Goal: Task Accomplishment & Management: Manage account settings

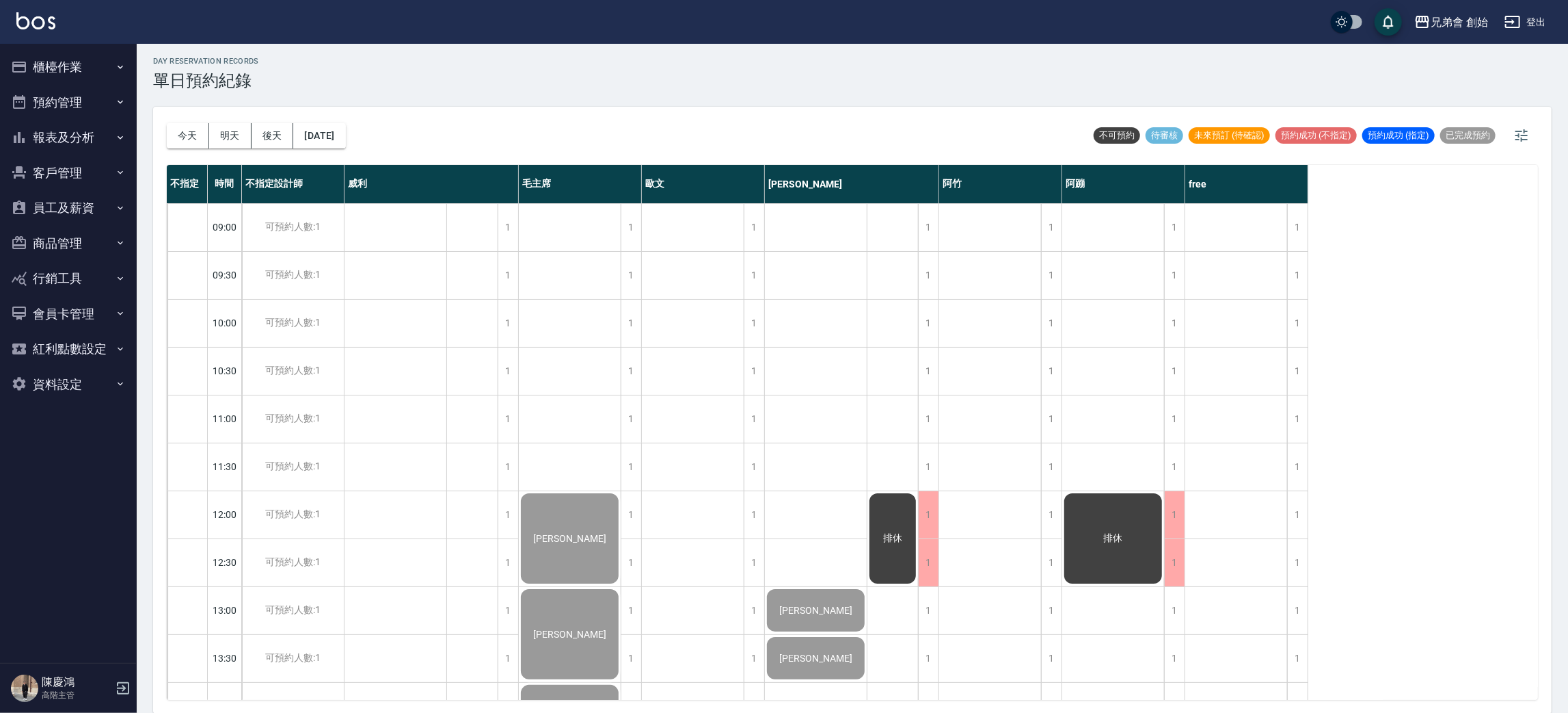
scroll to position [805, 0]
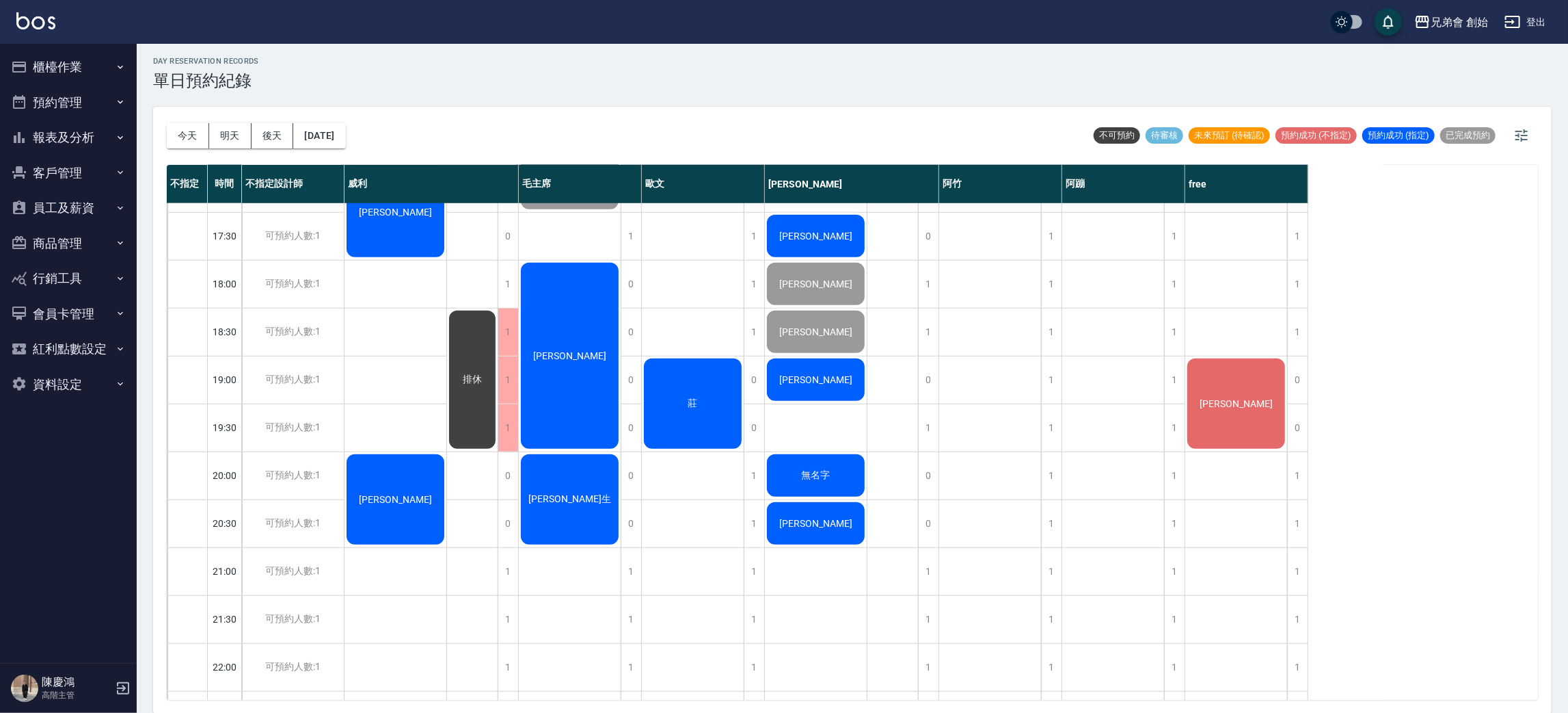
click at [381, 234] on div "[PERSON_NAME]" at bounding box center [396, 212] width 102 height 94
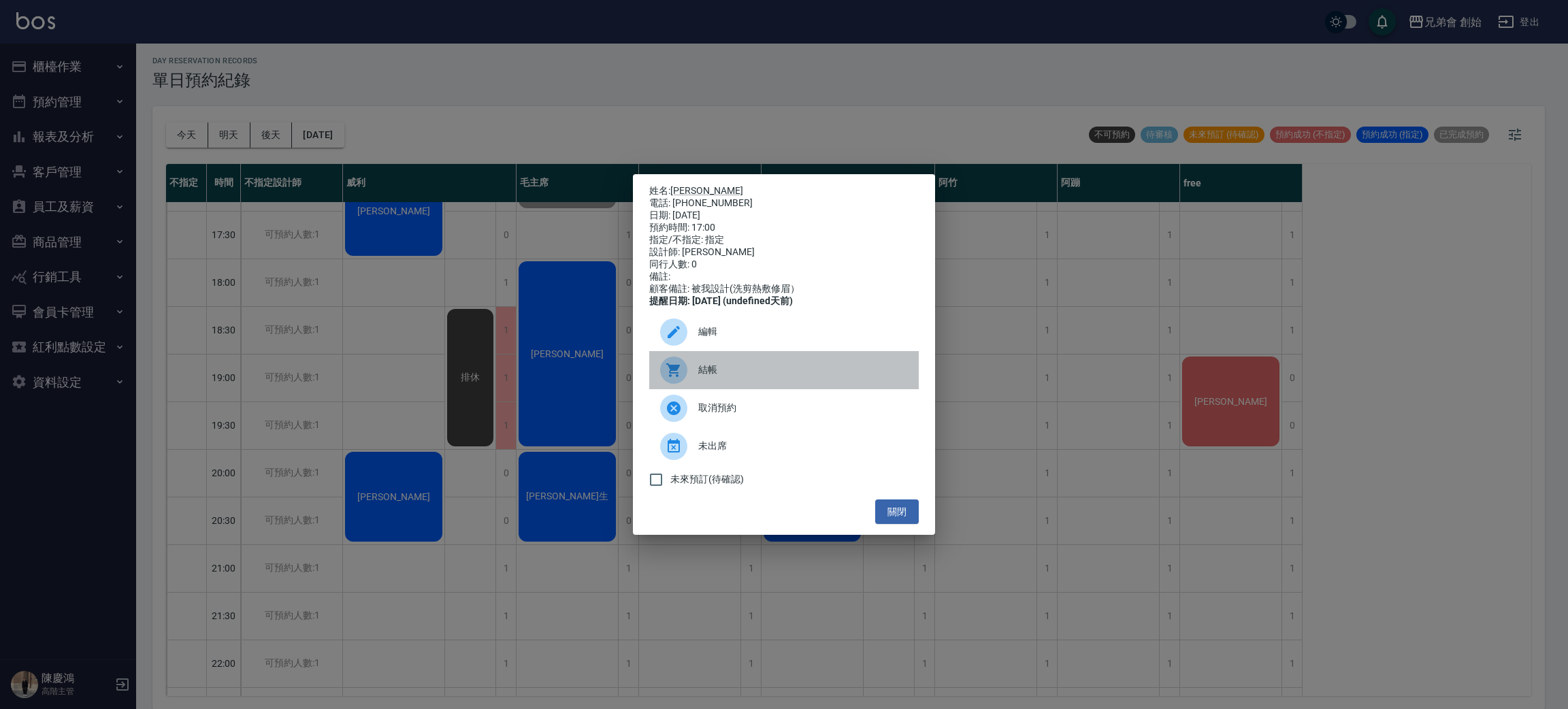
click at [703, 389] on div "結帳" at bounding box center [783, 370] width 269 height 38
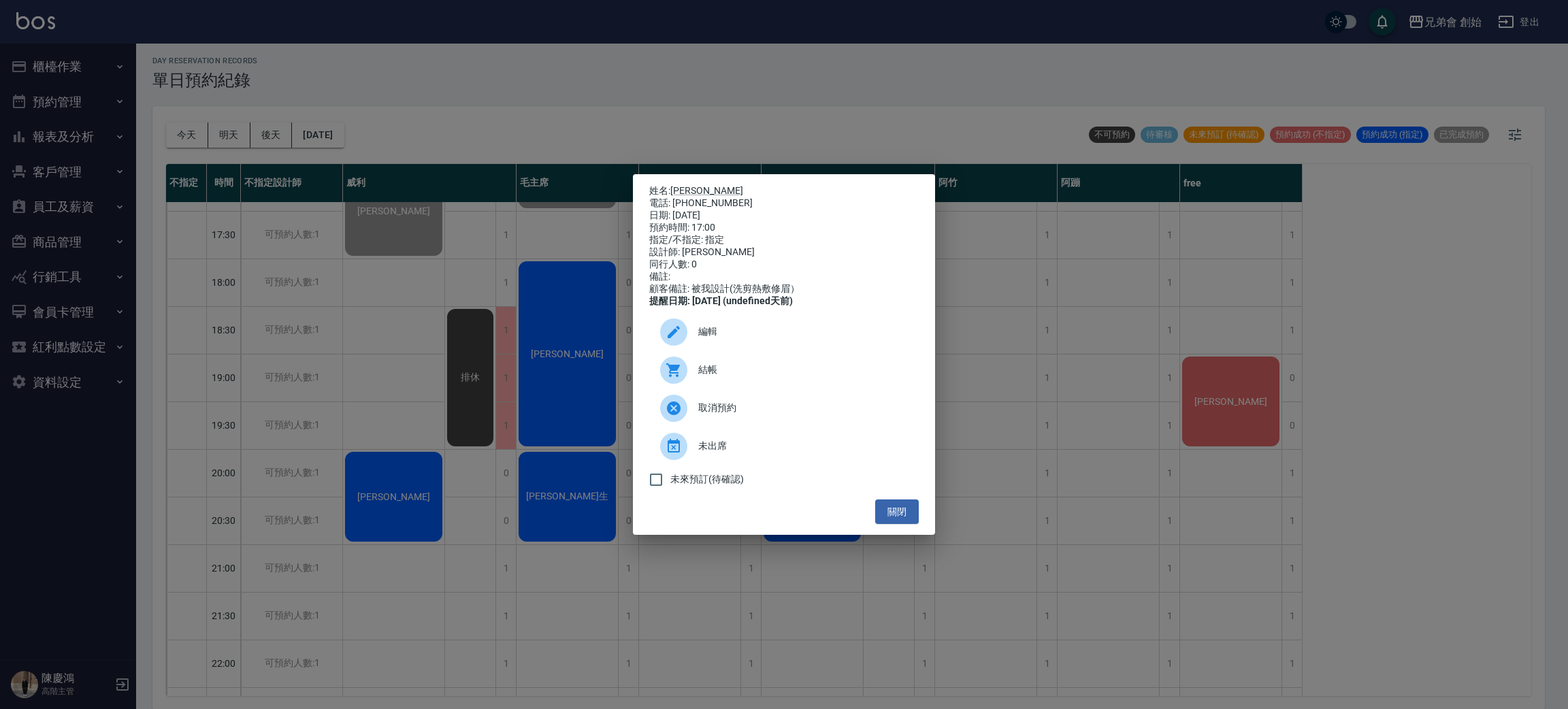
click at [417, 427] on div "姓名: [PERSON_NAME] 電話: [PHONE_NUMBER] 日期: [DATE] 預約時間: 17:00 指定/不指定: 指定 設計師: [PE…" at bounding box center [784, 354] width 1568 height 709
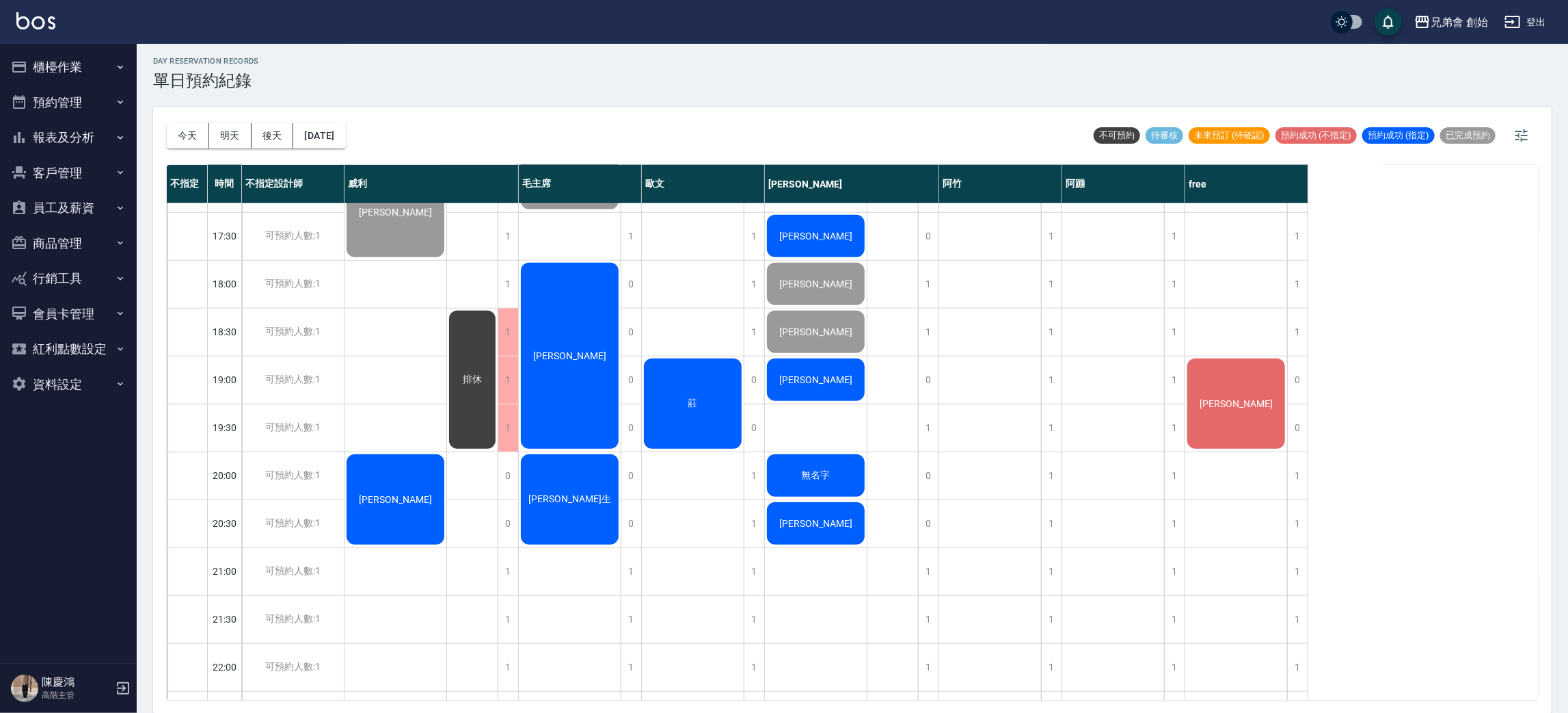
click at [403, 504] on span "胡俊玟" at bounding box center [395, 499] width 79 height 11
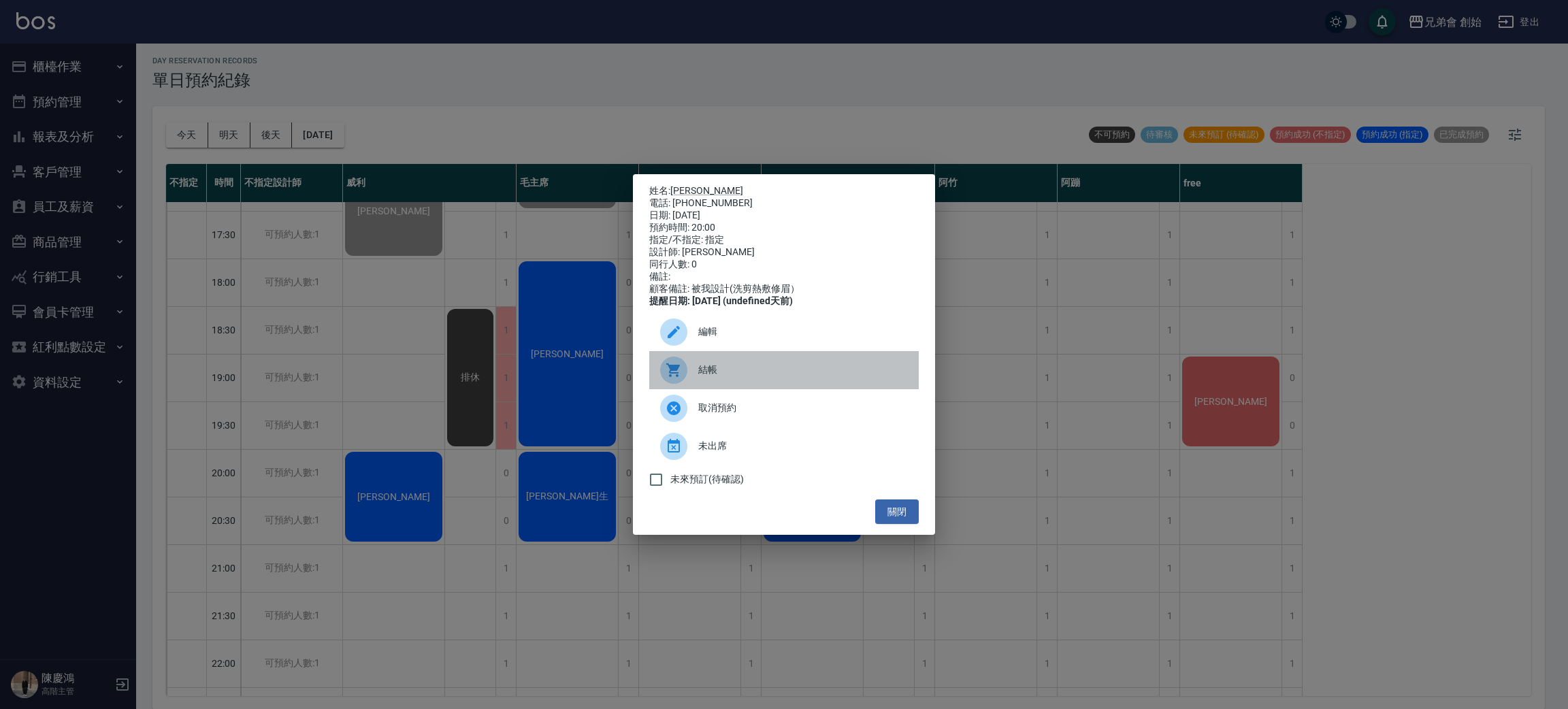
click at [692, 372] on div at bounding box center [679, 370] width 38 height 27
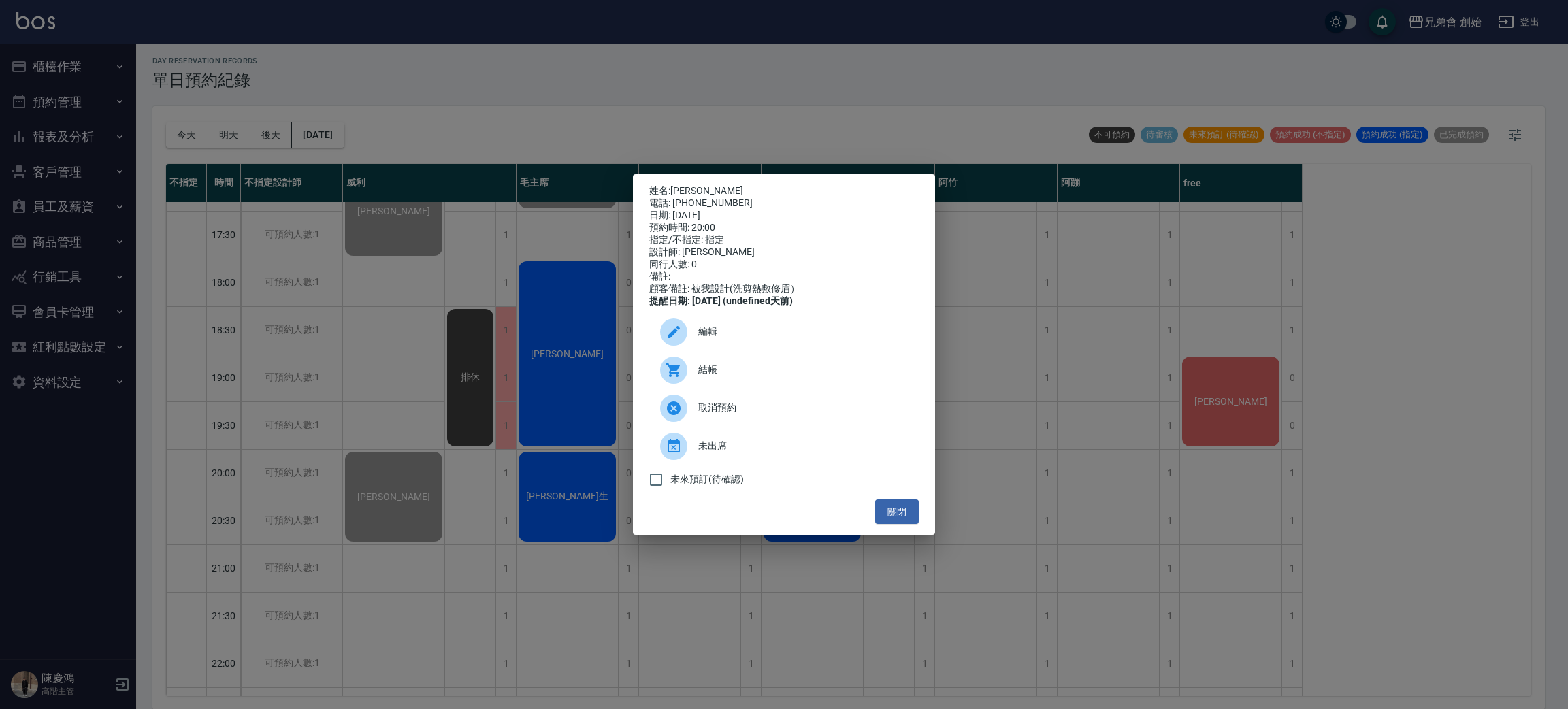
click at [398, 52] on div "姓名: 胡俊玟 電話: 0917954184 日期: 2025/10/08 預約時間: 20:00 指定/不指定: 指定 設計師: 威利 同行人數: 0 備註…" at bounding box center [784, 354] width 1568 height 709
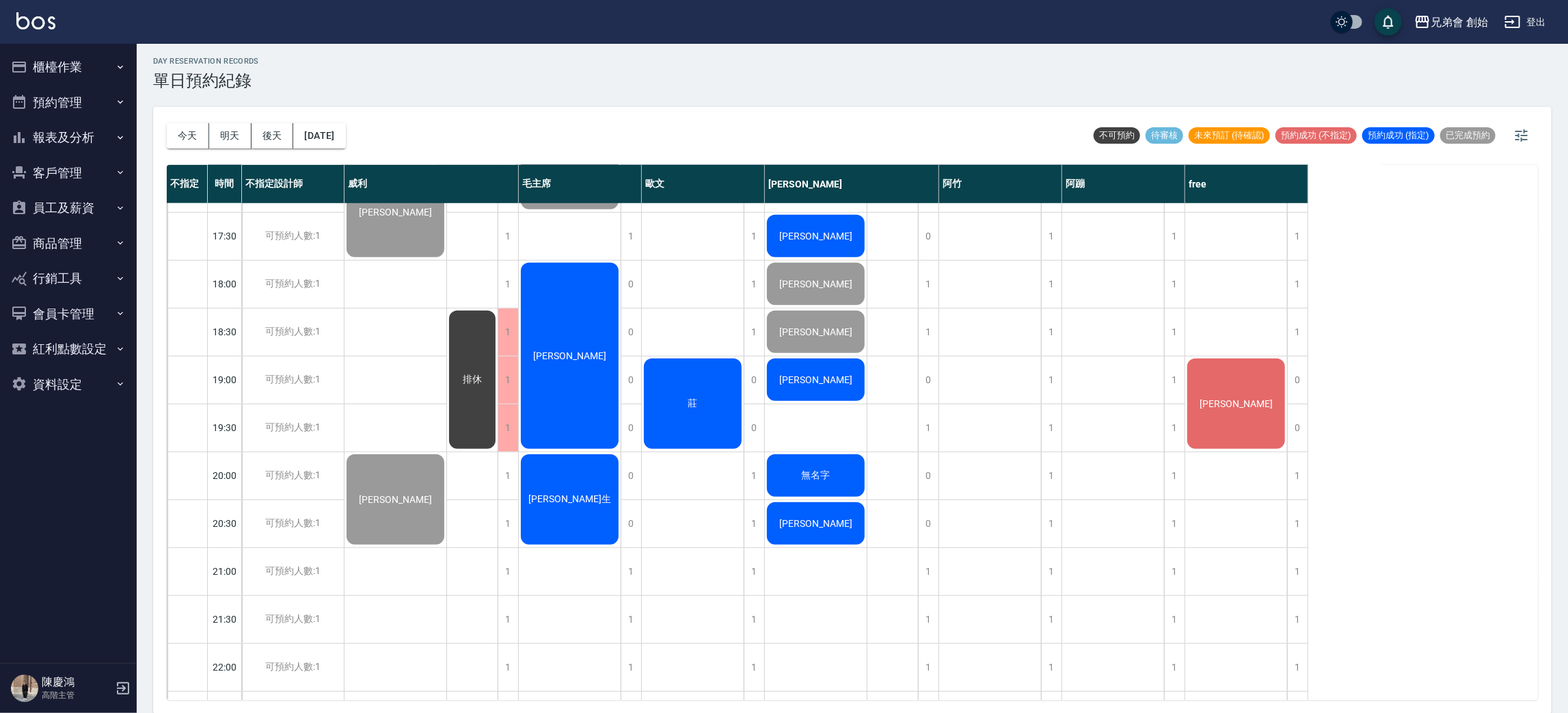
click at [1242, 422] on div "[PERSON_NAME]" at bounding box center [1236, 403] width 102 height 94
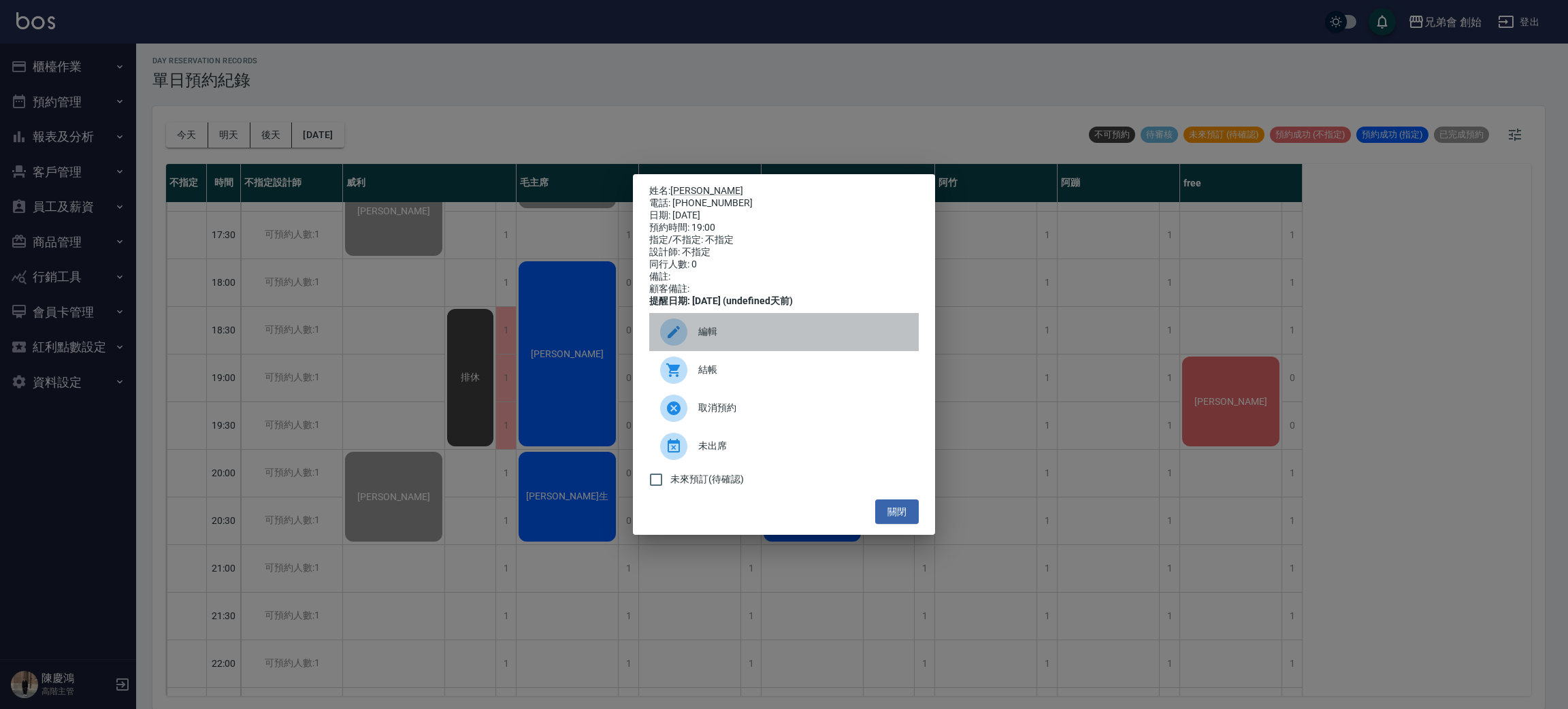
click at [698, 334] on span "編輯" at bounding box center [803, 331] width 210 height 14
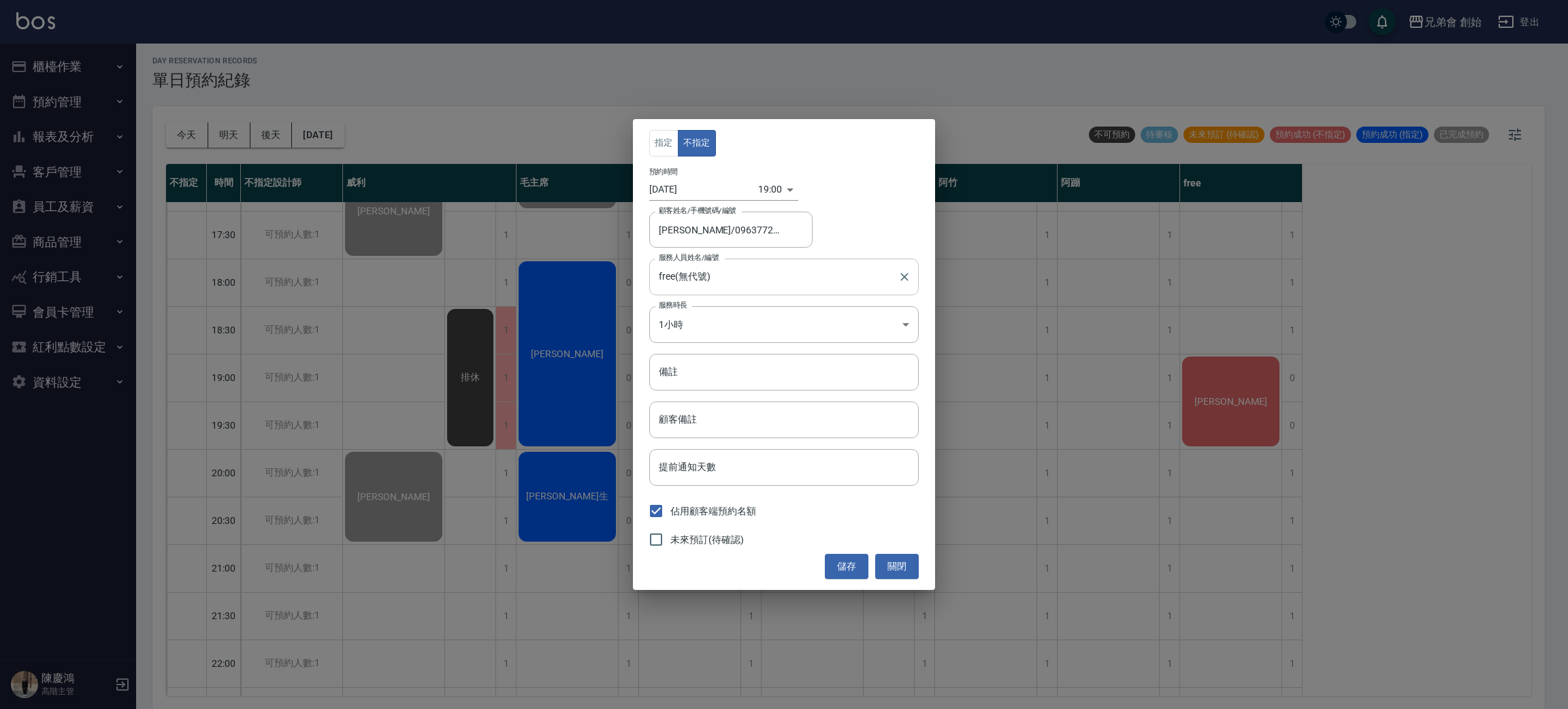
click at [704, 289] on div "free(無代號) 服務人員姓名/編號" at bounding box center [783, 276] width 269 height 36
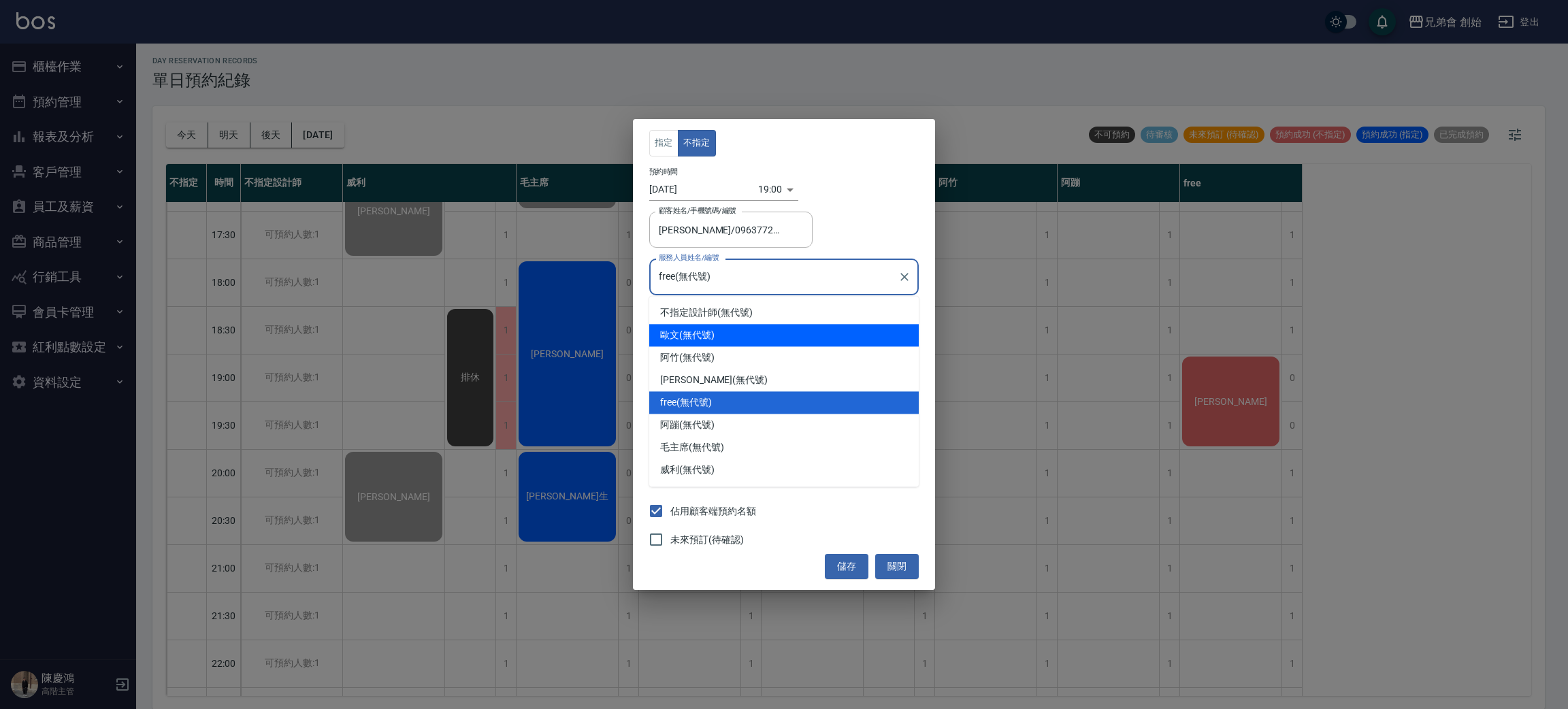
click at [706, 332] on div "歐文 (無代號)" at bounding box center [783, 335] width 269 height 23
type input "歐文(無代號)"
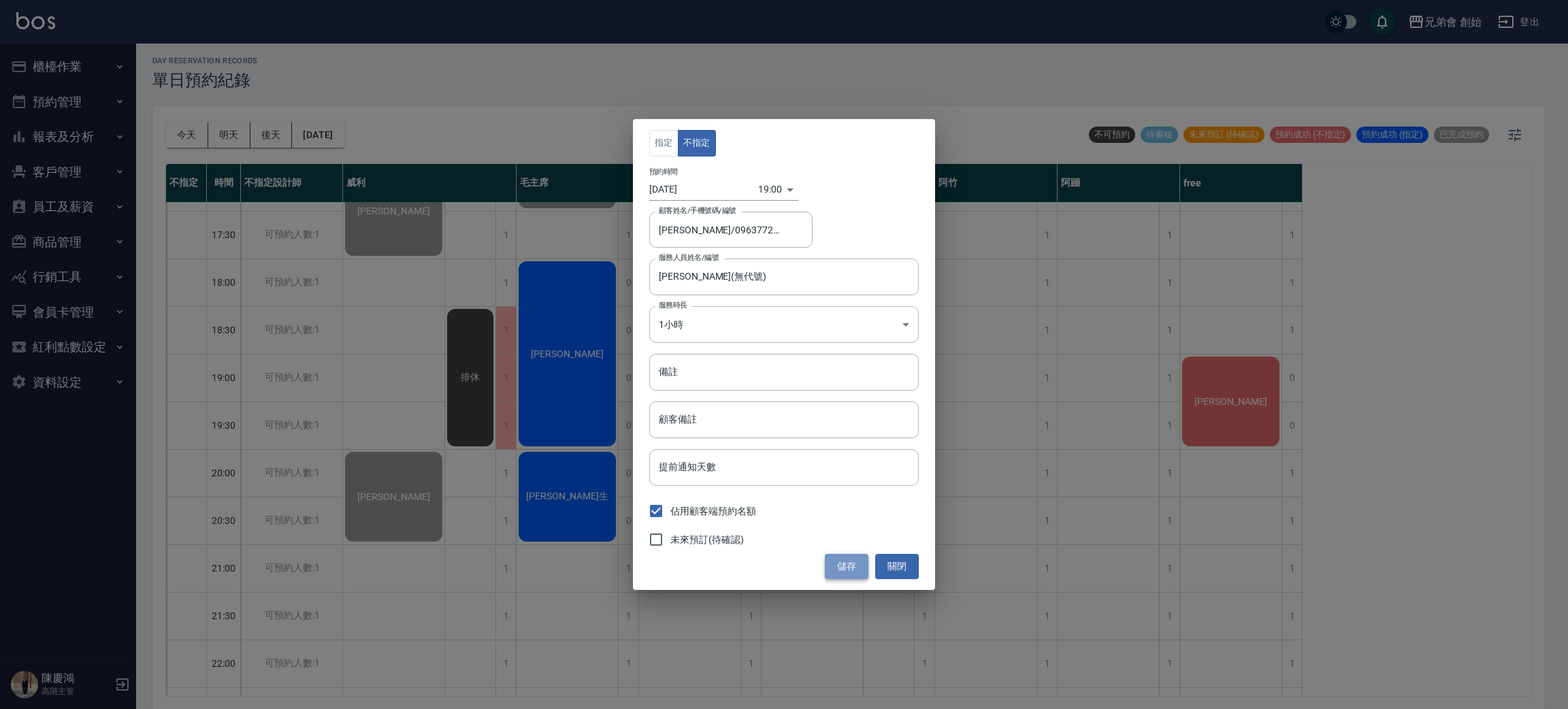
click at [838, 562] on button "儲存" at bounding box center [846, 566] width 43 height 25
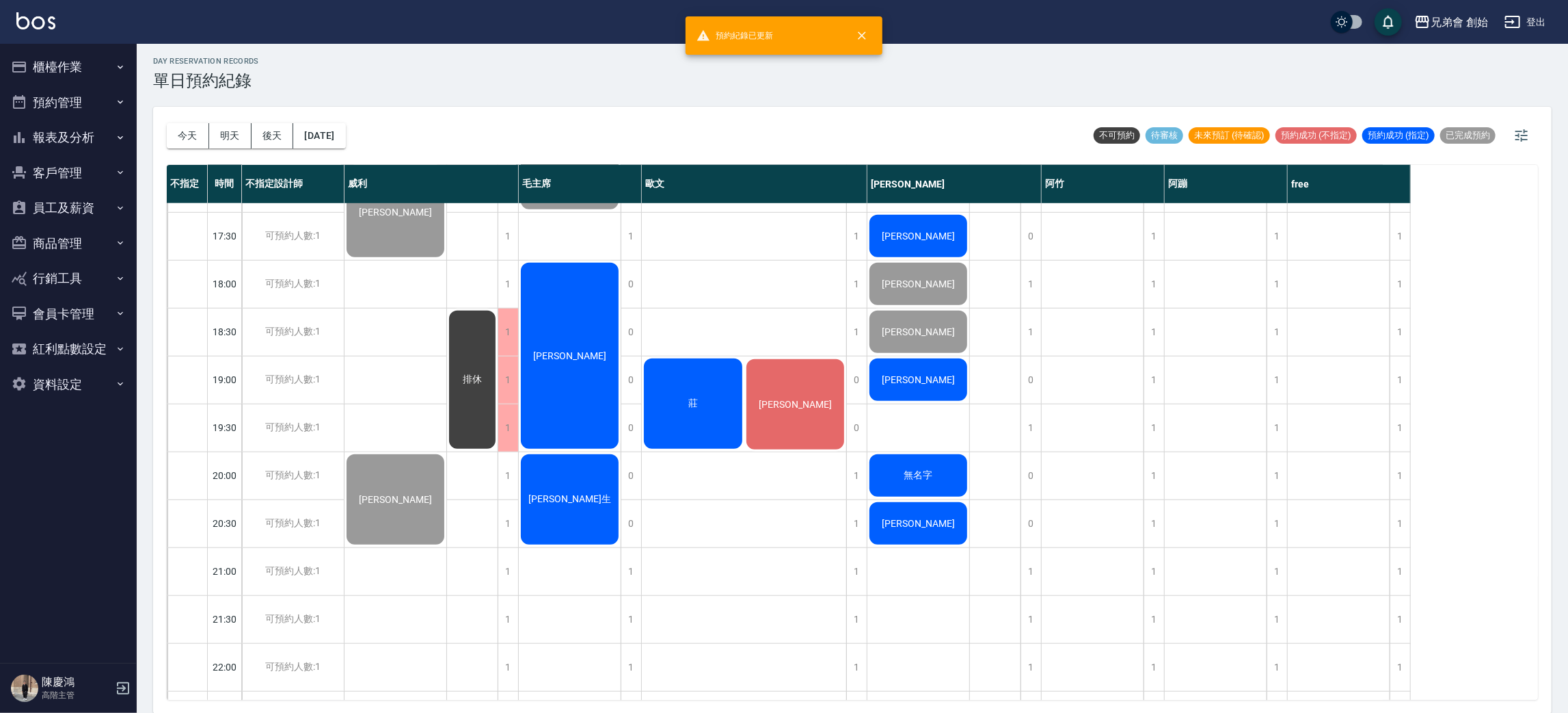
click at [676, 380] on div "莊" at bounding box center [693, 403] width 102 height 94
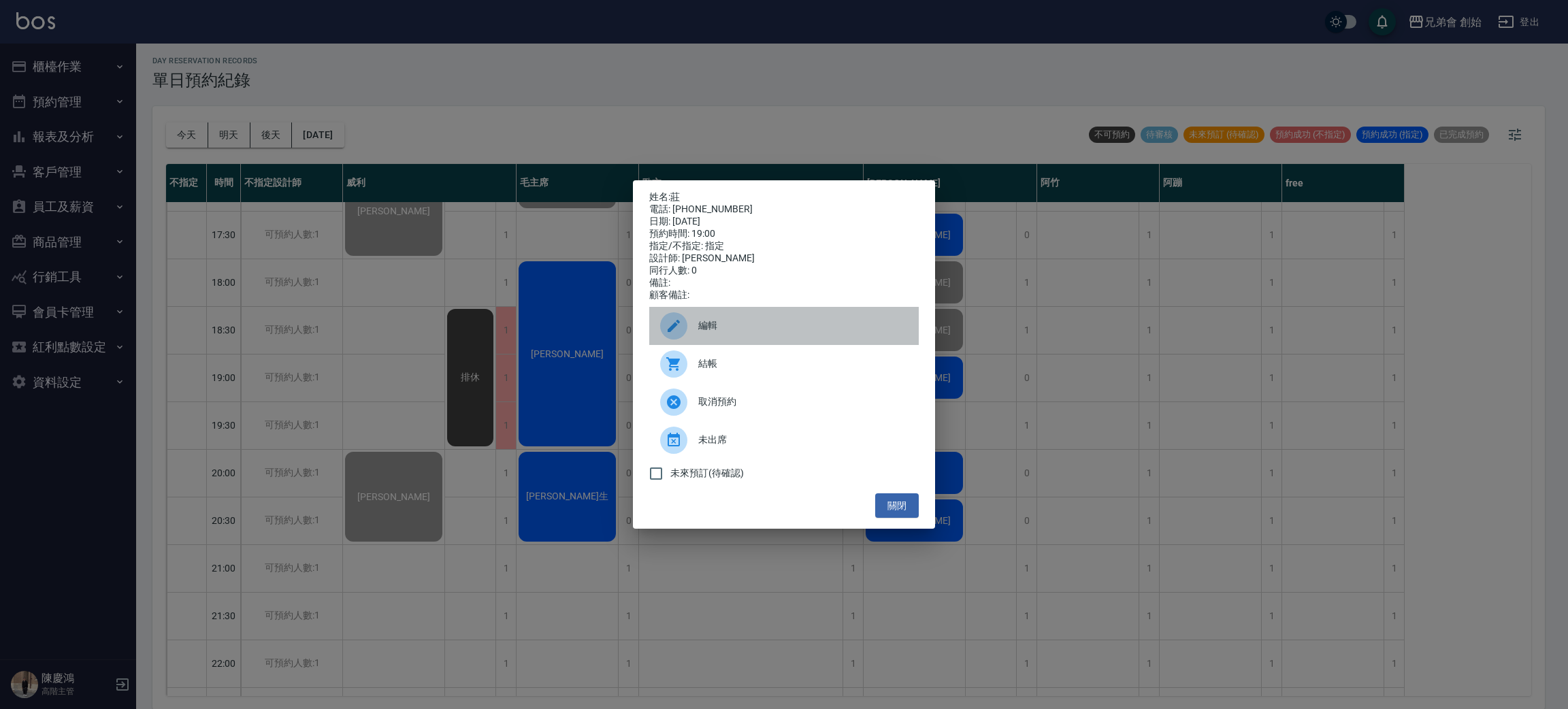
click at [692, 323] on div at bounding box center [679, 326] width 38 height 27
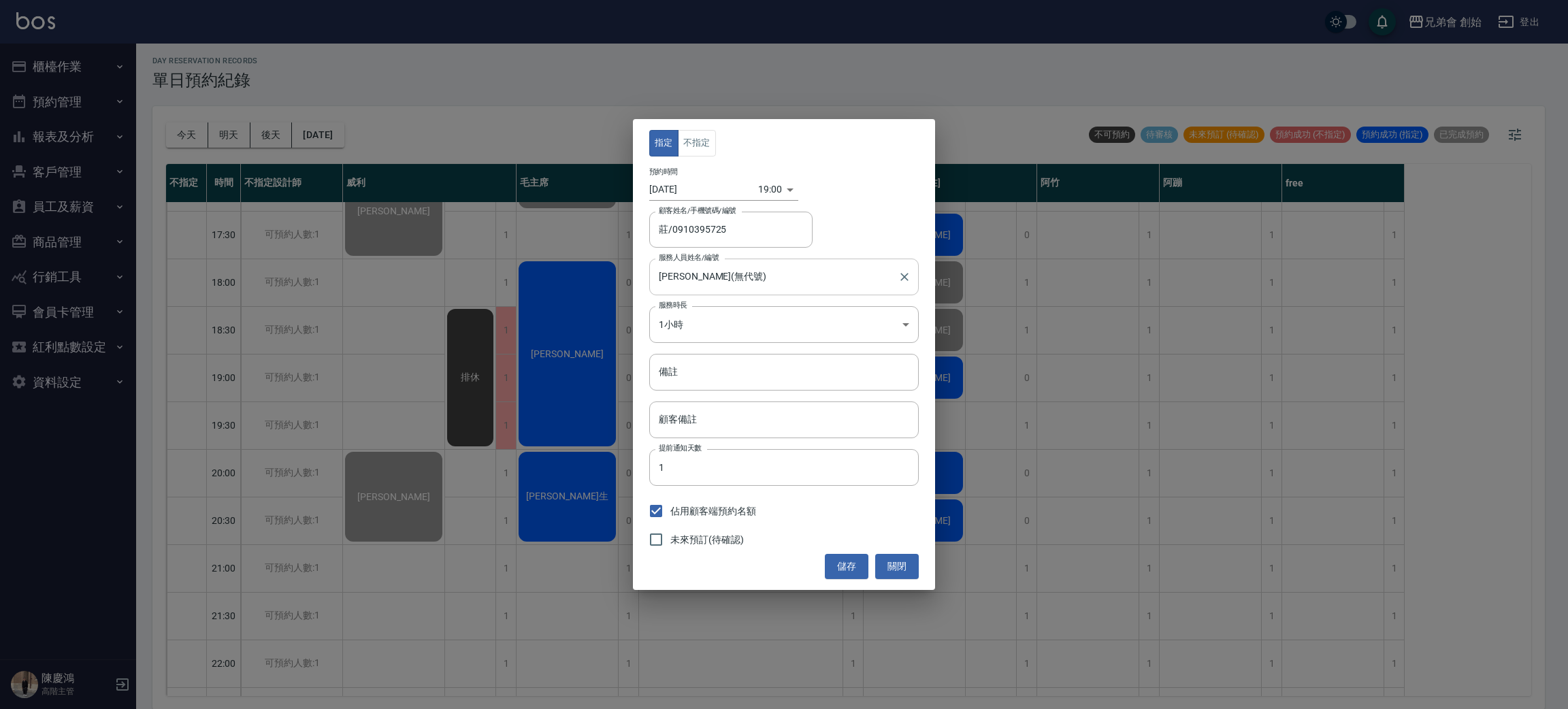
click at [684, 276] on input "歐文(無代號)" at bounding box center [773, 276] width 237 height 23
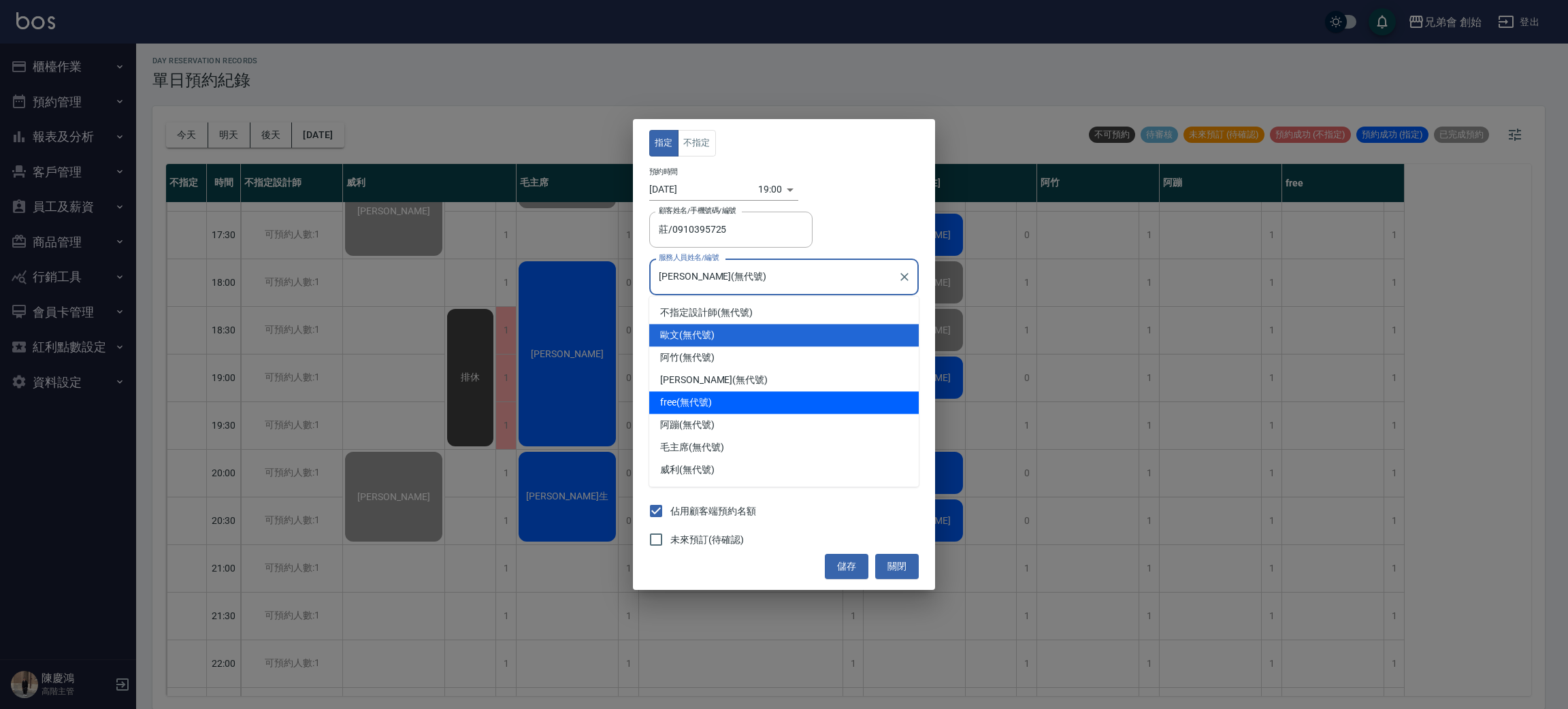
click at [715, 407] on div "free (無代號)" at bounding box center [783, 402] width 269 height 23
type input "free(無代號)"
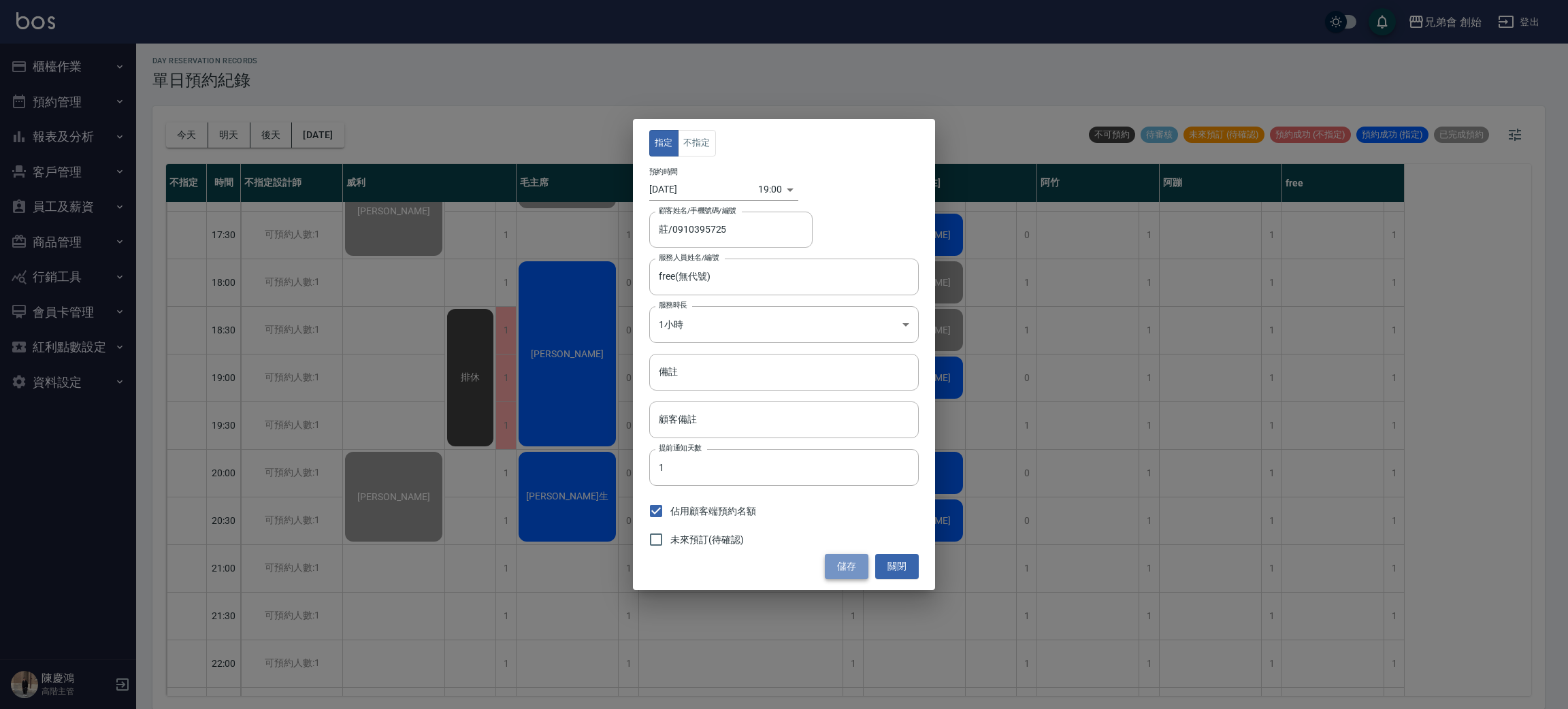
click at [834, 567] on button "儲存" at bounding box center [846, 566] width 43 height 25
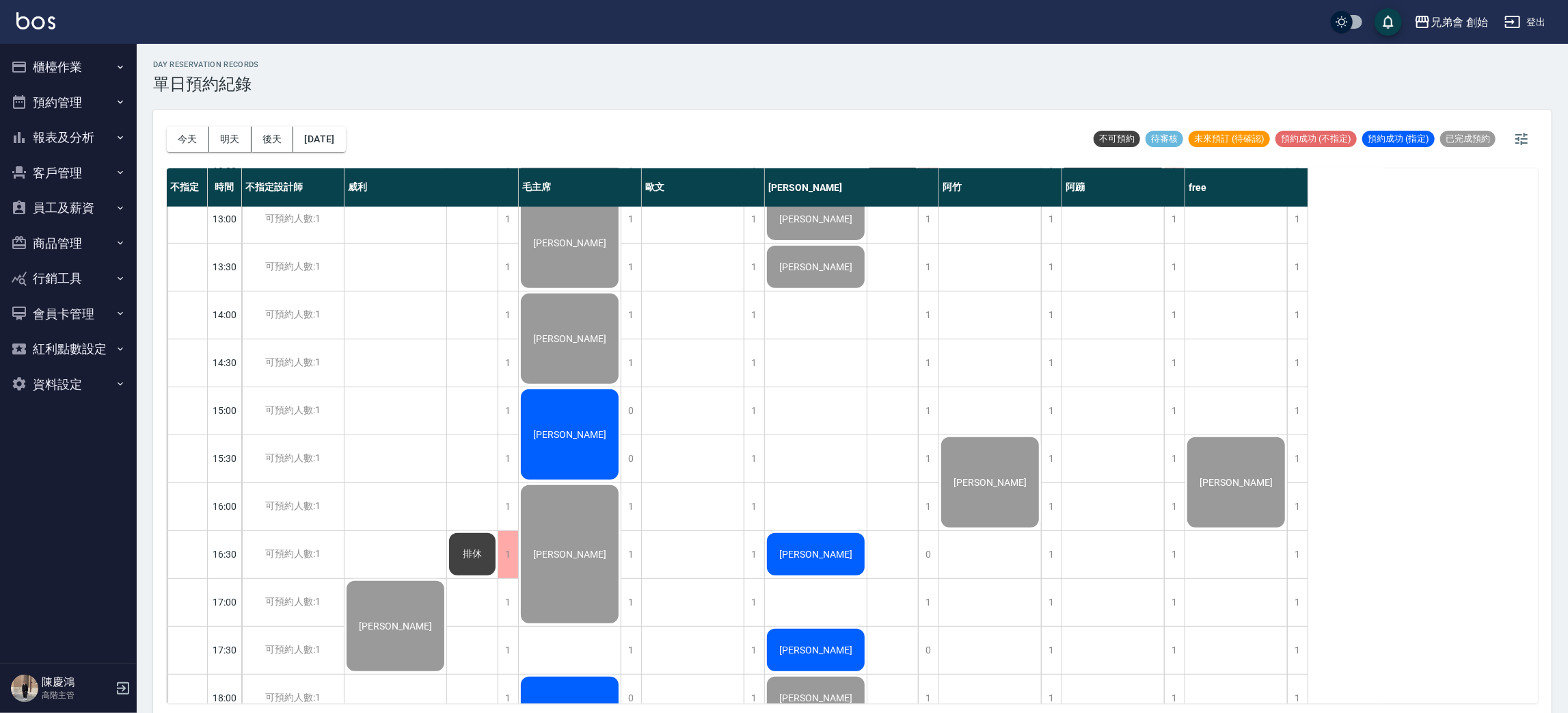
scroll to position [600, 0]
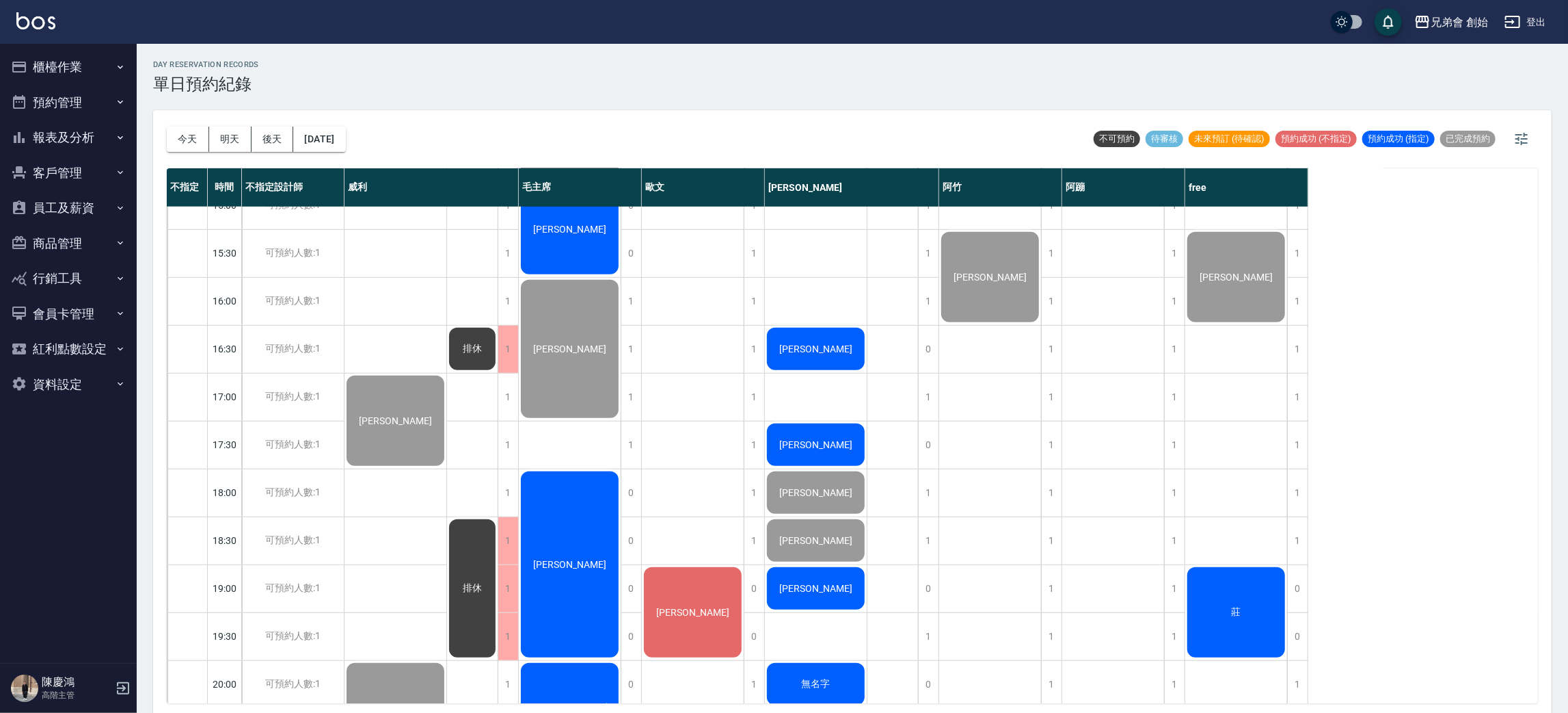
click at [80, 52] on button "櫃檯作業" at bounding box center [68, 67] width 126 height 35
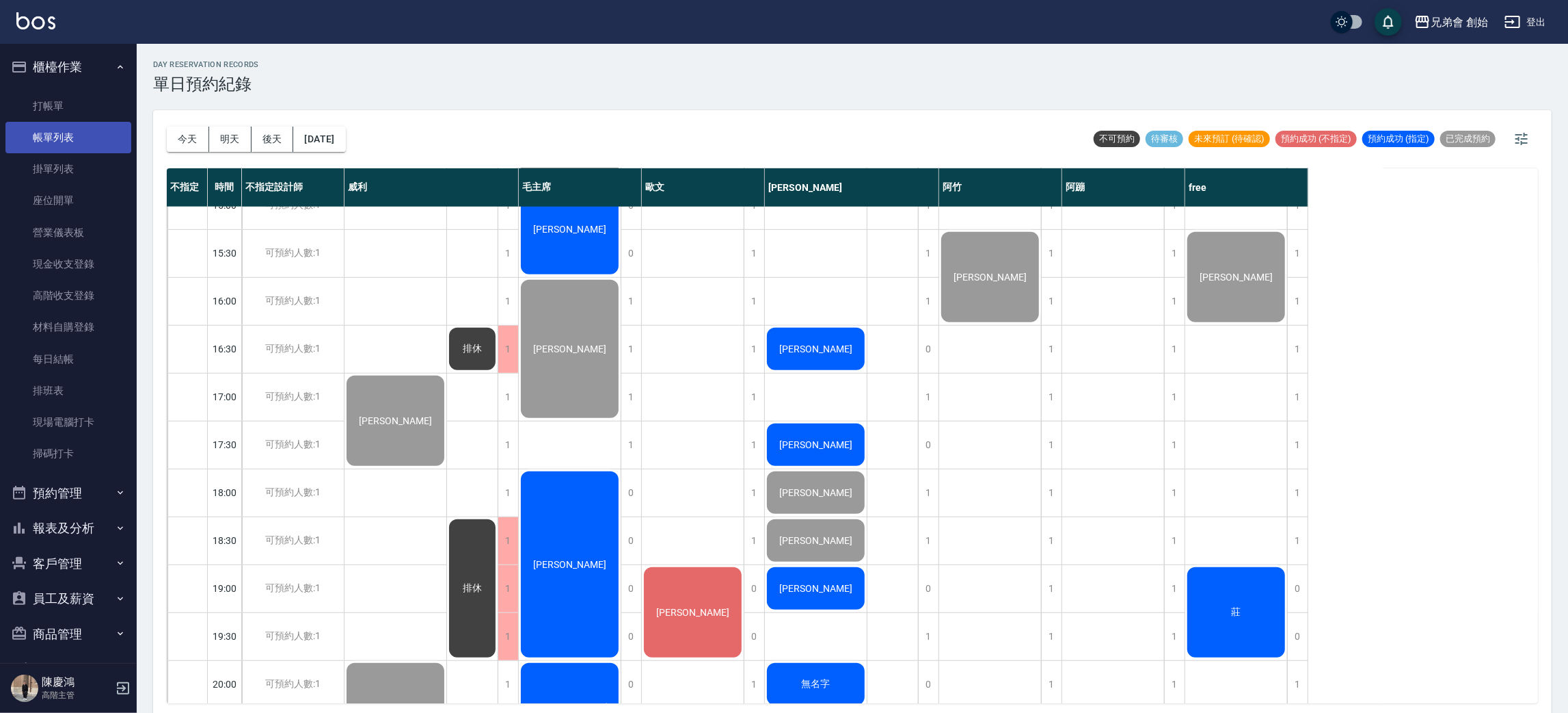
click at [98, 136] on link "帳單列表" at bounding box center [68, 137] width 126 height 32
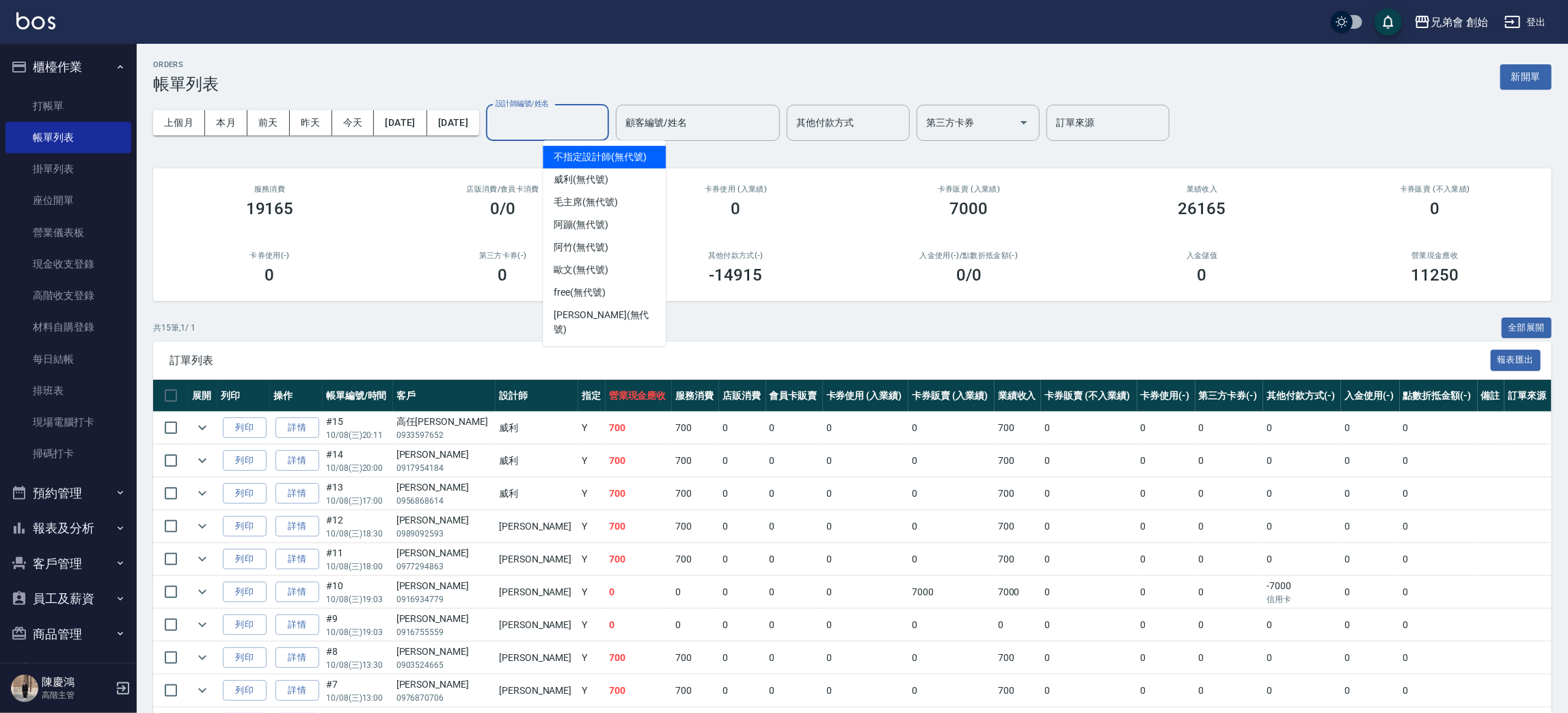
click at [549, 122] on input "設計師編號/姓名" at bounding box center [547, 122] width 111 height 24
click at [602, 227] on span "阿蹦 (無代號)" at bounding box center [581, 224] width 55 height 14
type input "阿蹦(無代號)"
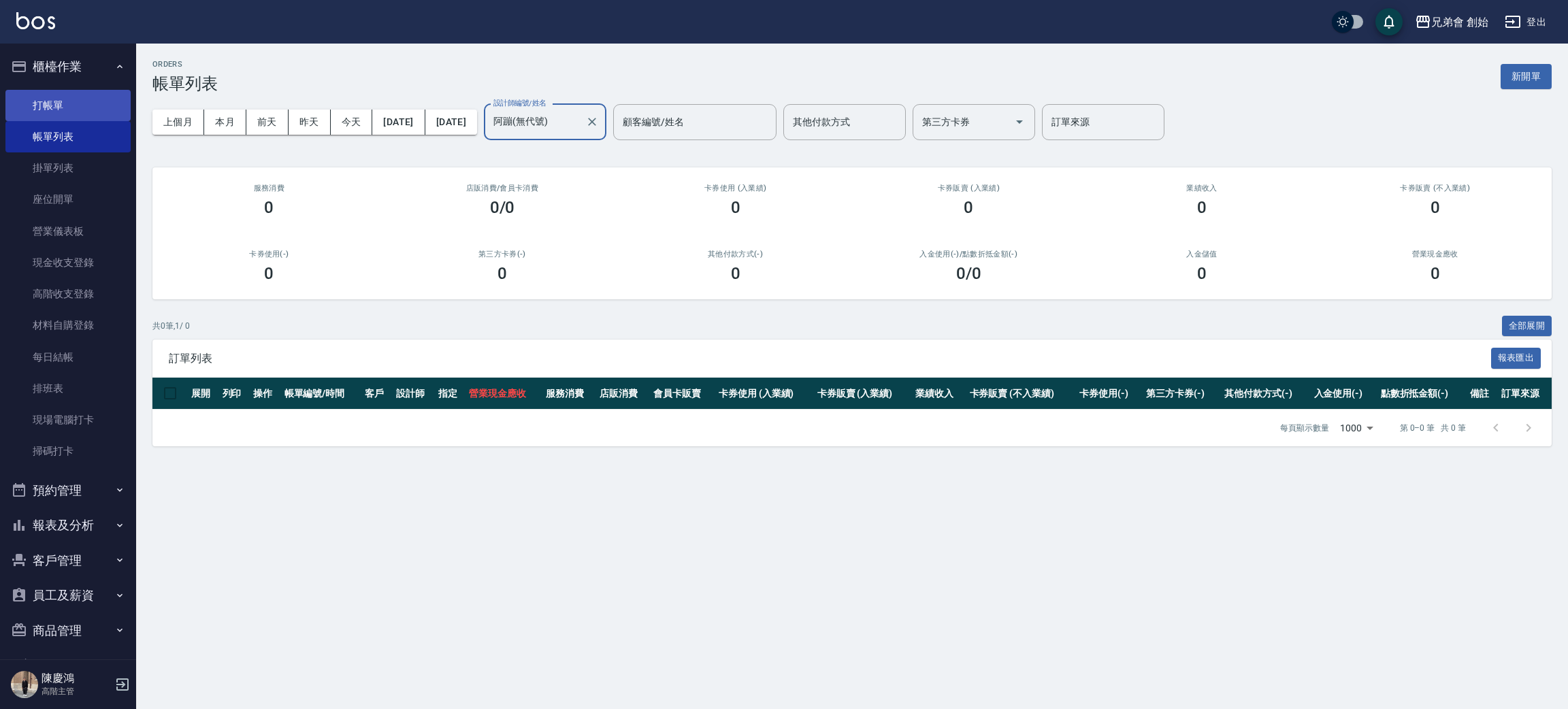
click at [44, 91] on link "打帳單" at bounding box center [67, 105] width 125 height 32
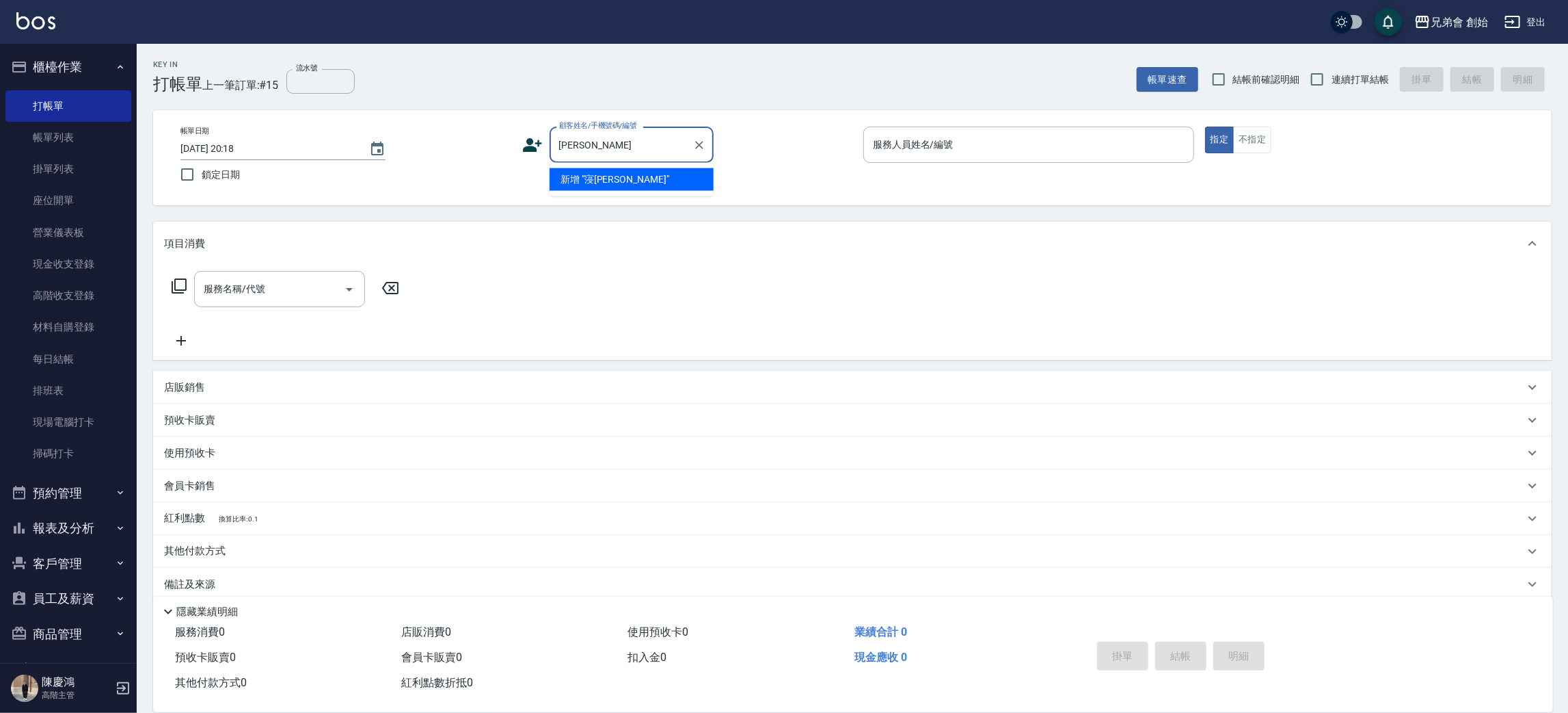
type input "玟"
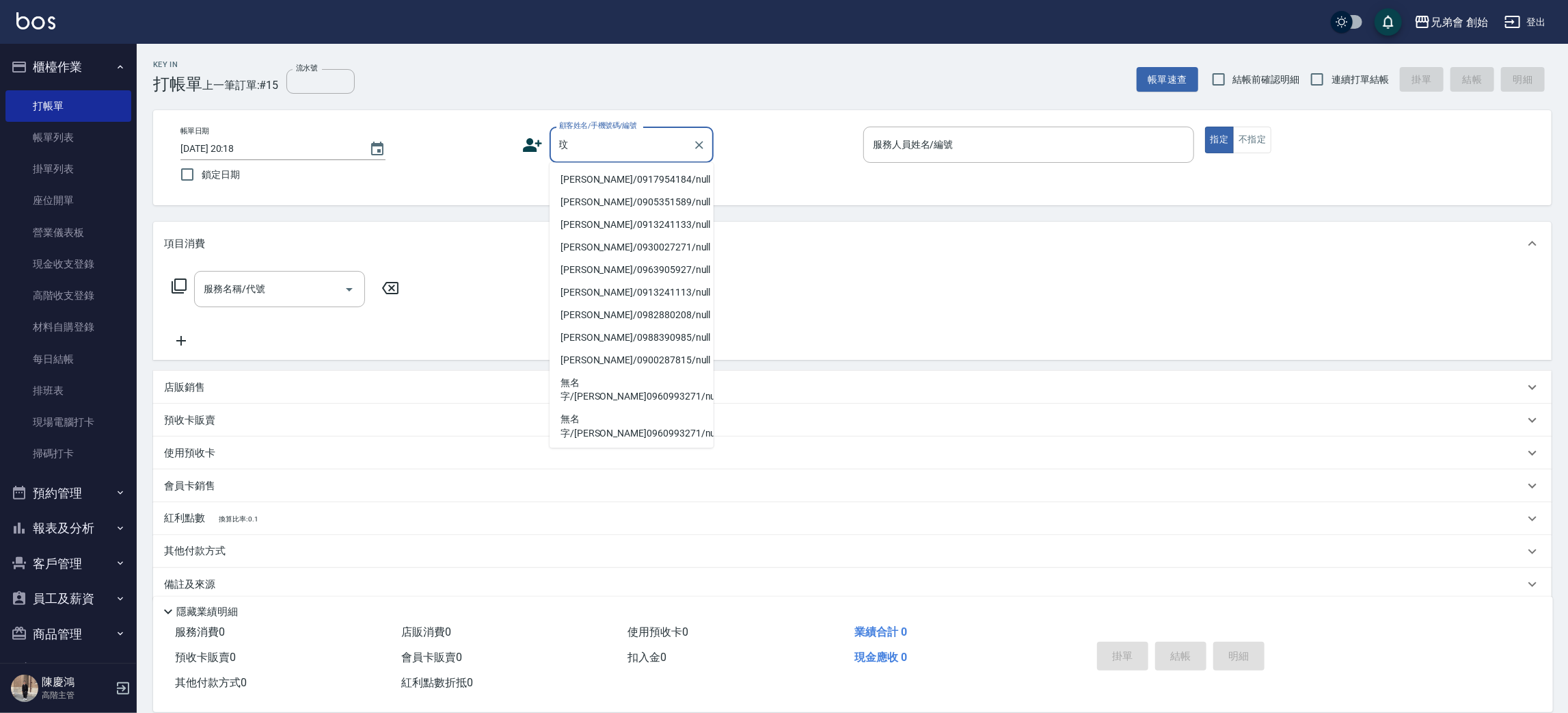
drag, startPoint x: 617, startPoint y: 143, endPoint x: 530, endPoint y: 166, distance: 90.0
click at [530, 166] on div "帳單日期 2025/10/08 20:18 鎖定日期 顧客姓名/手機號碼/編號 玟 顧客姓名/手機號碼/編號 服務人員姓名/編號 服務人員姓名/編號 指定 不…" at bounding box center [853, 158] width 1366 height 62
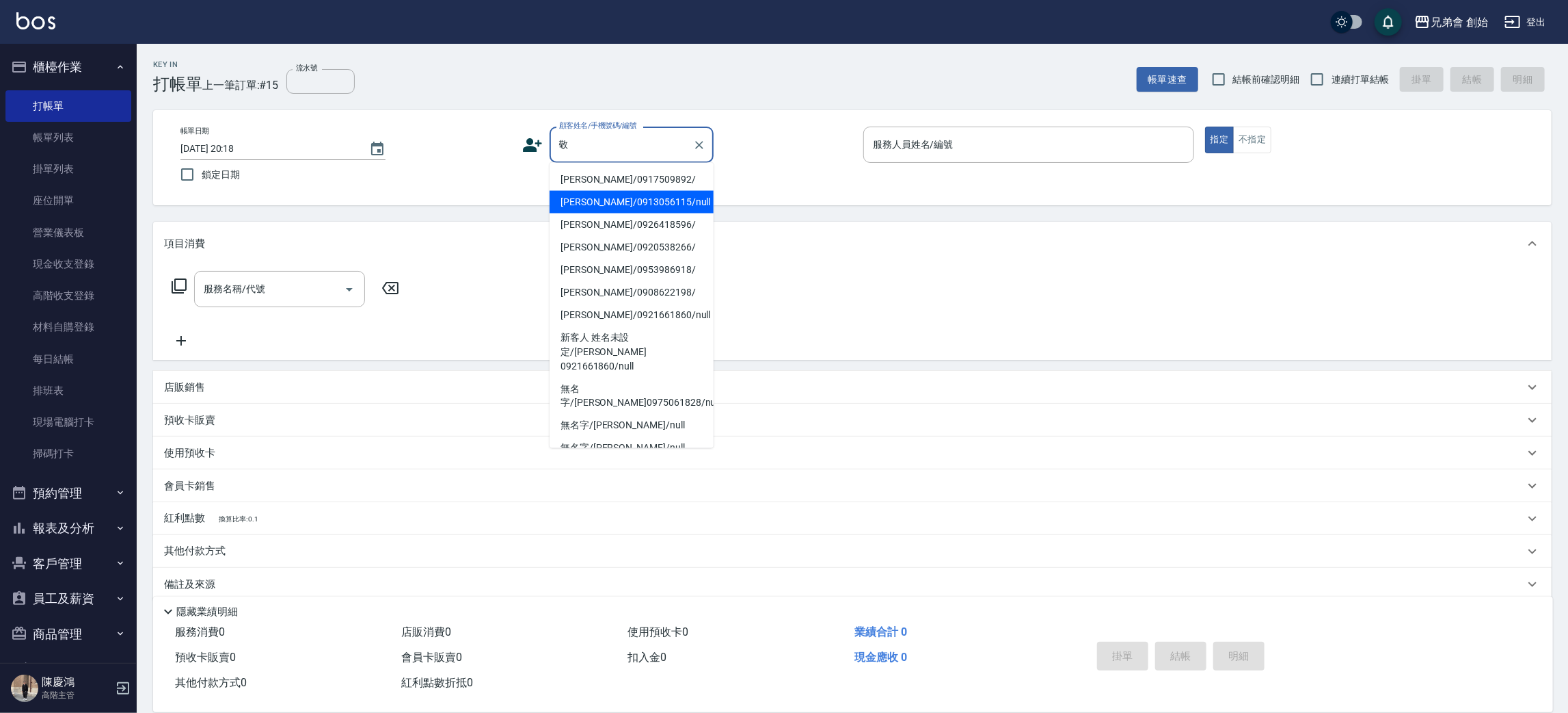
click at [612, 196] on li "黃敬文/0913056115/null" at bounding box center [631, 202] width 164 height 23
type input "黃敬文/0913056115/null"
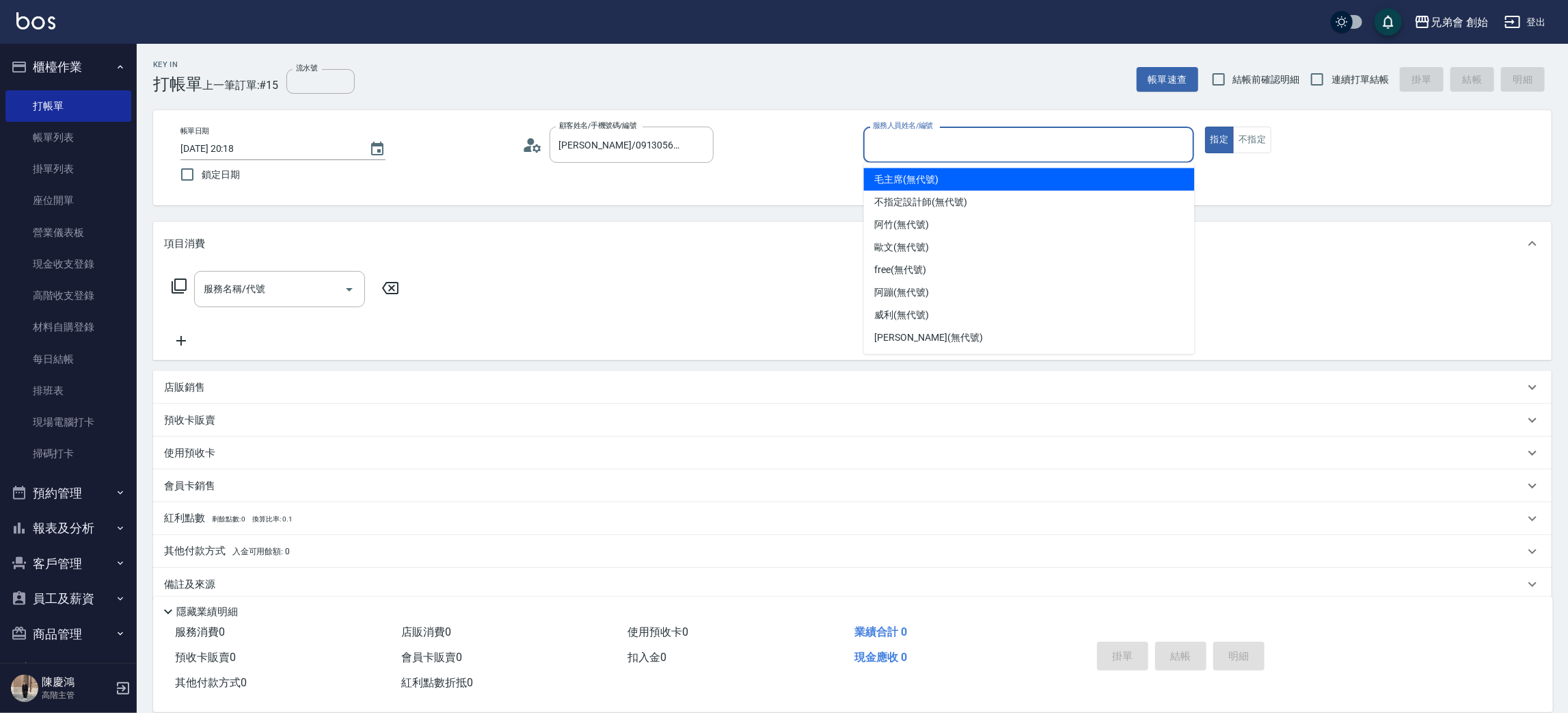
click at [1020, 149] on input "服務人員姓名/編號" at bounding box center [1029, 145] width 318 height 24
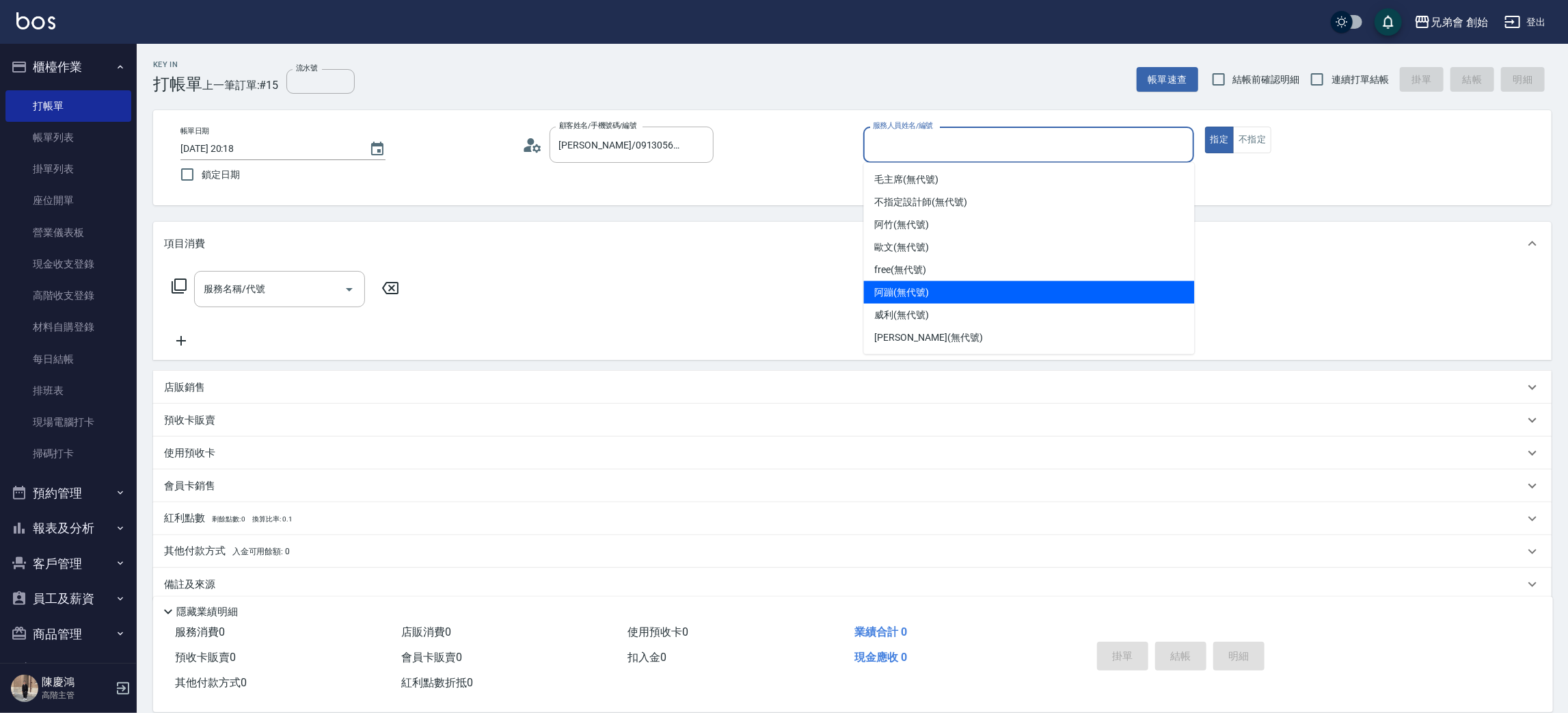
click at [945, 293] on div "阿蹦 (無代號)" at bounding box center [1029, 292] width 331 height 23
type input "阿蹦(無代號)"
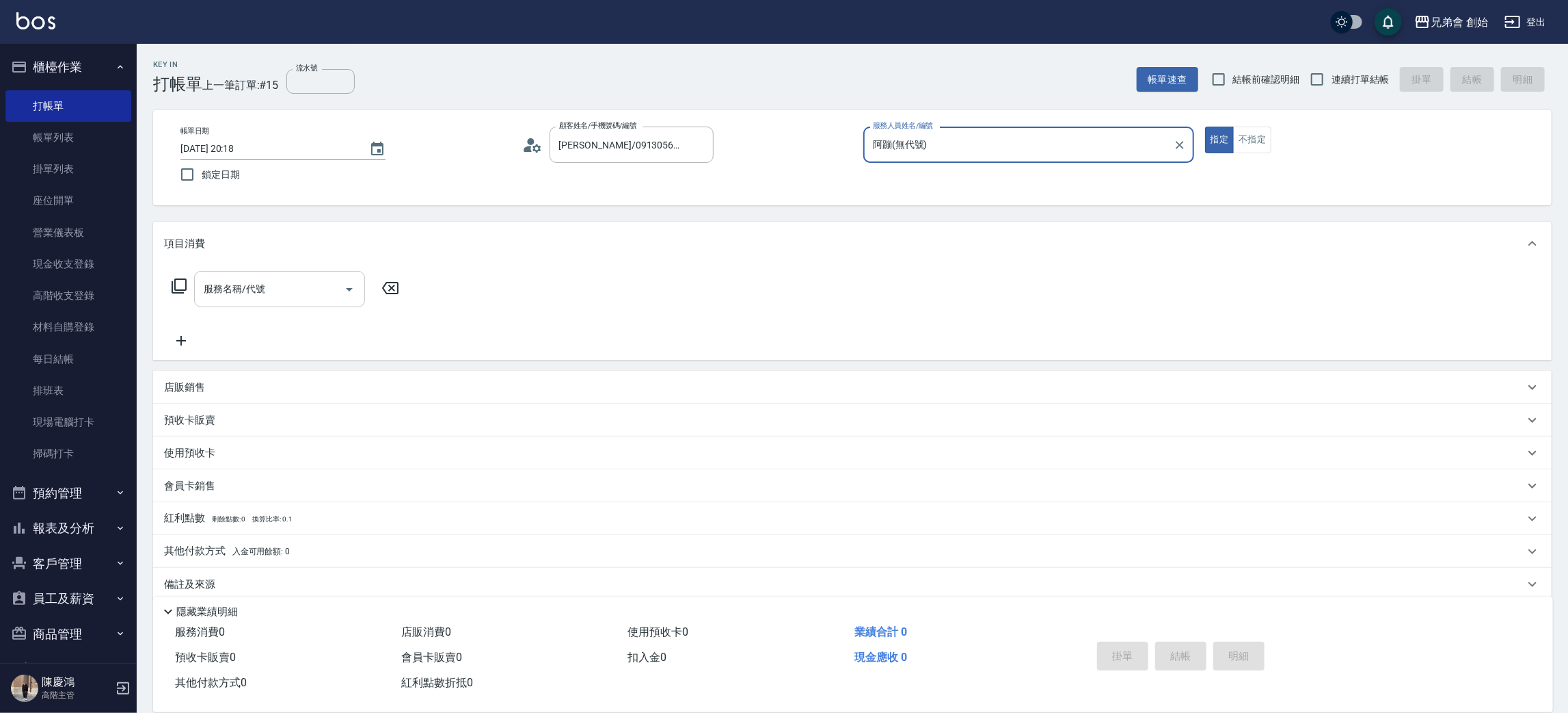
click at [342, 306] on div "服務名稱/代號 服務名稱/代號" at bounding box center [286, 310] width 243 height 78
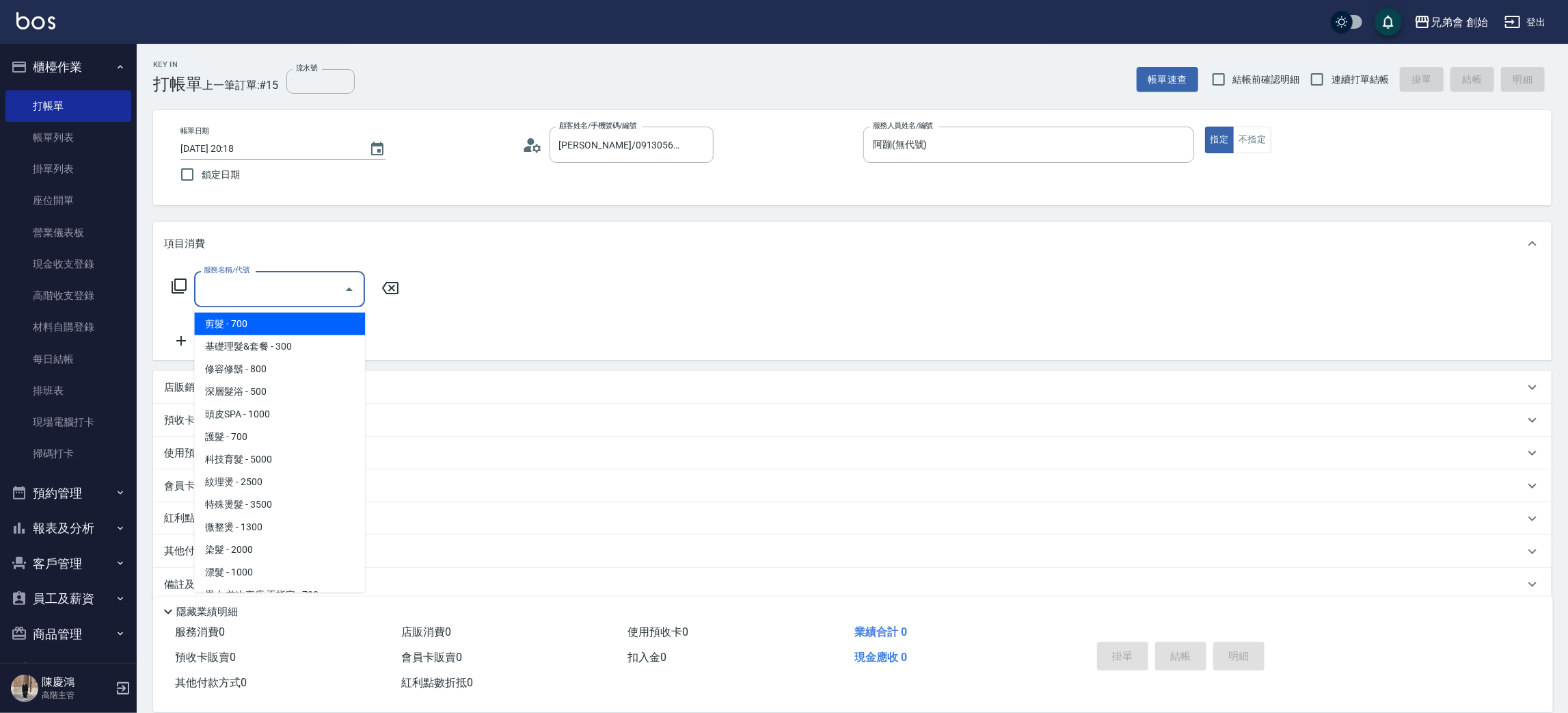
click at [308, 289] on input "服務名稱/代號" at bounding box center [269, 289] width 138 height 24
drag, startPoint x: 317, startPoint y: 324, endPoint x: 358, endPoint y: 335, distance: 42.4
click at [317, 323] on span "剪髮 - 700" at bounding box center [279, 324] width 171 height 23
type input "剪髮(A01)"
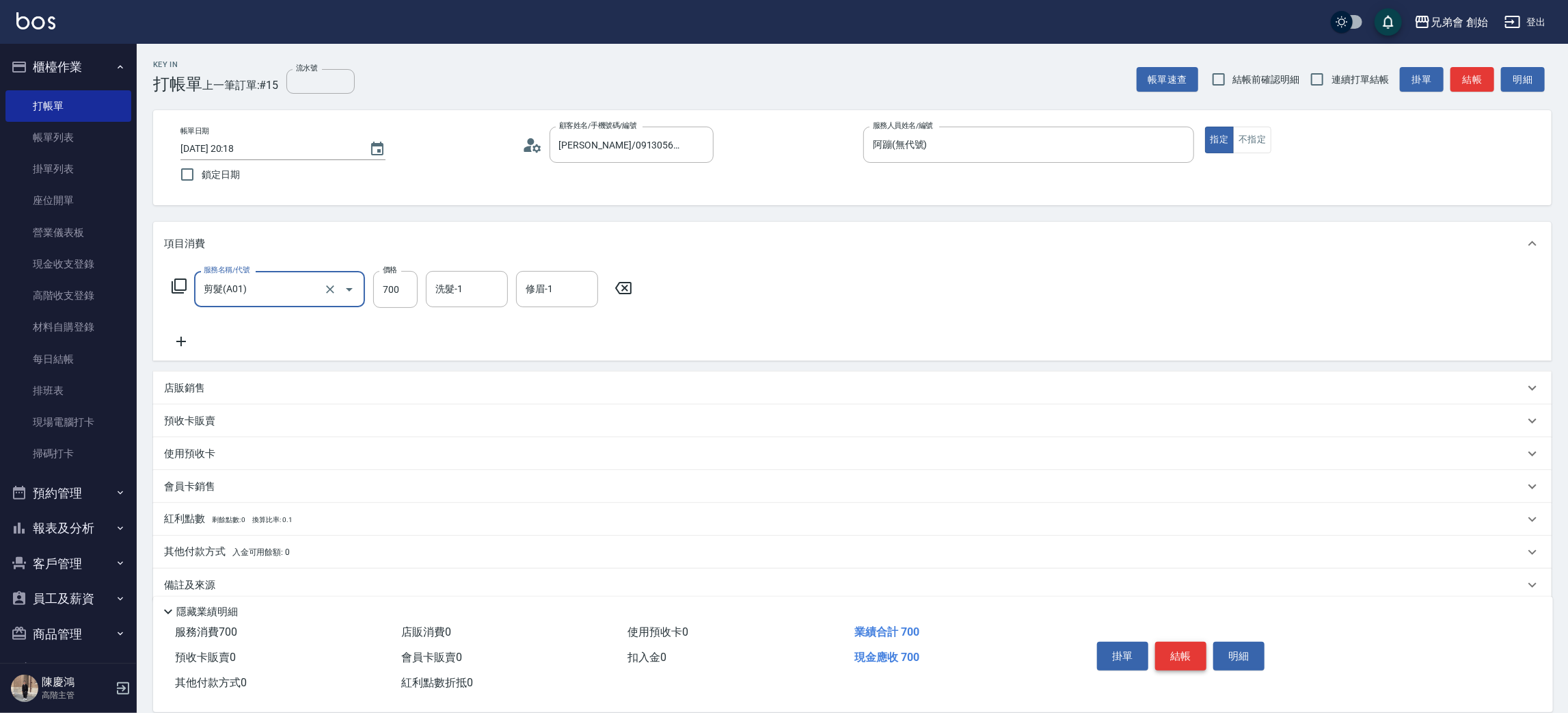
click at [1182, 658] on button "結帳" at bounding box center [1181, 655] width 52 height 29
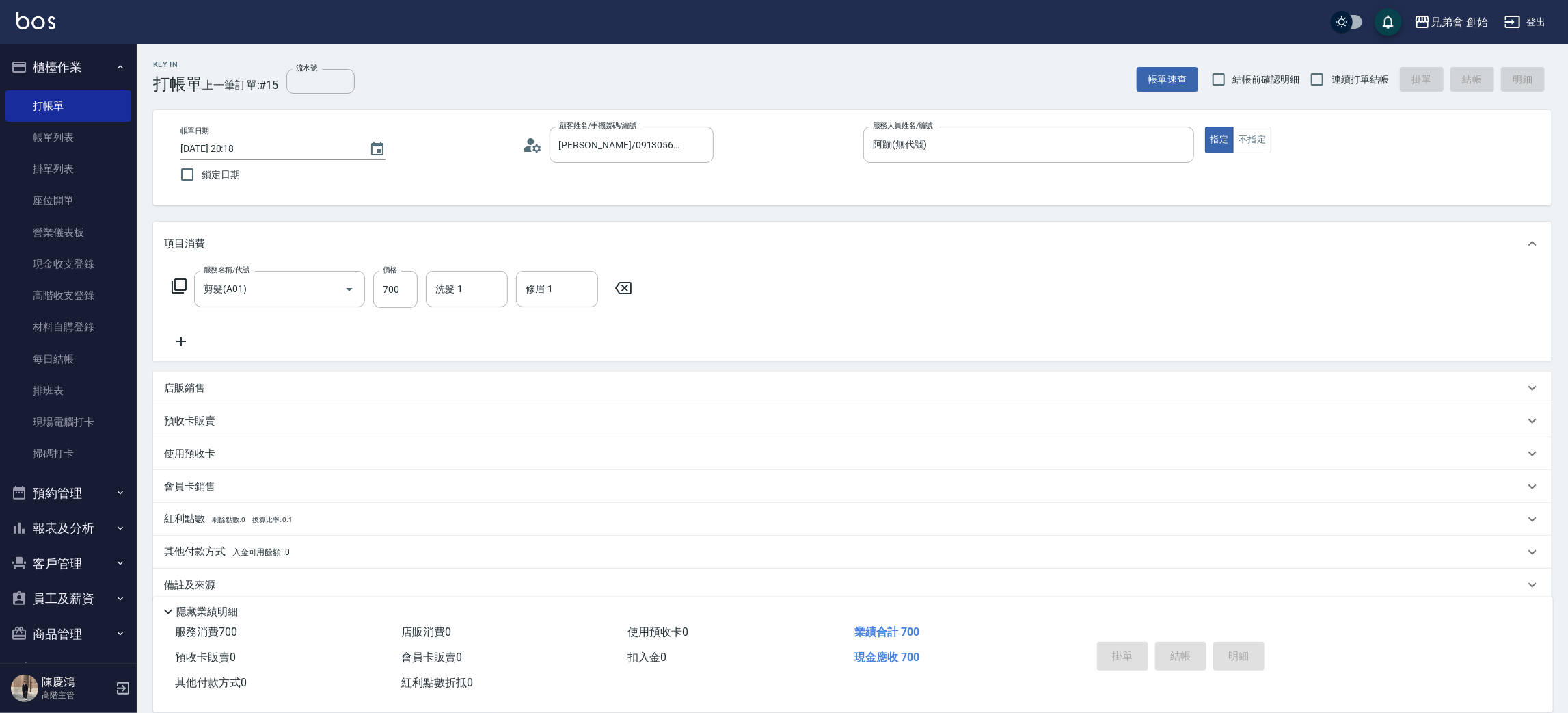
scroll to position [15, 0]
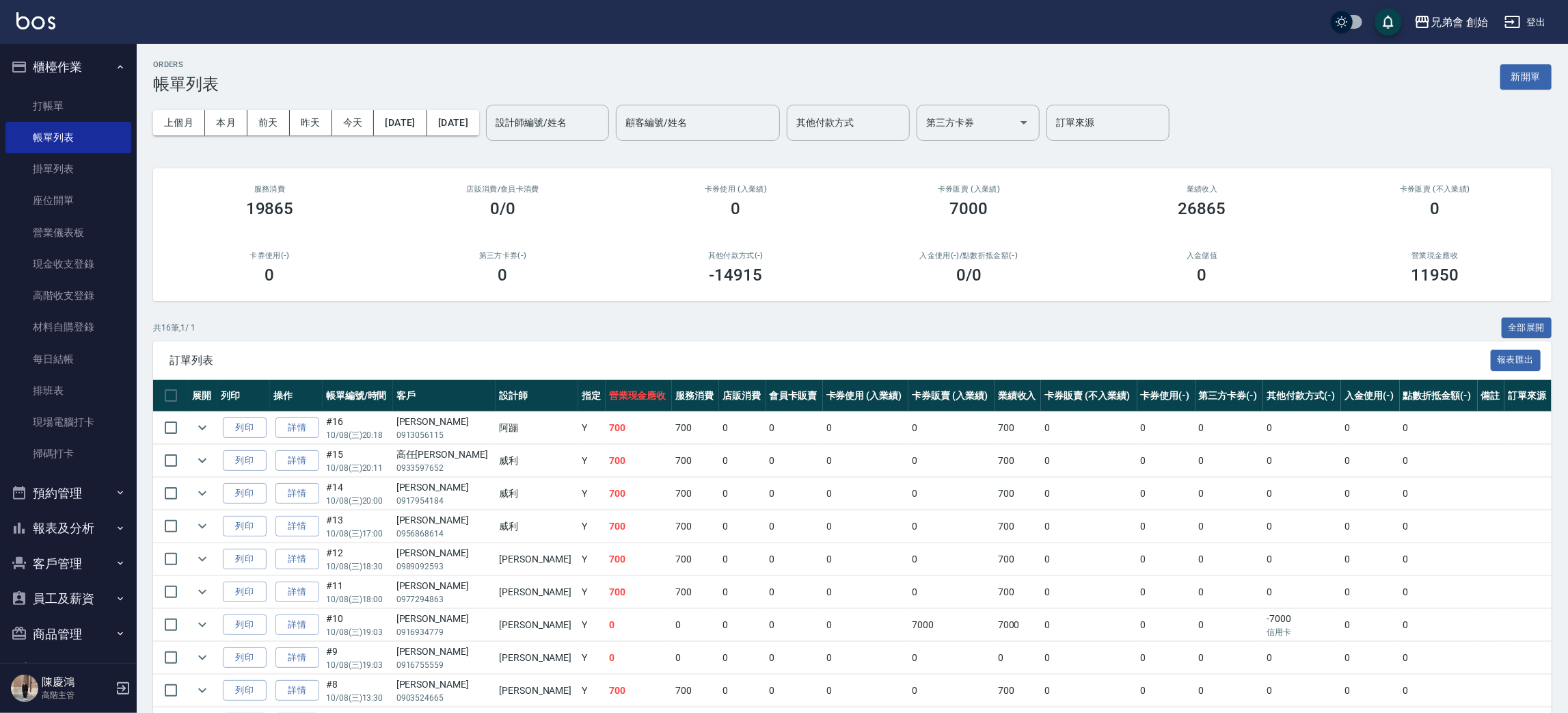
click at [496, 150] on div "上個月 本月 前天 昨天 今天 2025/10/08 2025/10/08 設計師編號/姓名 設計師編號/姓名 顧客編號/姓名 顧客編號/姓名 其他付款方式 …" at bounding box center [853, 122] width 1399 height 58
click at [108, 75] on button "櫃檯作業" at bounding box center [68, 67] width 126 height 35
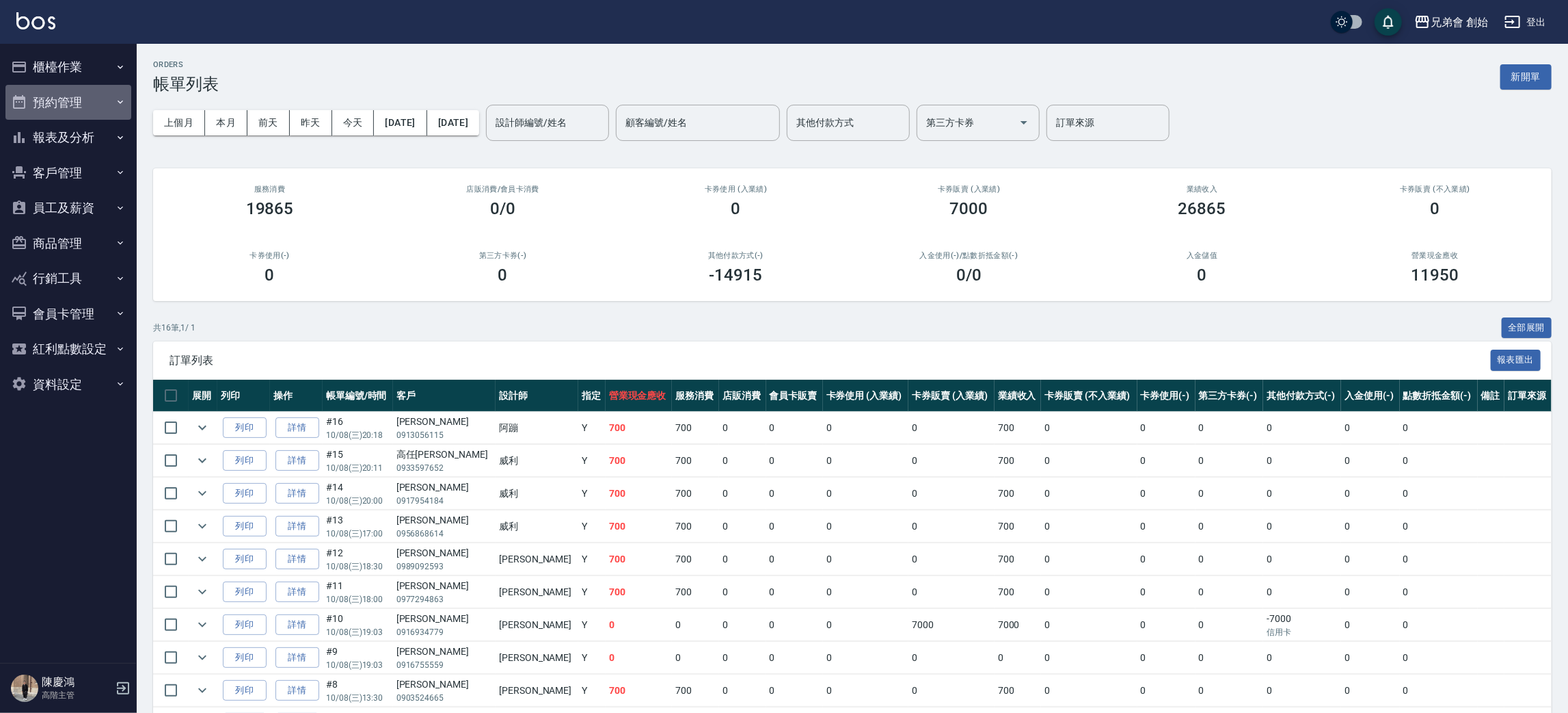
click at [89, 105] on button "預約管理" at bounding box center [68, 102] width 126 height 35
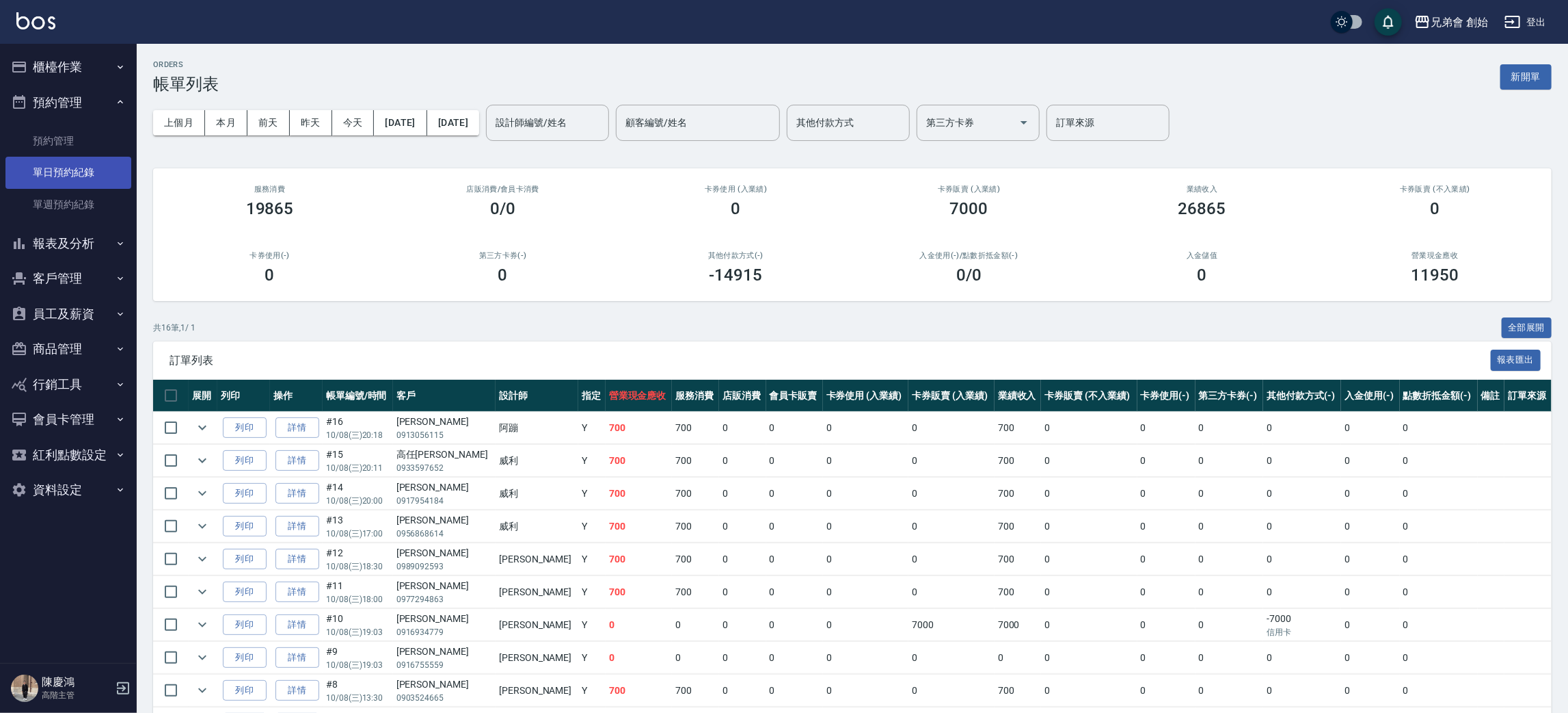
click at [88, 179] on link "單日預約紀錄" at bounding box center [68, 172] width 126 height 32
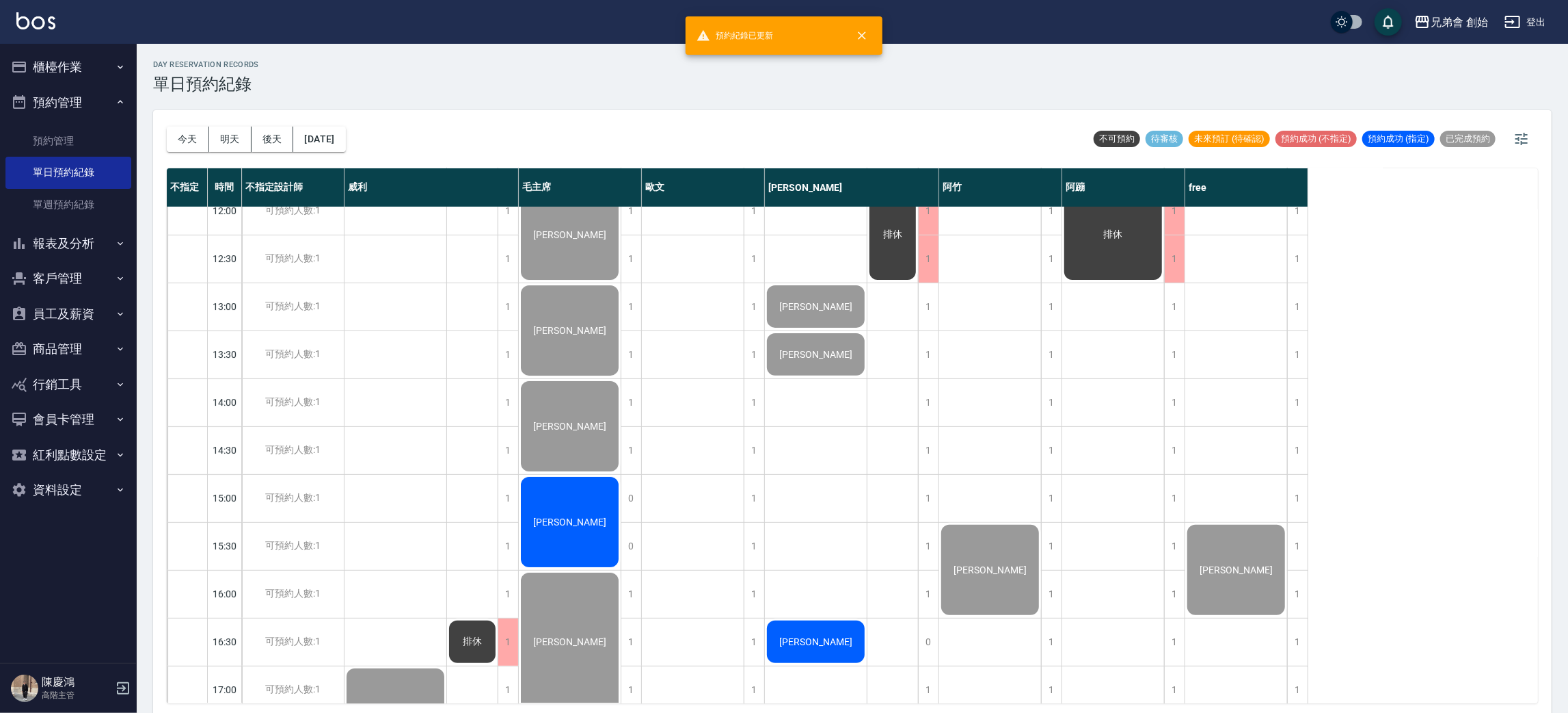
scroll to position [718, 0]
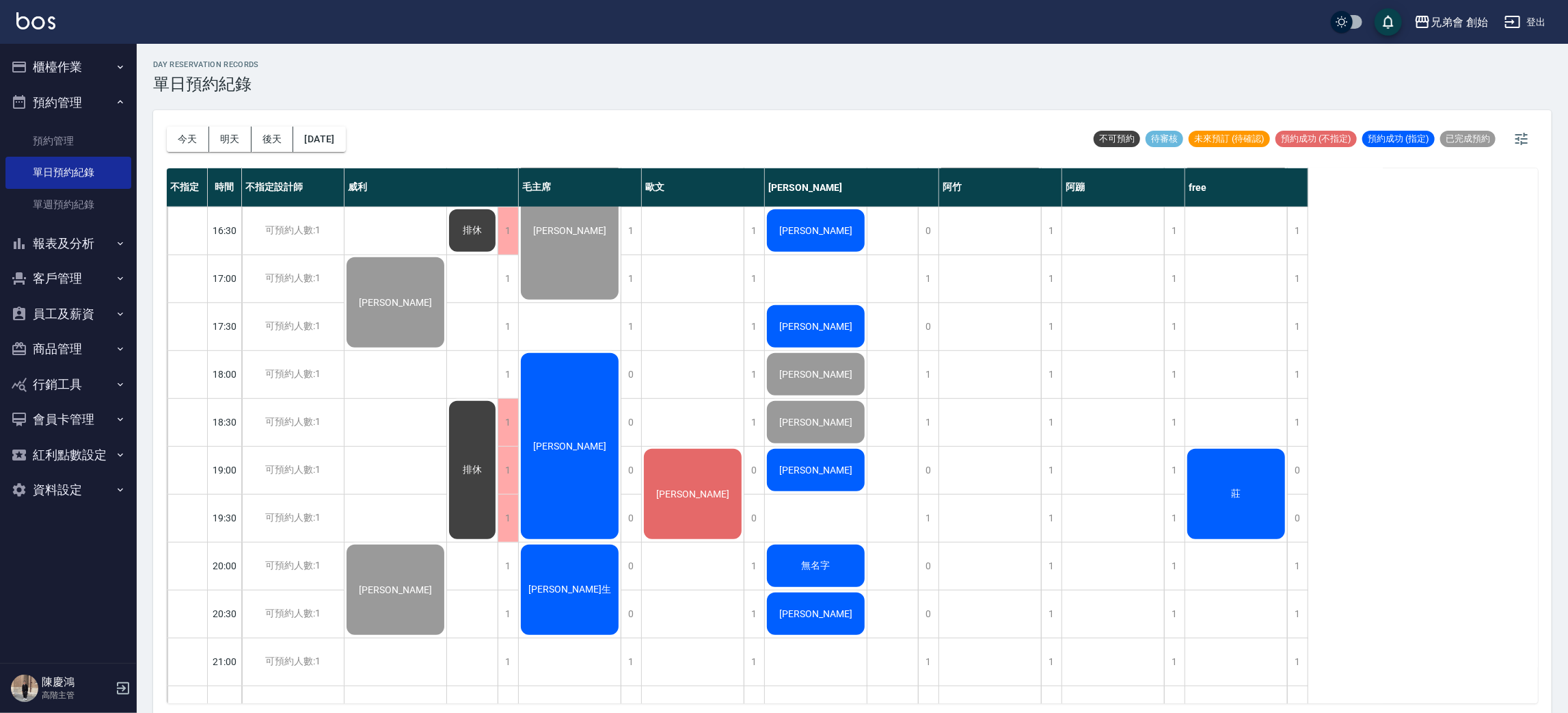
click at [670, 487] on div "張智詠" at bounding box center [693, 494] width 102 height 94
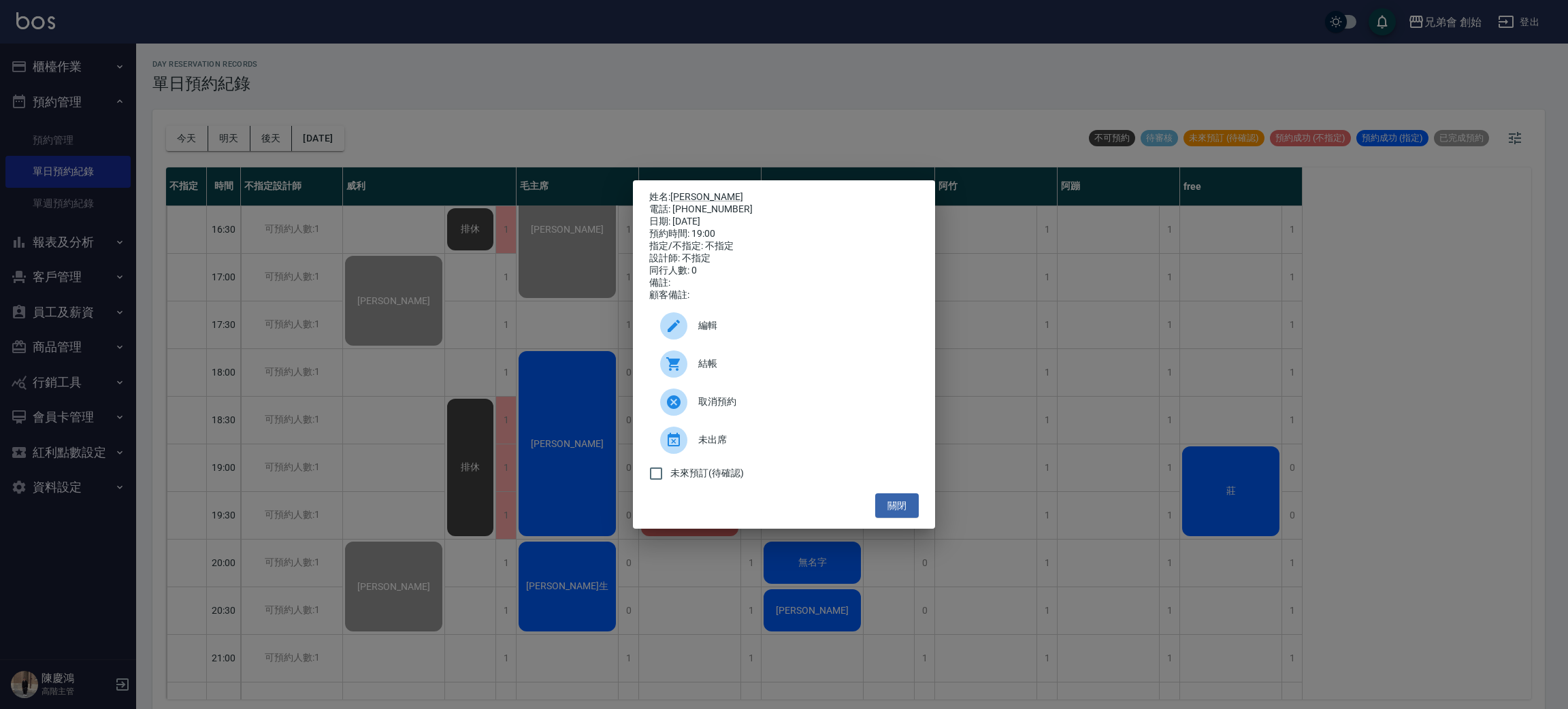
click at [681, 366] on icon at bounding box center [673, 364] width 16 height 16
click at [541, 69] on div "姓名: 張智詠 電話: 0963772759 日期: 2025/10/08 預約時間: 19:00 指定/不指定: 不指定 設計師: 不指定 同行人數: 0 …" at bounding box center [784, 354] width 1568 height 709
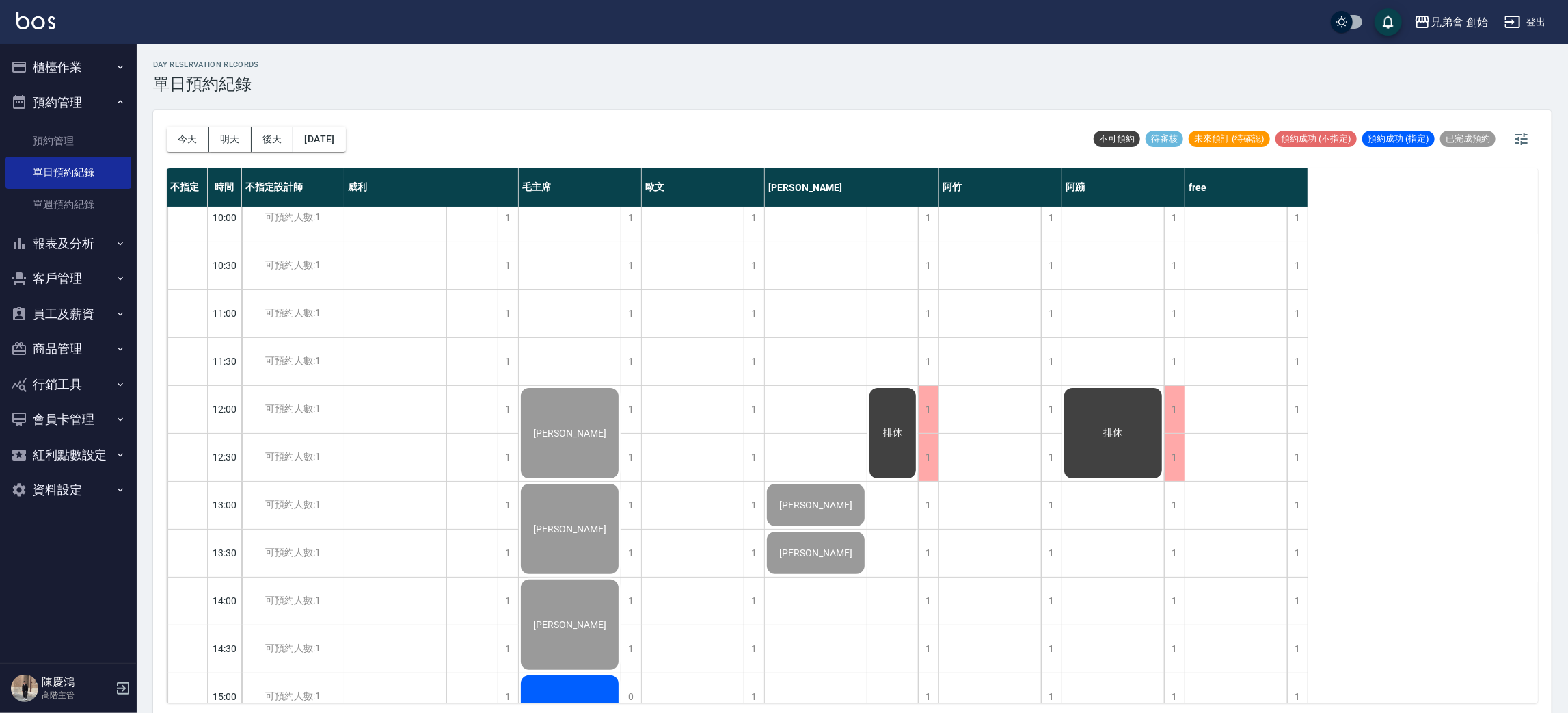
scroll to position [94, 0]
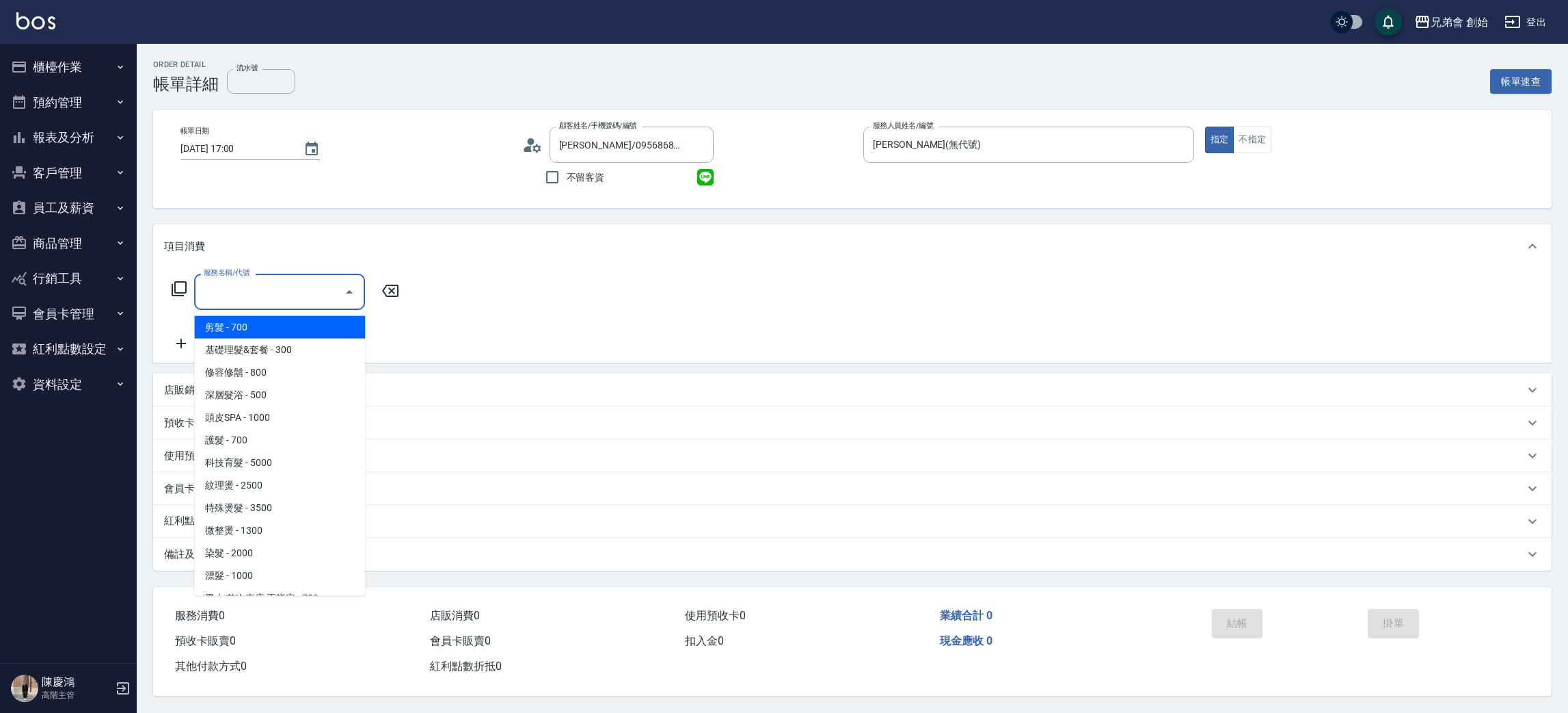
click at [323, 295] on input "服務名稱/代號" at bounding box center [269, 291] width 138 height 24
click at [315, 327] on span "剪髮 - 700" at bounding box center [279, 327] width 171 height 23
type input "剪髮(A01)"
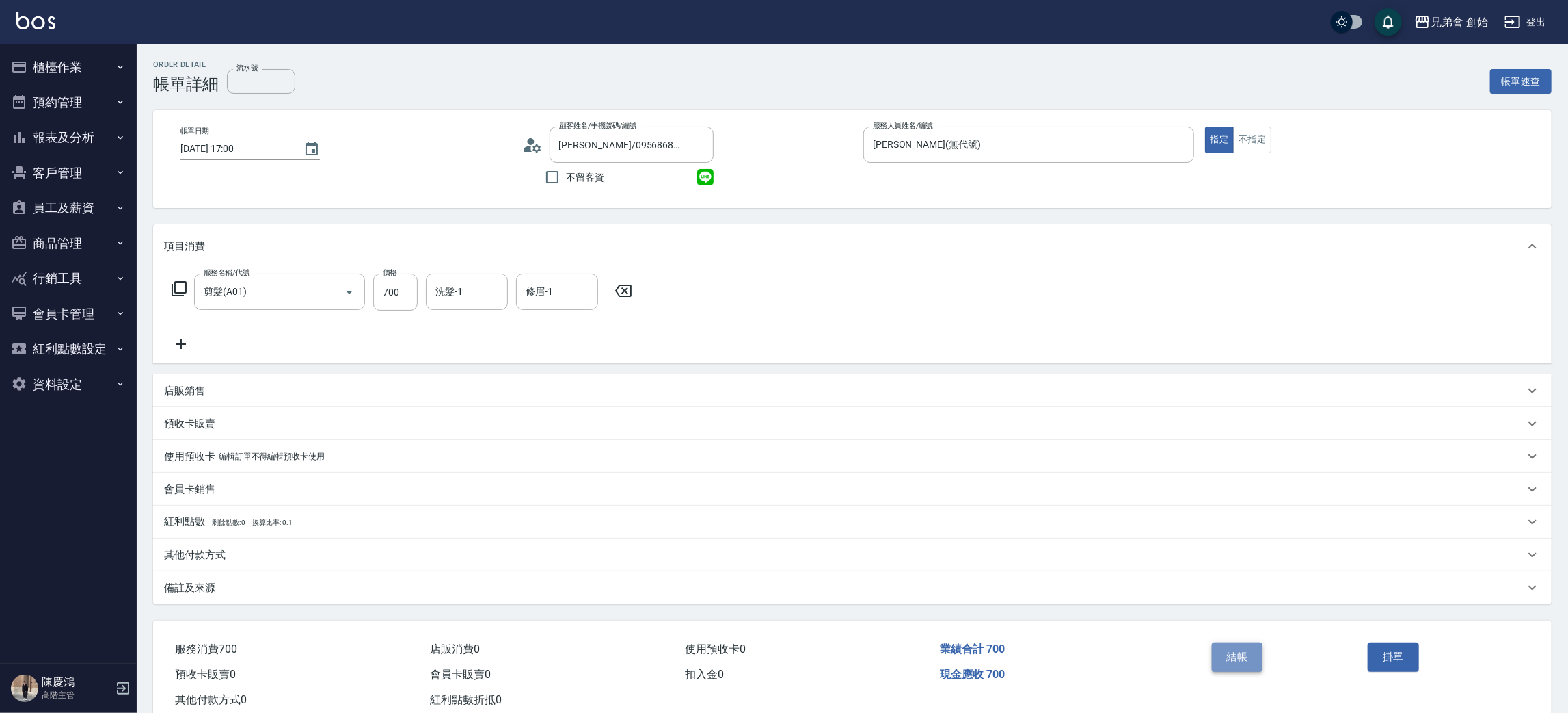
click at [1236, 656] on button "結帳" at bounding box center [1238, 656] width 52 height 29
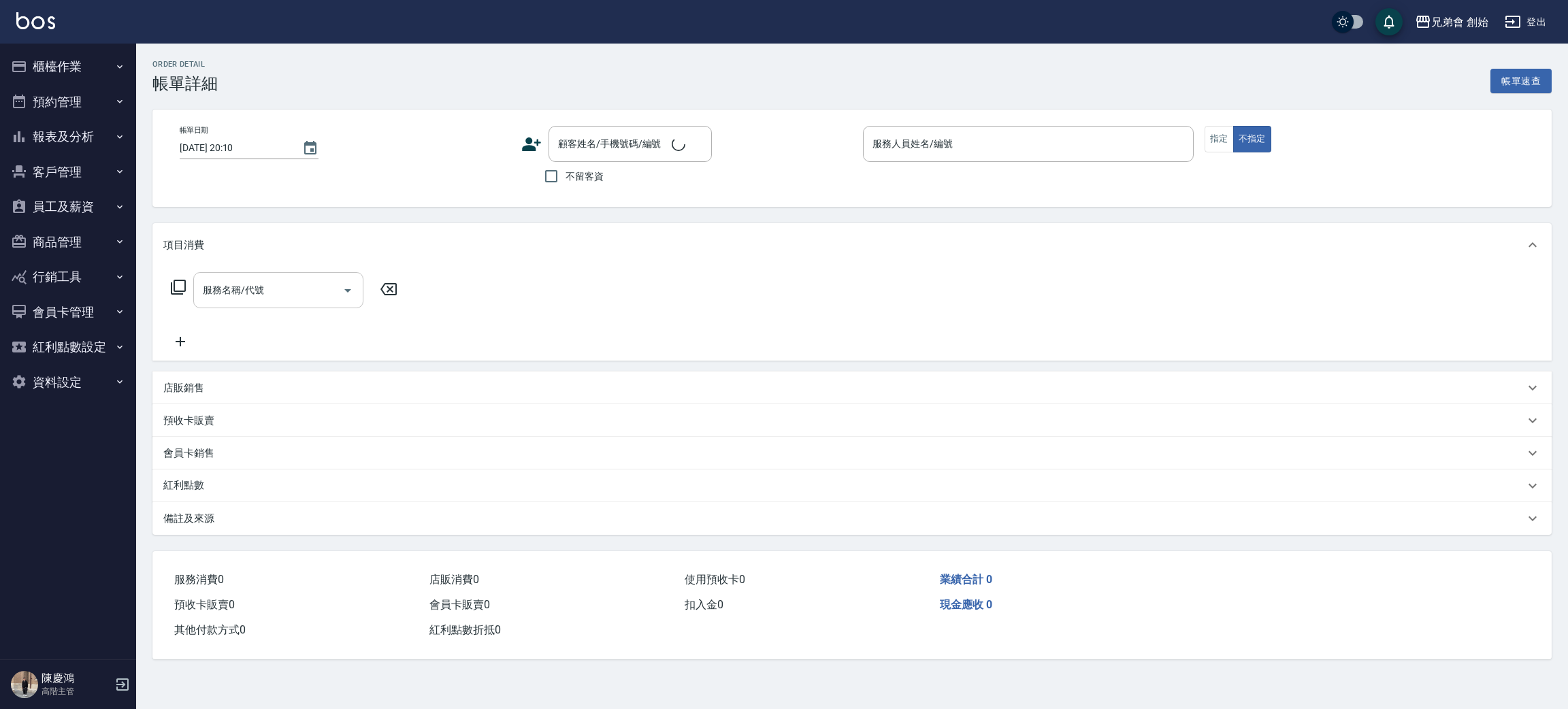
type input "[DATE] 20:00"
type input "[PERSON_NAME](無代號)"
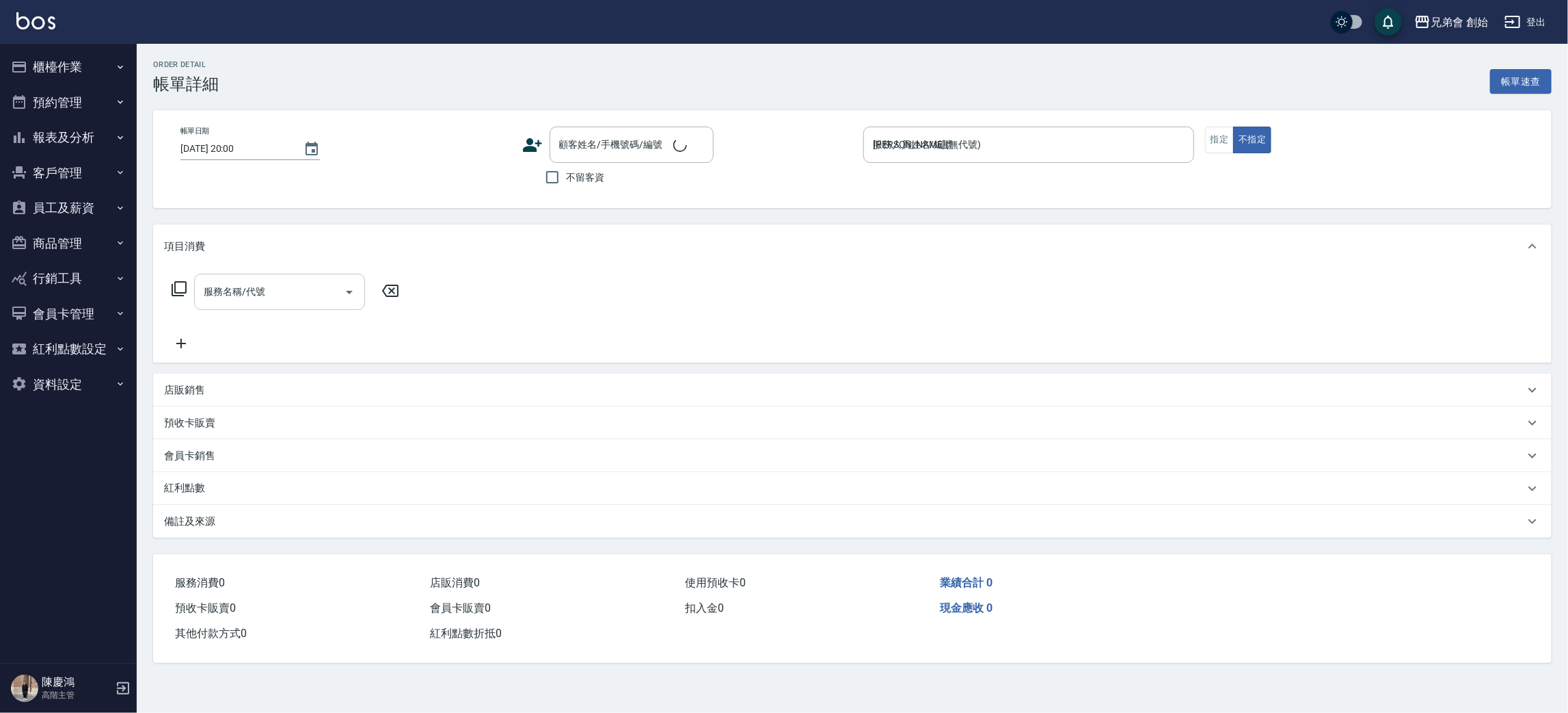
click at [272, 295] on input "服務名稱/代號" at bounding box center [269, 291] width 138 height 24
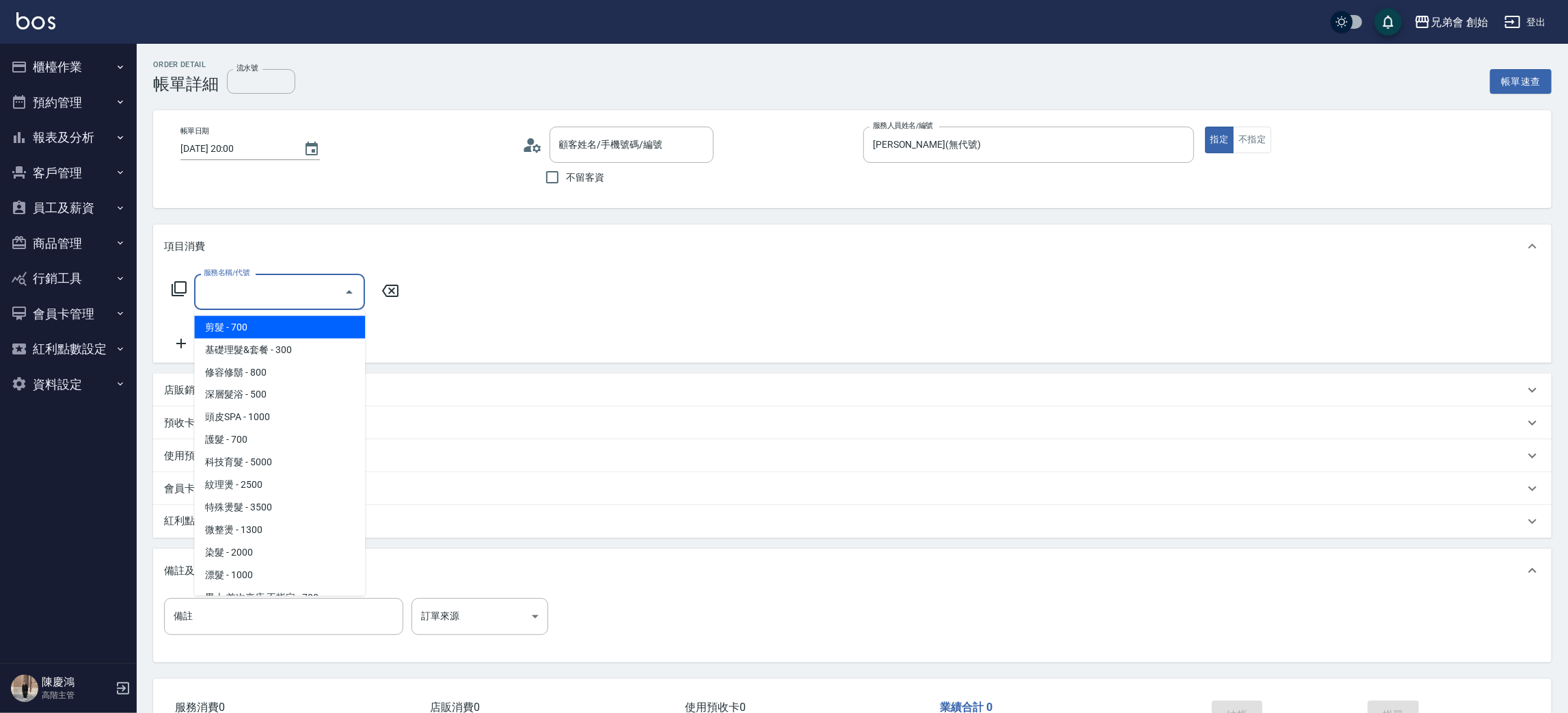
type input "[PERSON_NAME]/0917954184/null"
click at [272, 327] on span "剪髮 - 700" at bounding box center [279, 327] width 171 height 23
type input "剪髮(A01)"
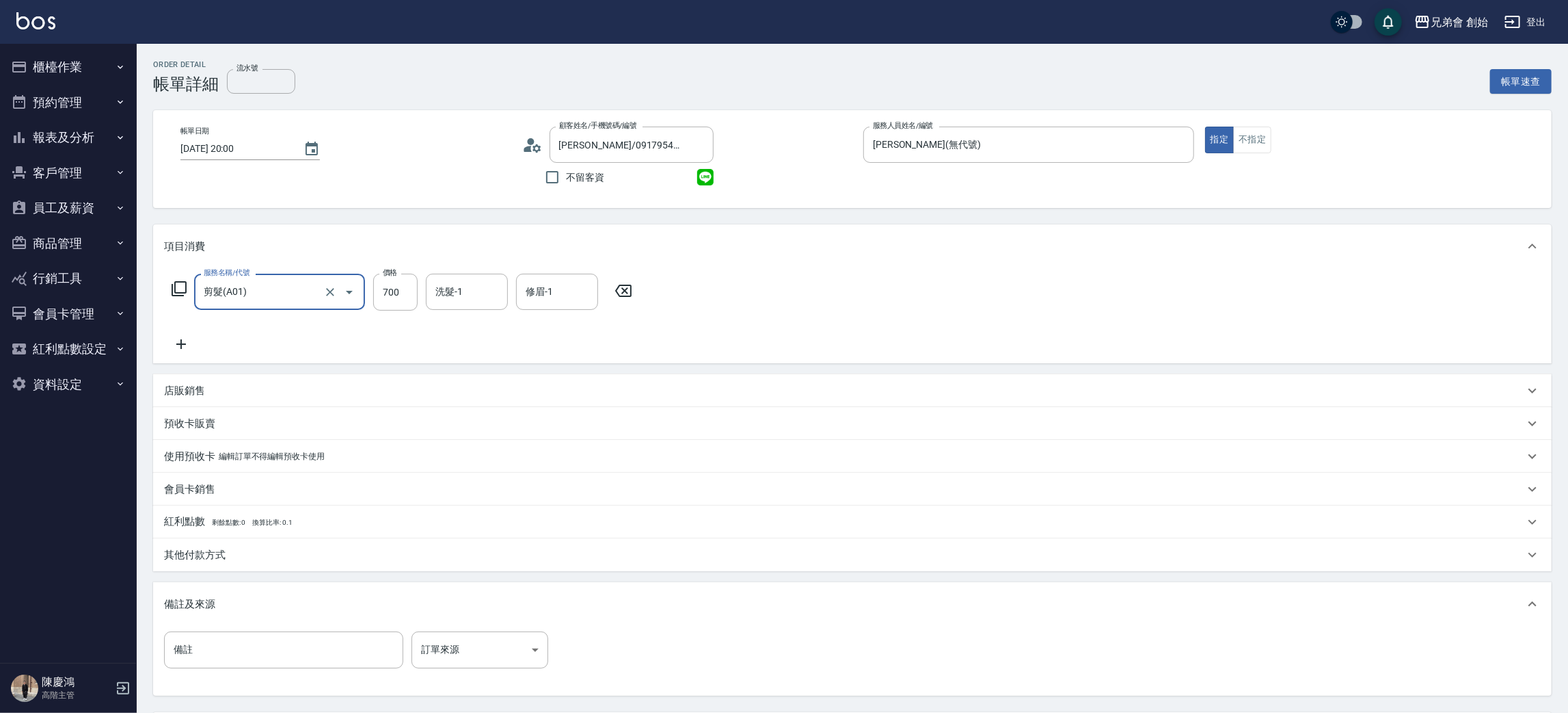
scroll to position [128, 0]
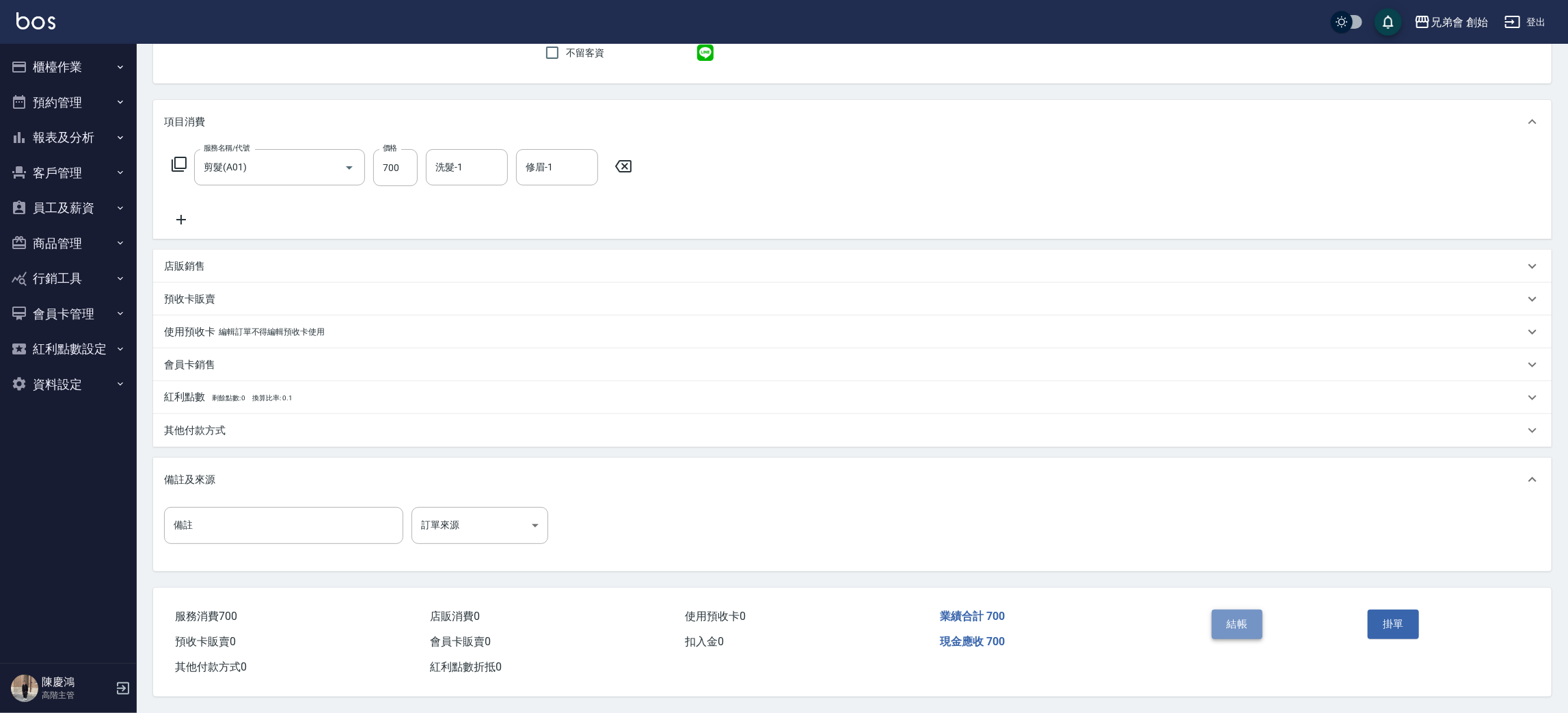
click at [1239, 622] on button "結帳" at bounding box center [1238, 624] width 52 height 29
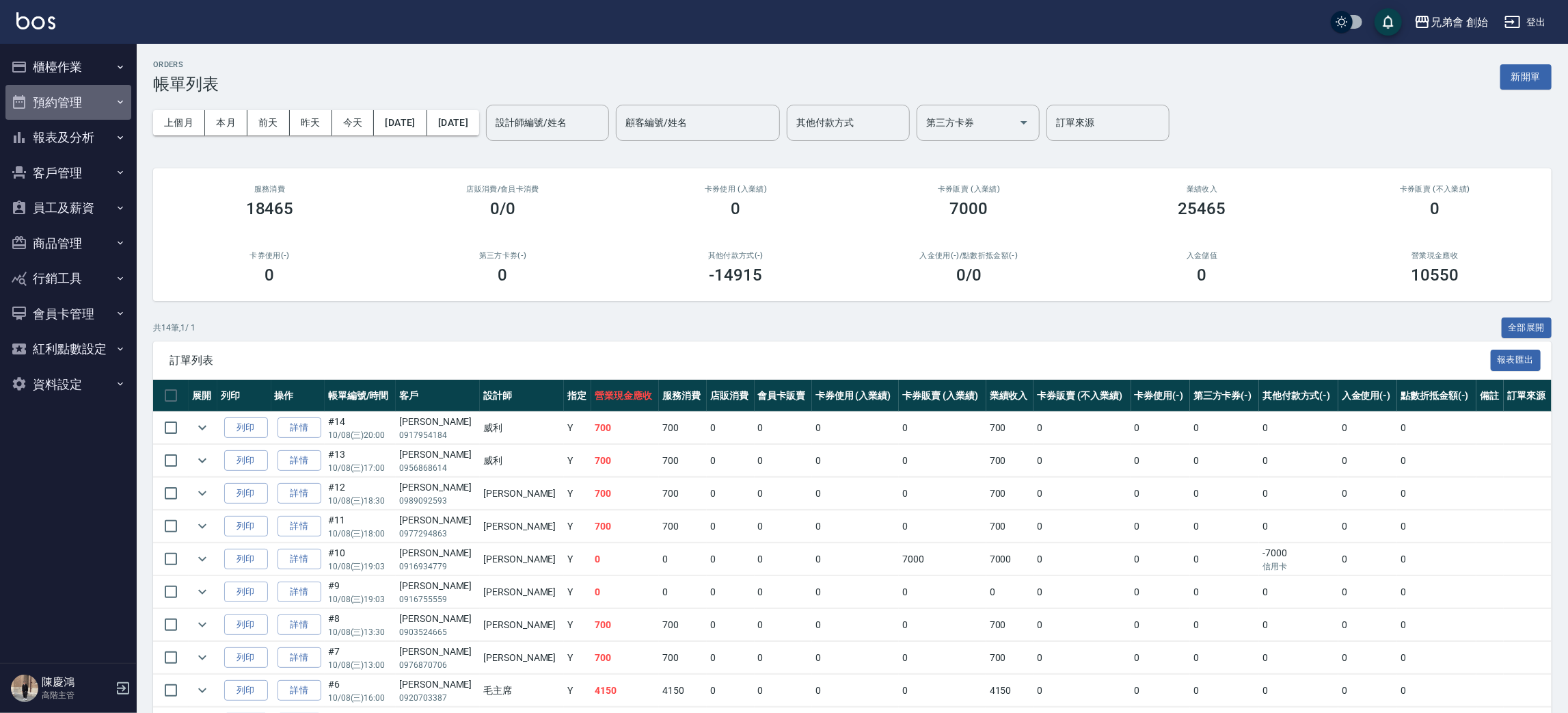
click at [88, 85] on button "預約管理" at bounding box center [68, 102] width 126 height 35
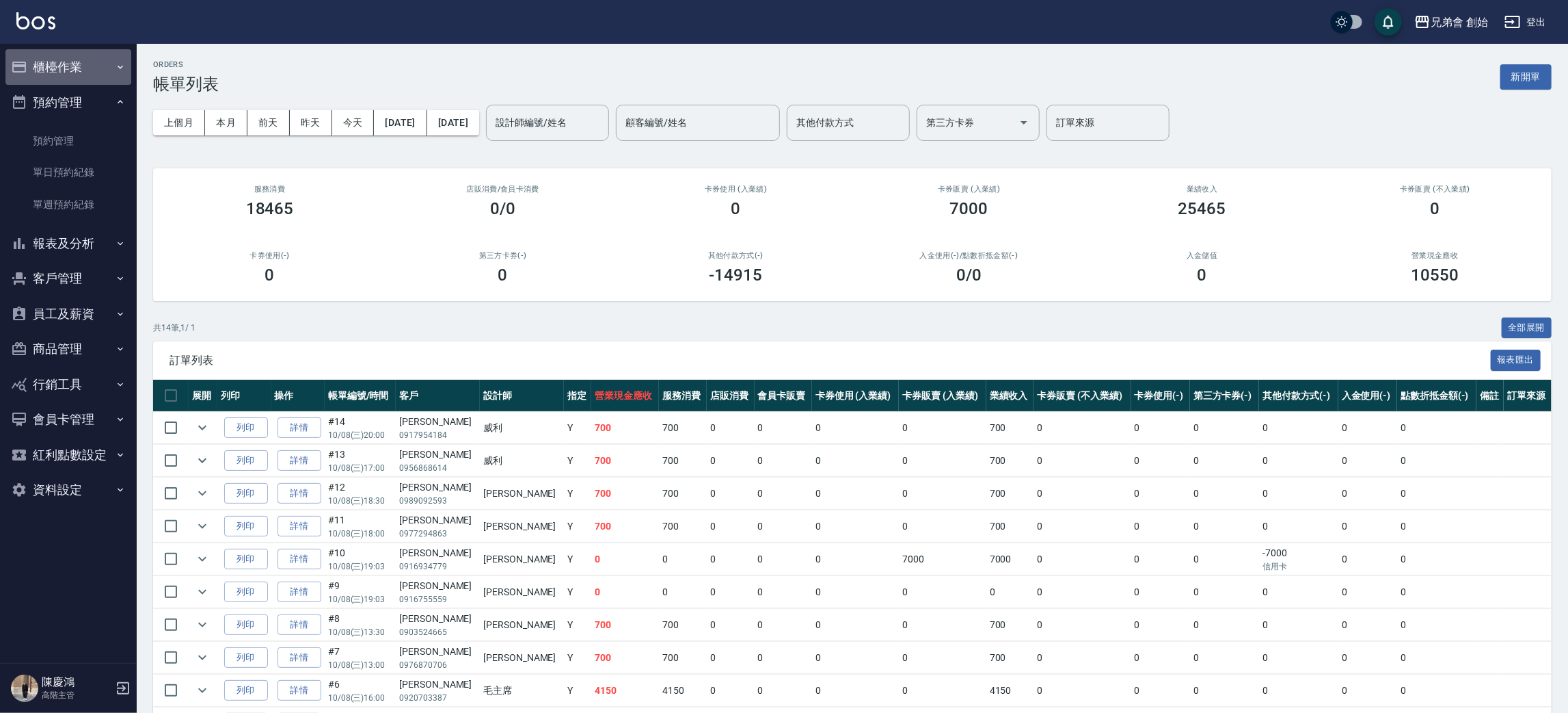
click at [80, 68] on button "櫃檯作業" at bounding box center [68, 67] width 126 height 35
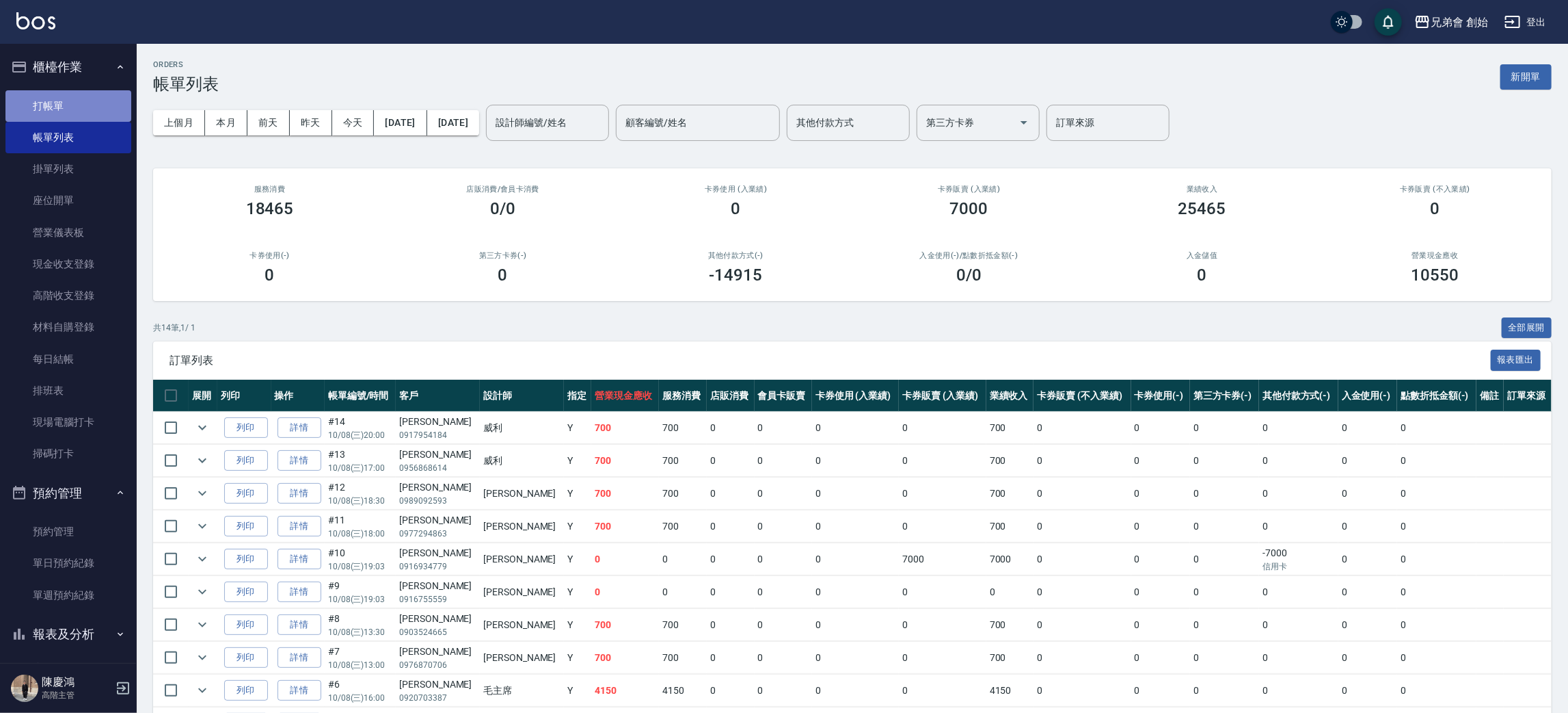
click at [91, 107] on link "打帳單" at bounding box center [68, 105] width 126 height 32
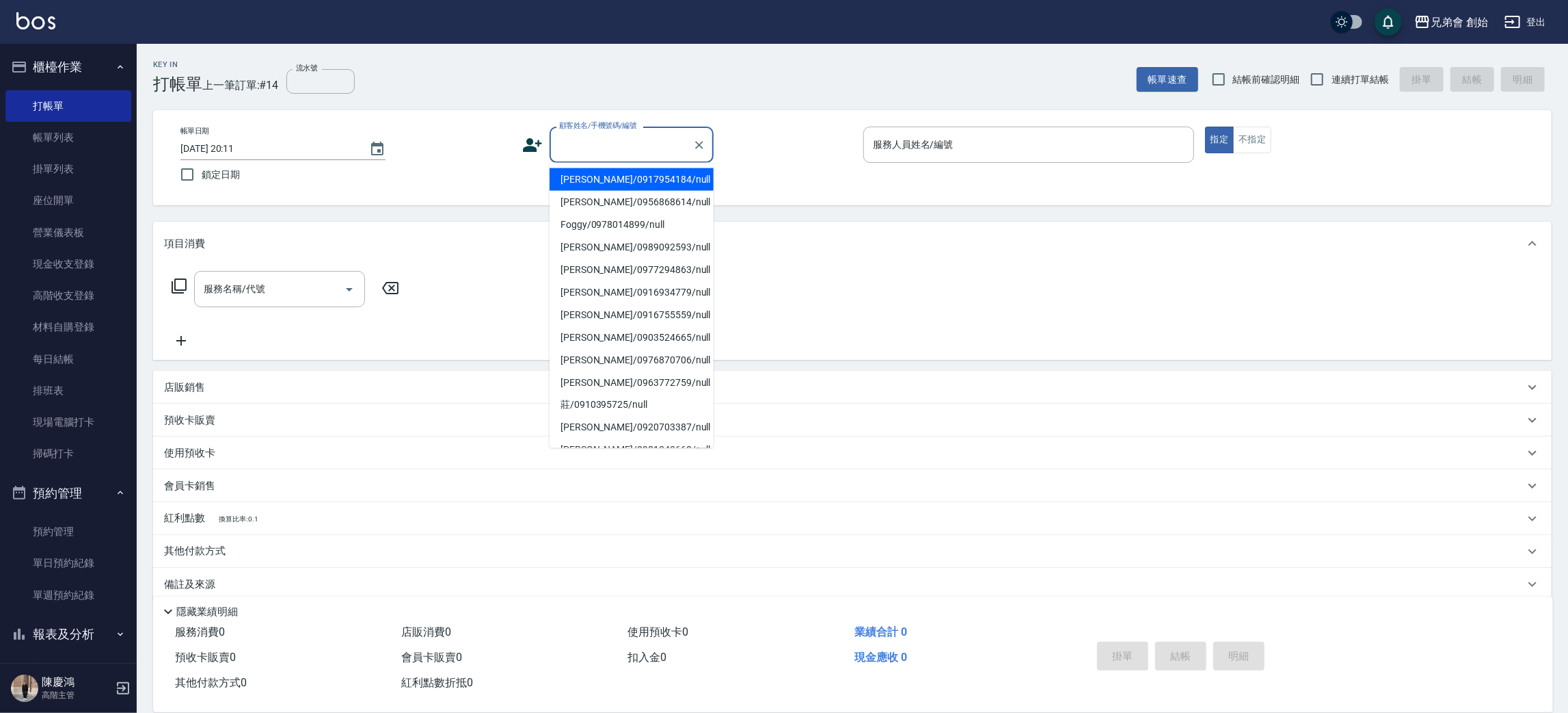
click at [584, 138] on input "顧客姓名/手機號碼/編號" at bounding box center [621, 145] width 131 height 24
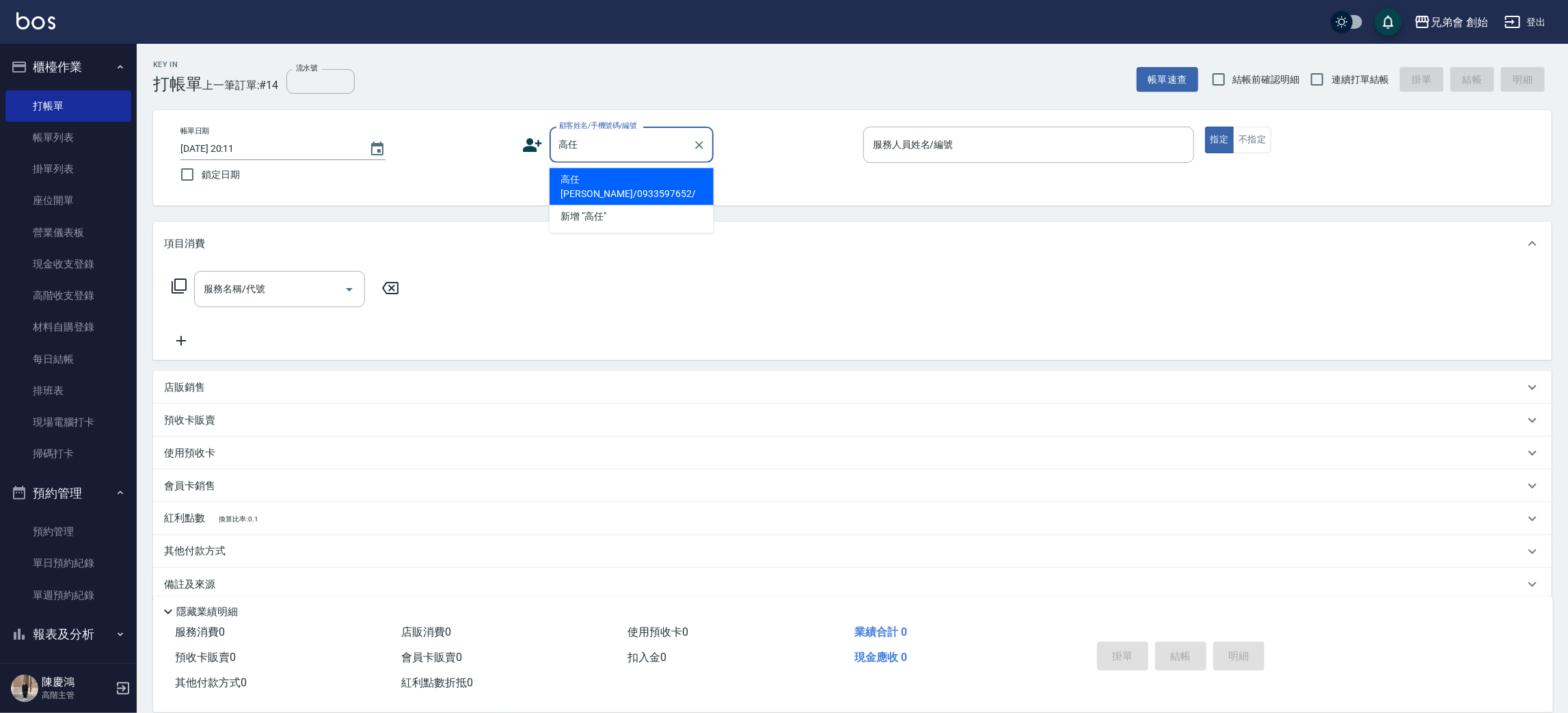
click at [612, 179] on li "高任康/0933597652/" at bounding box center [631, 187] width 164 height 37
type input "高任康/0933597652/"
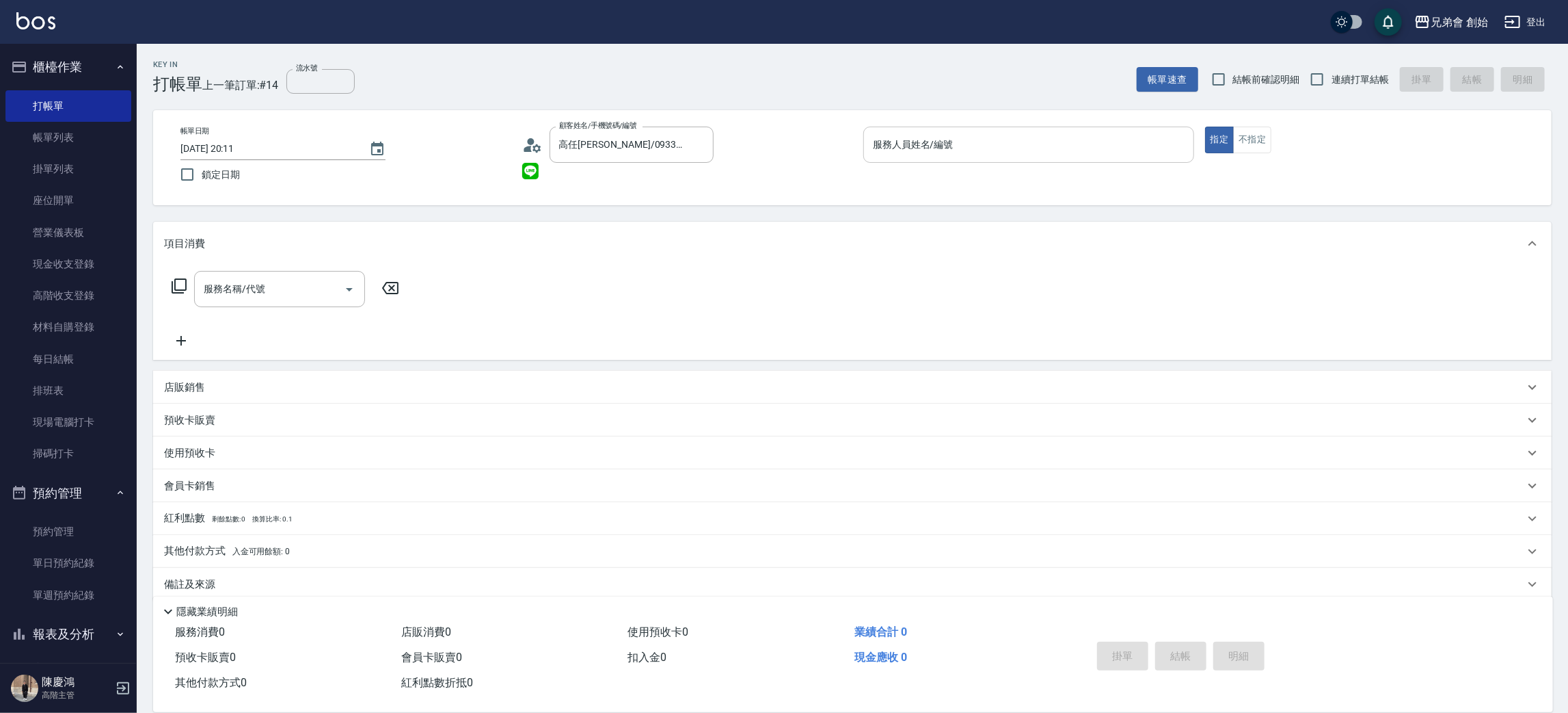
drag, startPoint x: 1017, startPoint y: 170, endPoint x: 1011, endPoint y: 153, distance: 18.0
click at [1011, 153] on div "服務人員姓名/編號 服務人員姓名/編號" at bounding box center [1029, 152] width 331 height 51
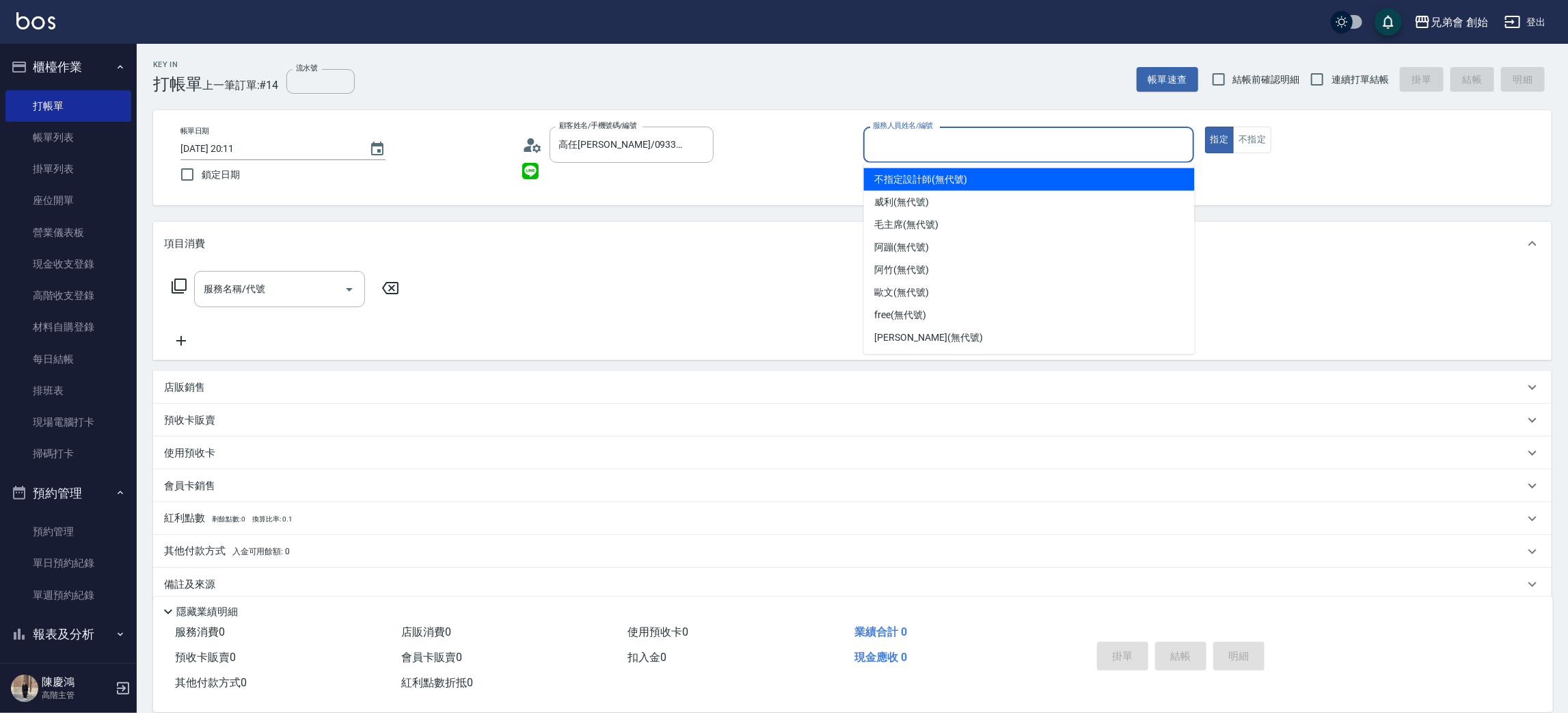
click at [1011, 153] on input "服務人員姓名/編號" at bounding box center [1029, 145] width 318 height 24
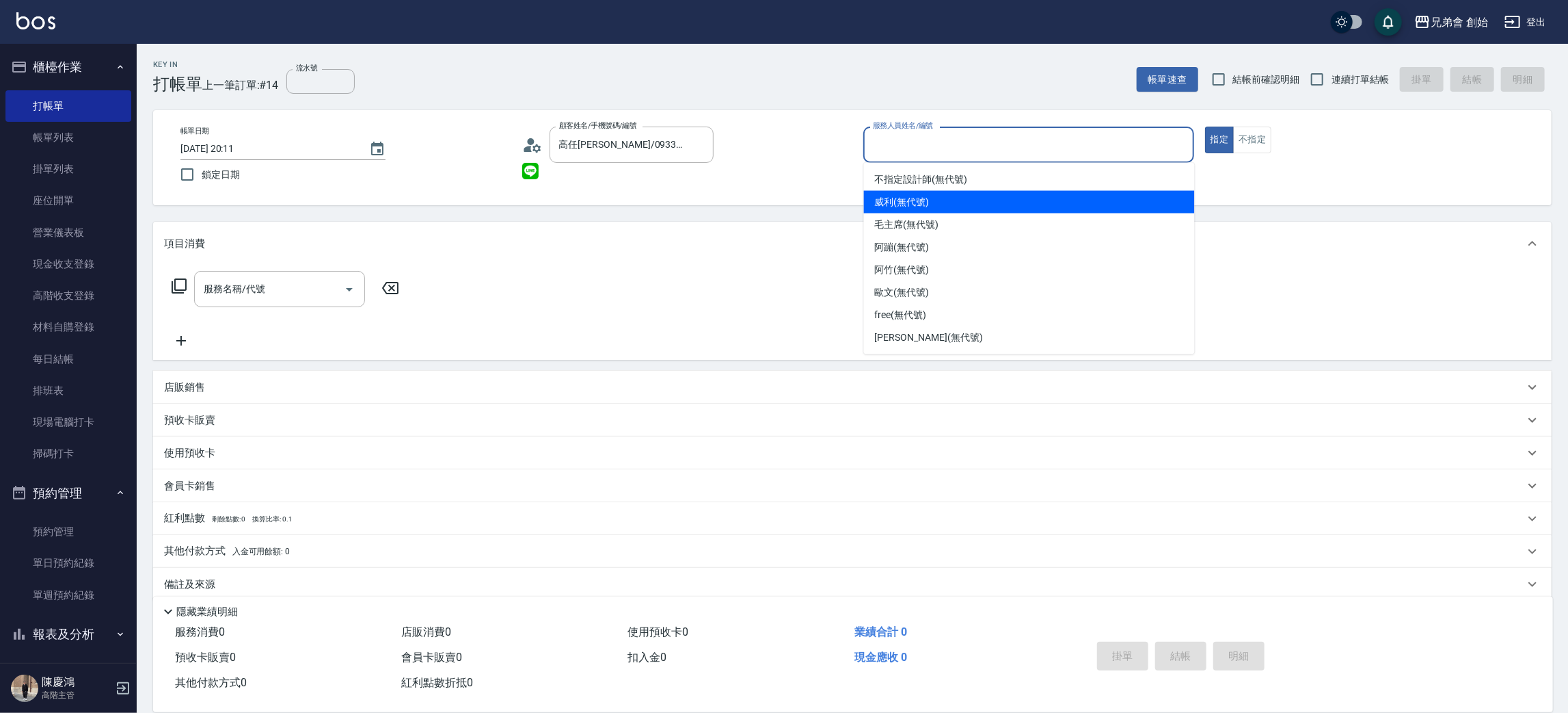
click at [998, 199] on div "威利 (無代號)" at bounding box center [1029, 202] width 331 height 23
type input "威利(無代號)"
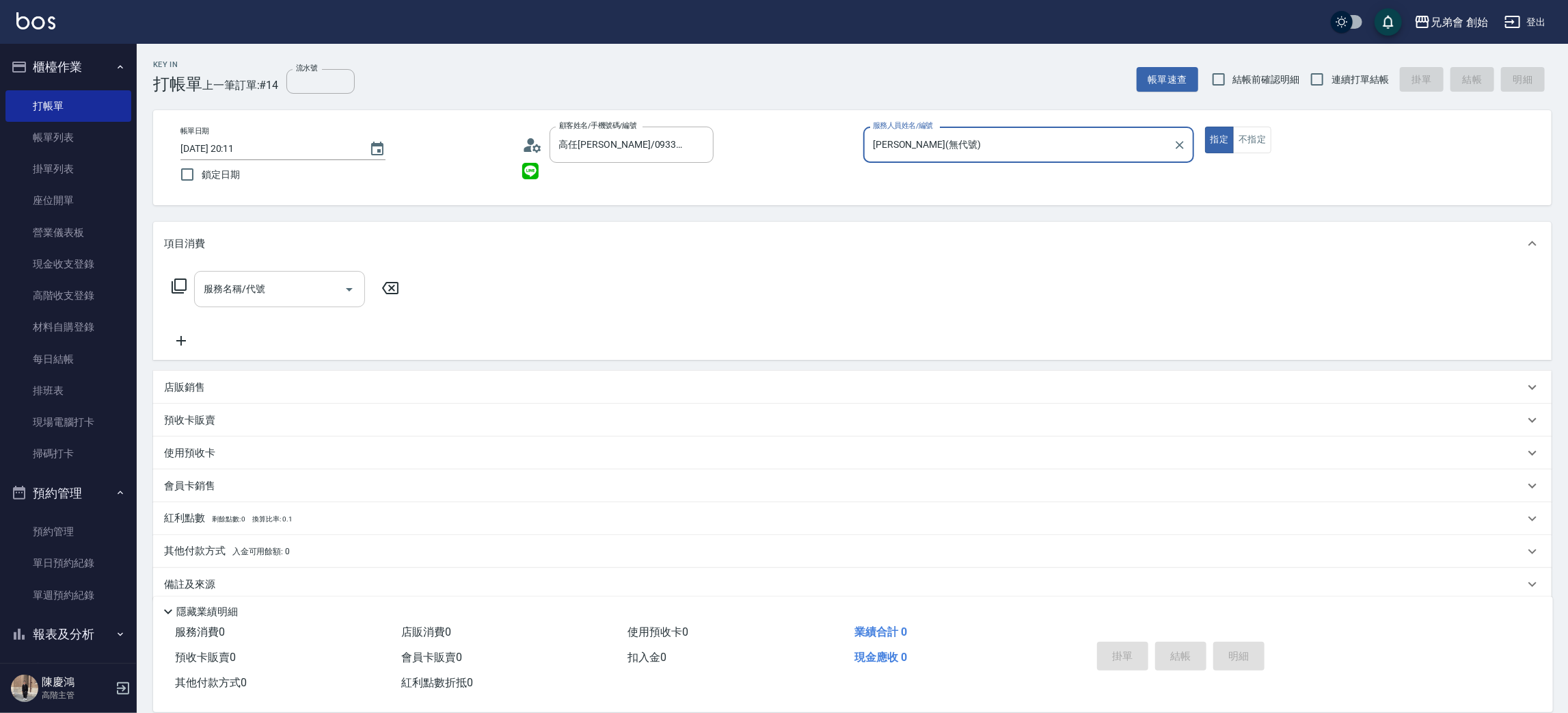
click at [252, 302] on div "服務名稱/代號" at bounding box center [279, 288] width 171 height 36
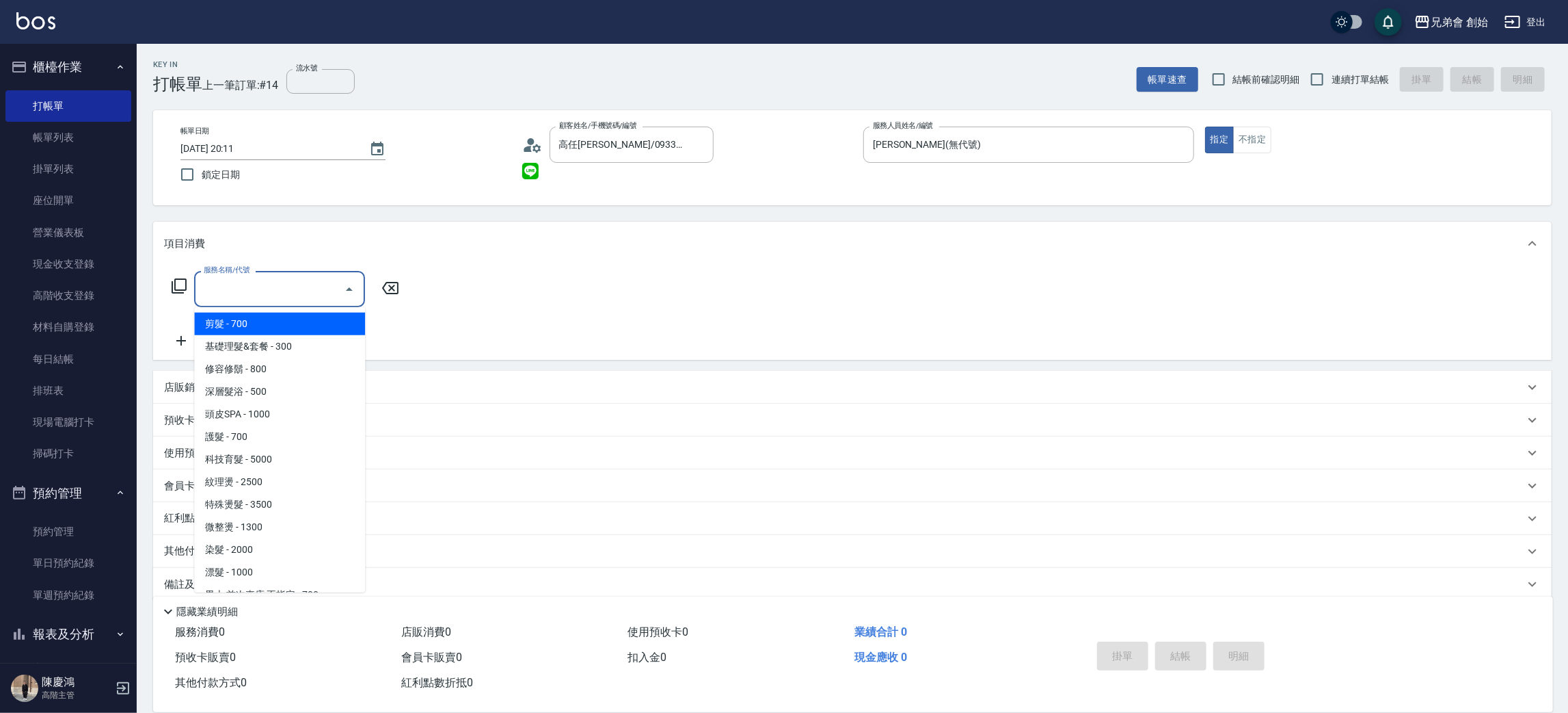
click at [298, 330] on span "剪髮 - 700" at bounding box center [279, 324] width 171 height 23
type input "剪髮(A01)"
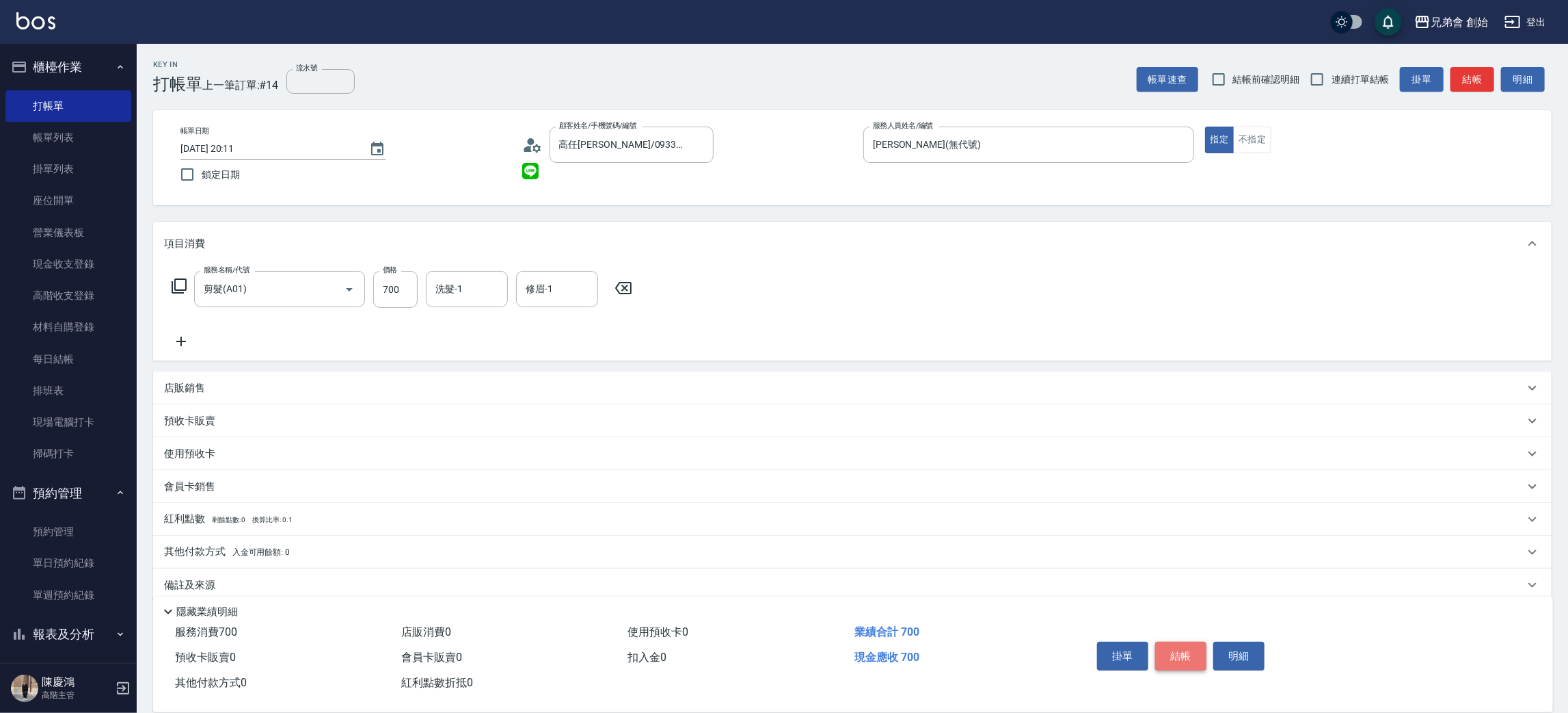
click at [1172, 647] on button "結帳" at bounding box center [1181, 655] width 52 height 29
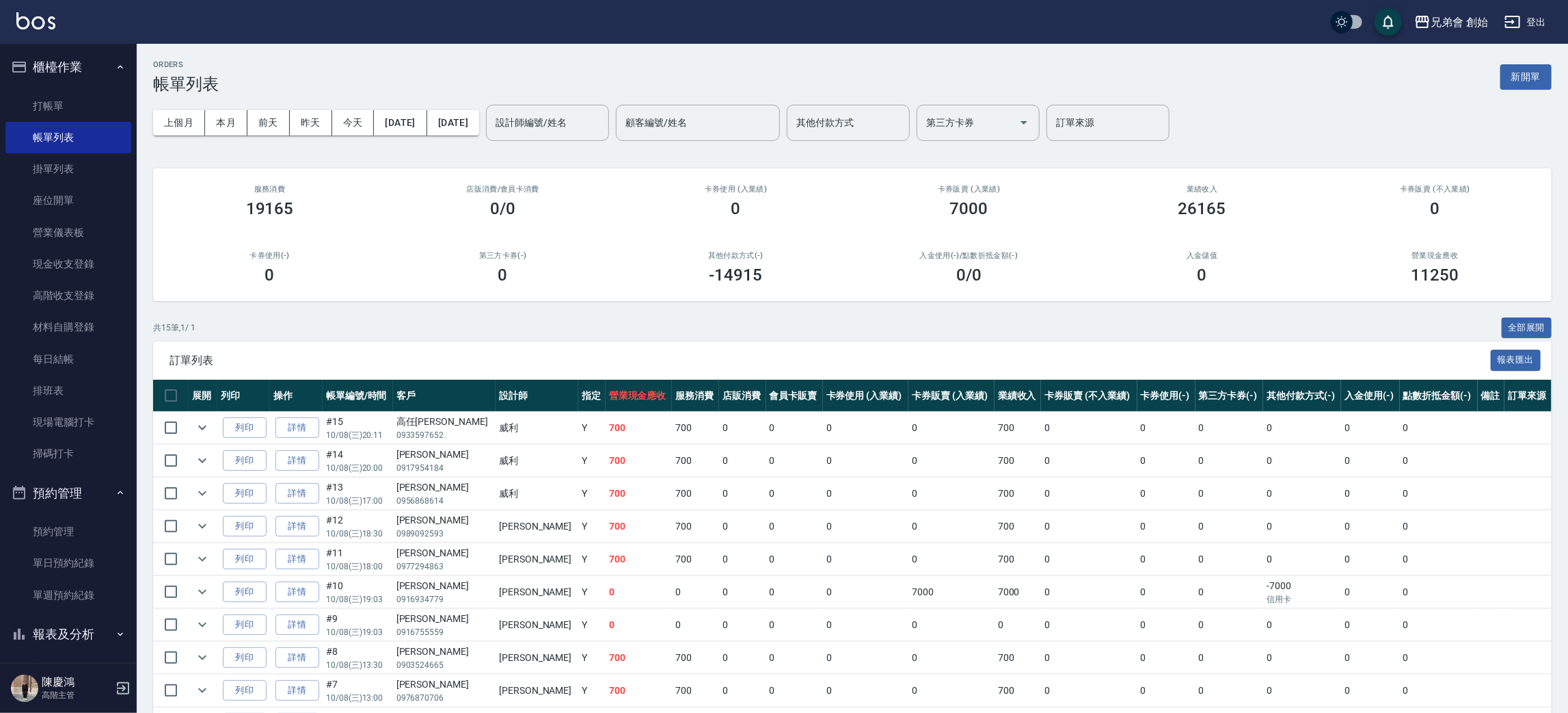
scroll to position [248, 0]
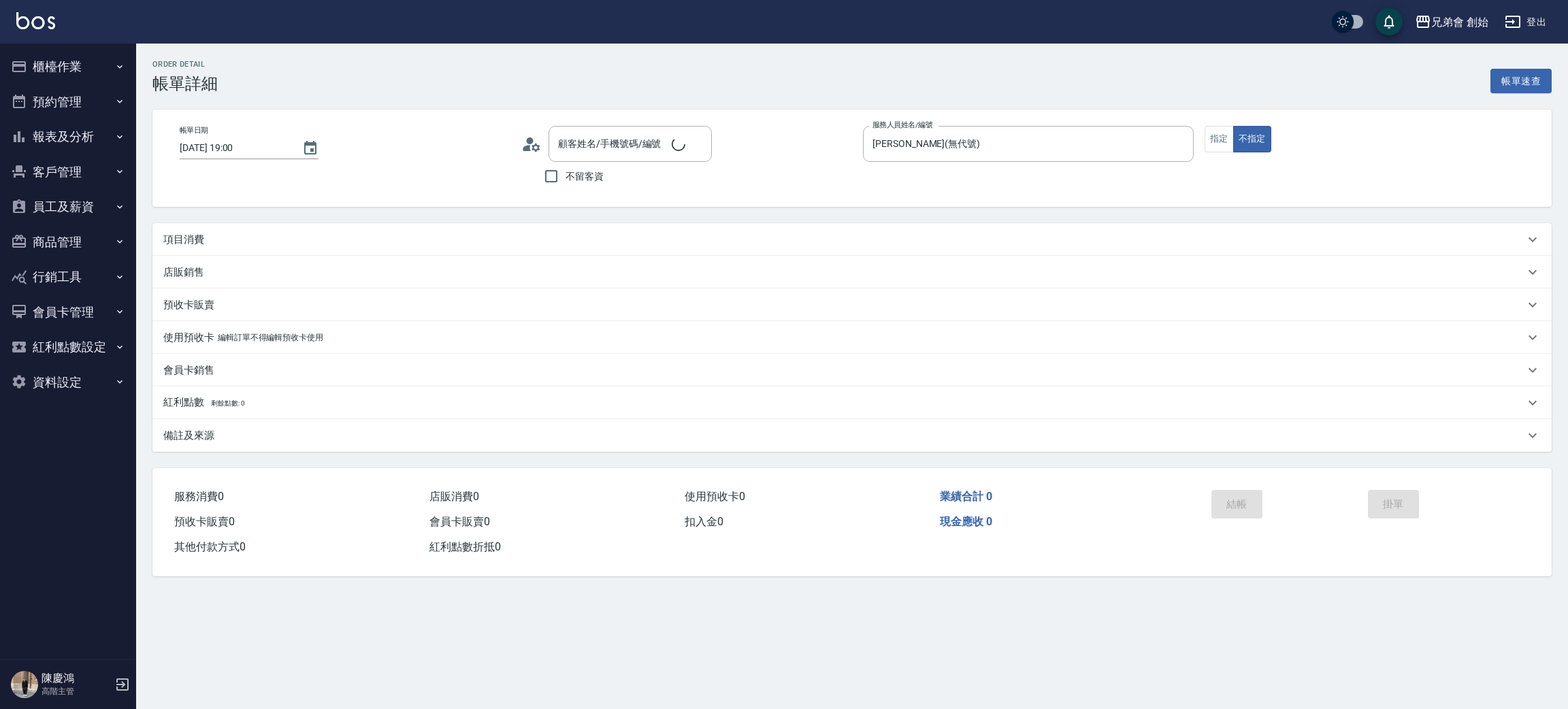
type input "張智詠/0963772759/null"
click at [524, 147] on icon at bounding box center [527, 148] width 8 height 6
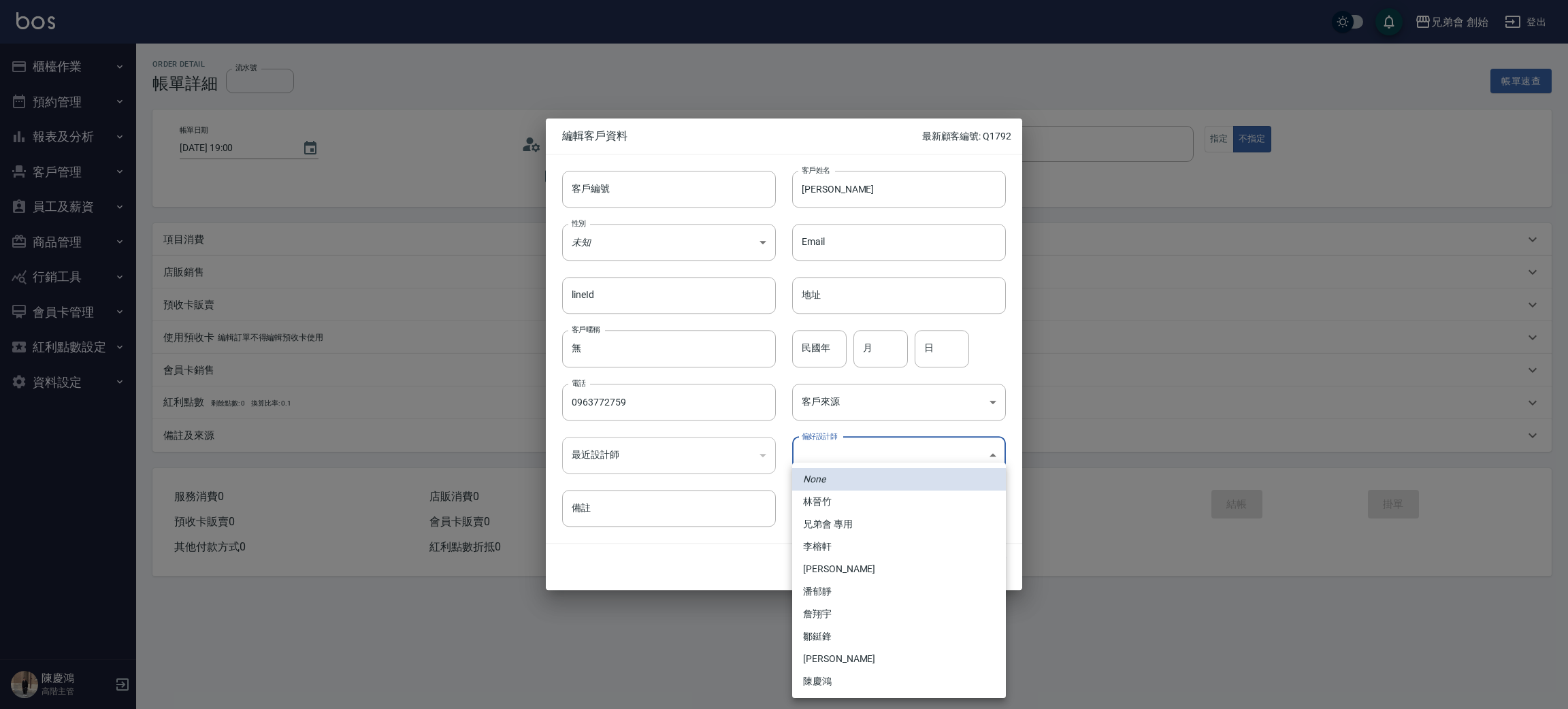
click at [843, 460] on body "兄弟會 創始 登出 櫃檯作業 打帳單 帳單列表 掛單列表 座位開單 營業儀表板 現金收支登錄 高階收支登錄 材料自購登錄 每日結帳 排班表 現場電腦打卡 掃碼…" at bounding box center [784, 354] width 1568 height 709
click at [866, 554] on li "李榕軒" at bounding box center [898, 546] width 213 height 23
type input "1456ae5b-d9bb-440a-9f01-028db65cd7e3"
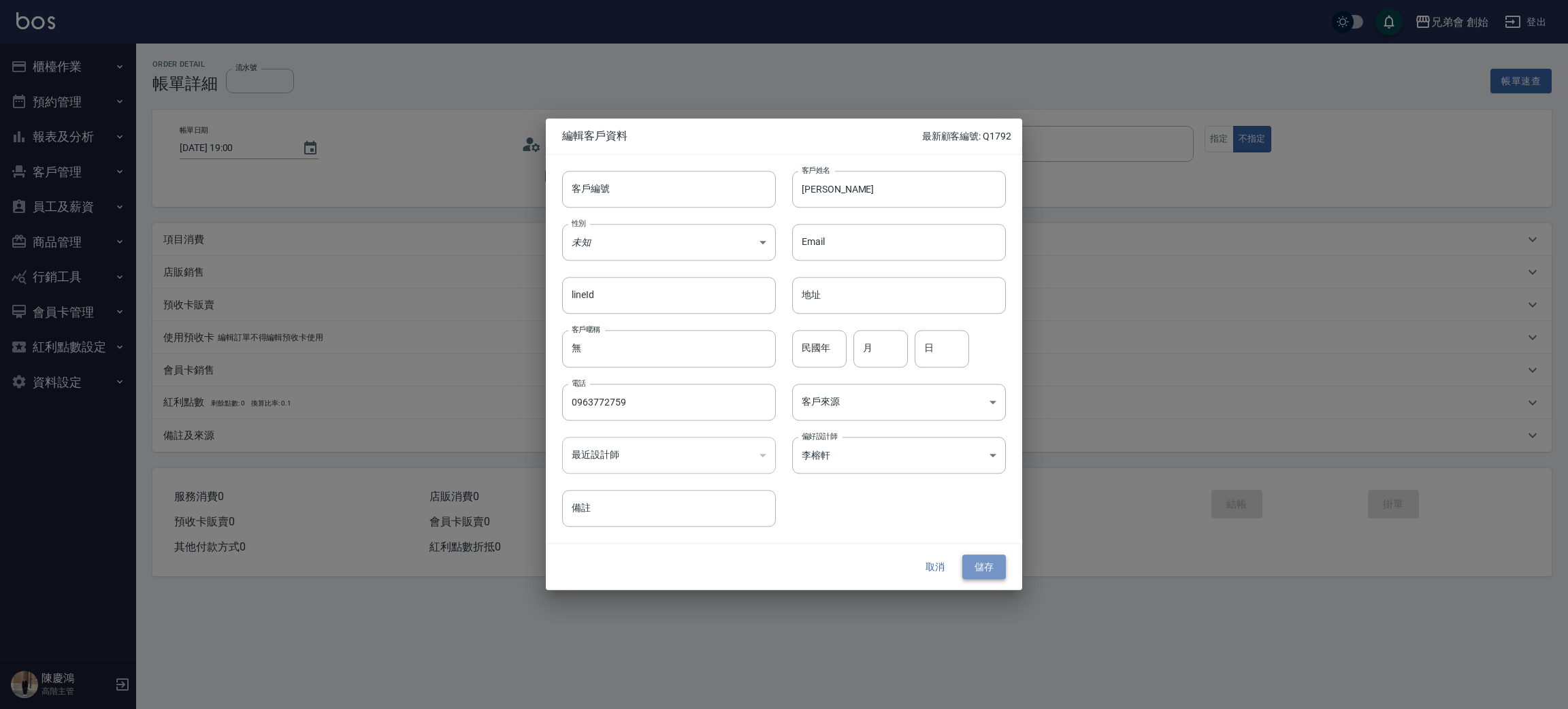
click at [969, 565] on button "儲存" at bounding box center [983, 567] width 43 height 25
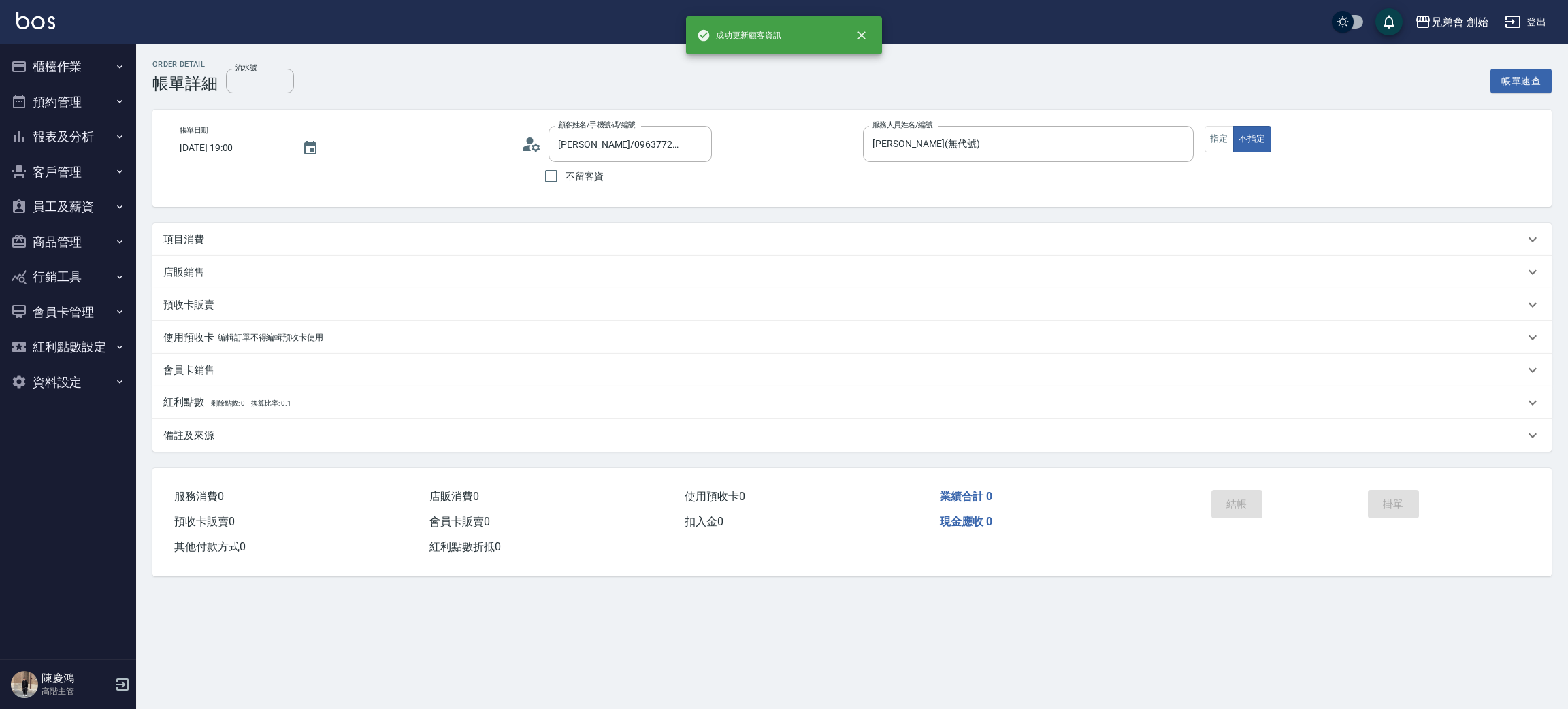
type input "張智詠/0963772759/"
click at [175, 236] on p "項目消費" at bounding box center [184, 239] width 41 height 14
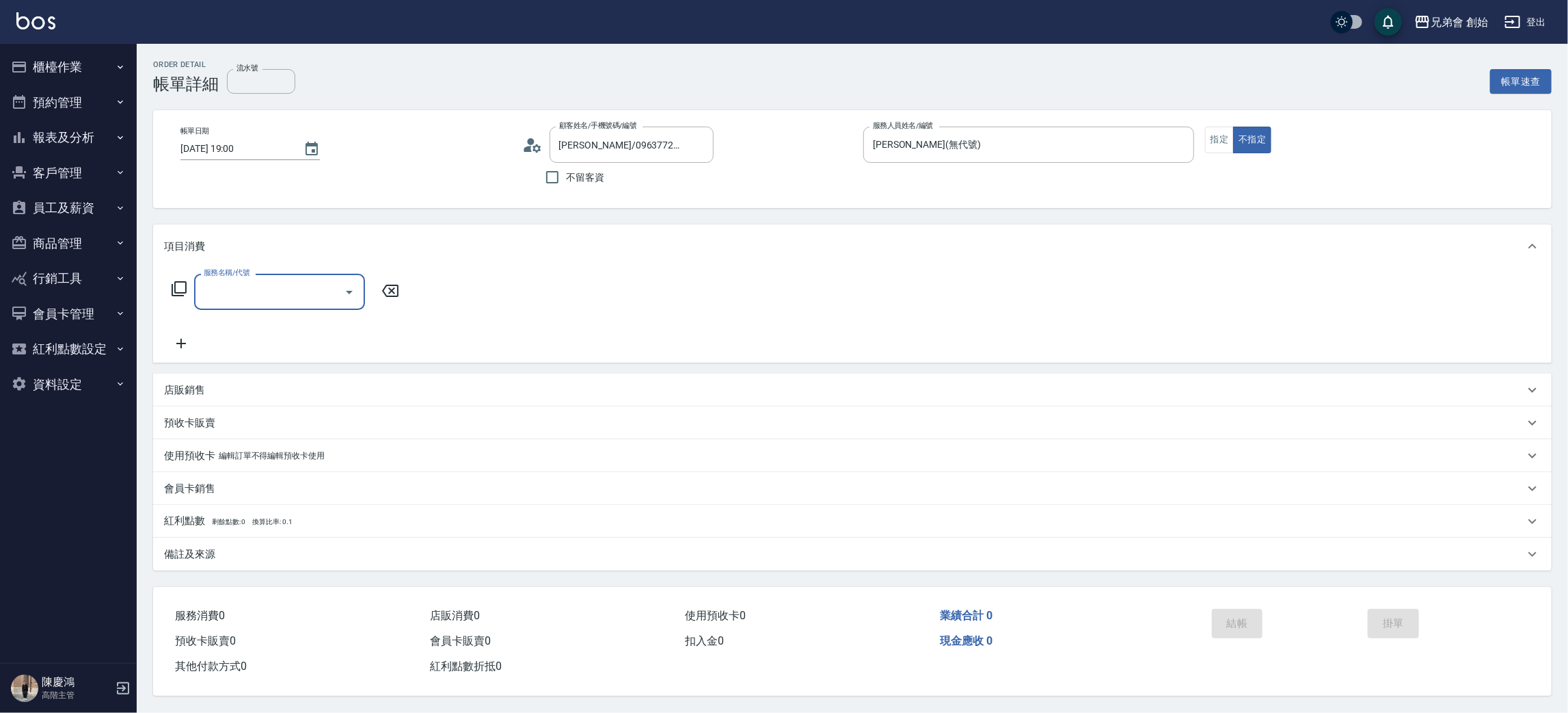
click at [243, 282] on input "服務名稱/代號" at bounding box center [269, 291] width 138 height 24
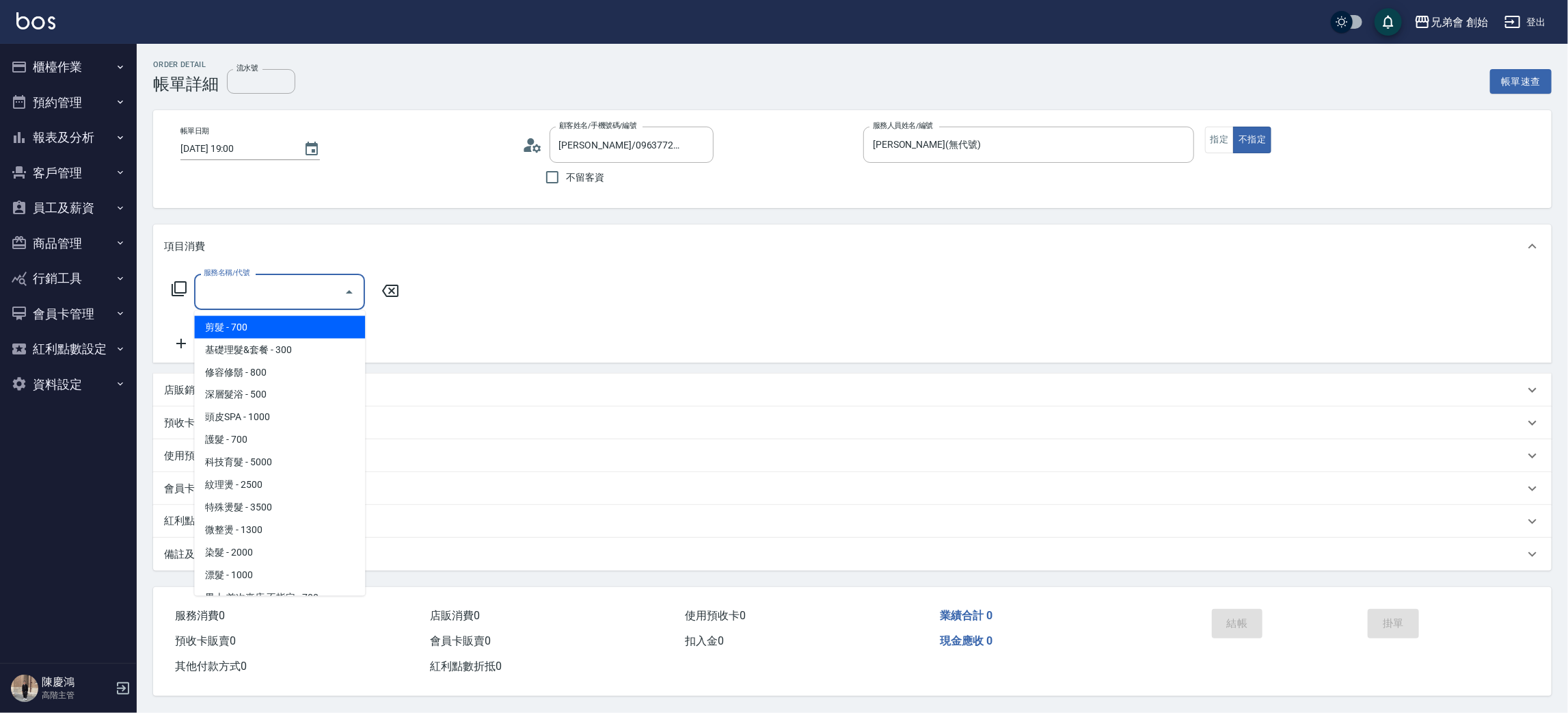
click at [250, 322] on span "剪髮 - 700" at bounding box center [279, 327] width 171 height 23
type input "剪髮(A01)"
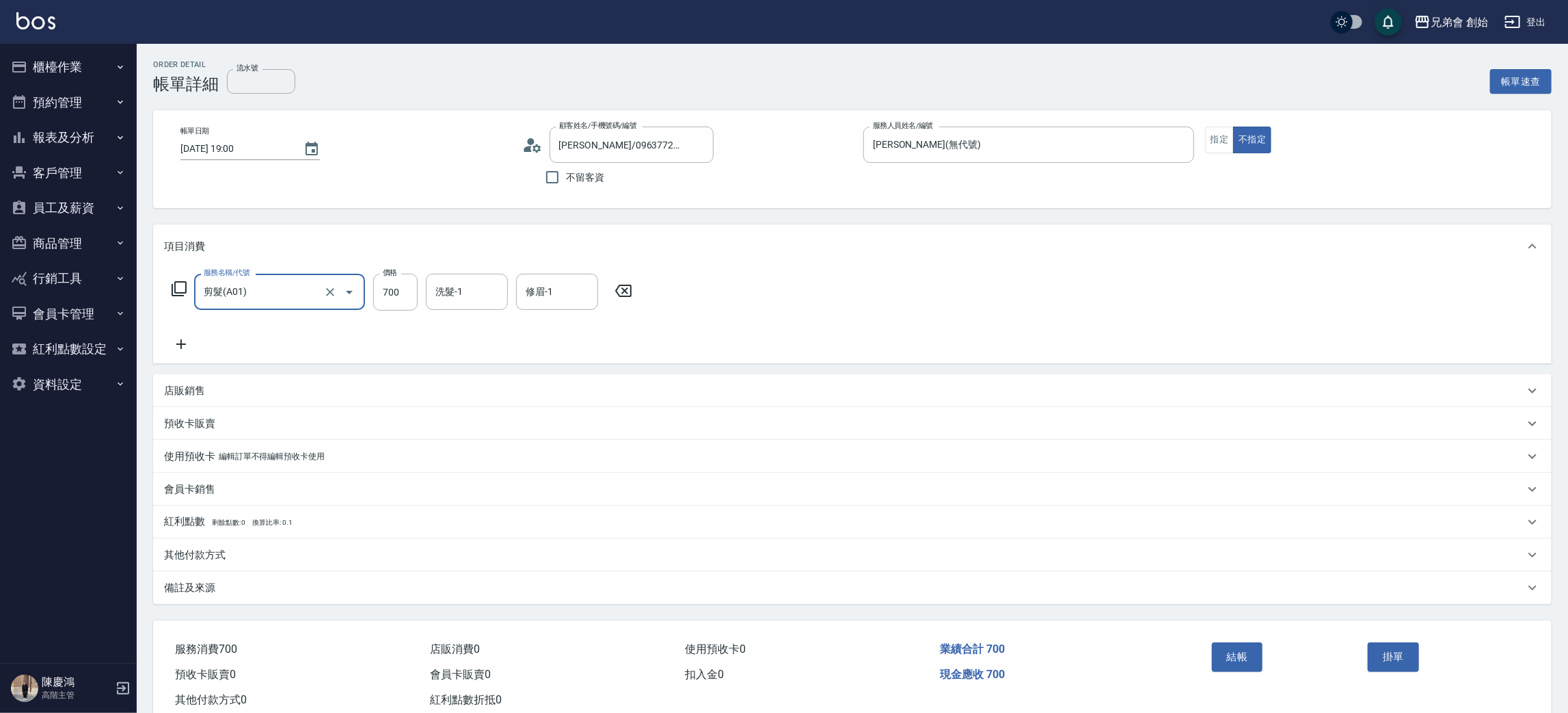
scroll to position [35, 0]
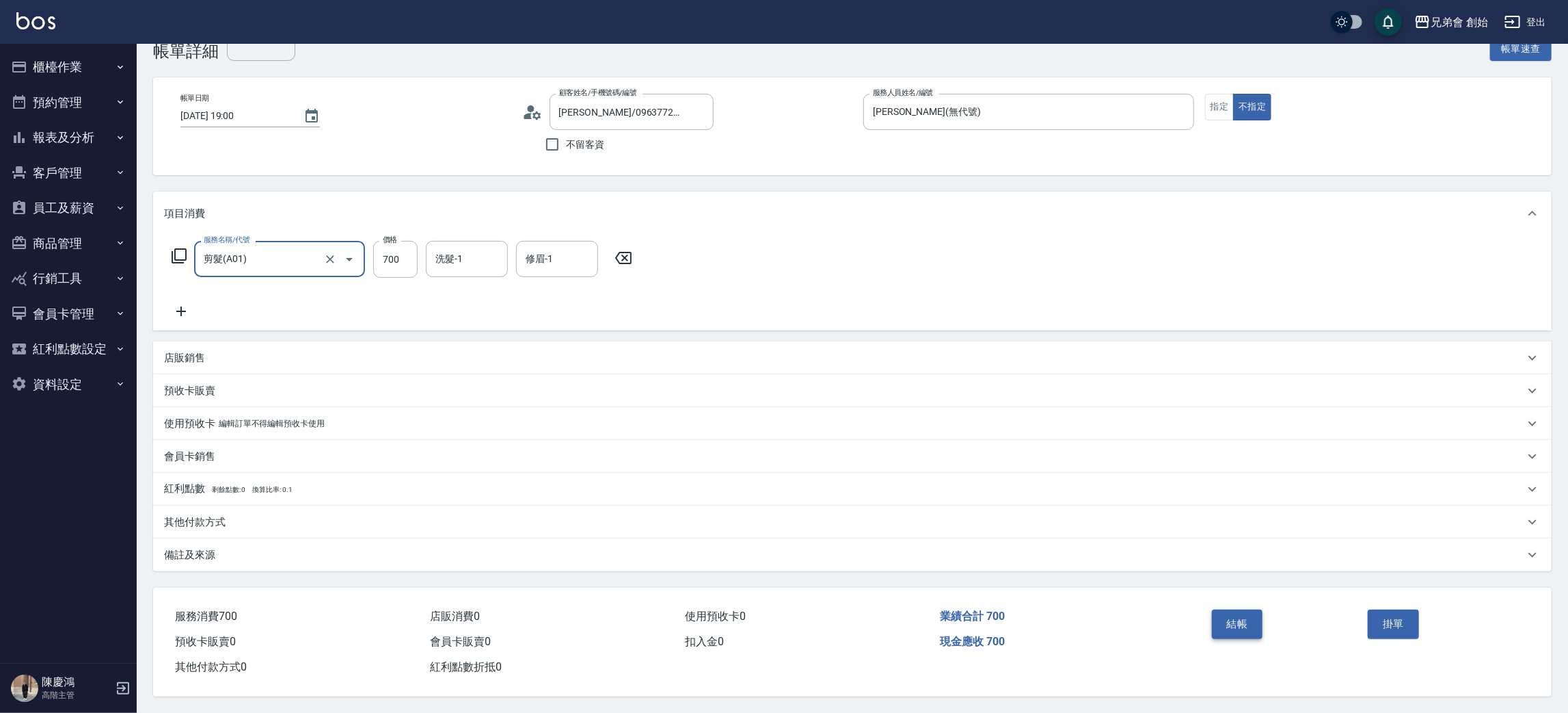
click at [1235, 611] on button "結帳" at bounding box center [1238, 624] width 52 height 29
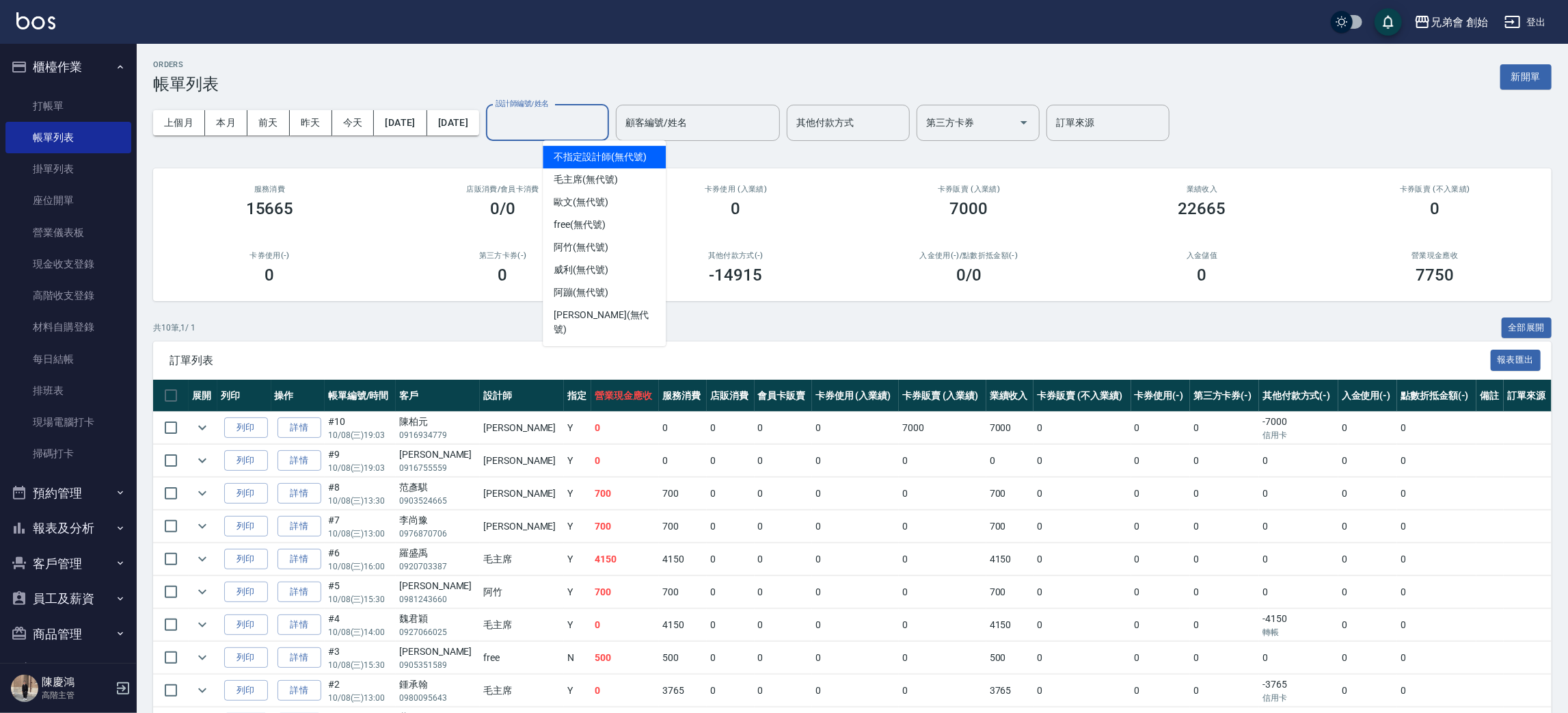
click at [556, 125] on input "設計師編號/姓名" at bounding box center [547, 122] width 111 height 24
click at [600, 204] on span "歐文 (無代號)" at bounding box center [581, 201] width 55 height 14
type input "歐文(無代號)"
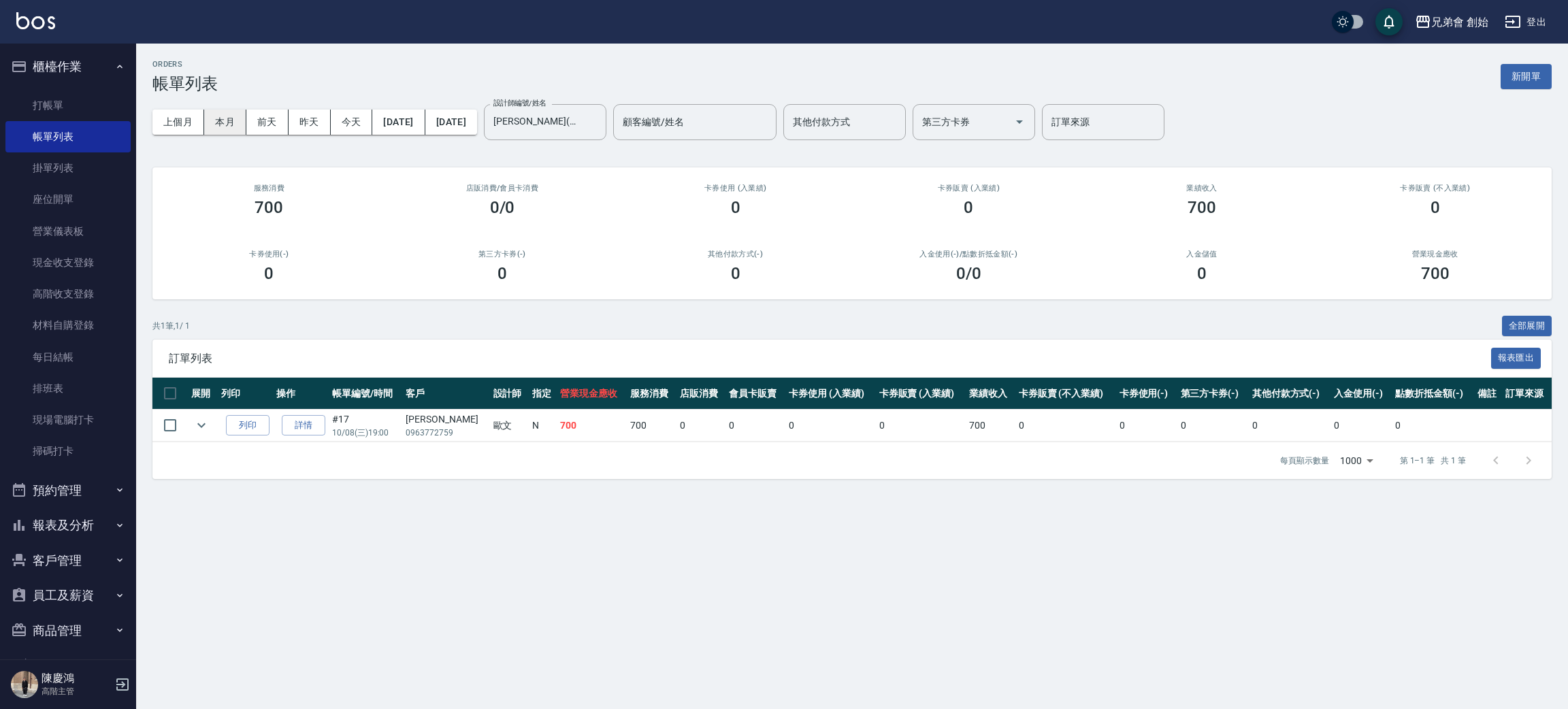
drag, startPoint x: 350, startPoint y: 111, endPoint x: 219, endPoint y: 126, distance: 131.9
click at [219, 126] on div "上個月 本月 前天 昨天 今天 2025/10/08 2025/10/08" at bounding box center [315, 122] width 325 height 25
click at [219, 126] on button "本月" at bounding box center [225, 122] width 43 height 25
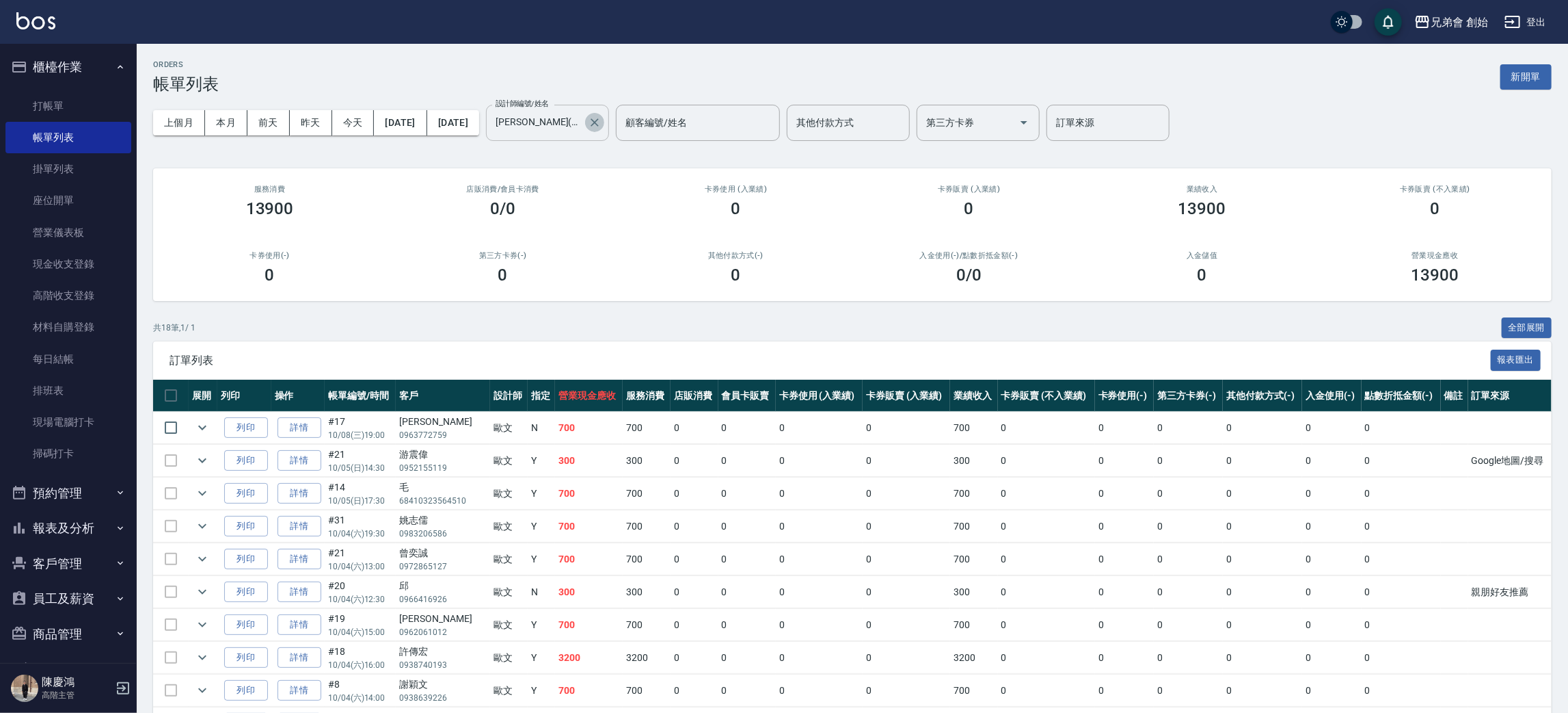
click at [601, 119] on icon "Clear" at bounding box center [595, 122] width 14 height 14
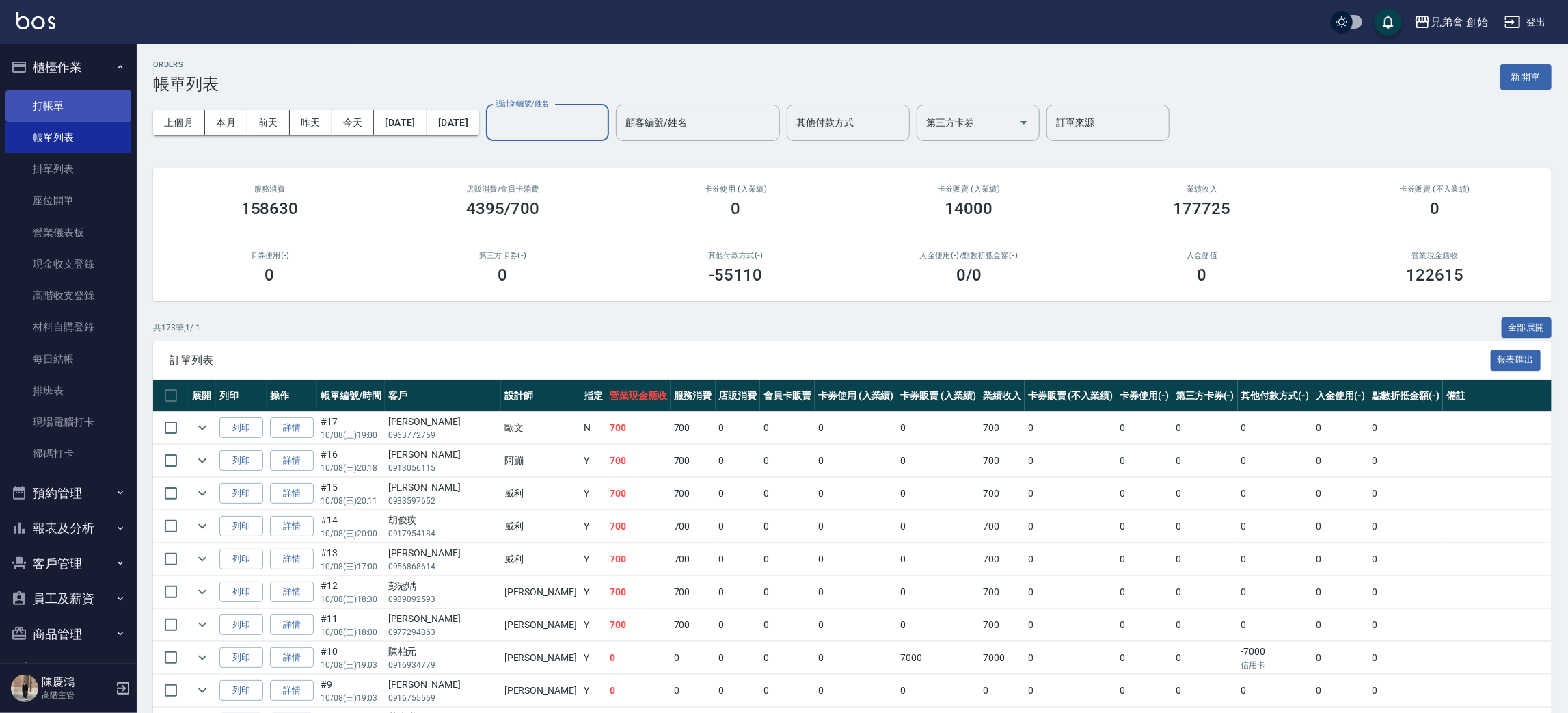
click at [111, 114] on link "打帳單" at bounding box center [68, 105] width 126 height 32
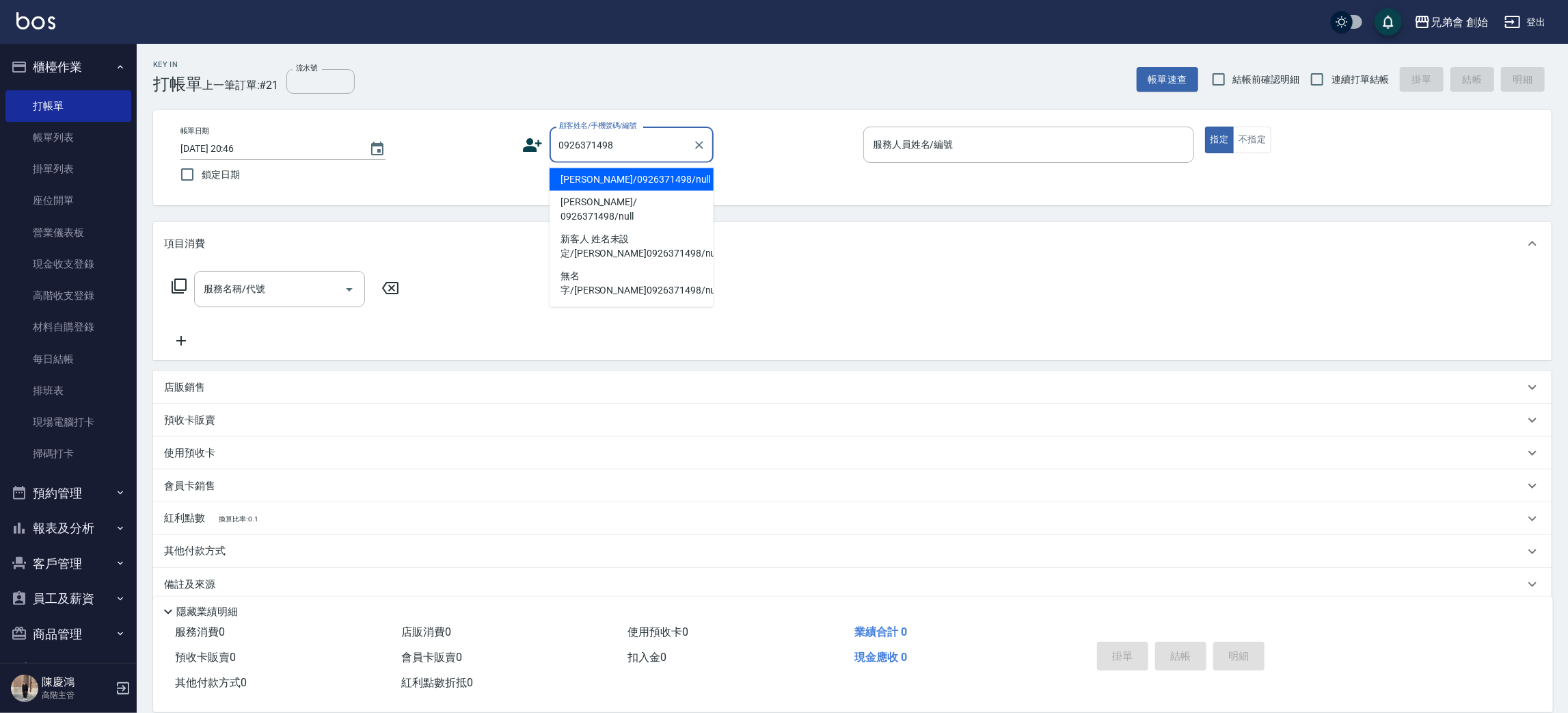
click at [606, 182] on li "呂冠勳/0926371498/null" at bounding box center [631, 179] width 164 height 23
type input "呂冠勳/0926371498/null"
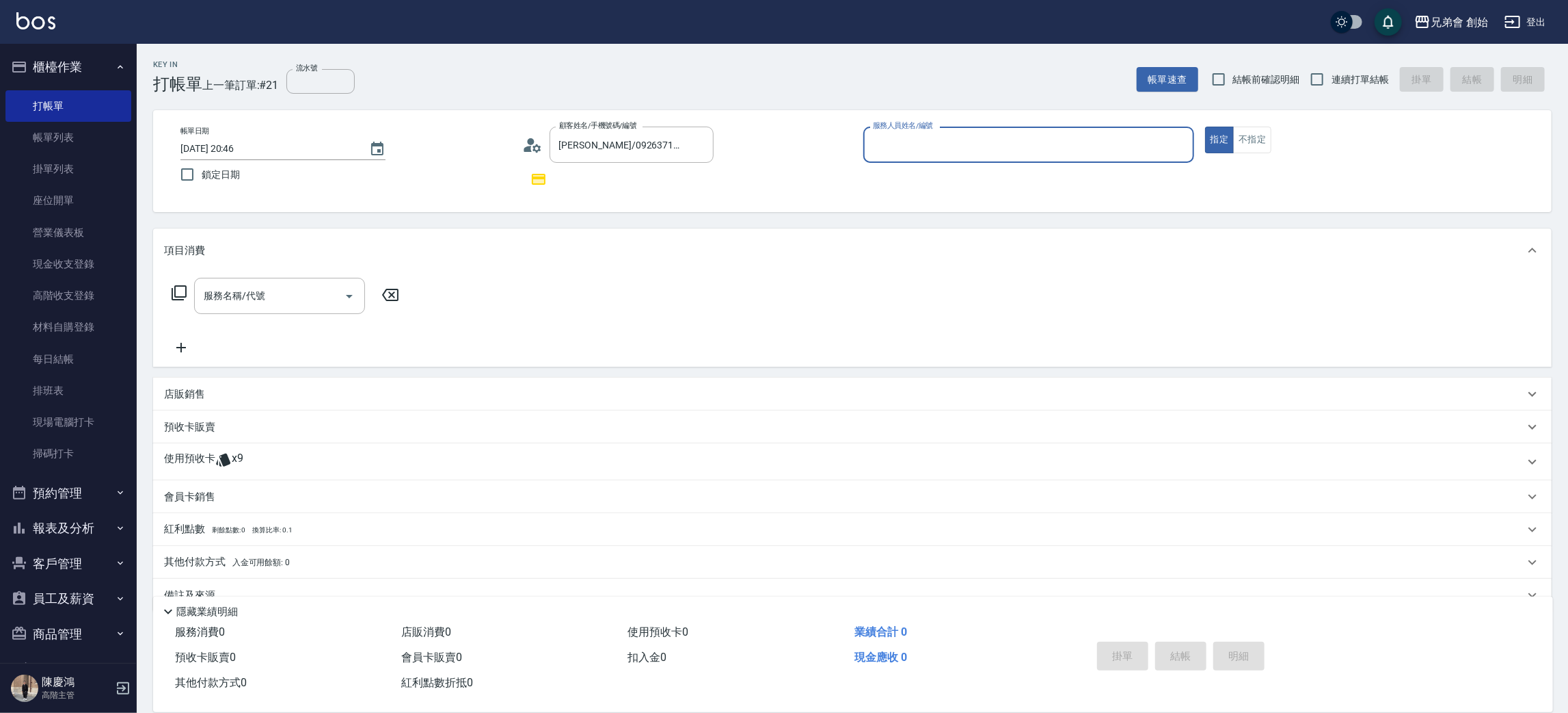
click at [909, 142] on input "服務人員姓名/編號" at bounding box center [1029, 145] width 318 height 24
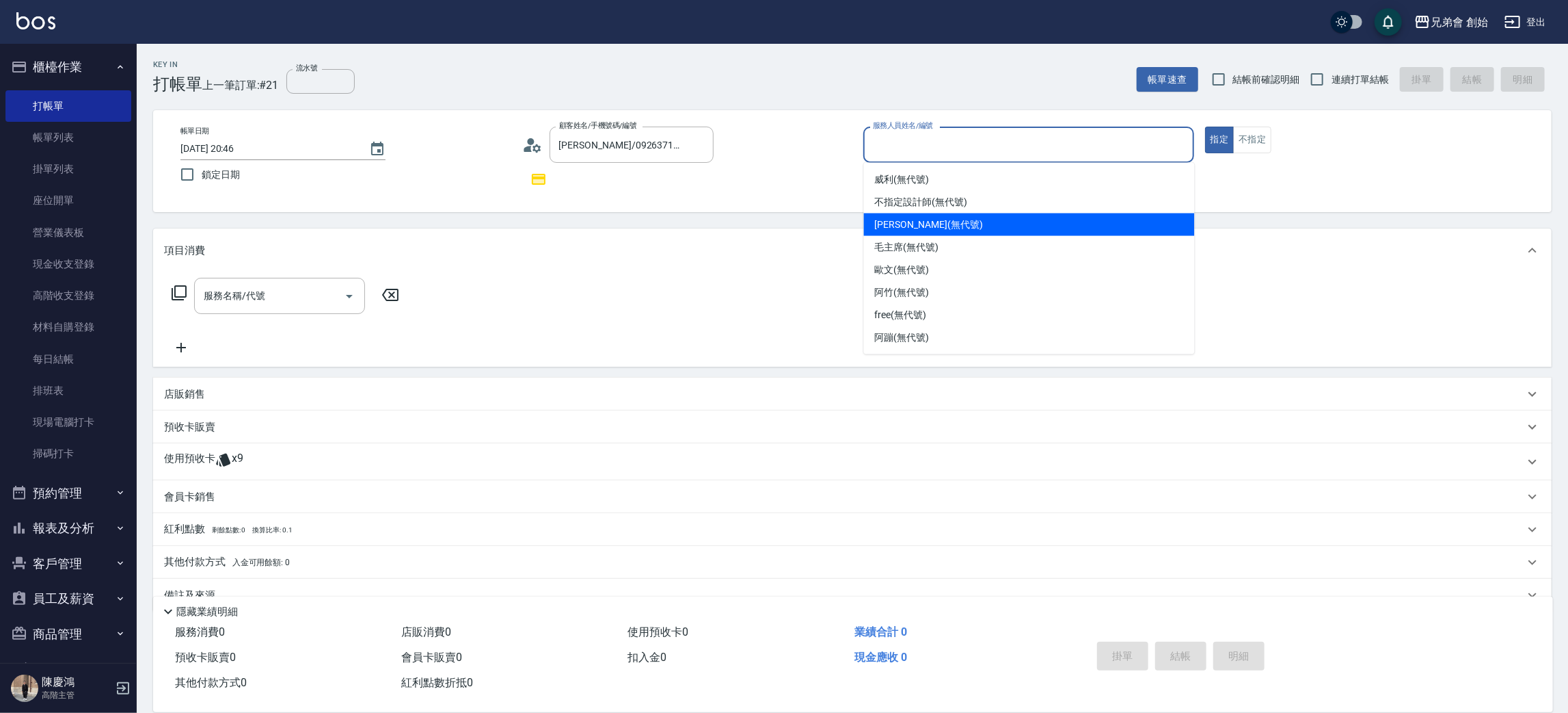
click at [897, 220] on span "潘潘 (無代號)" at bounding box center [929, 224] width 108 height 14
type input "潘潘(無代號)"
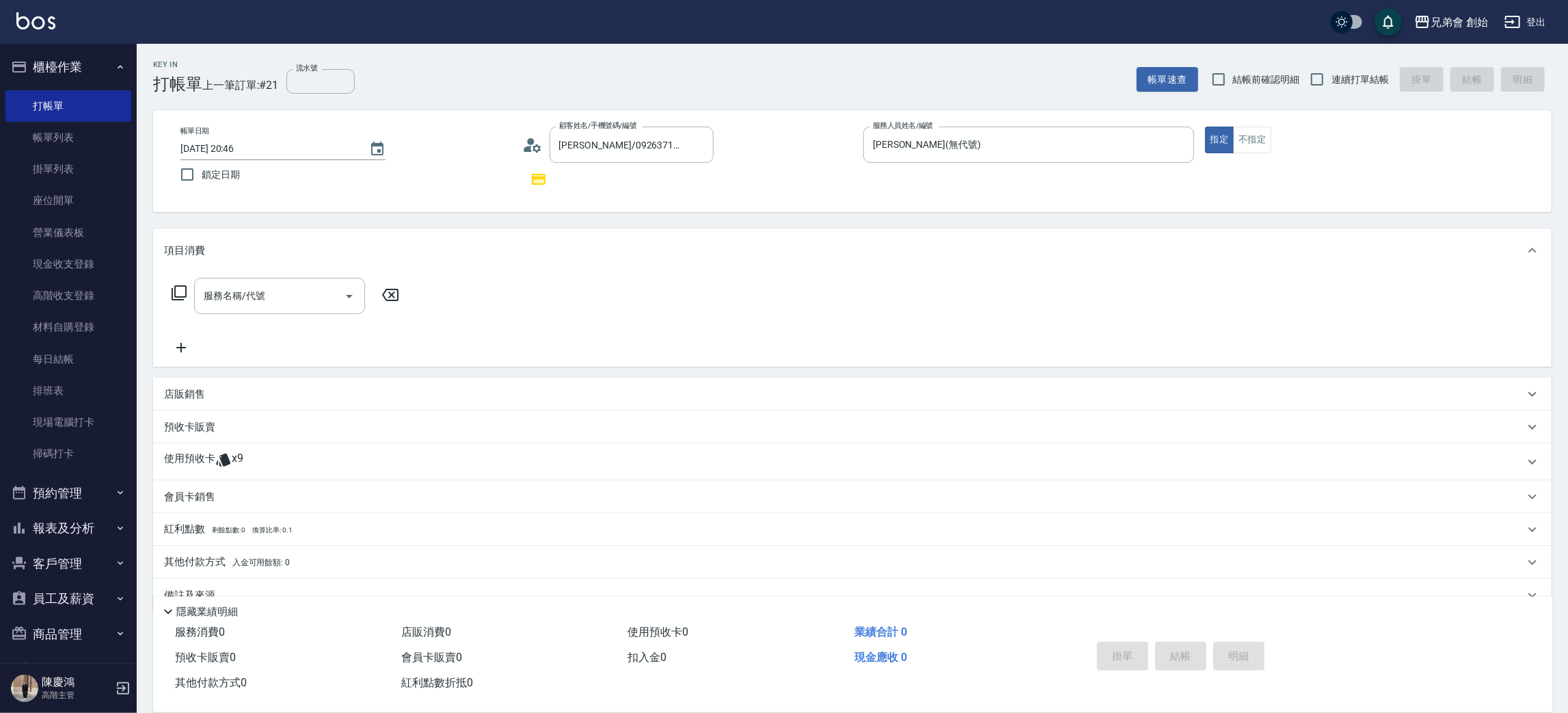
click at [231, 451] on icon at bounding box center [223, 459] width 16 height 16
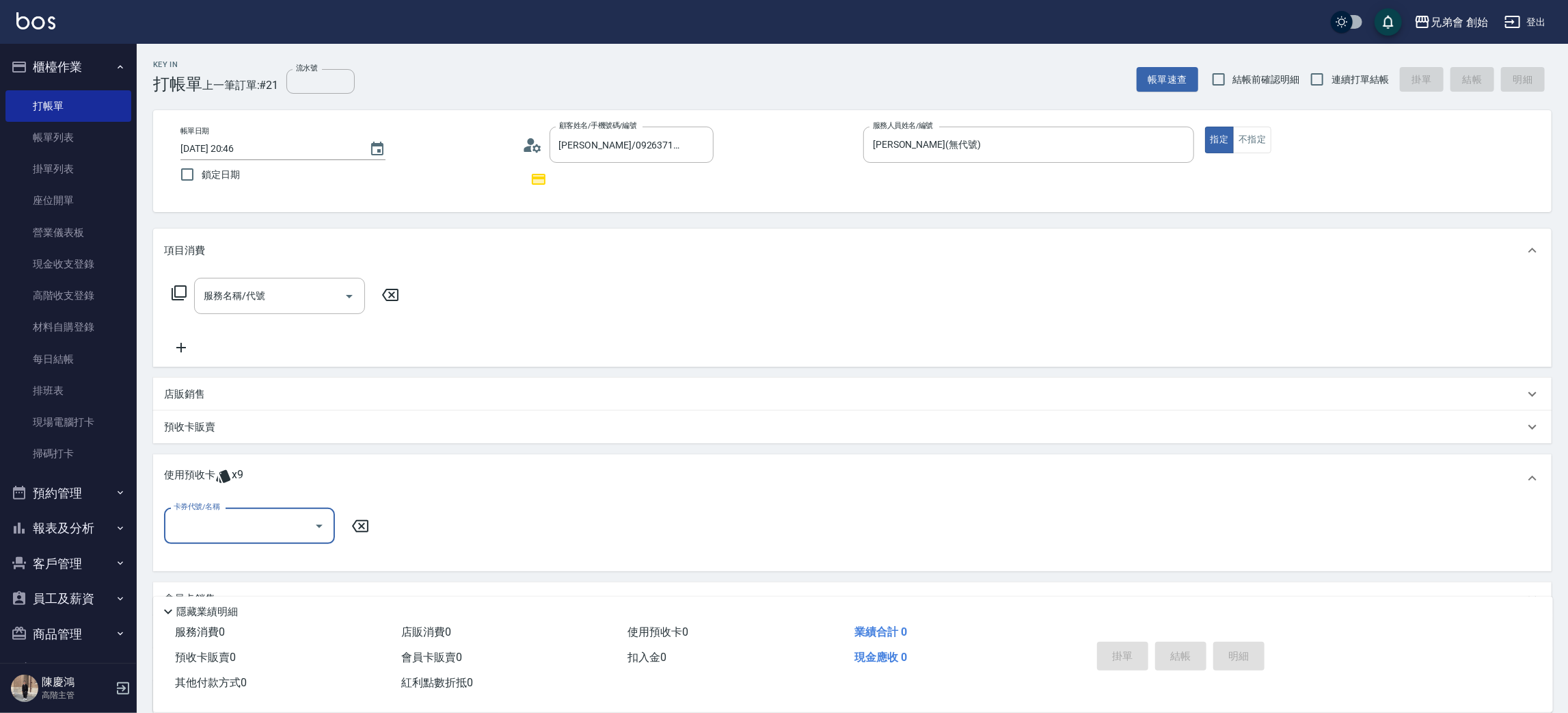
click at [234, 532] on input "卡券代號/名稱" at bounding box center [239, 526] width 138 height 24
click at [216, 558] on div "儲值7000 剩餘9張" at bounding box center [250, 560] width 171 height 23
type input "儲值7000"
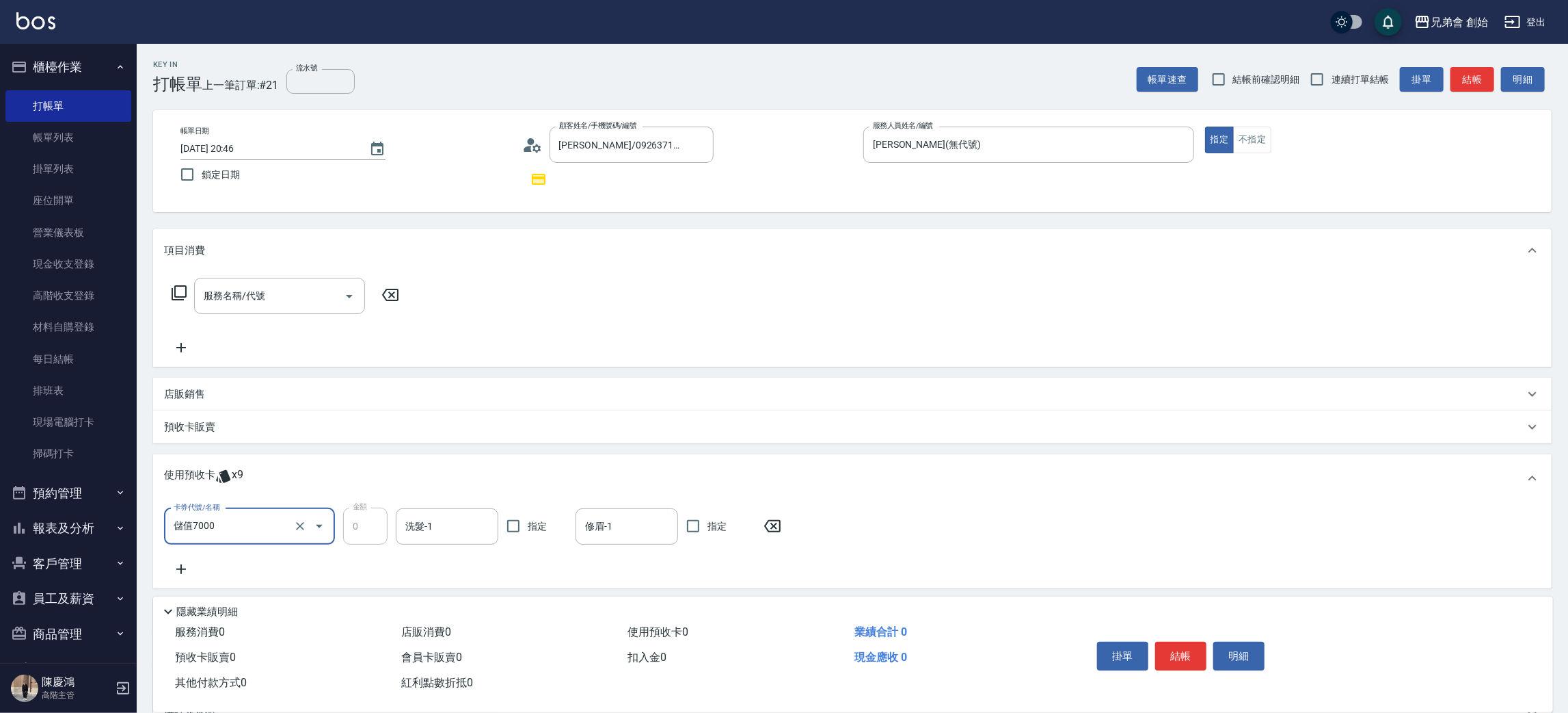
scroll to position [145, 0]
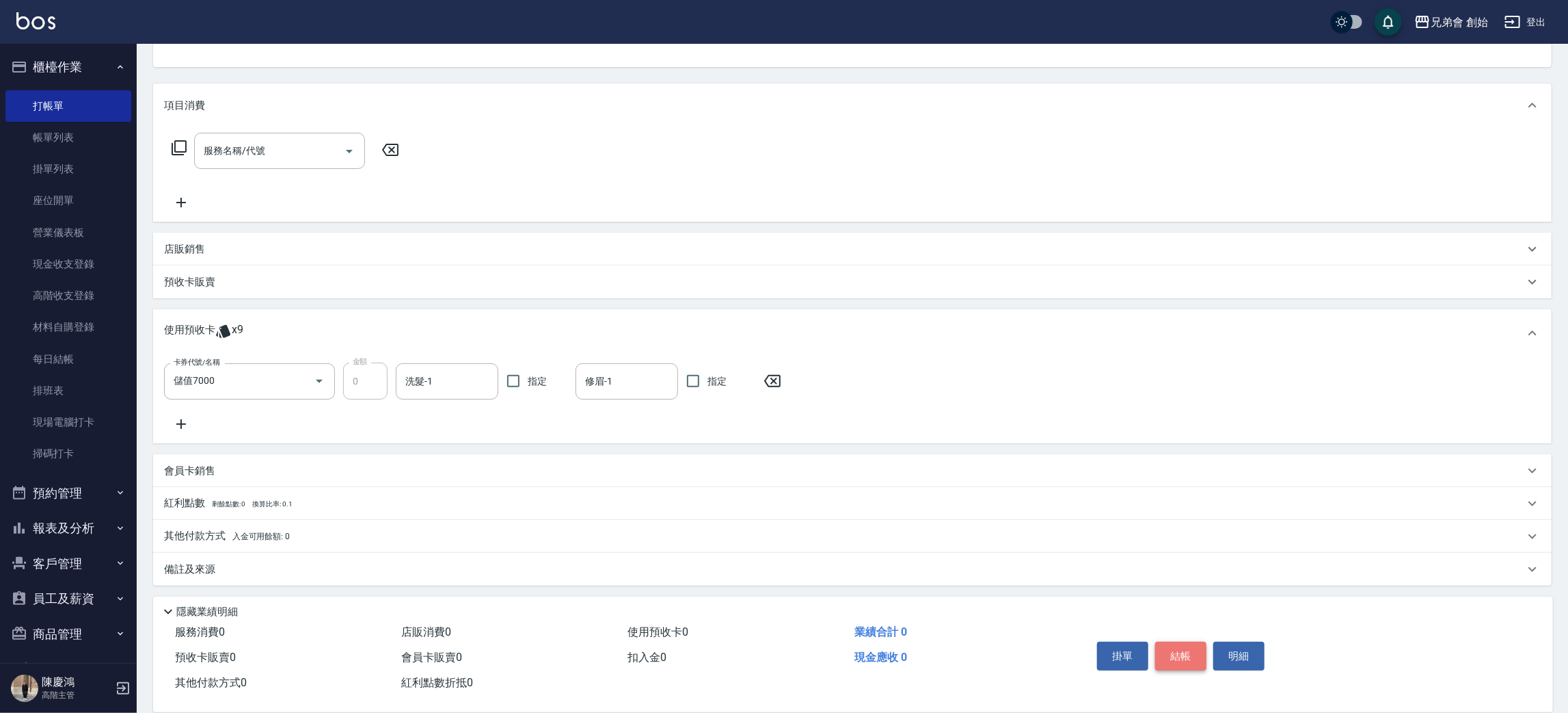
click at [1162, 644] on button "結帳" at bounding box center [1181, 655] width 52 height 29
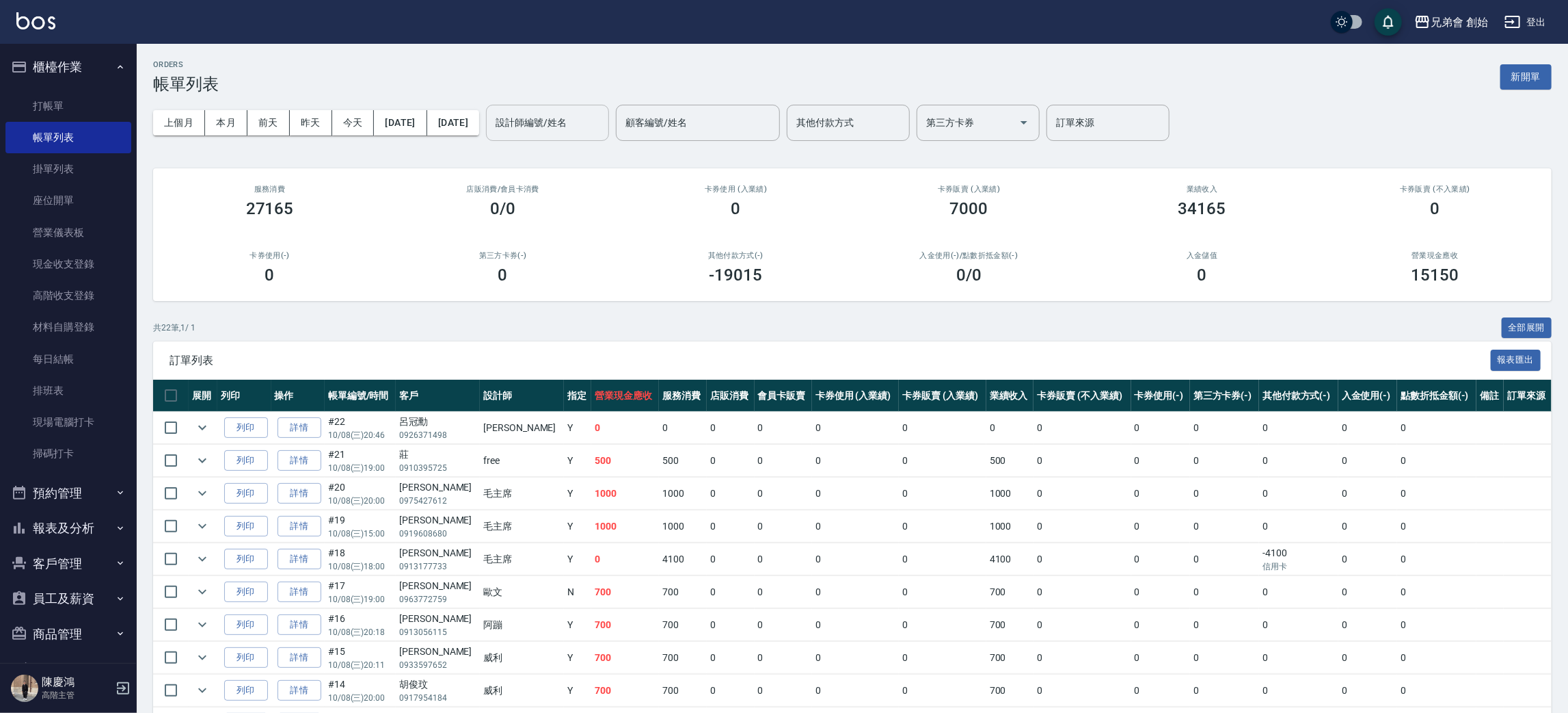
click at [603, 122] on input "設計師編號/姓名" at bounding box center [547, 122] width 111 height 24
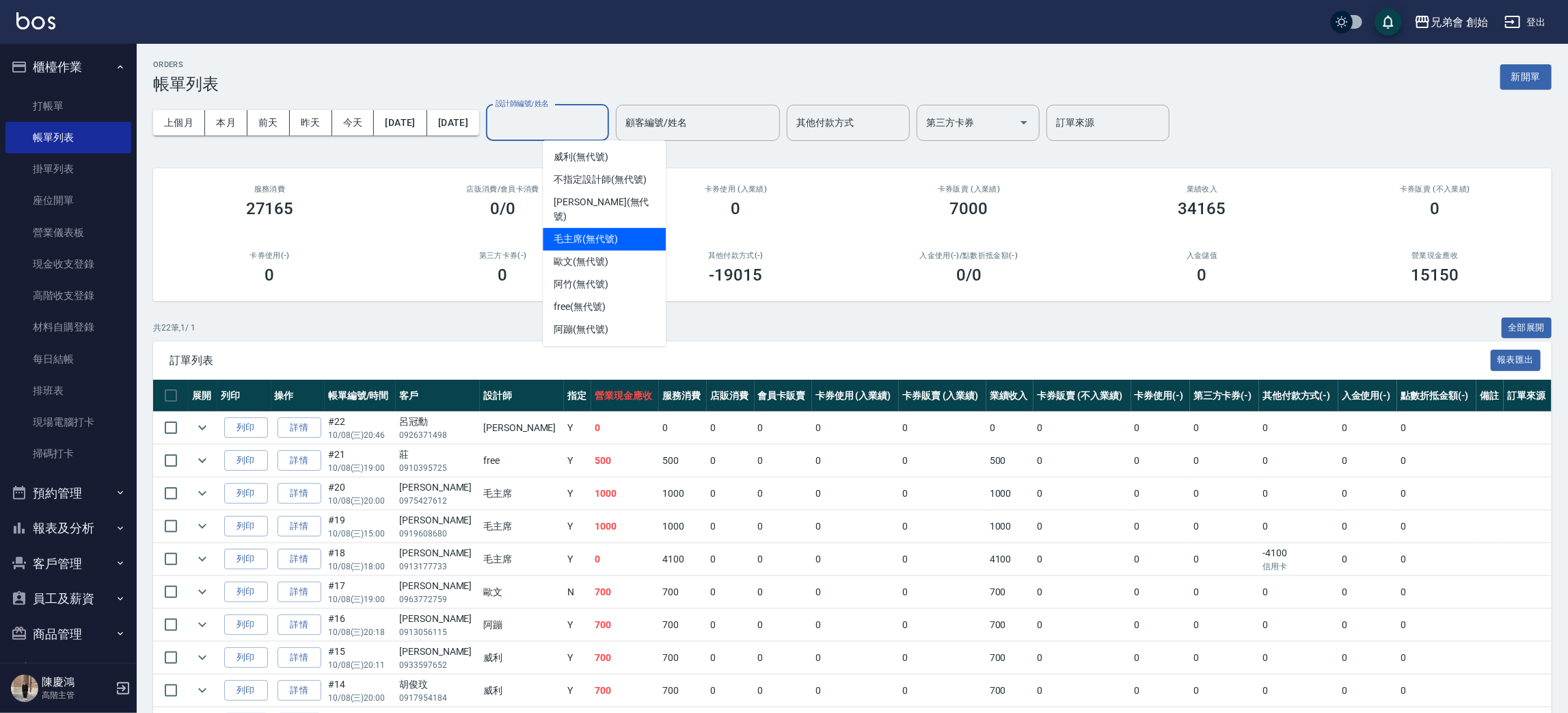
click at [595, 232] on span "毛主席 (無代號)" at bounding box center [586, 239] width 64 height 14
type input "毛主席(無代號)"
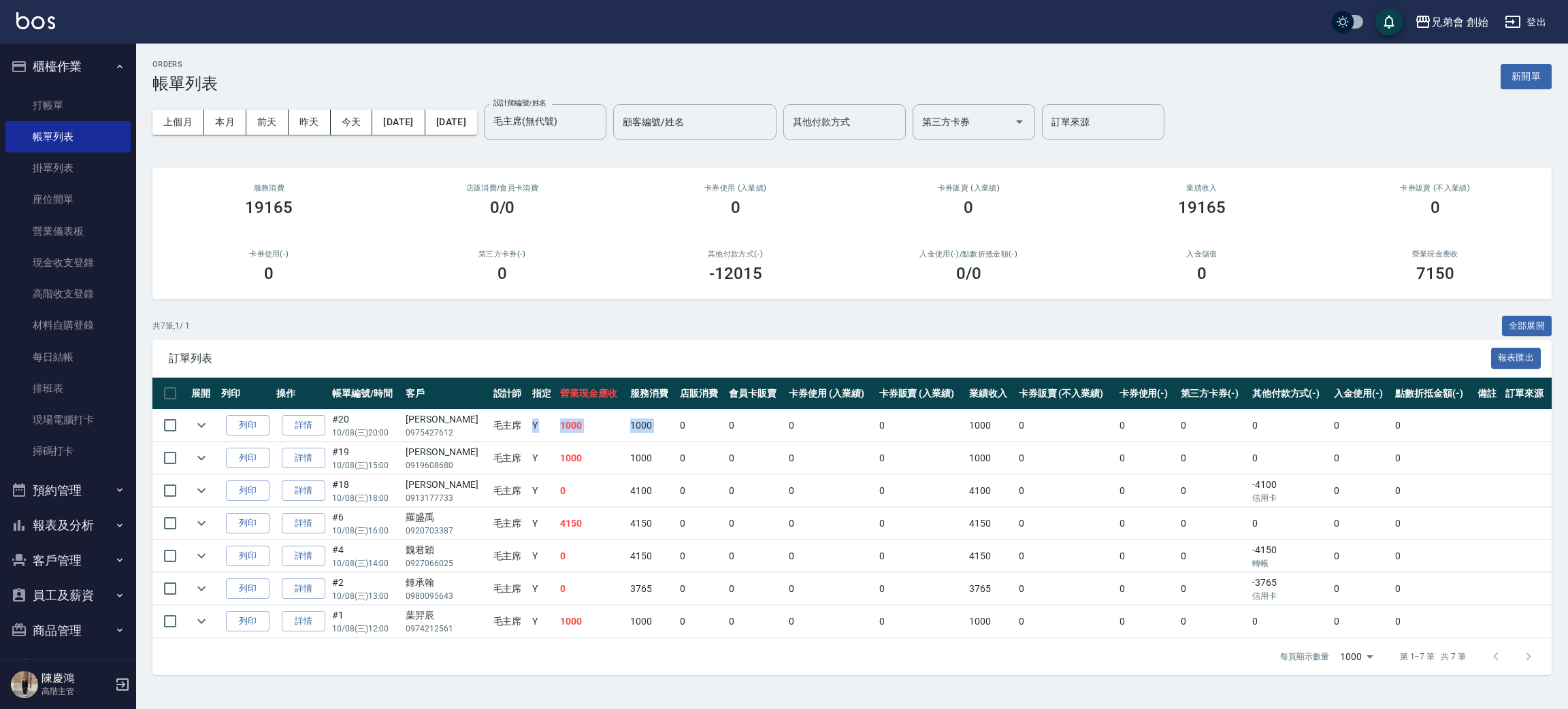
drag, startPoint x: 507, startPoint y: 419, endPoint x: 603, endPoint y: 466, distance: 106.9
click at [656, 436] on tr "列印 詳情 #20 10/08 (三) 20:00 王汶生 0975427612 毛主席 Y 1000 1000 0 0 0 0 1000 0 0 0 0 0…" at bounding box center [852, 426] width 1399 height 32
drag, startPoint x: 527, startPoint y: 513, endPoint x: 688, endPoint y: 510, distance: 161.0
click at [688, 510] on tr "列印 詳情 #6 10/08 (三) 16:00 羅盛禹 0920703387 毛主席 Y 4150 4150 0 0 0 0 4150 0 0 0 0 0 0" at bounding box center [852, 524] width 1399 height 32
drag, startPoint x: 525, startPoint y: 599, endPoint x: 565, endPoint y: 591, distance: 40.8
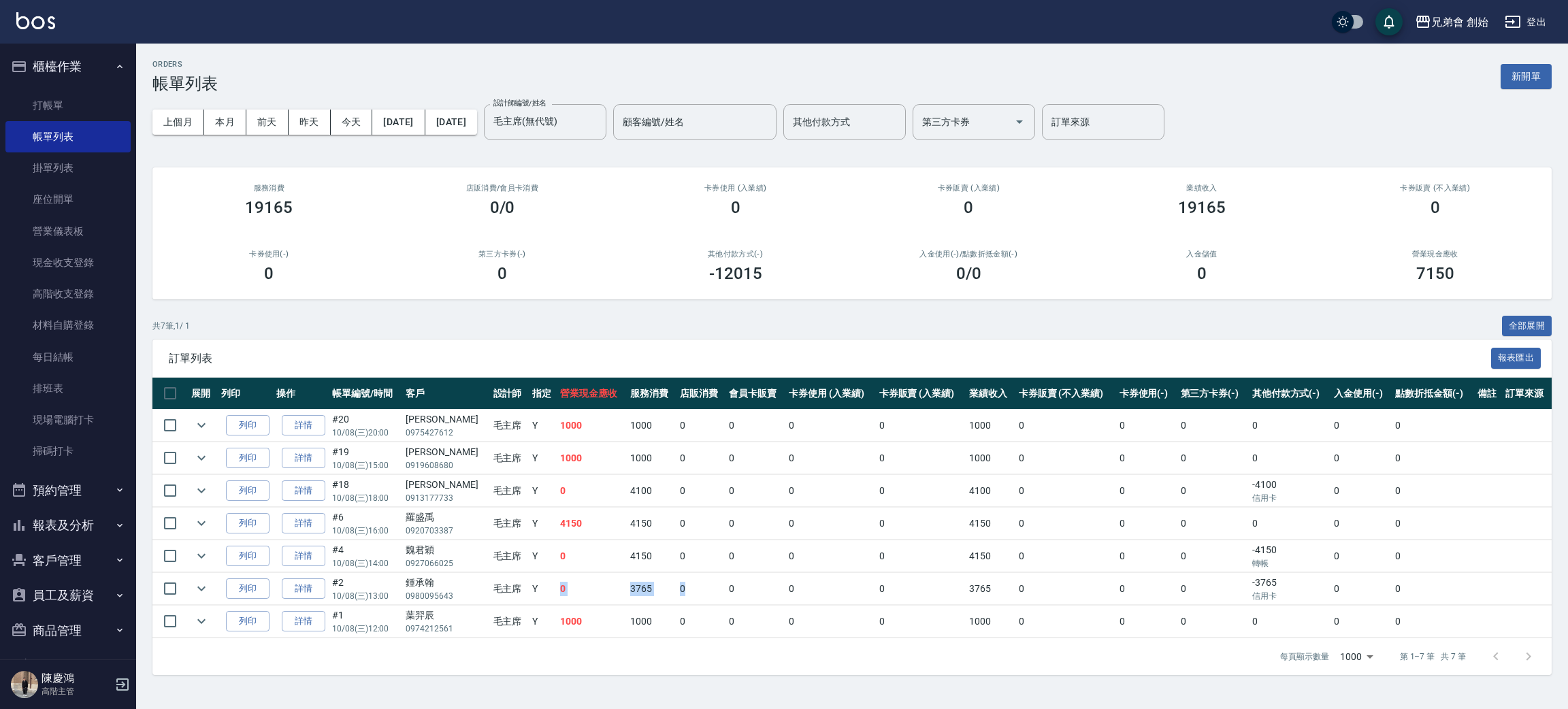
click at [675, 598] on tr "列印 詳情 #2 10/08 (三) 13:00 鍾承翰 0980095643 毛主席 Y 0 3765 0 0 0 0 3765 0 0 0 -3765 信…" at bounding box center [852, 589] width 1399 height 32
drag, startPoint x: 567, startPoint y: 566, endPoint x: 635, endPoint y: 562, distance: 68.1
click at [635, 562] on tr "列印 詳情 #4 10/08 (三) 14:00 魏君穎 0927066025 毛主席 Y 0 4150 0 0 0 0 4150 0 0 0 -4150 轉…" at bounding box center [852, 556] width 1399 height 32
click at [598, 125] on icon "Clear" at bounding box center [592, 122] width 14 height 14
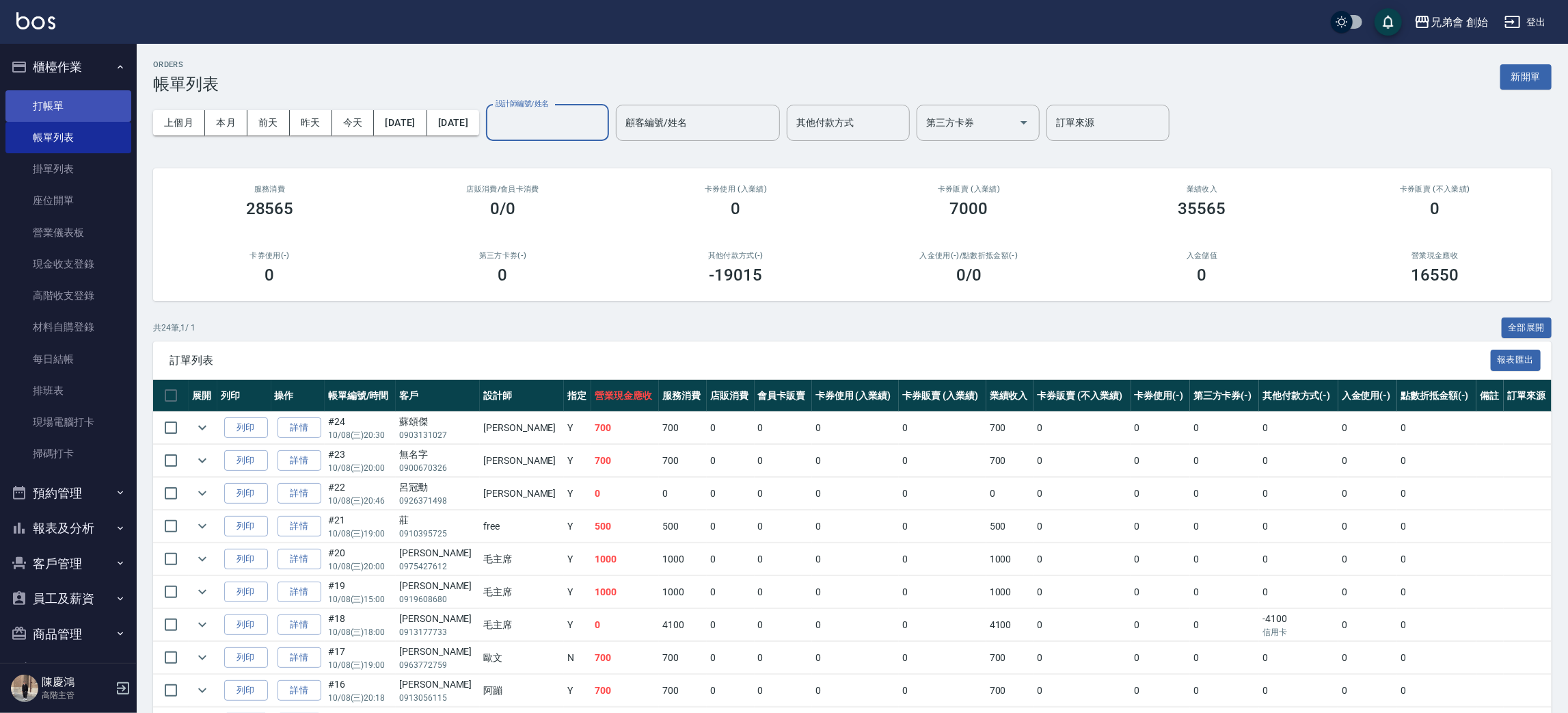
drag, startPoint x: 65, startPoint y: 101, endPoint x: 76, endPoint y: 106, distance: 12.1
click at [66, 102] on link "打帳單" at bounding box center [68, 105] width 126 height 32
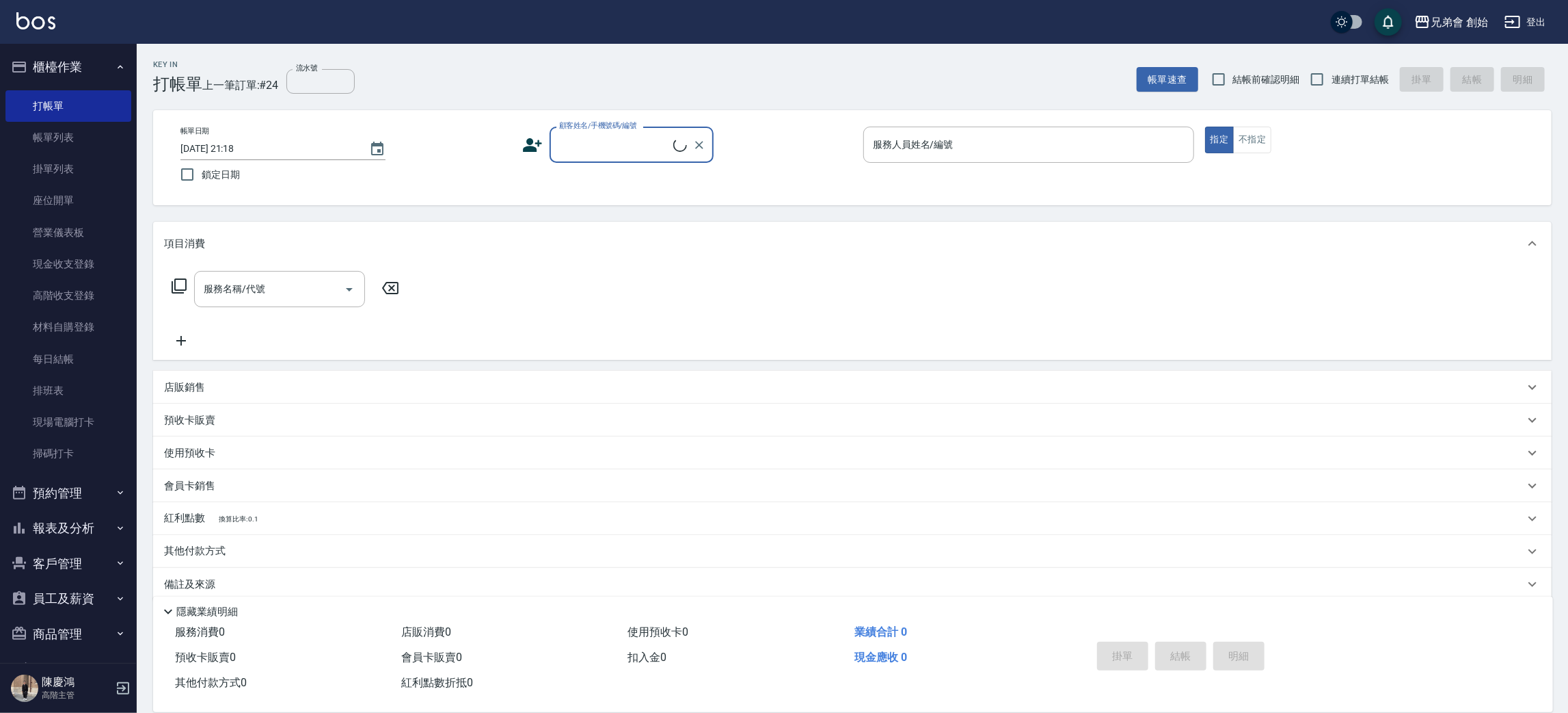
drag, startPoint x: 630, startPoint y: 151, endPoint x: 601, endPoint y: 119, distance: 43.2
click at [627, 147] on input "顧客姓名/手機號碼/編號" at bounding box center [615, 145] width 118 height 24
click at [635, 172] on li "阿蹦朋友/4129889/null" at bounding box center [631, 179] width 164 height 23
type input "阿蹦朋友/4129889/null"
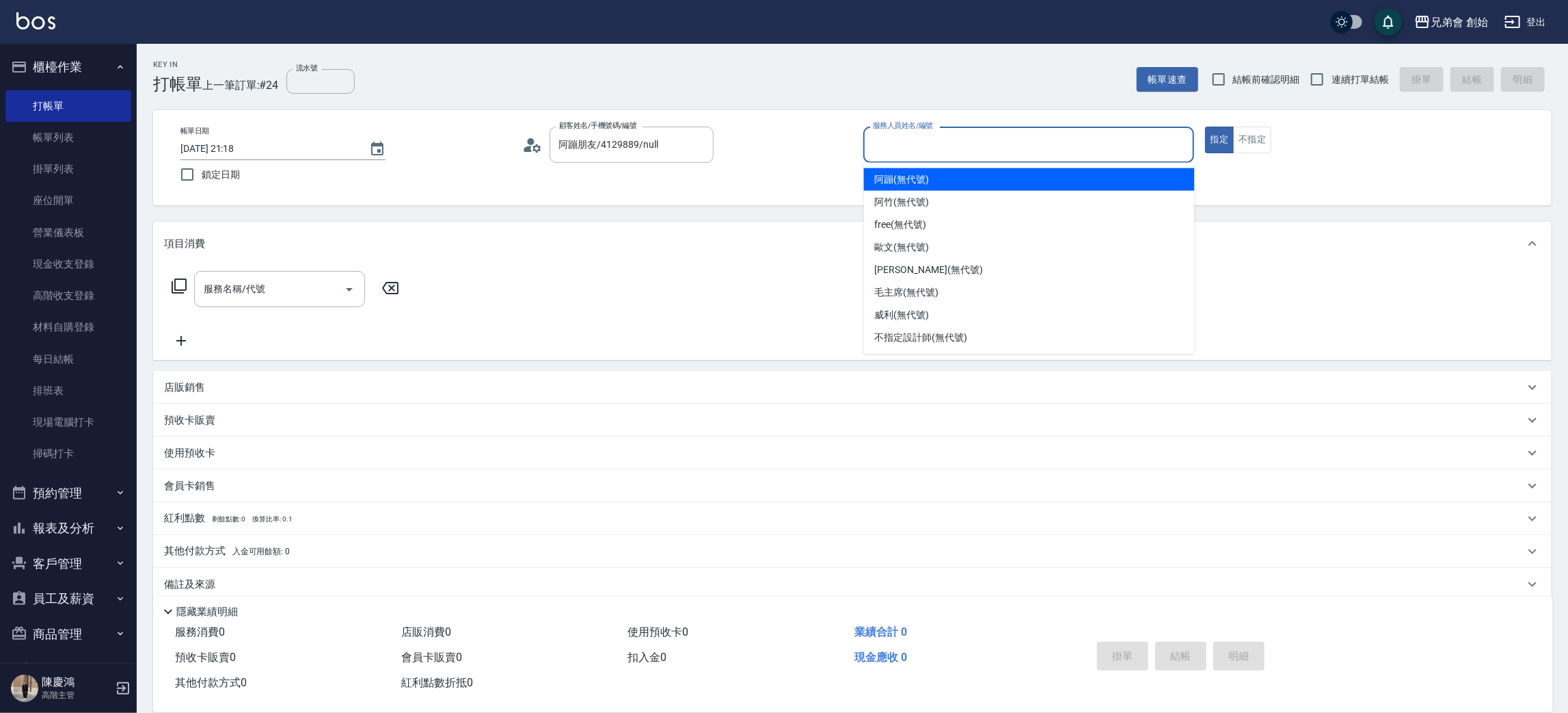
drag, startPoint x: 953, startPoint y: 151, endPoint x: 945, endPoint y: 174, distance: 24.4
click at [953, 149] on input "服務人員姓名/編號" at bounding box center [1029, 145] width 318 height 24
click at [945, 186] on div "阿蹦 (無代號)" at bounding box center [1029, 179] width 331 height 23
type input "阿蹦(無代號)"
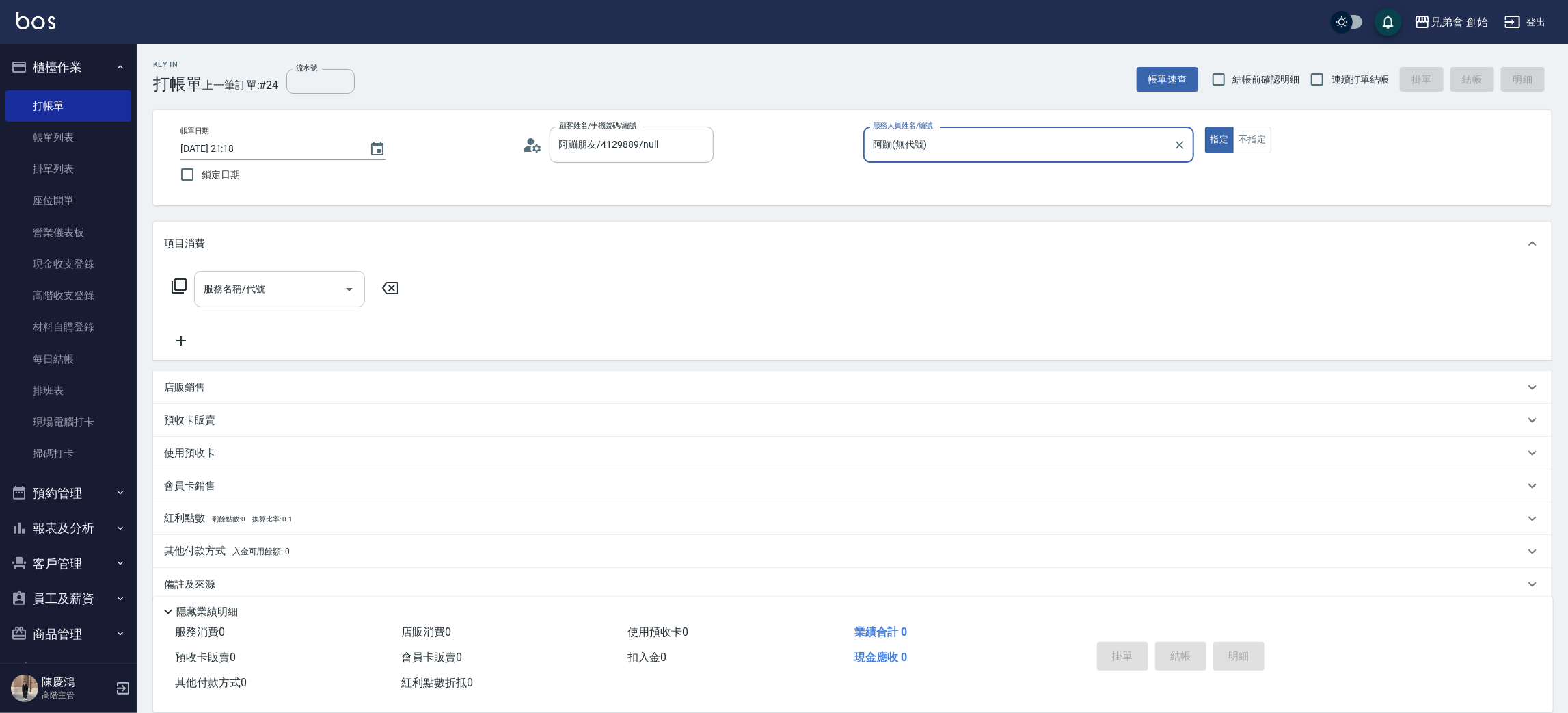
click at [346, 293] on icon "Open" at bounding box center [349, 289] width 16 height 16
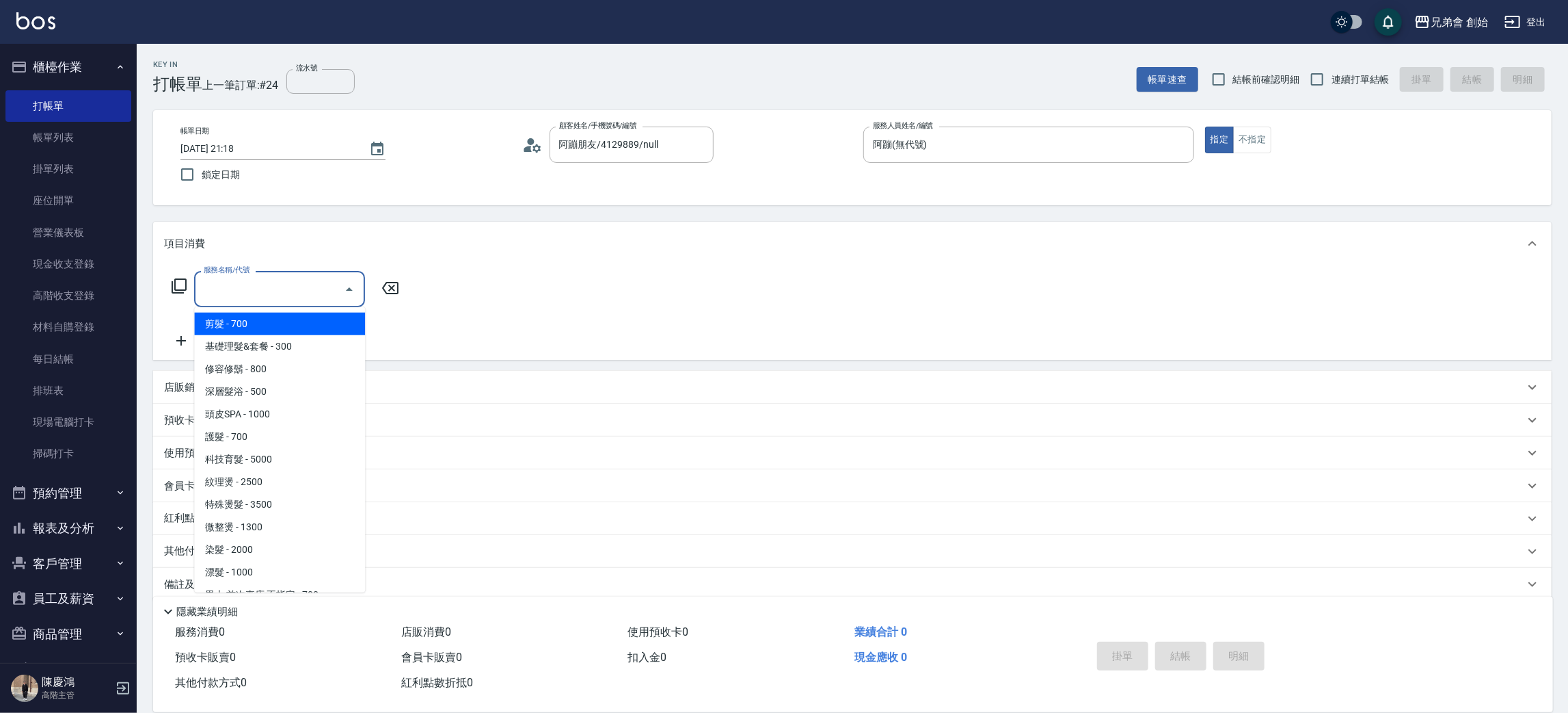
click at [334, 318] on span "剪髮 - 700" at bounding box center [279, 324] width 171 height 23
type input "剪髮(A01)"
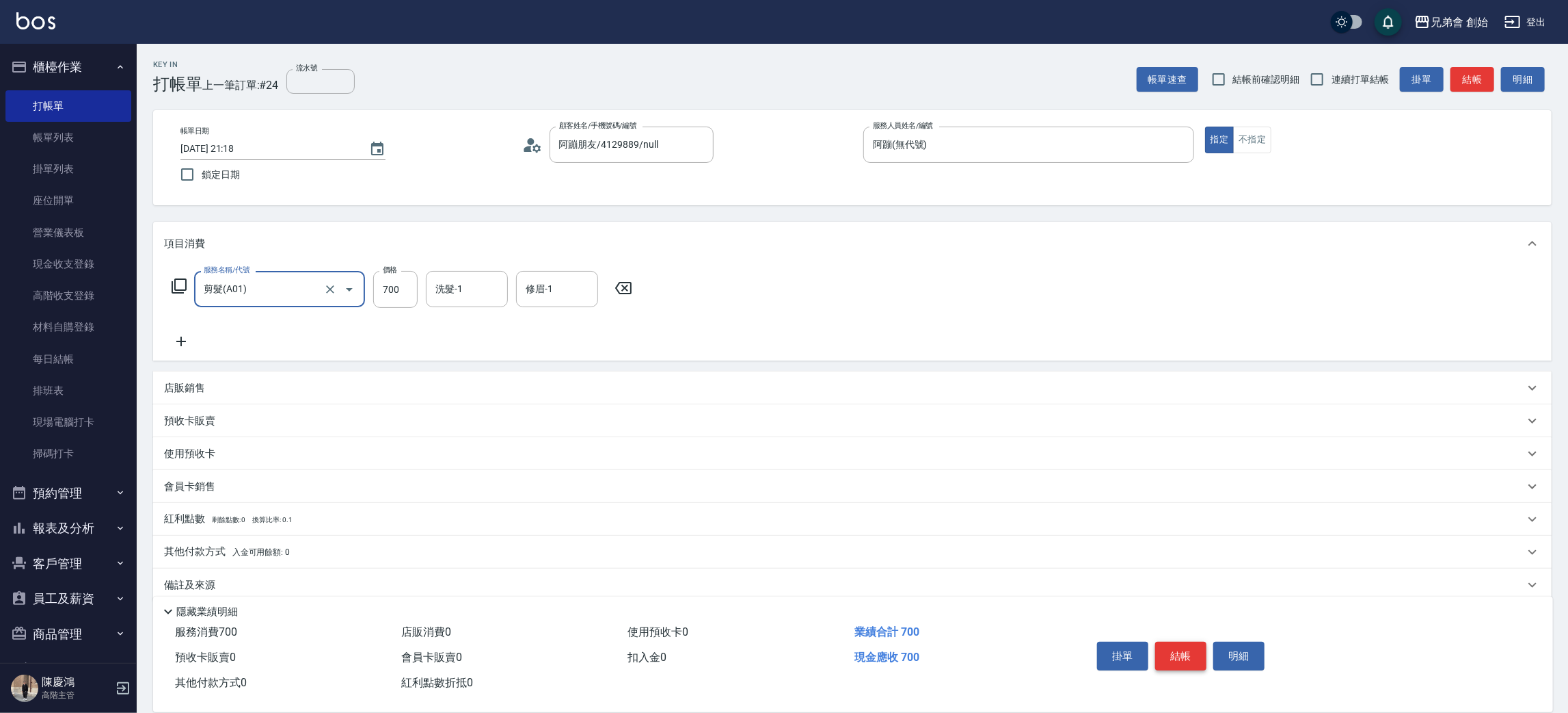
click at [1167, 649] on button "結帳" at bounding box center [1181, 655] width 52 height 29
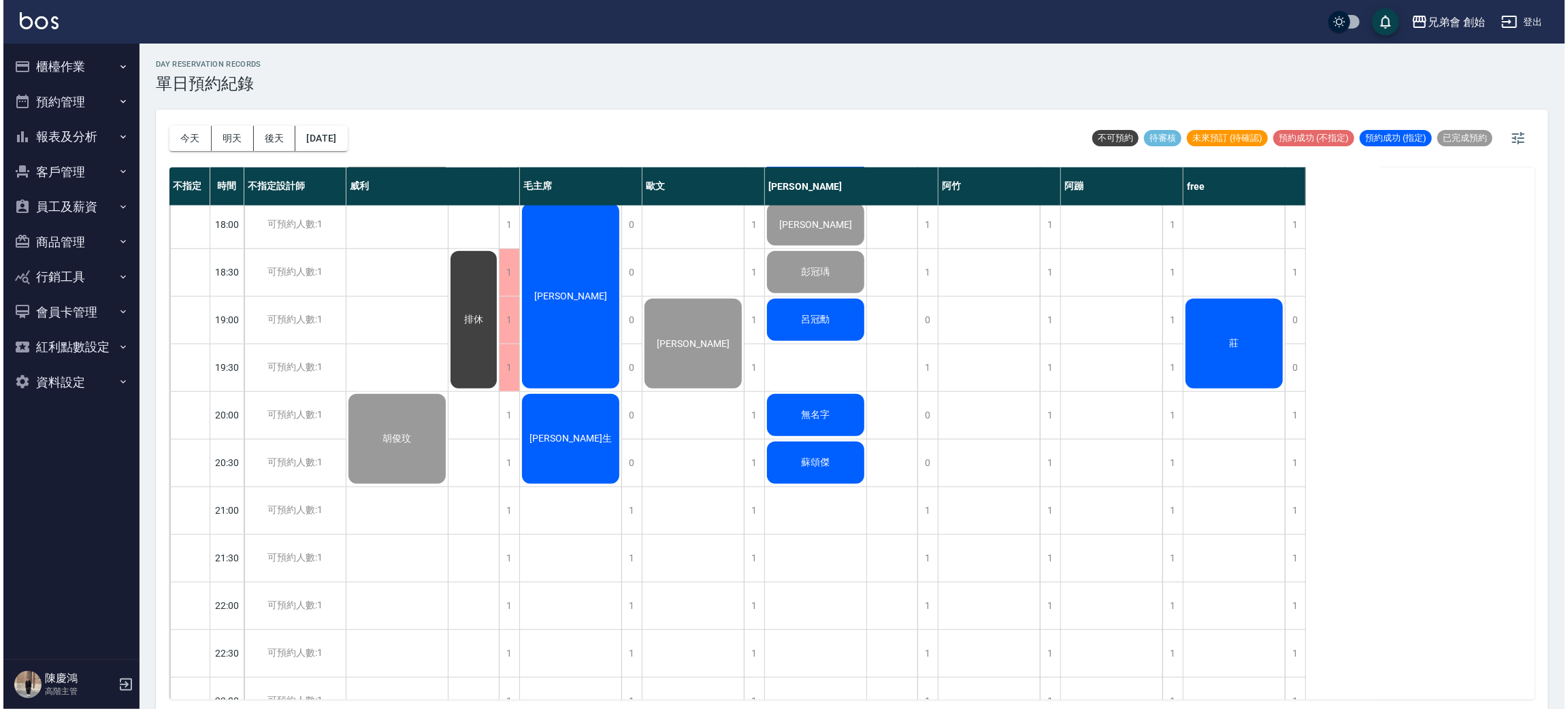
scroll to position [863, 0]
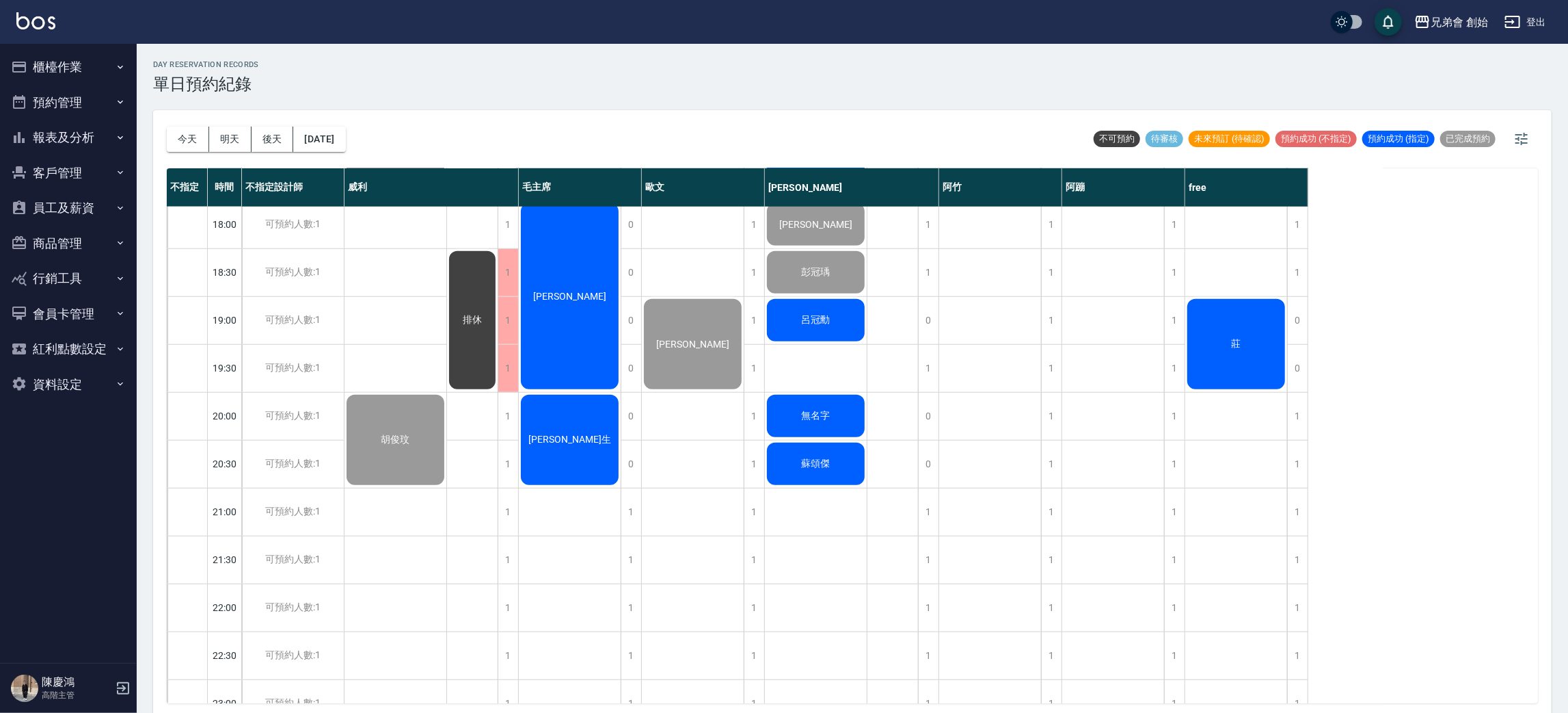
click at [563, 240] on div "[PERSON_NAME]" at bounding box center [570, 296] width 102 height 190
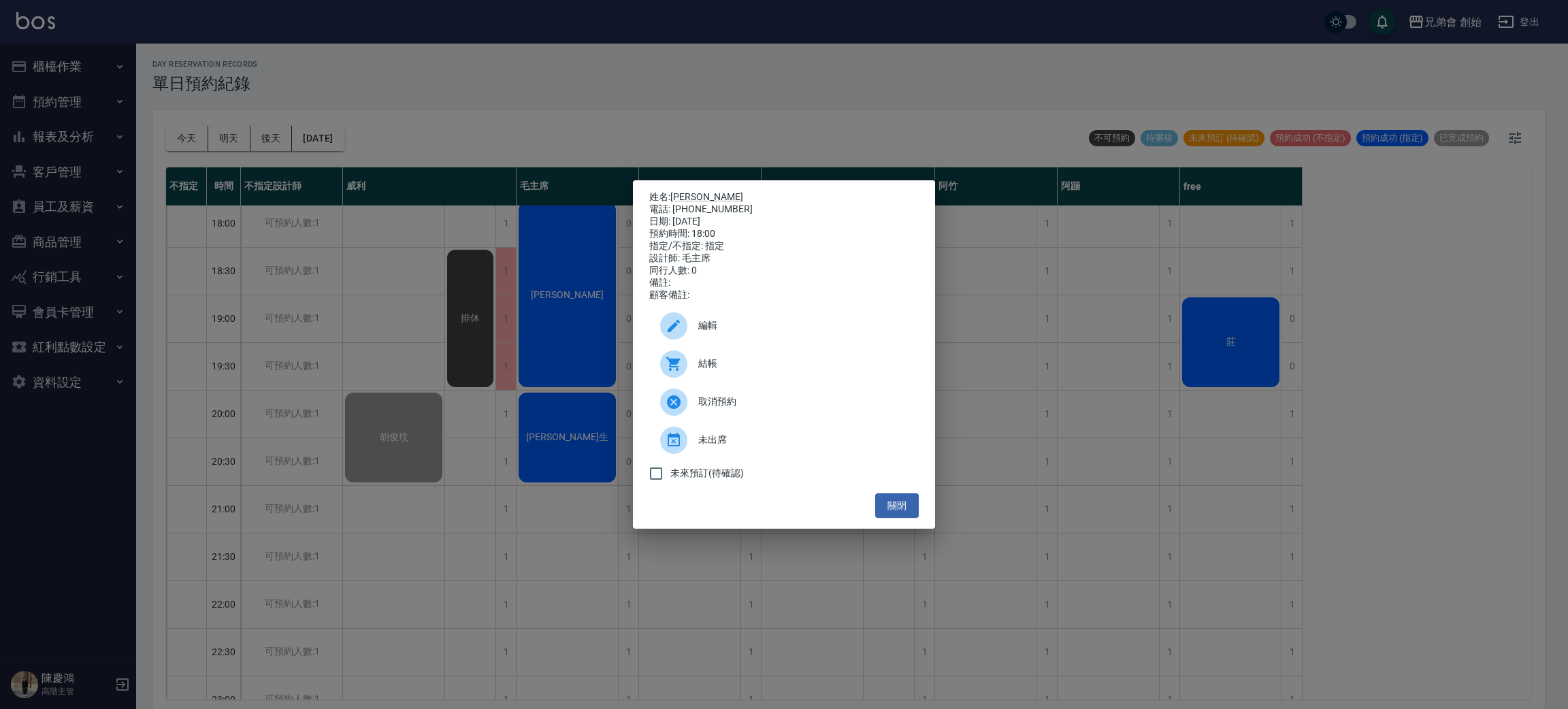
click at [670, 364] on icon at bounding box center [673, 364] width 16 height 16
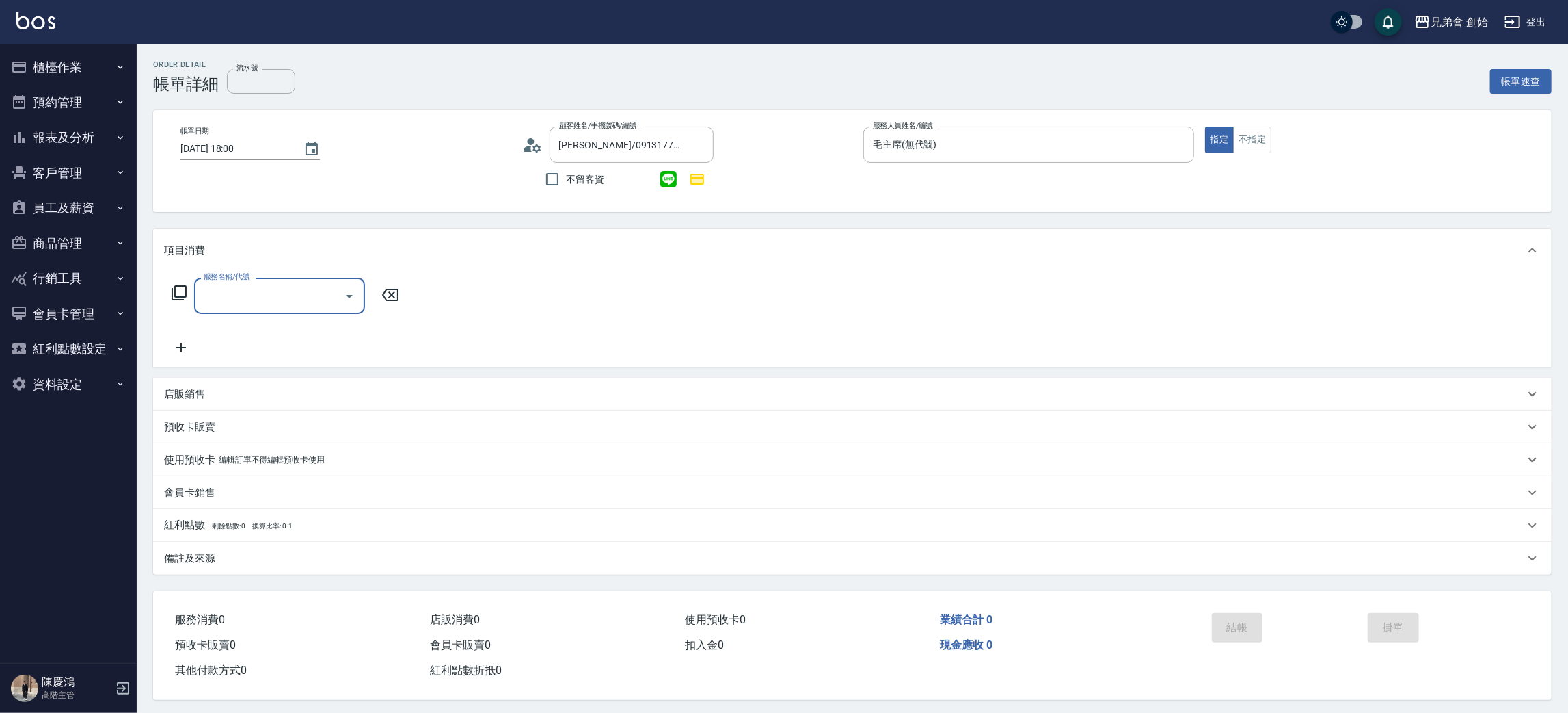
click at [244, 291] on input "服務名稱/代號" at bounding box center [269, 296] width 138 height 24
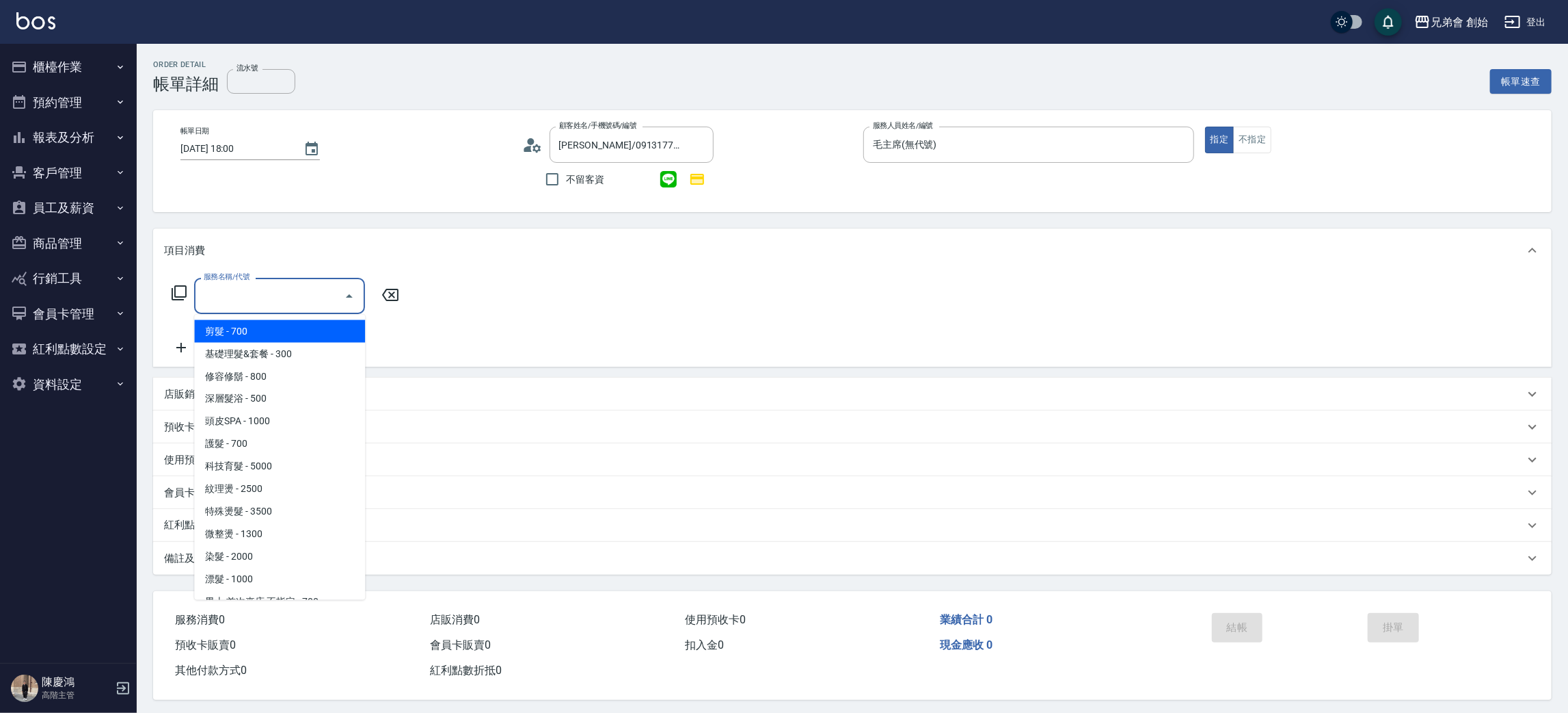
drag, startPoint x: 257, startPoint y: 333, endPoint x: 374, endPoint y: 323, distance: 117.4
click at [257, 332] on span "剪髮 - 700" at bounding box center [279, 331] width 171 height 23
type input "剪髮(A01)"
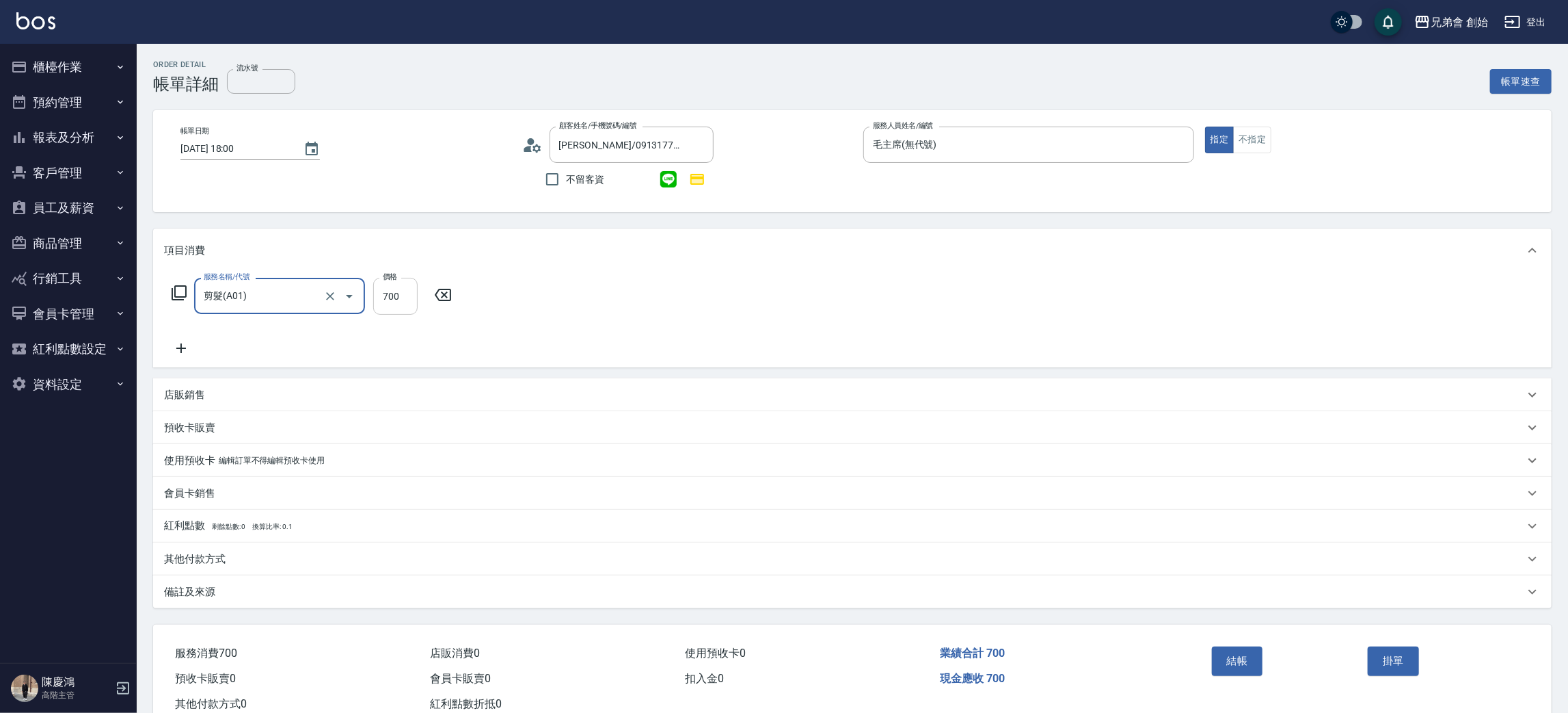
click at [397, 294] on input "700" at bounding box center [396, 296] width 44 height 37
type input "1000"
click at [183, 349] on icon at bounding box center [181, 348] width 34 height 16
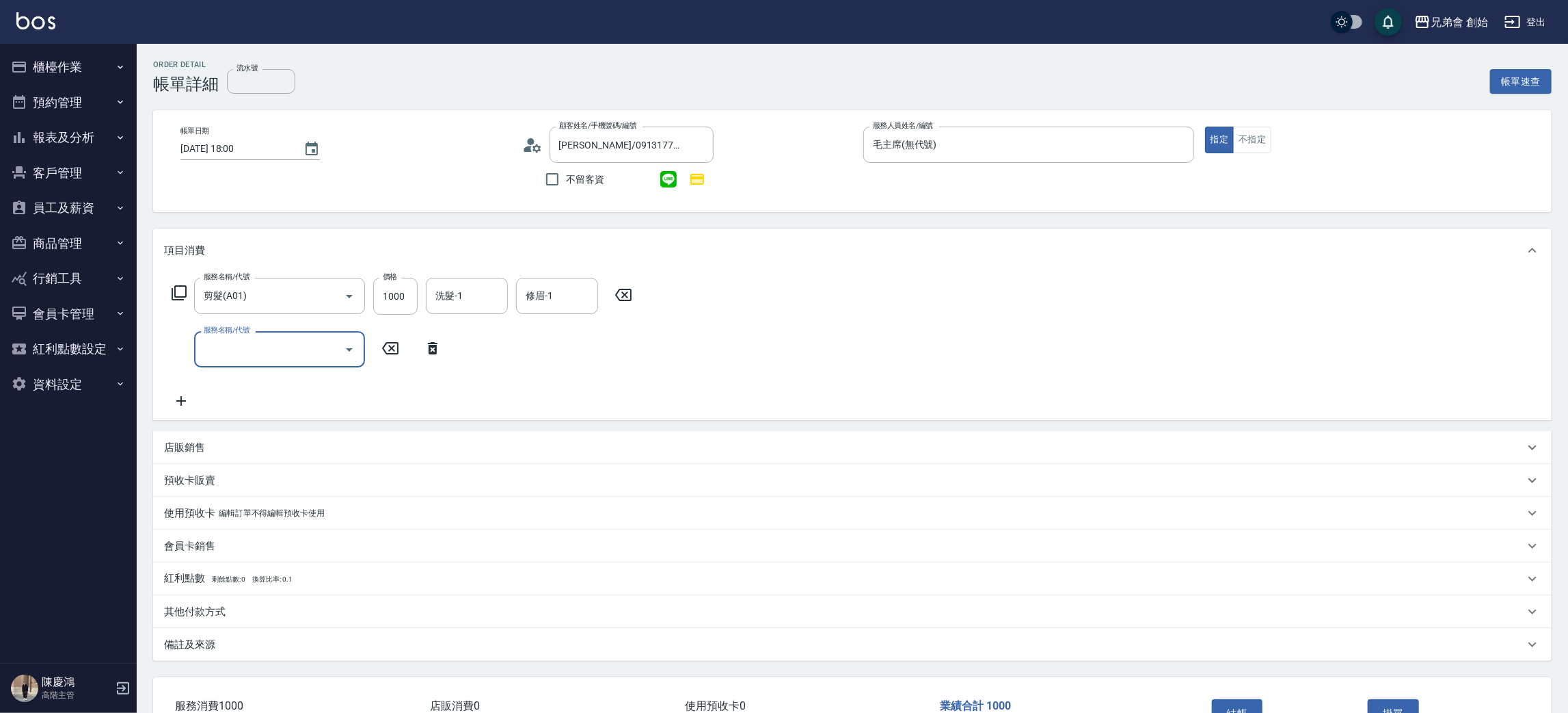
click at [229, 357] on input "服務名稱/代號" at bounding box center [269, 349] width 138 height 24
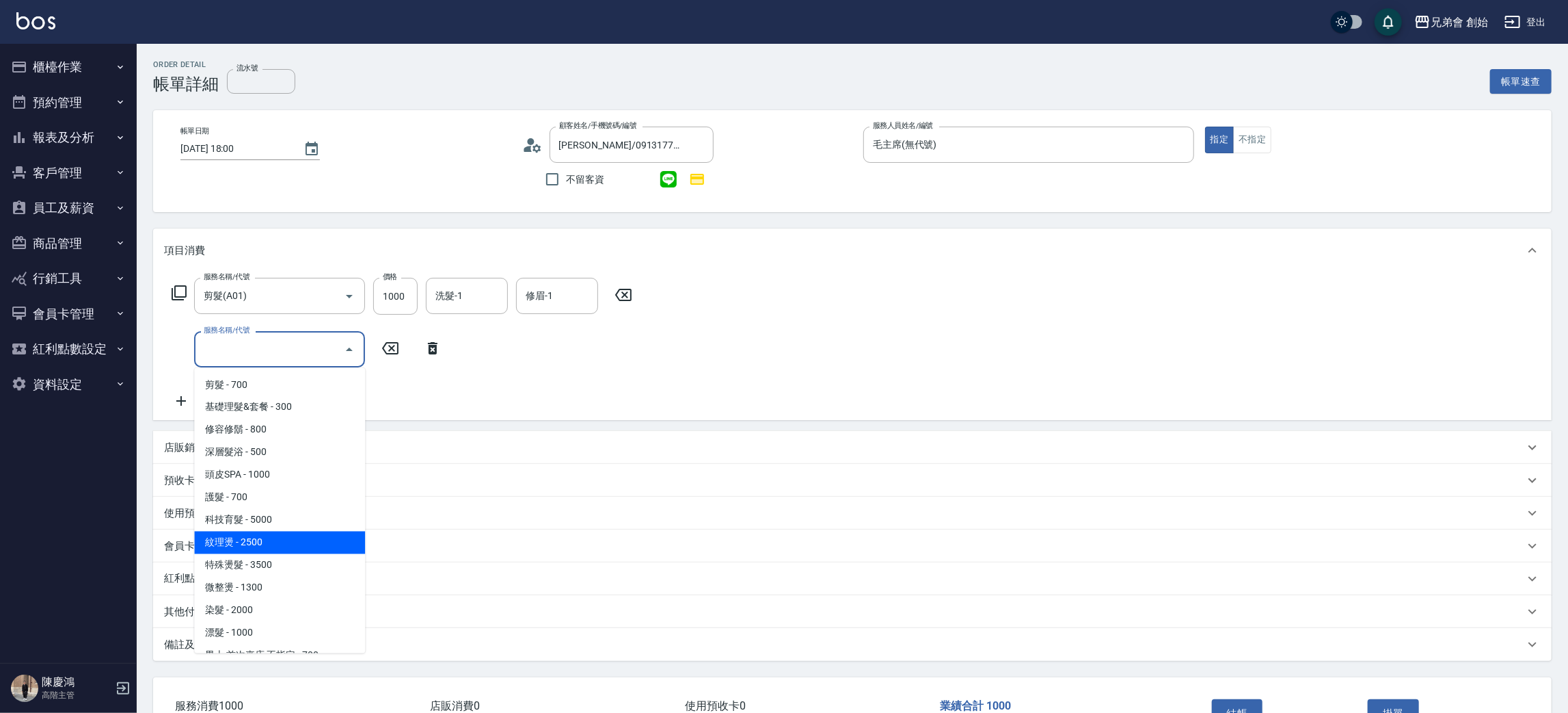
drag, startPoint x: 268, startPoint y: 532, endPoint x: 281, endPoint y: 510, distance: 25.6
click at [268, 532] on span "紋理燙 - 2500" at bounding box center [279, 543] width 171 height 23
type input "紋理燙(D01)"
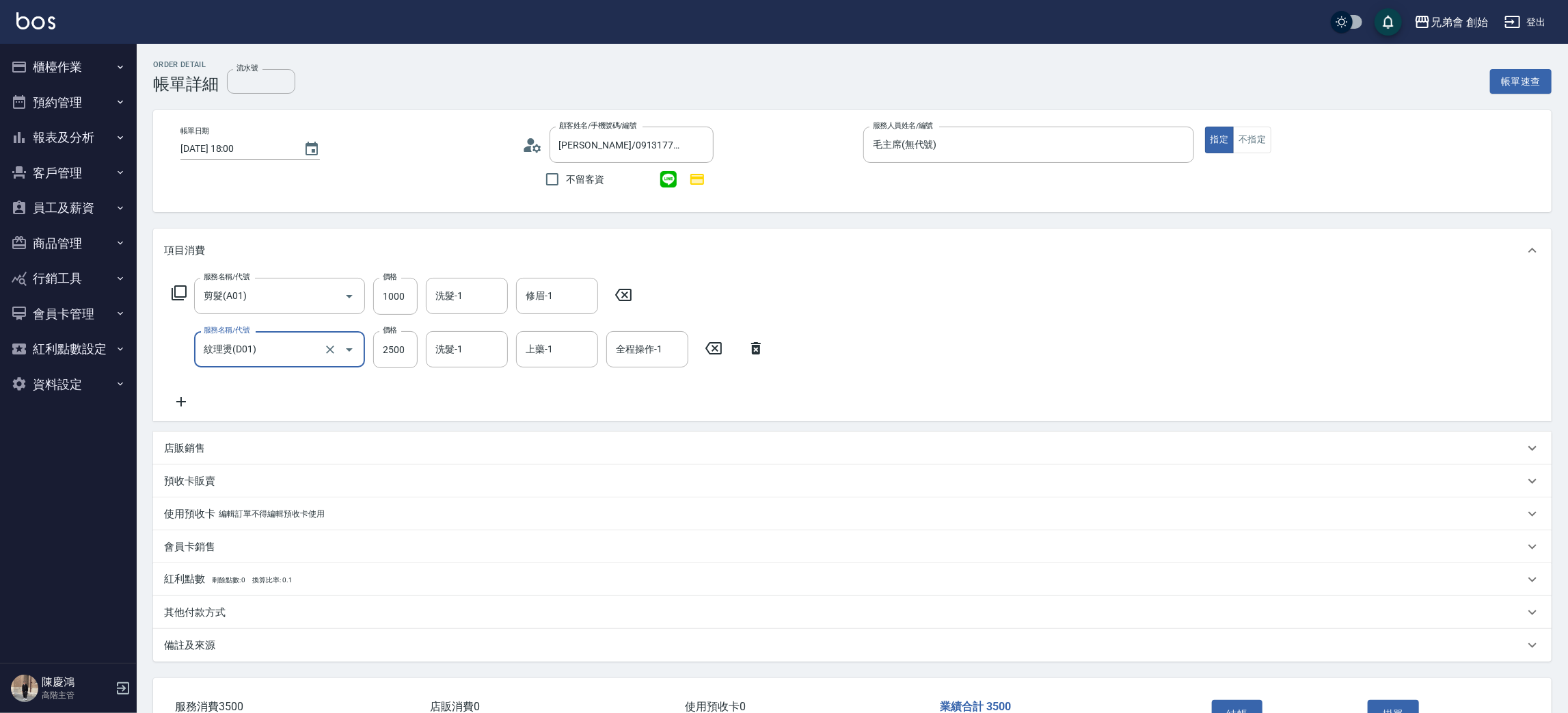
click at [180, 400] on icon at bounding box center [181, 401] width 10 height 10
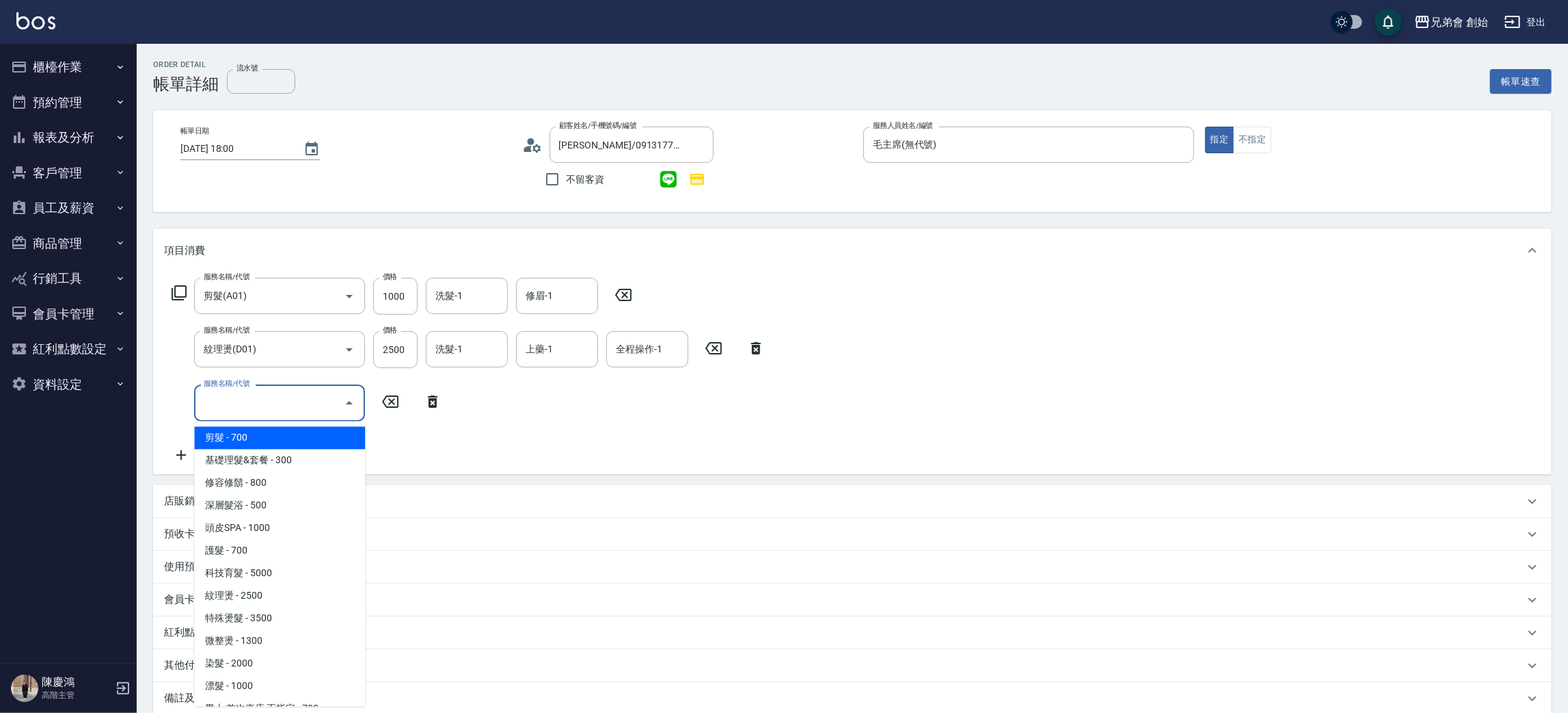
click at [251, 406] on input "服務名稱/代號" at bounding box center [269, 403] width 138 height 24
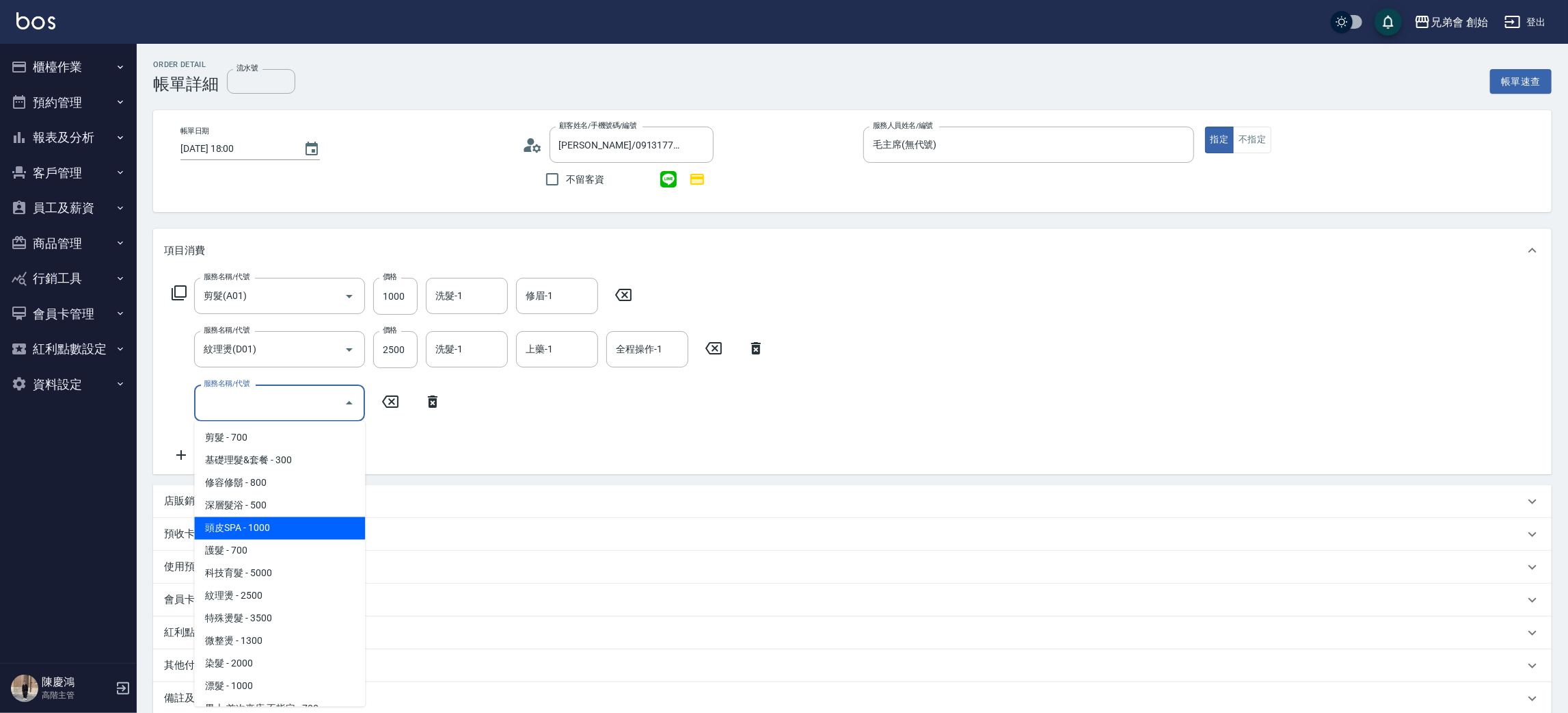
drag, startPoint x: 265, startPoint y: 532, endPoint x: 449, endPoint y: 430, distance: 210.4
click at [265, 532] on span "頭皮SPA - 1000" at bounding box center [279, 528] width 171 height 23
type input "頭皮SPA(B02)"
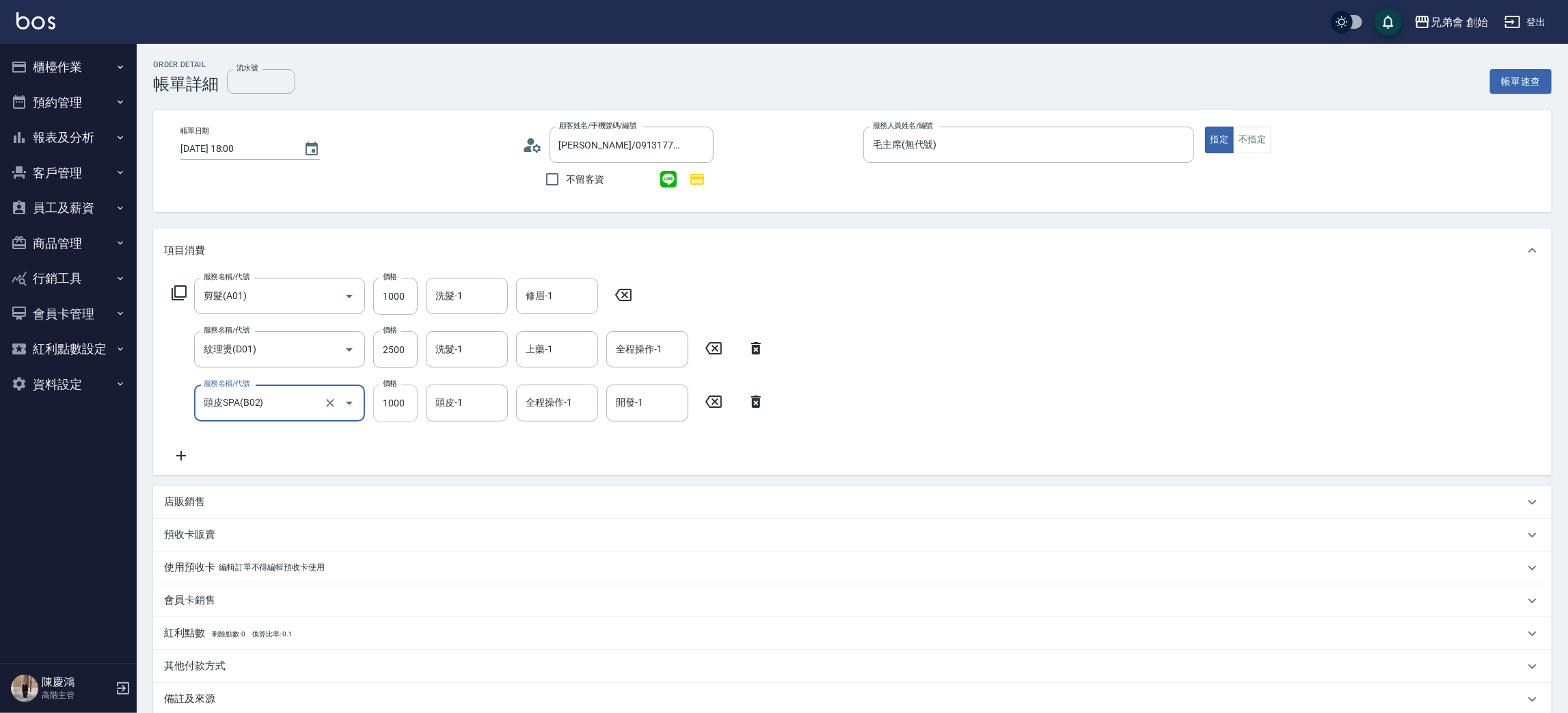
click at [382, 397] on input "1000" at bounding box center [396, 403] width 44 height 37
type input "800"
click at [405, 355] on input "2500" at bounding box center [396, 349] width 44 height 37
type input "2300"
click at [466, 304] on input "洗髮-1" at bounding box center [466, 296] width 70 height 24
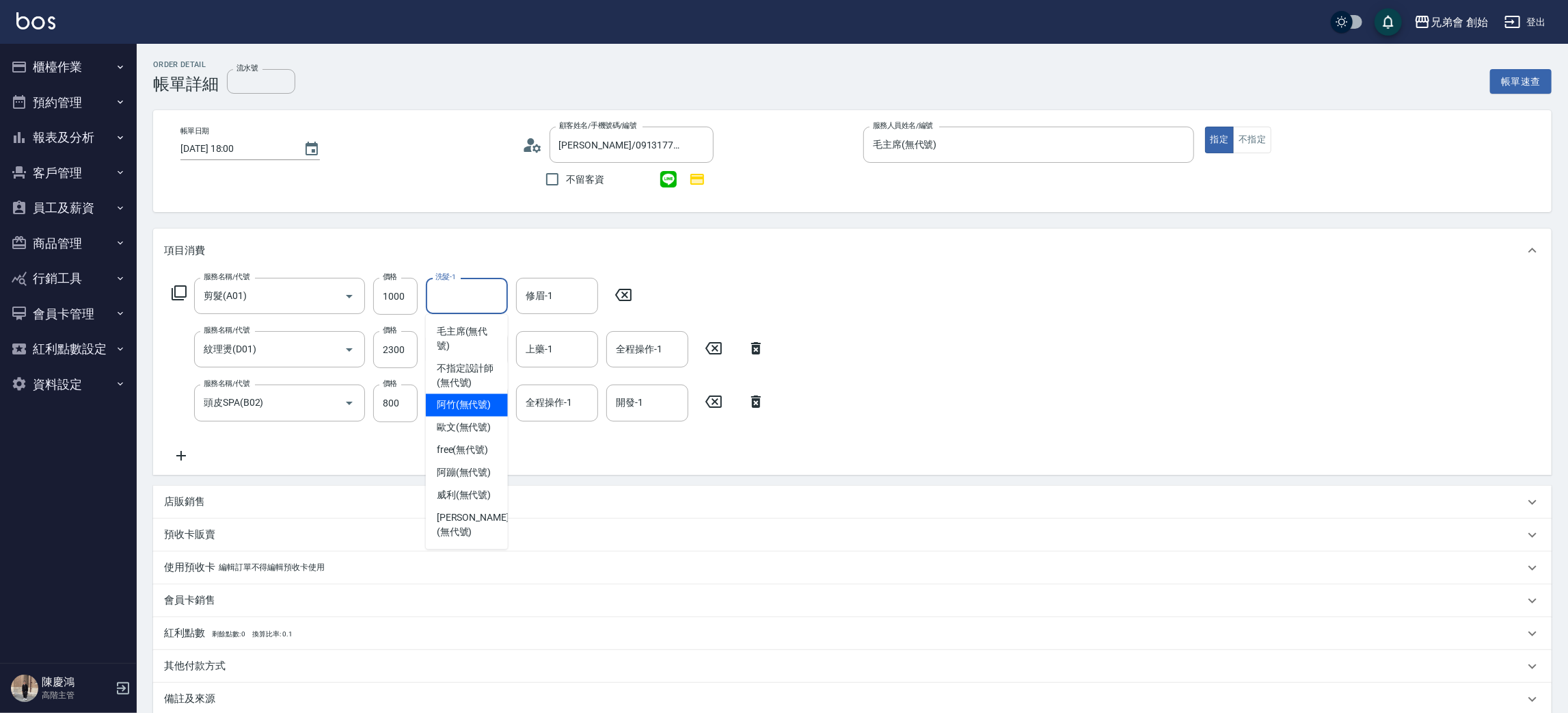
click at [488, 414] on div "阿竹 (無代號)" at bounding box center [466, 405] width 82 height 23
type input "阿竹 (無代號)"
click at [553, 290] on input "修眉-1" at bounding box center [557, 296] width 70 height 24
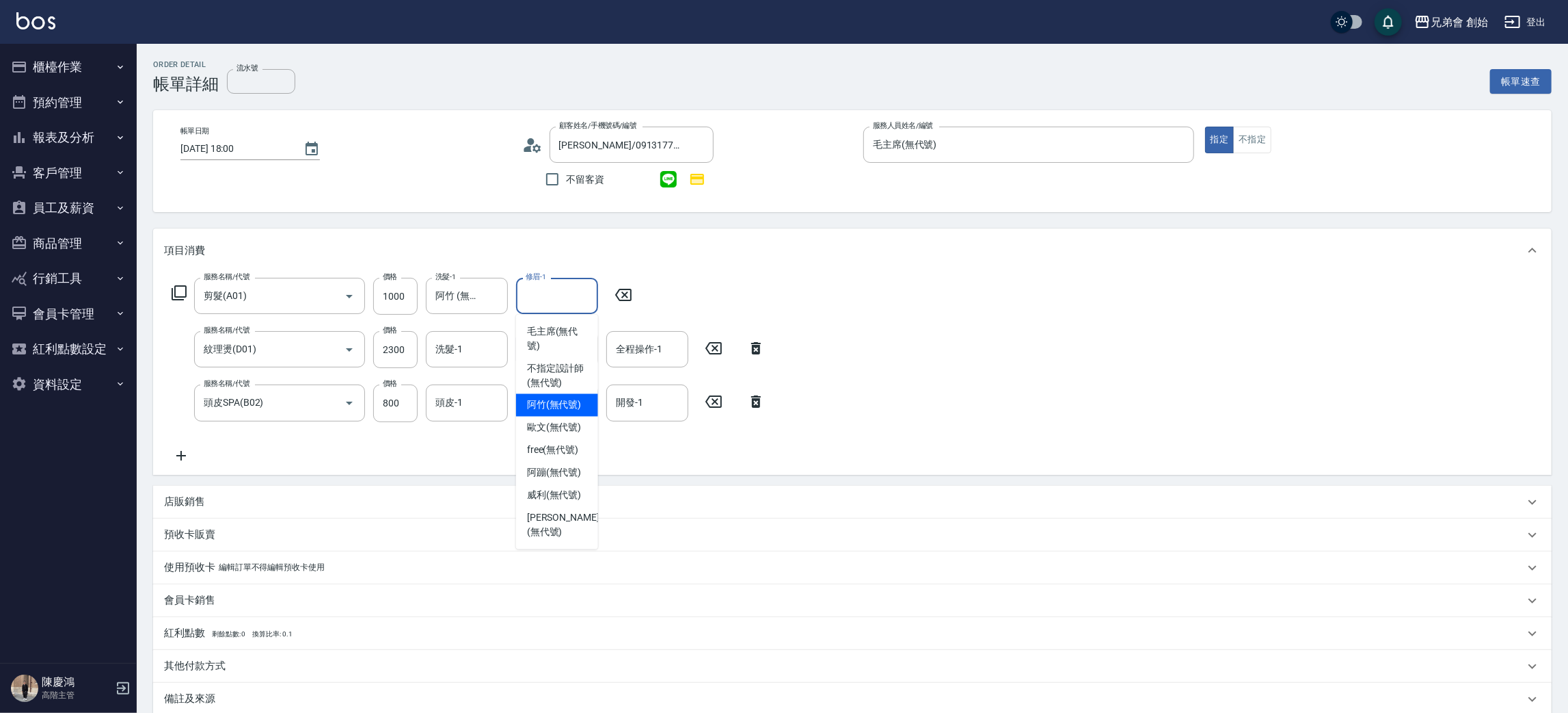
click at [545, 410] on span "阿竹 (無代號)" at bounding box center [554, 405] width 55 height 14
type input "阿竹 (無代號)"
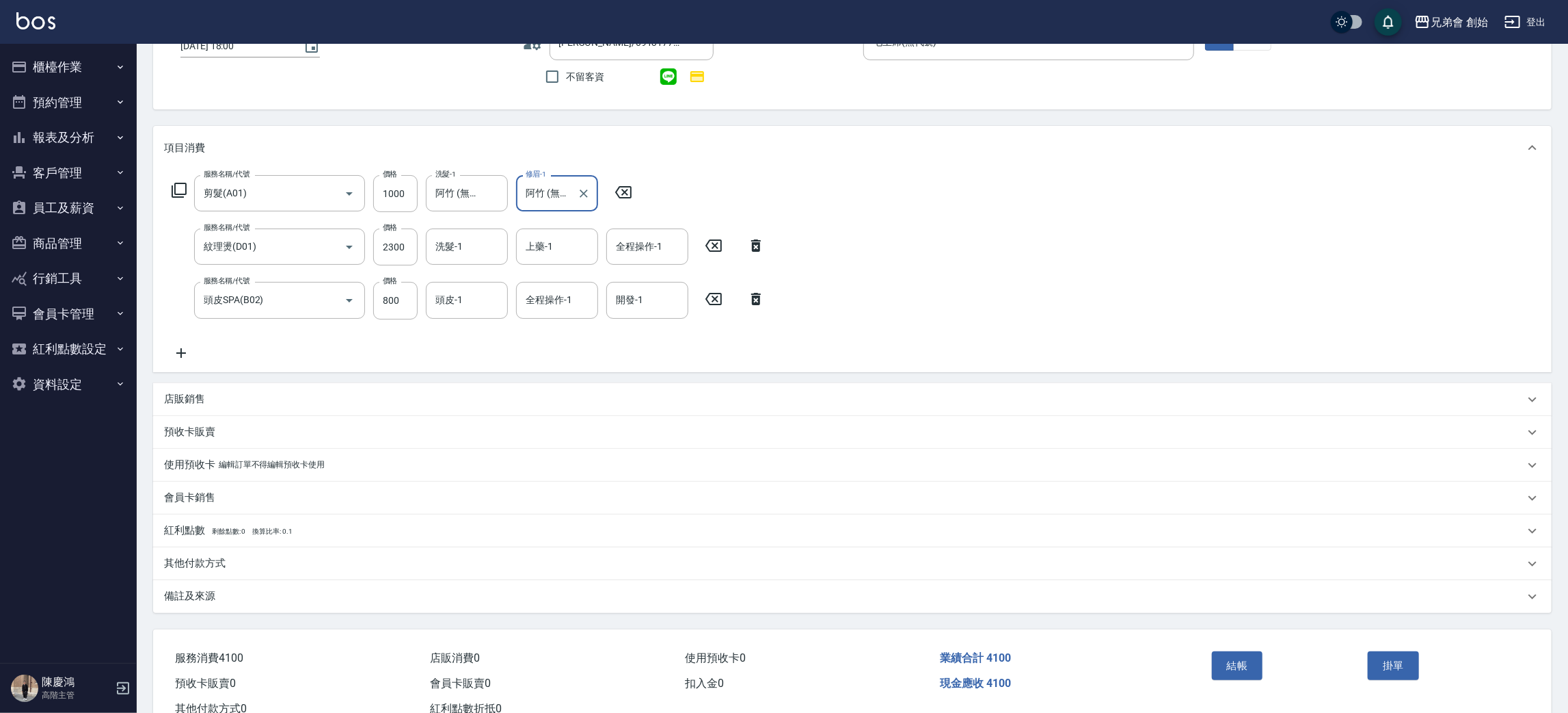
click at [217, 558] on p "其他付款方式" at bounding box center [195, 563] width 62 height 14
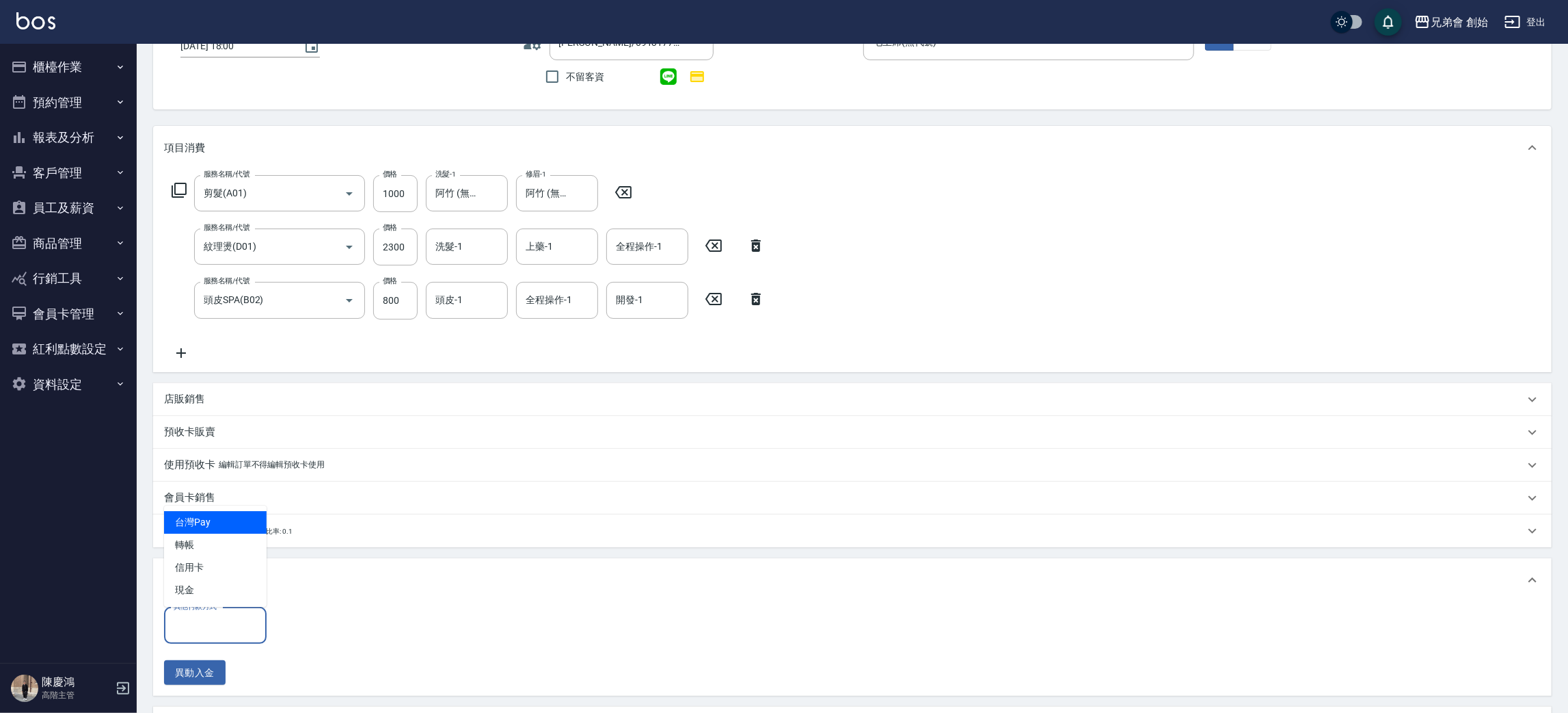
click at [231, 614] on input "其他付款方式" at bounding box center [215, 625] width 90 height 24
drag, startPoint x: 213, startPoint y: 572, endPoint x: 377, endPoint y: 592, distance: 165.2
click at [219, 572] on span "信用卡" at bounding box center [215, 567] width 102 height 23
type input "信用卡"
drag, startPoint x: 301, startPoint y: 613, endPoint x: 317, endPoint y: 630, distance: 23.3
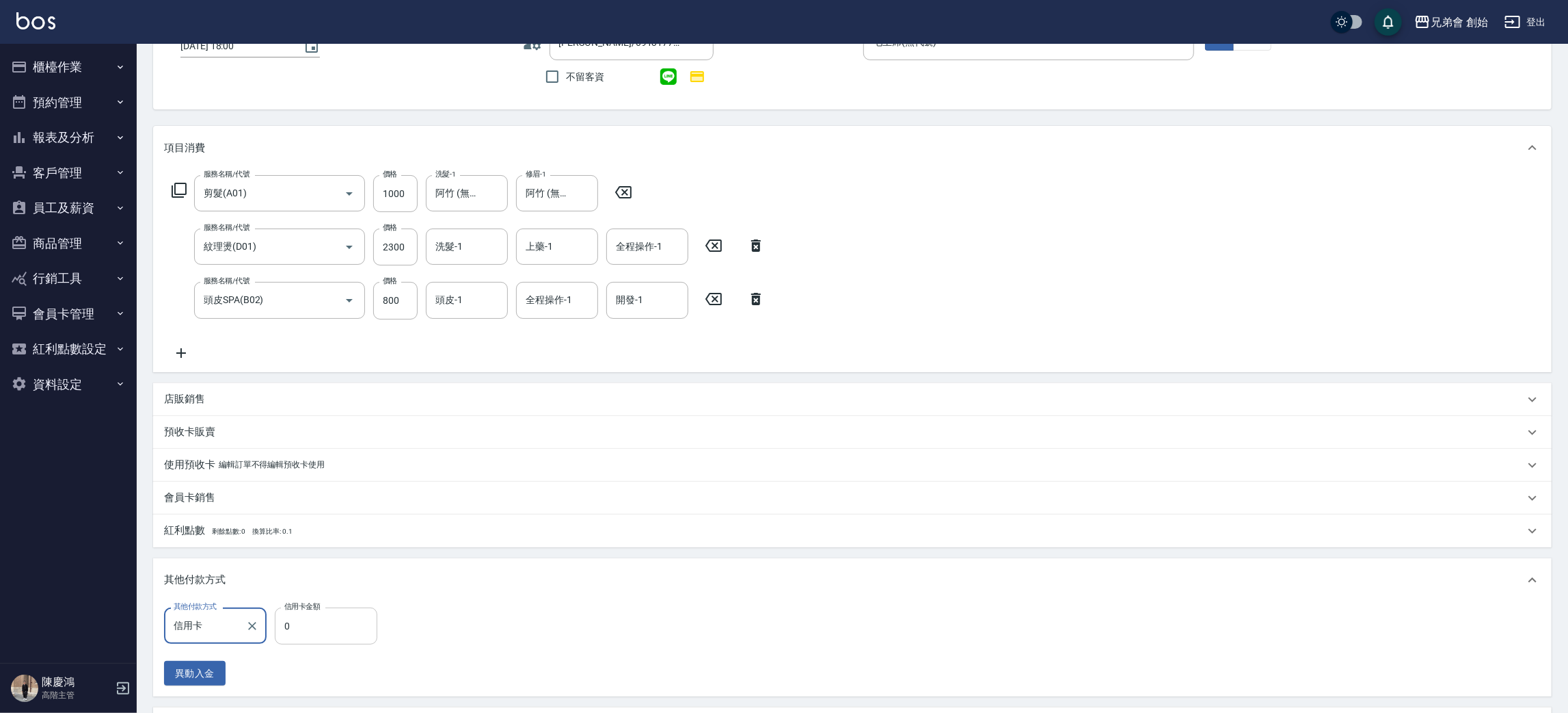
click at [301, 615] on input "0" at bounding box center [326, 626] width 102 height 37
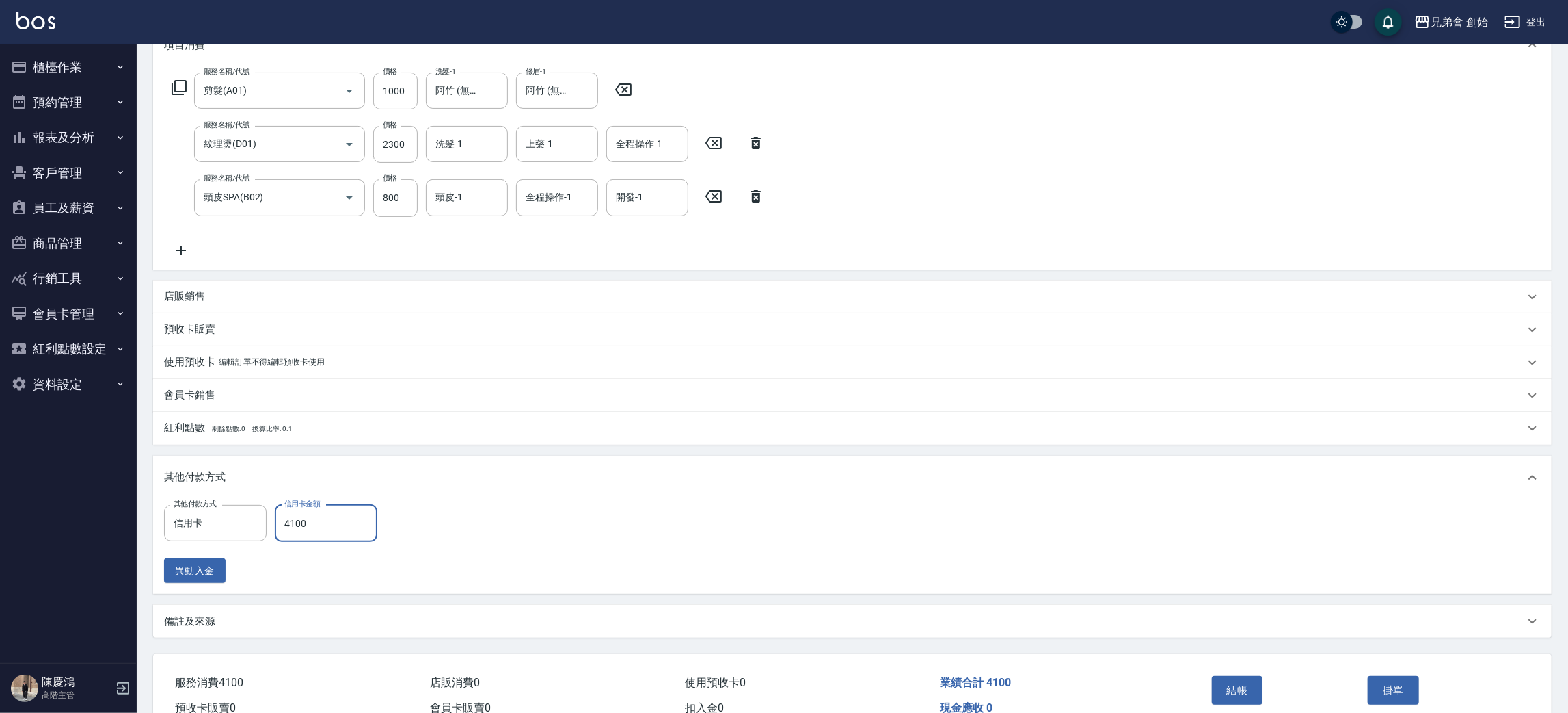
scroll to position [274, 0]
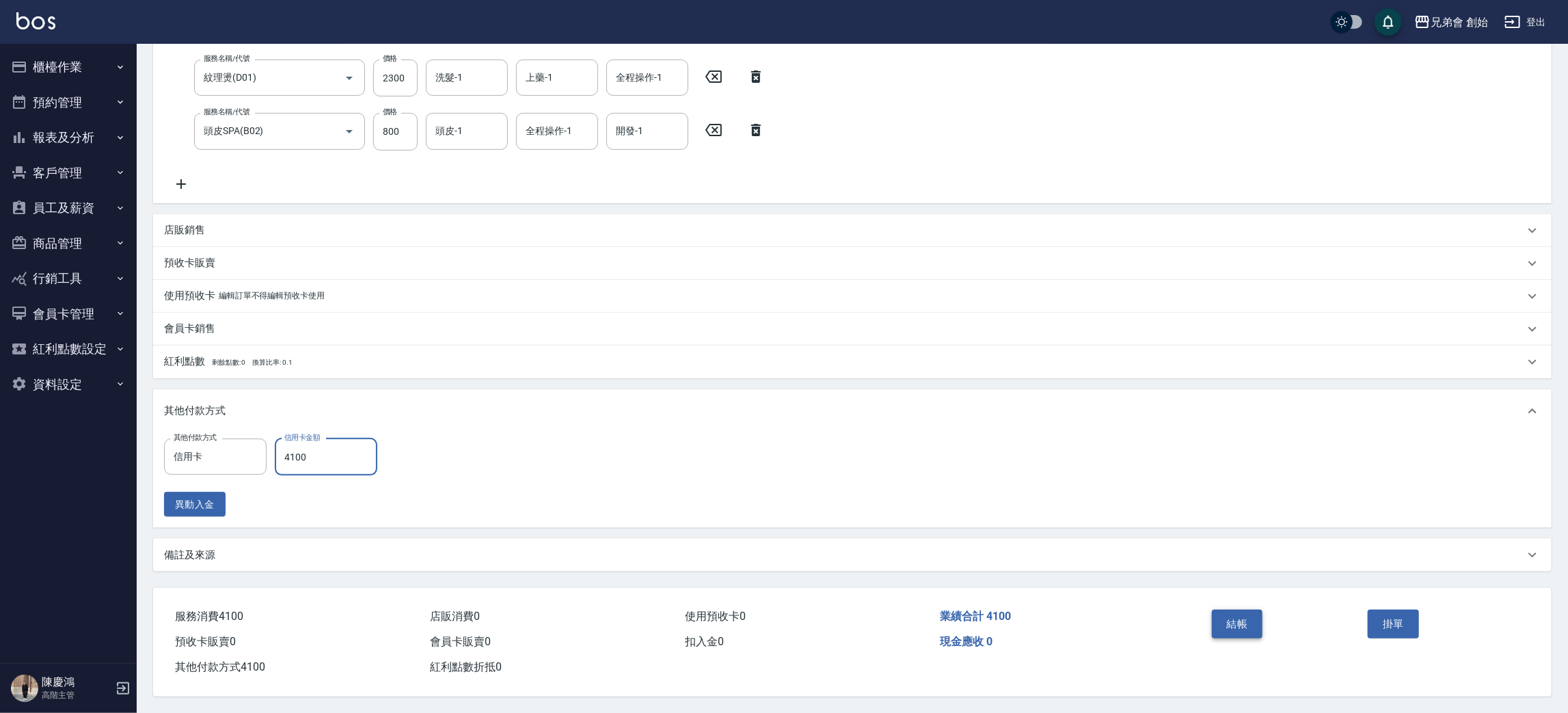
type input "4100"
click at [1242, 624] on button "結帳" at bounding box center [1238, 624] width 52 height 29
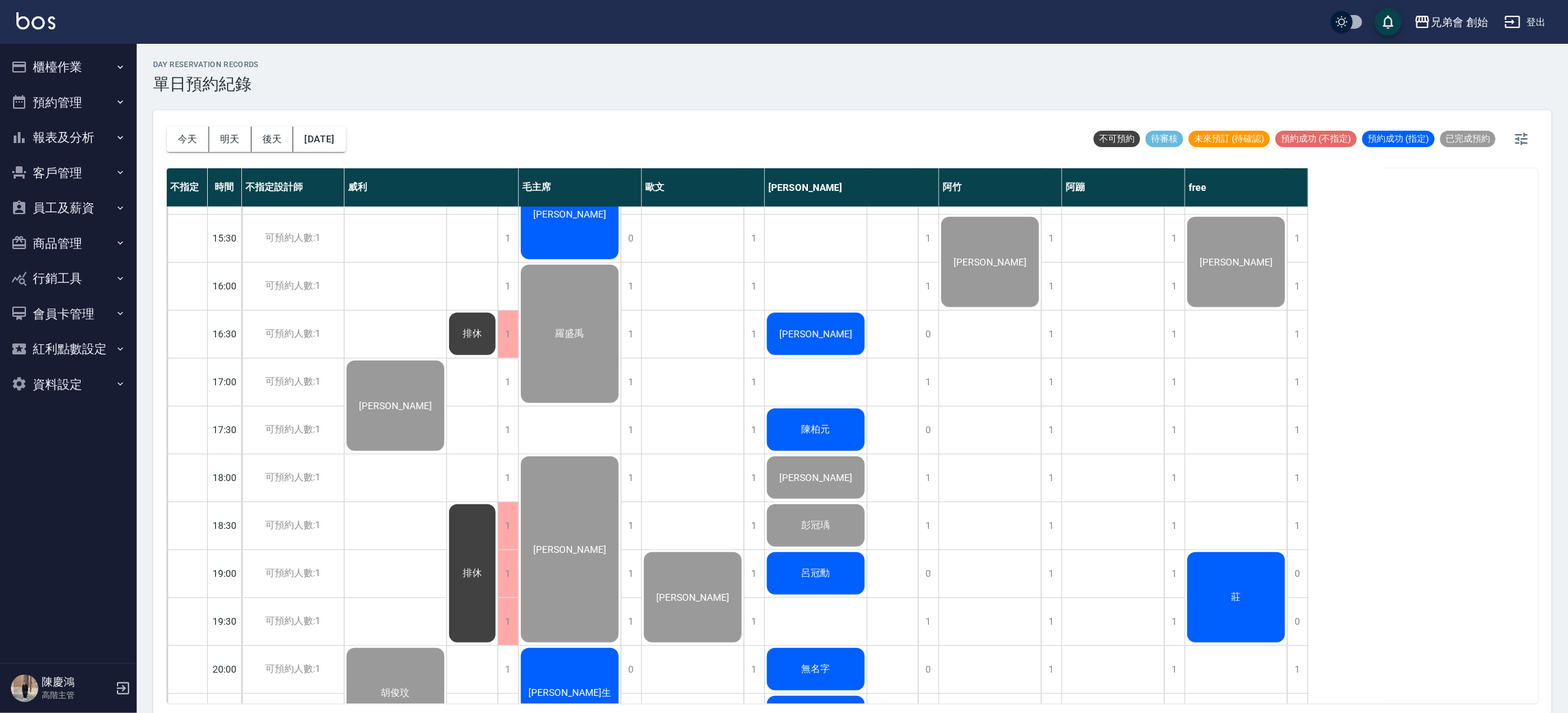
scroll to position [512, 0]
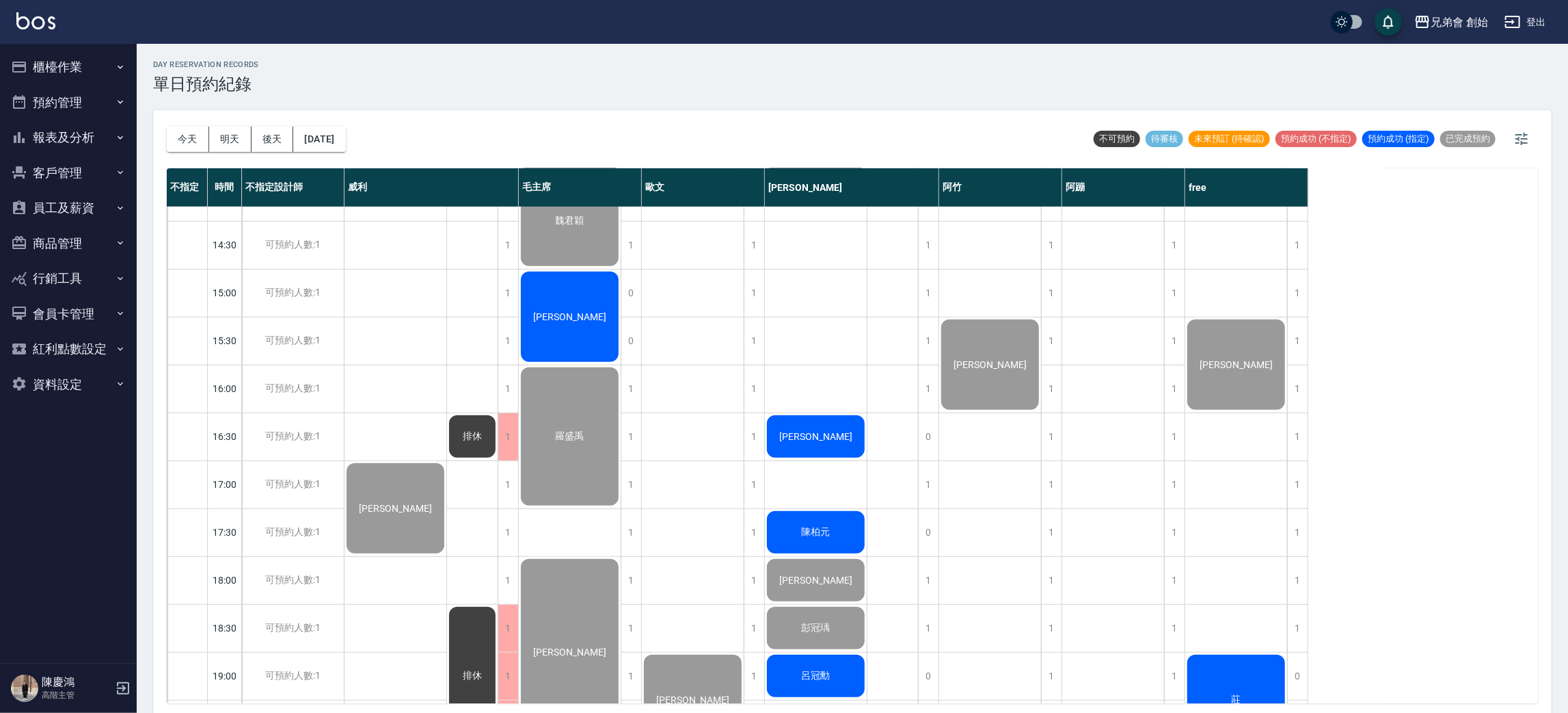
click at [589, 319] on div "[PERSON_NAME]" at bounding box center [570, 317] width 102 height 94
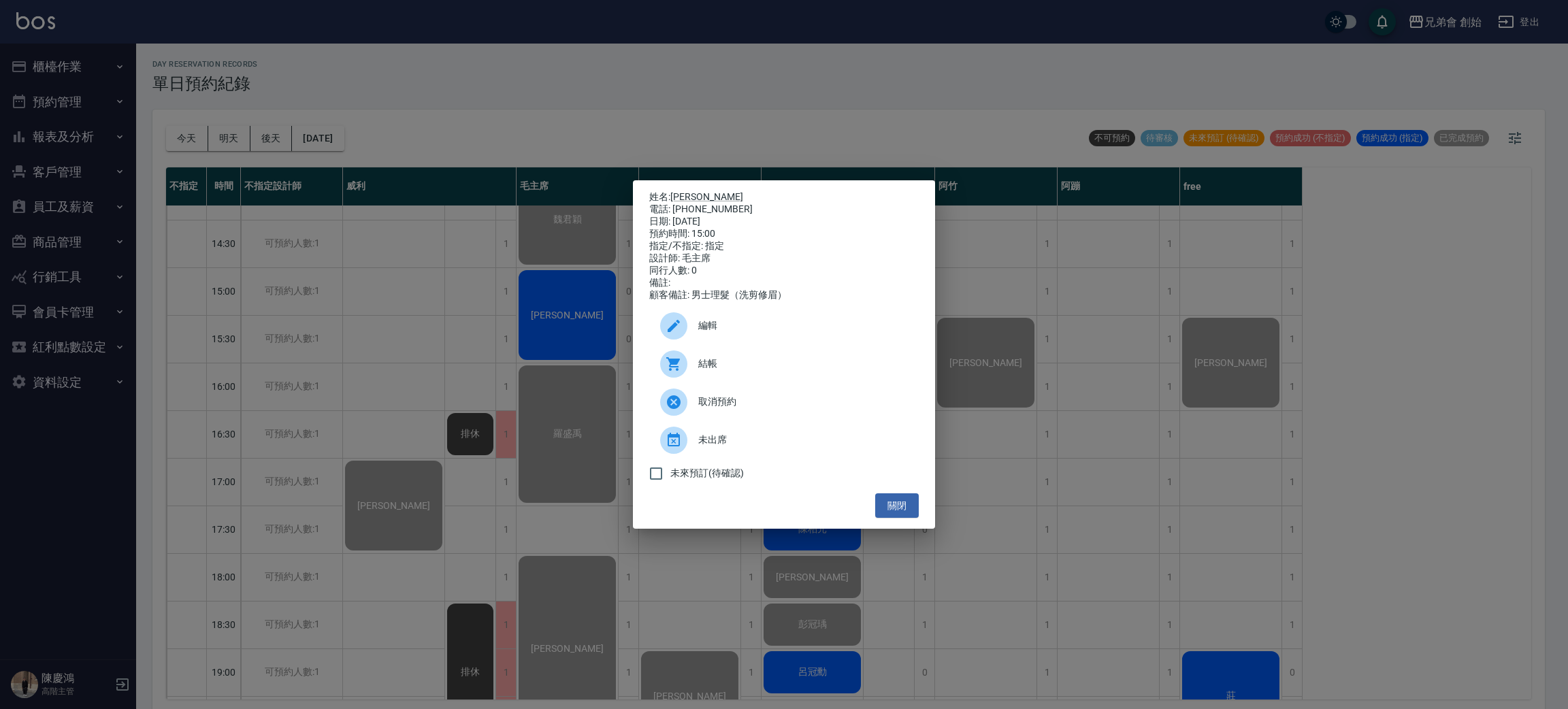
click at [684, 370] on div at bounding box center [673, 364] width 27 height 27
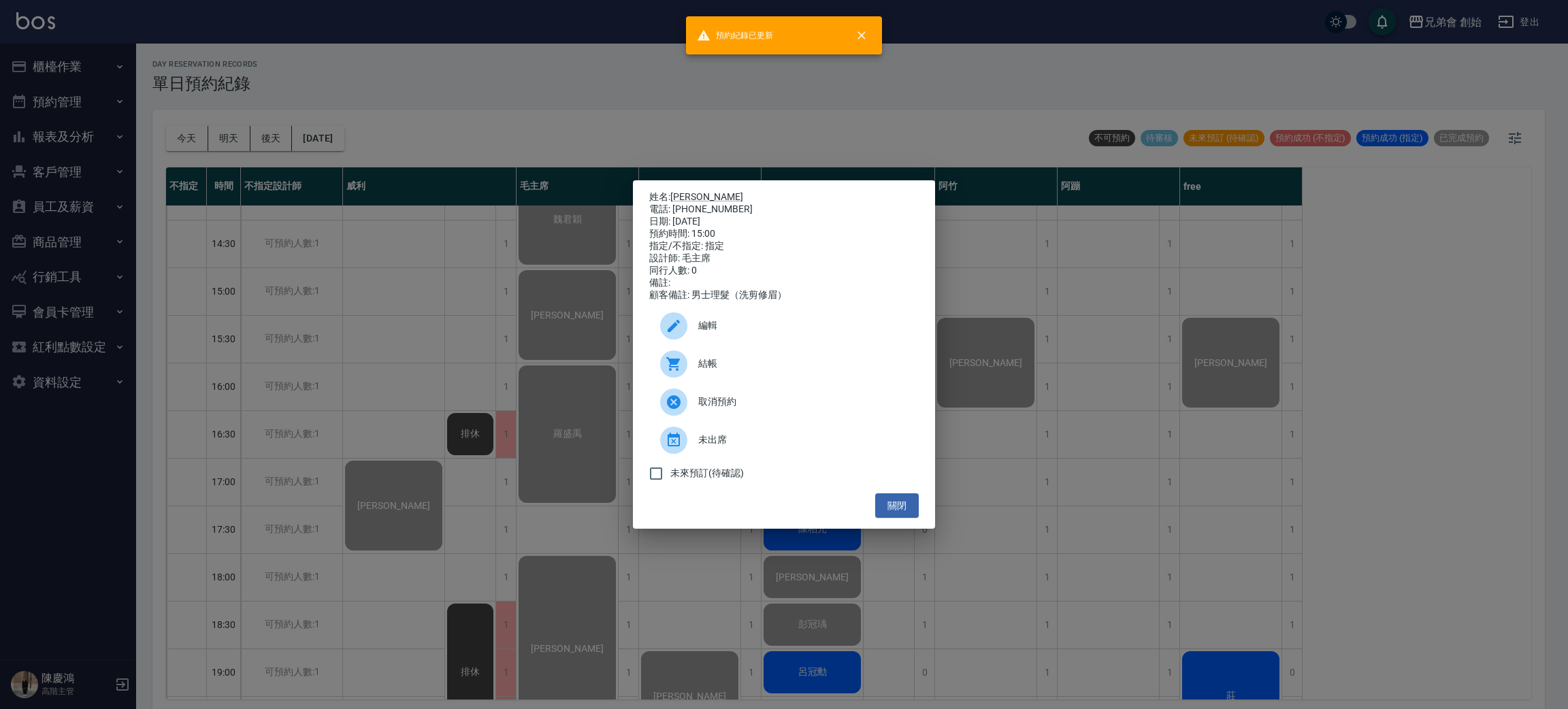
drag, startPoint x: 496, startPoint y: 93, endPoint x: 513, endPoint y: 118, distance: 30.2
click at [497, 97] on div "姓名: [PERSON_NAME] 電話: [PHONE_NUMBER] 日期: [DATE] 預約時間: 15:00 指定/不指定: 指定 設計師: [PE…" at bounding box center [784, 354] width 1568 height 709
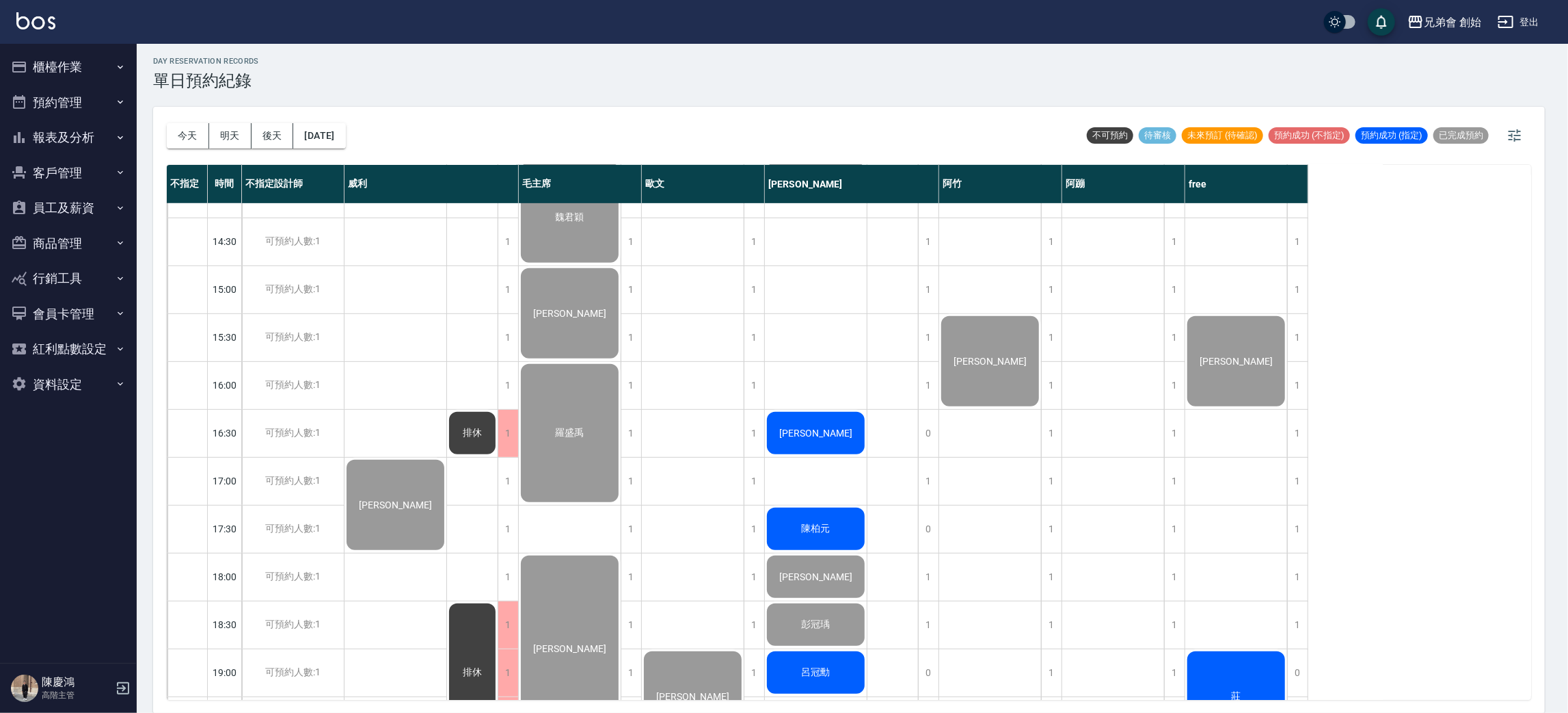
scroll to position [908, 0]
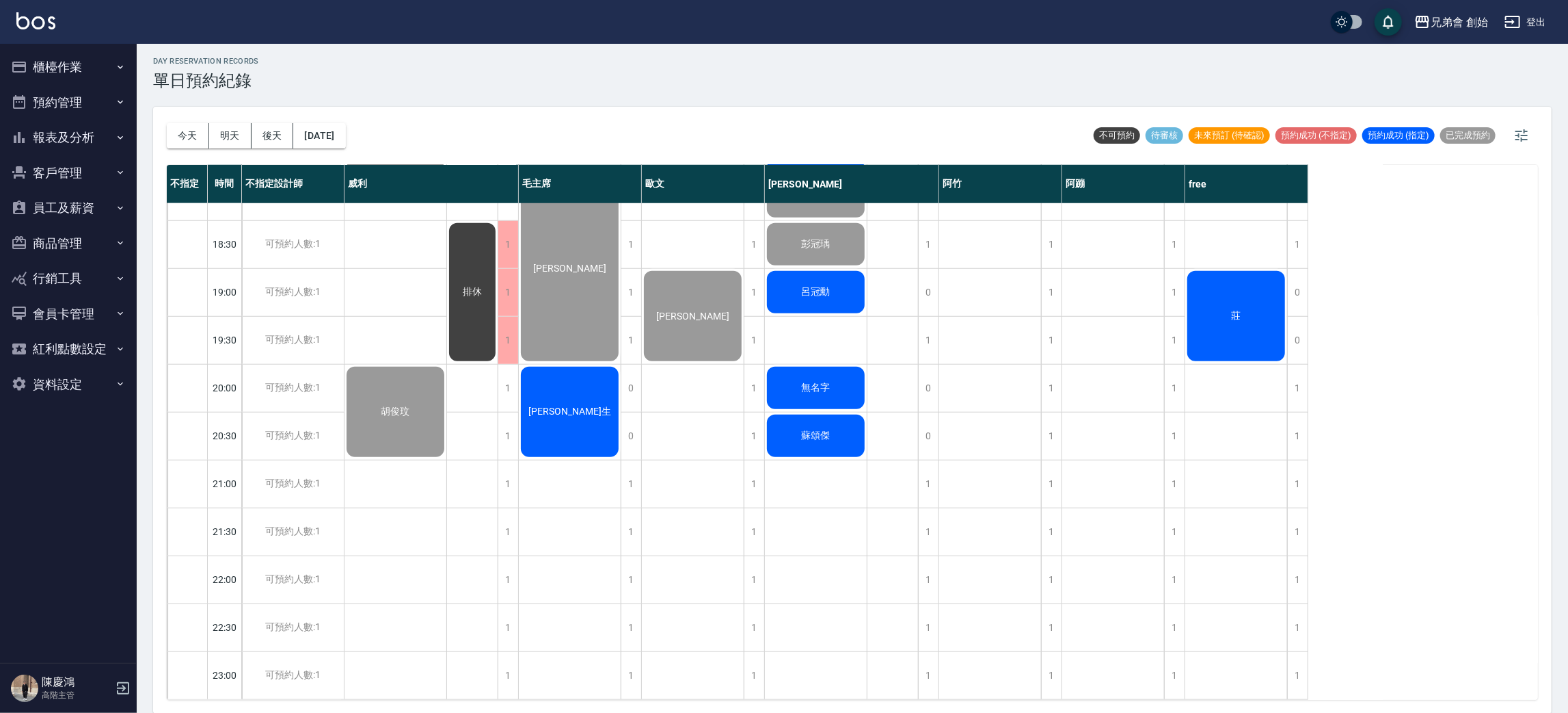
click at [590, 416] on div "[PERSON_NAME]生" at bounding box center [570, 412] width 102 height 94
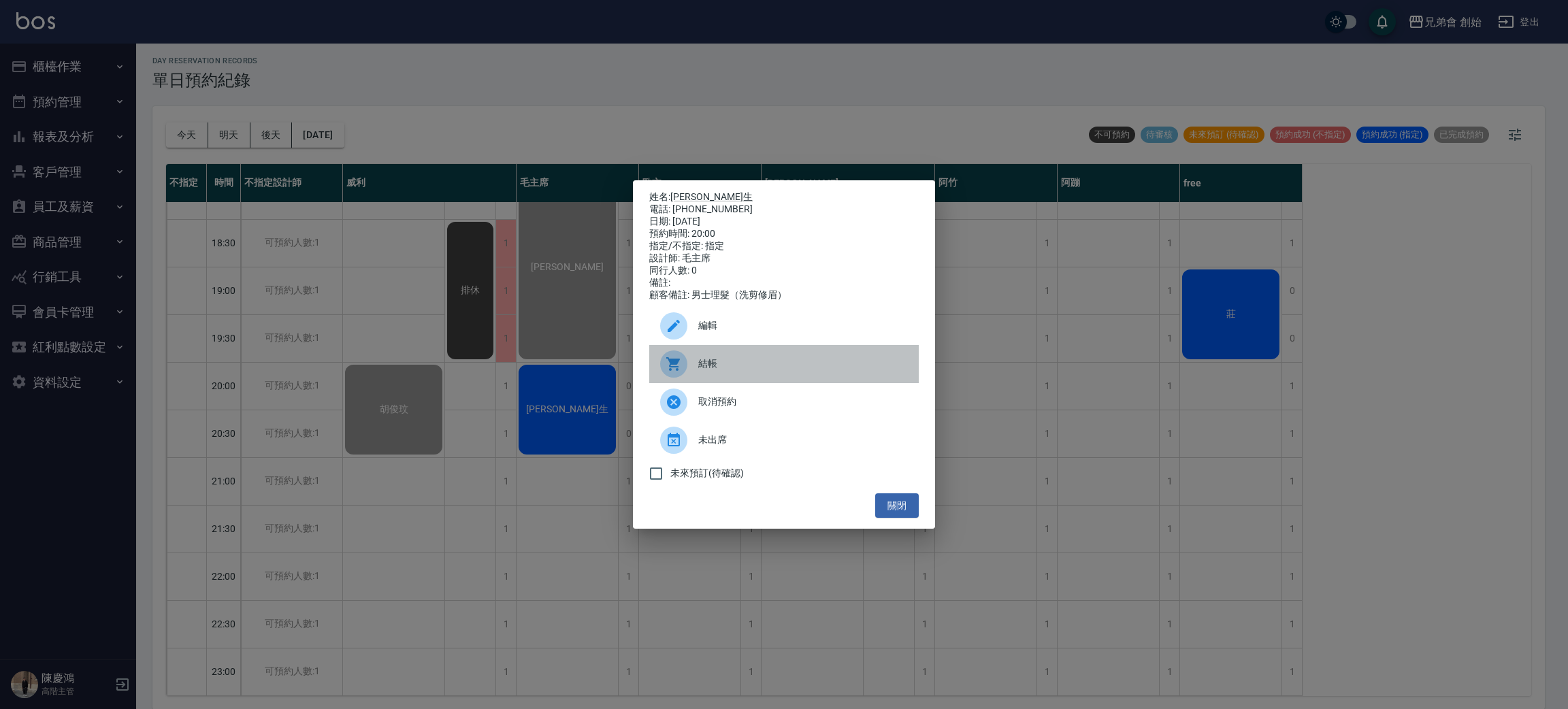
click at [689, 363] on div at bounding box center [679, 364] width 38 height 27
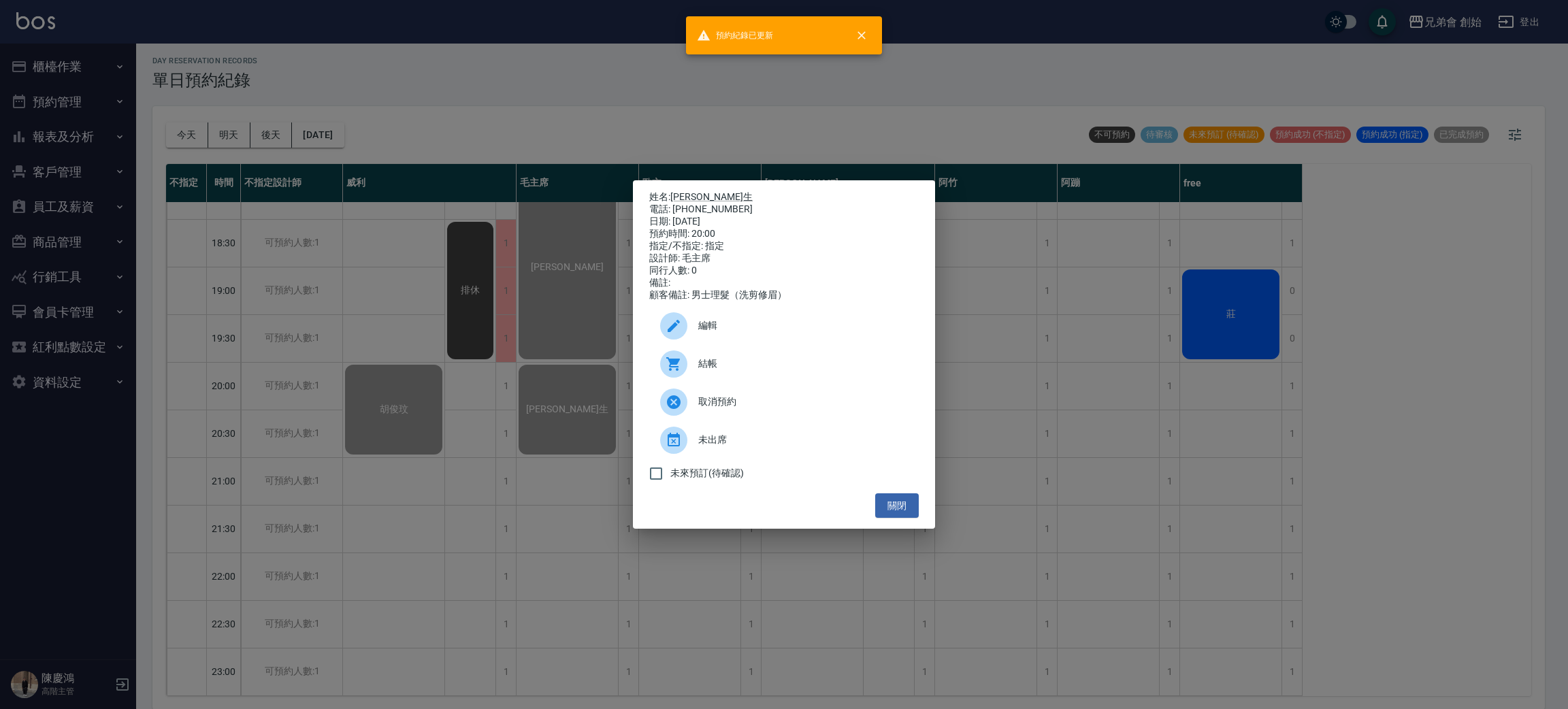
click at [420, 28] on div "姓名: [PERSON_NAME]生 電話: [PHONE_NUMBER] 日期: [DATE] 預約時間: 20:00 指定/不指定: 指定 設計師: [P…" at bounding box center [784, 354] width 1568 height 709
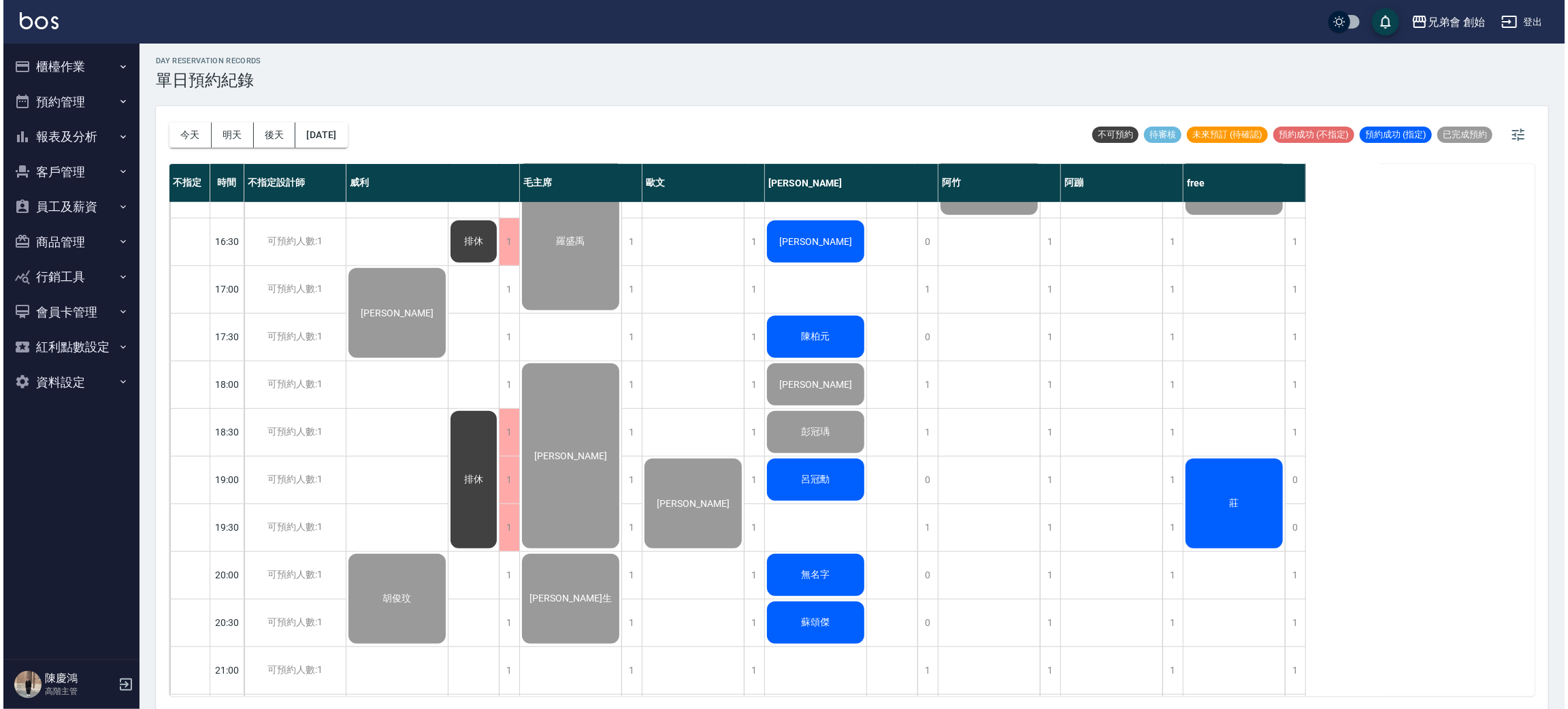
scroll to position [801, 0]
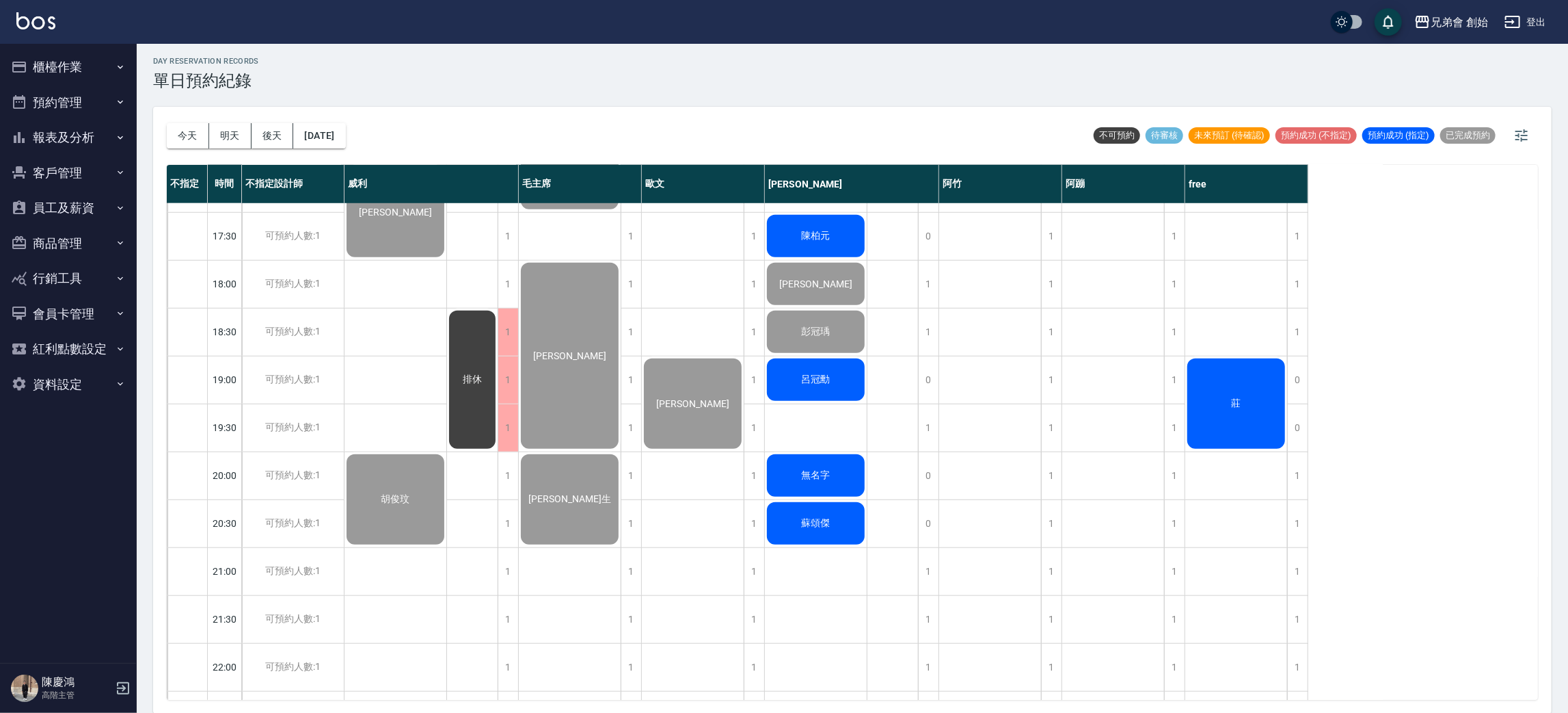
drag, startPoint x: 192, startPoint y: 134, endPoint x: 662, endPoint y: 276, distance: 491.0
click at [192, 133] on button "今天" at bounding box center [188, 136] width 43 height 25
click at [1217, 405] on div "莊" at bounding box center [1236, 403] width 102 height 94
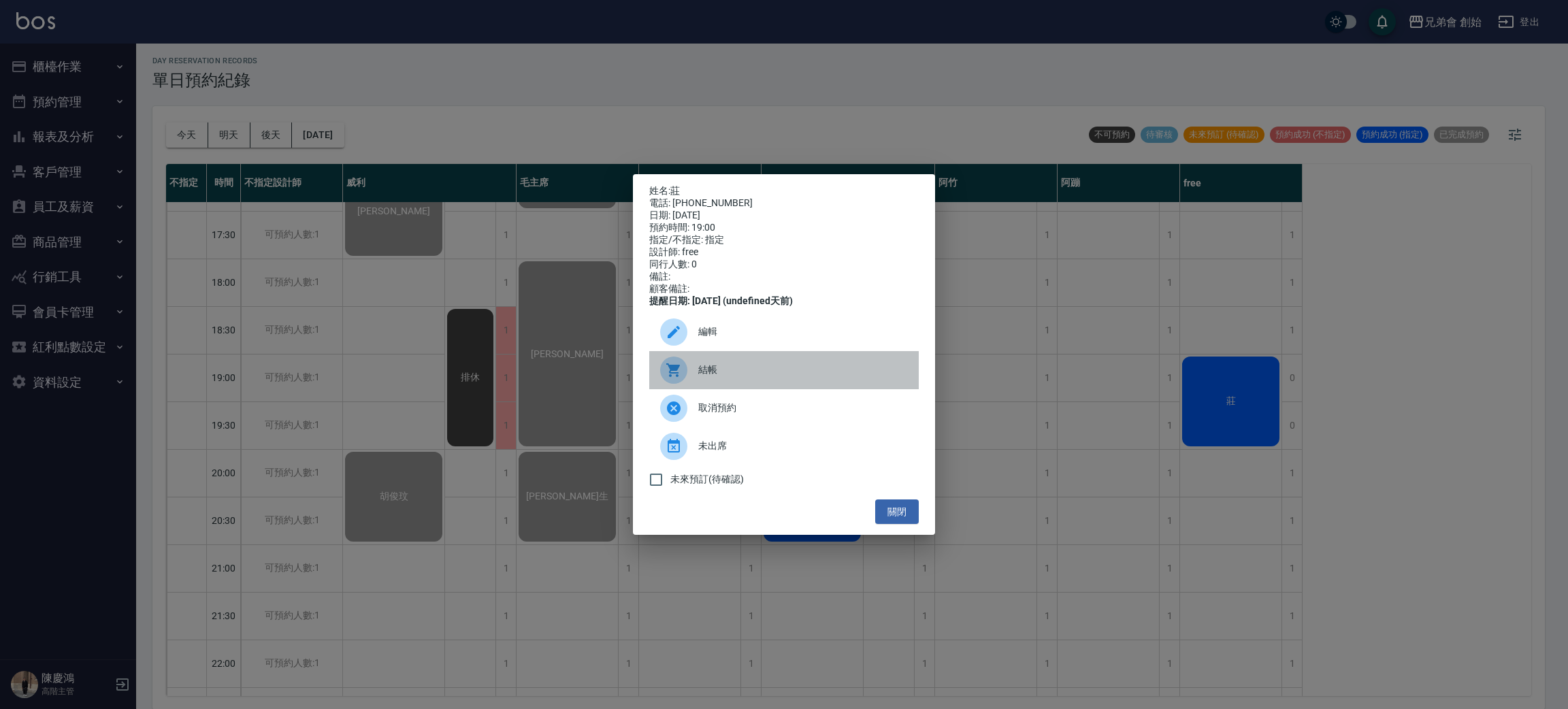
click at [729, 377] on span "結帳" at bounding box center [803, 370] width 210 height 14
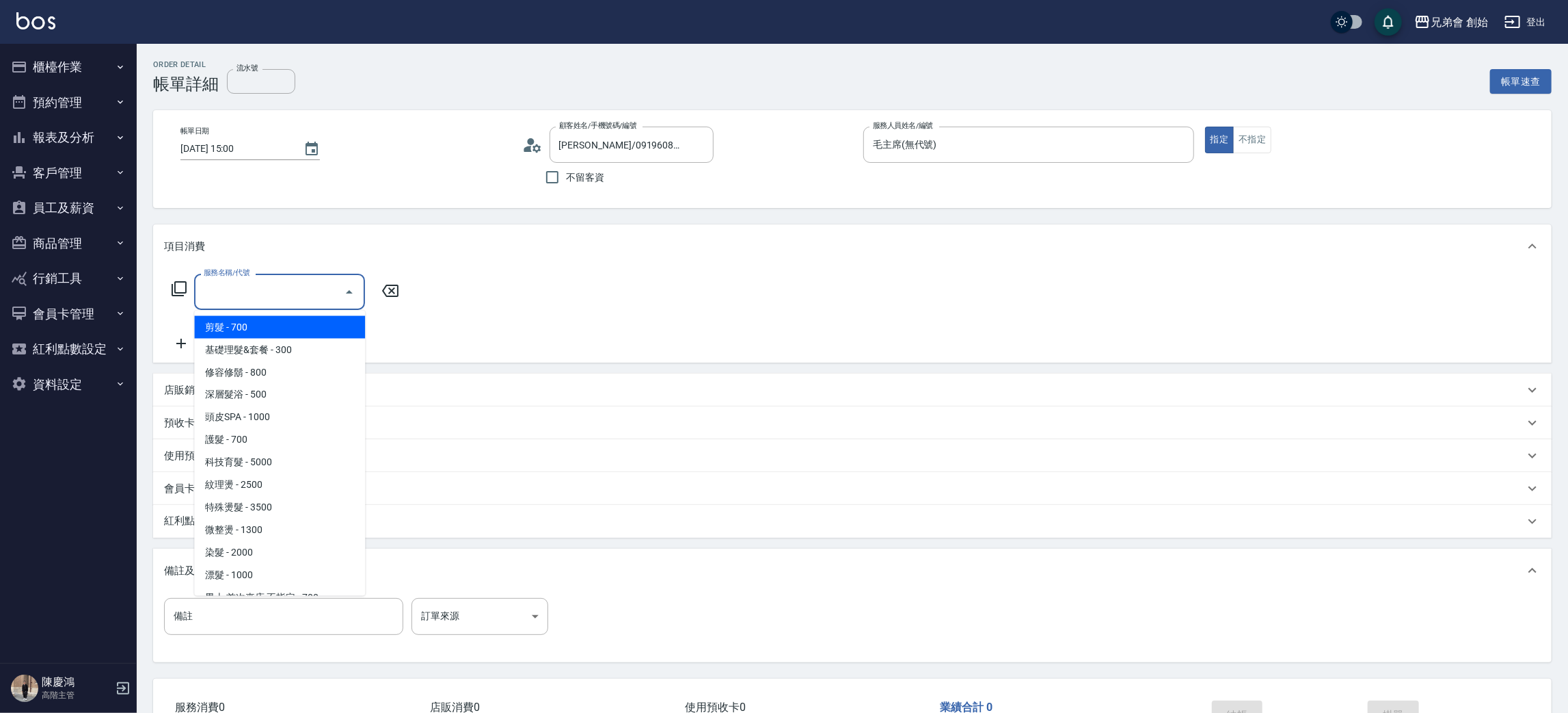
drag, startPoint x: 0, startPoint y: 0, endPoint x: 286, endPoint y: 323, distance: 431.4
click at [253, 327] on span "剪髮 - 700" at bounding box center [279, 327] width 171 height 23
type input "剪髮(A01)"
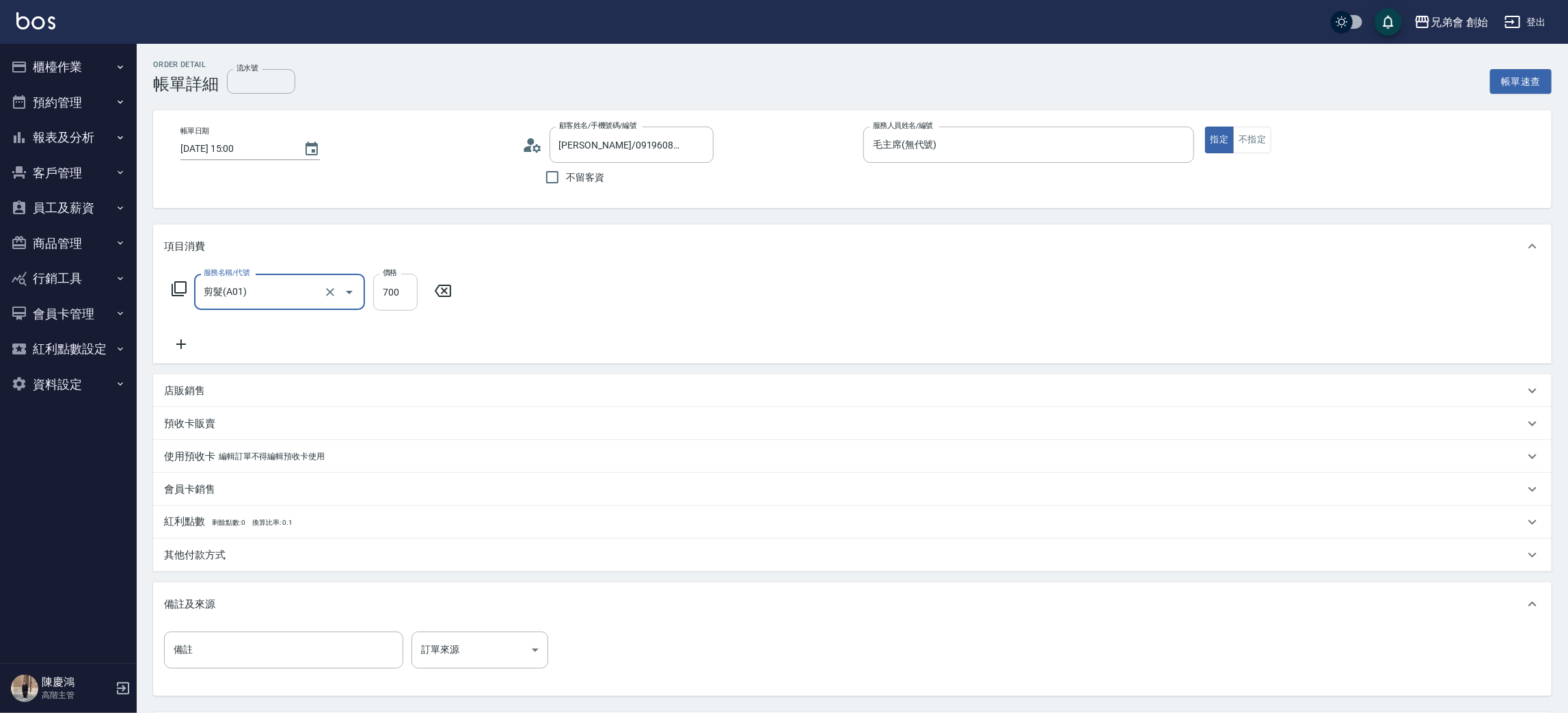
drag, startPoint x: 389, startPoint y: 279, endPoint x: 399, endPoint y: 301, distance: 24.2
click at [389, 279] on input "700" at bounding box center [396, 292] width 44 height 37
type input "1000"
click at [447, 287] on div "洗髮-1 洗髮-1" at bounding box center [466, 291] width 82 height 36
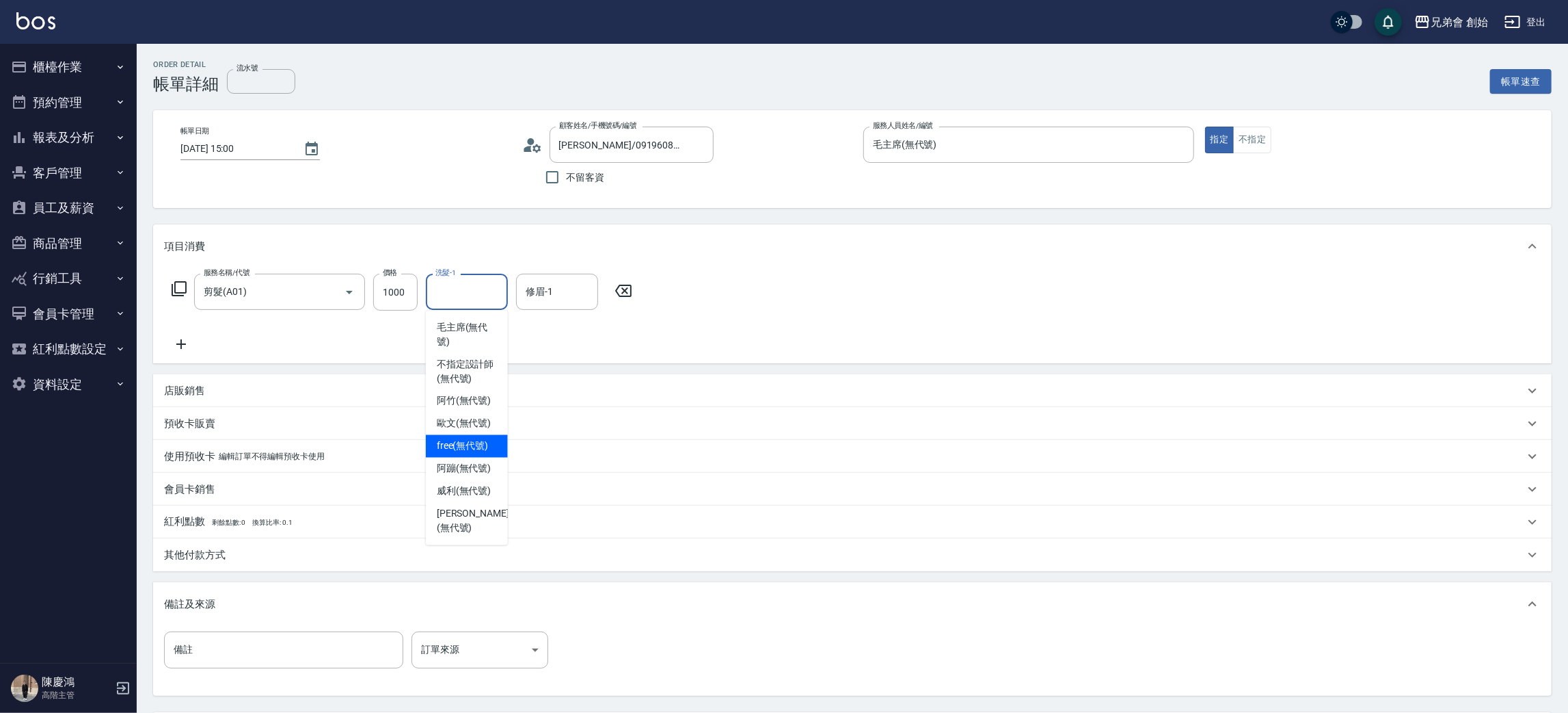
click at [469, 443] on span "free (無代號)" at bounding box center [463, 446] width 52 height 14
type input "free(無代號)"
click at [573, 280] on input "修眉-1" at bounding box center [557, 291] width 70 height 24
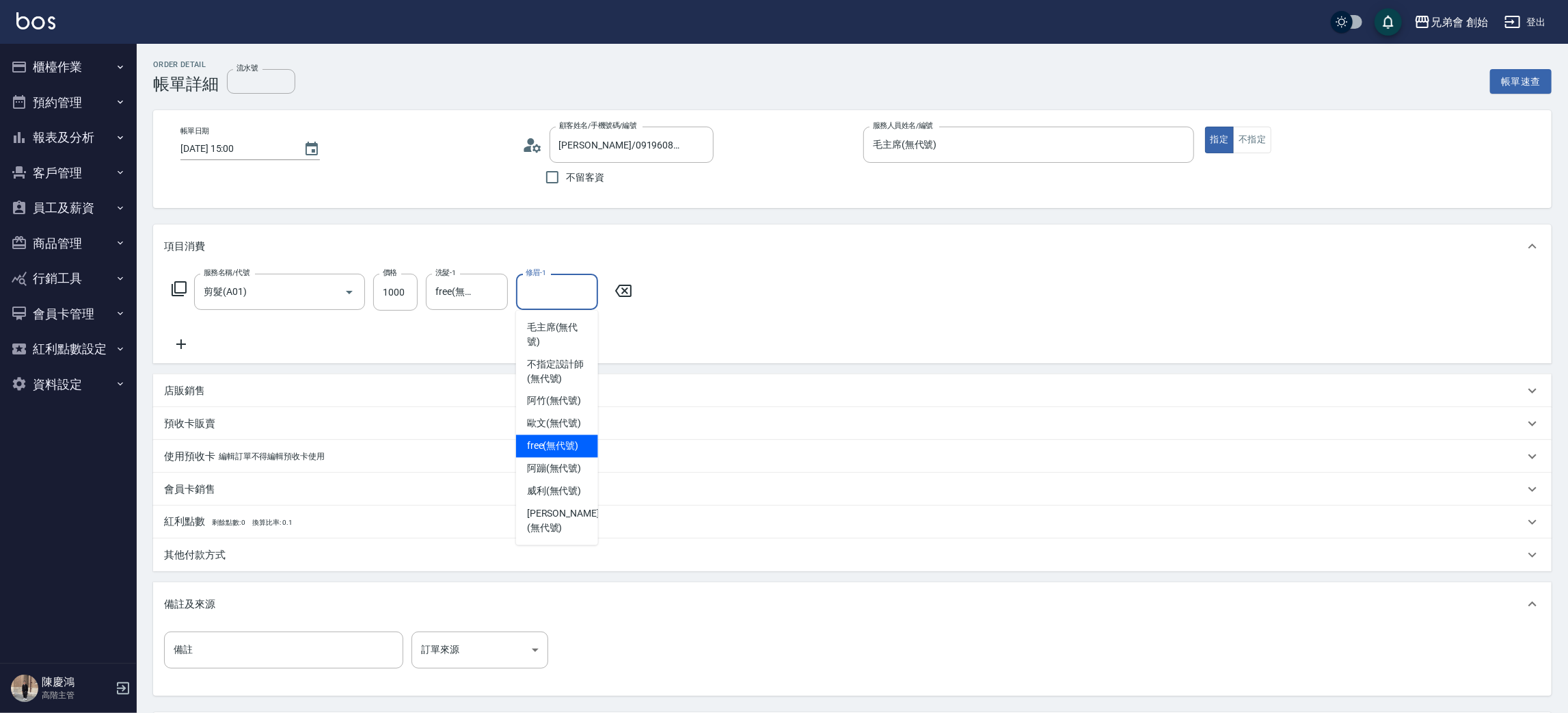
click at [581, 443] on div "free (無代號)" at bounding box center [556, 446] width 82 height 23
type input "free(無代號)"
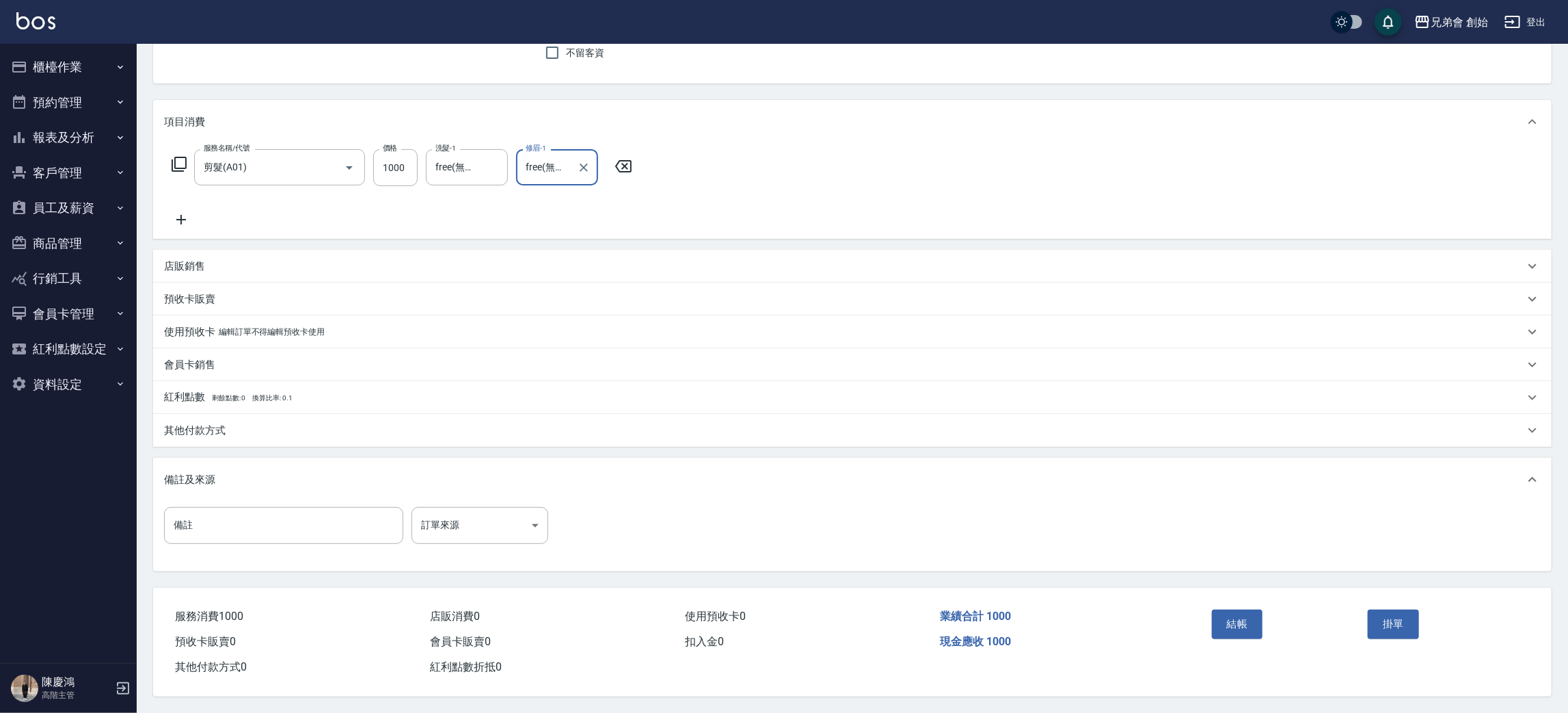
click at [226, 438] on div "其他付款方式" at bounding box center [853, 430] width 1399 height 33
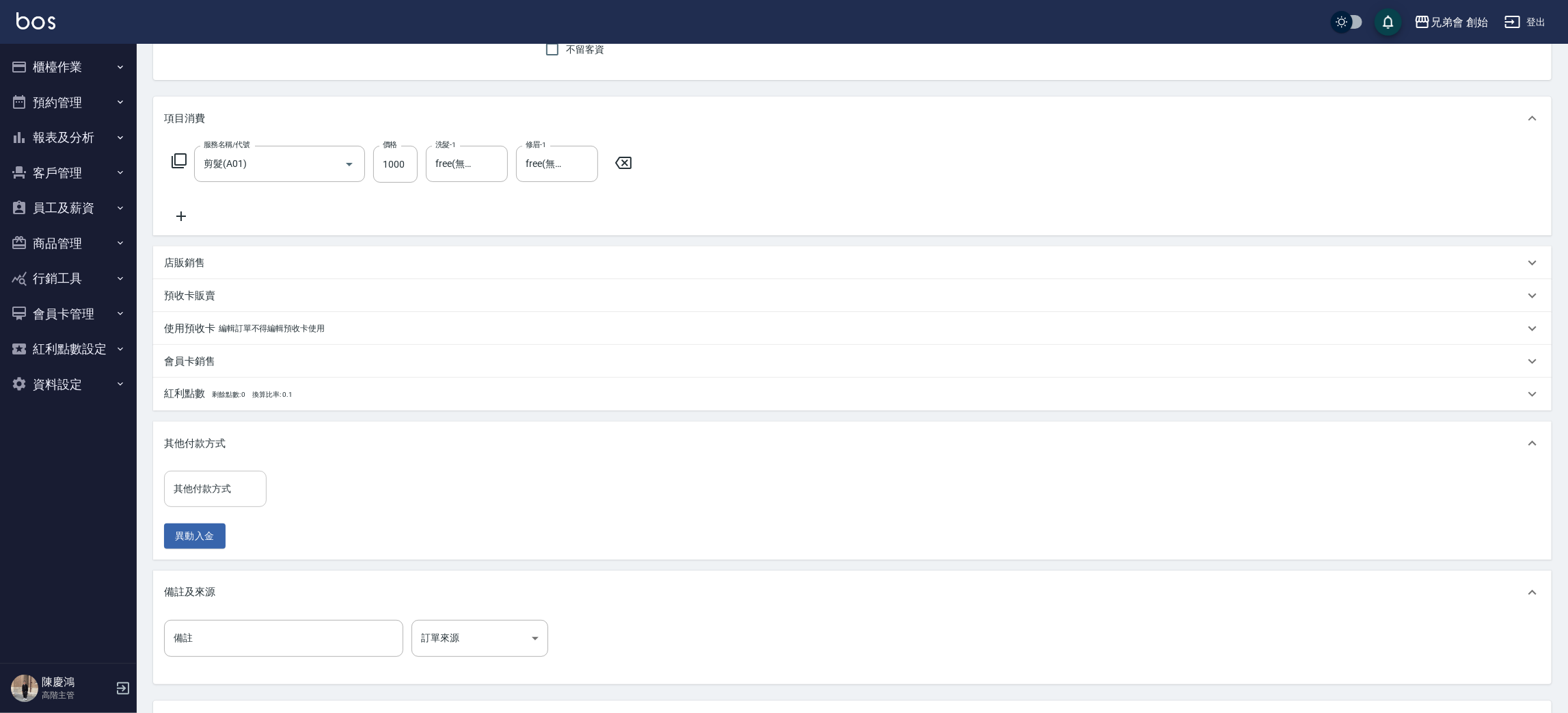
click at [224, 479] on input "其他付款方式" at bounding box center [215, 489] width 90 height 24
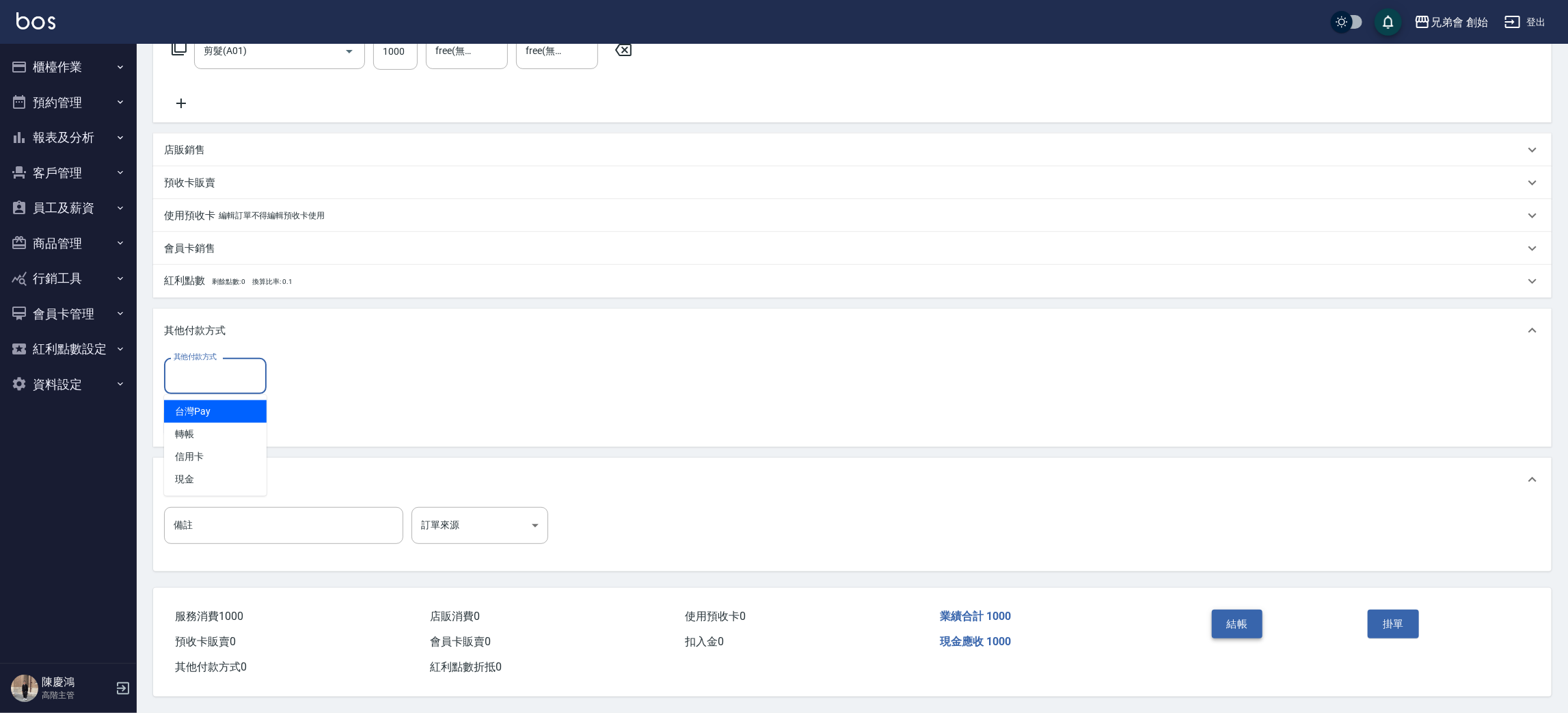
click at [1253, 610] on button "結帳" at bounding box center [1238, 624] width 52 height 29
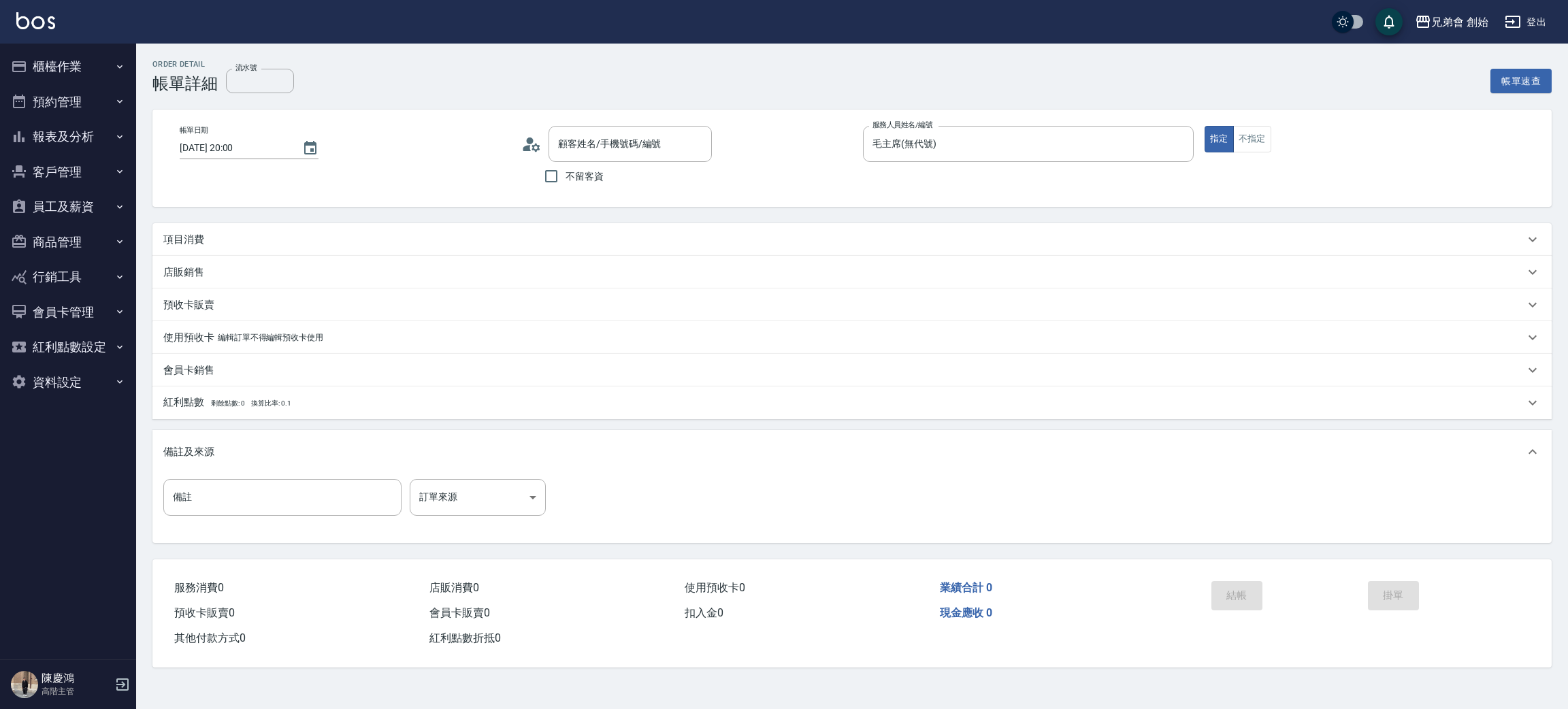
type input "[PERSON_NAME]生/0975427612/null"
click at [225, 232] on div "項目消費" at bounding box center [844, 239] width 1361 height 14
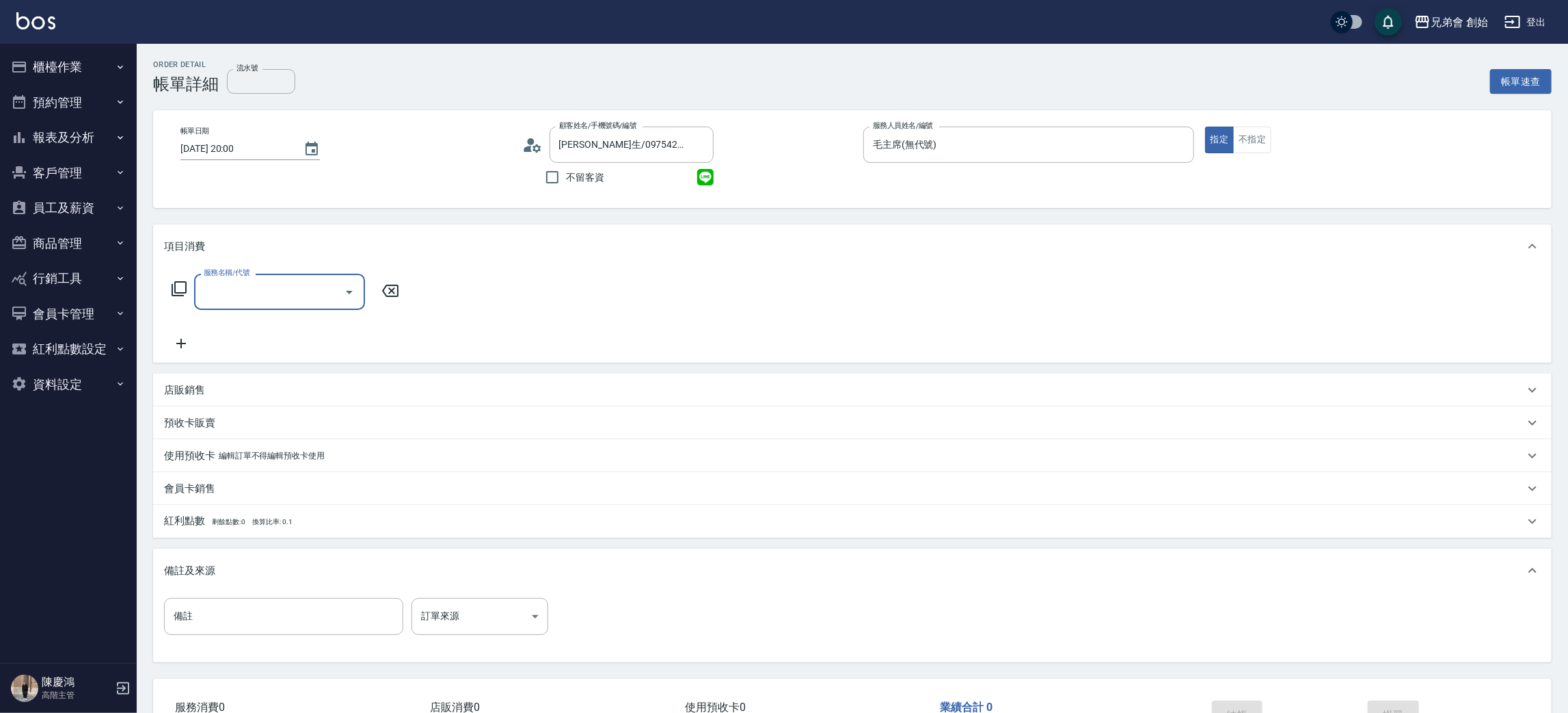
click at [258, 287] on input "服務名稱/代號" at bounding box center [269, 291] width 138 height 24
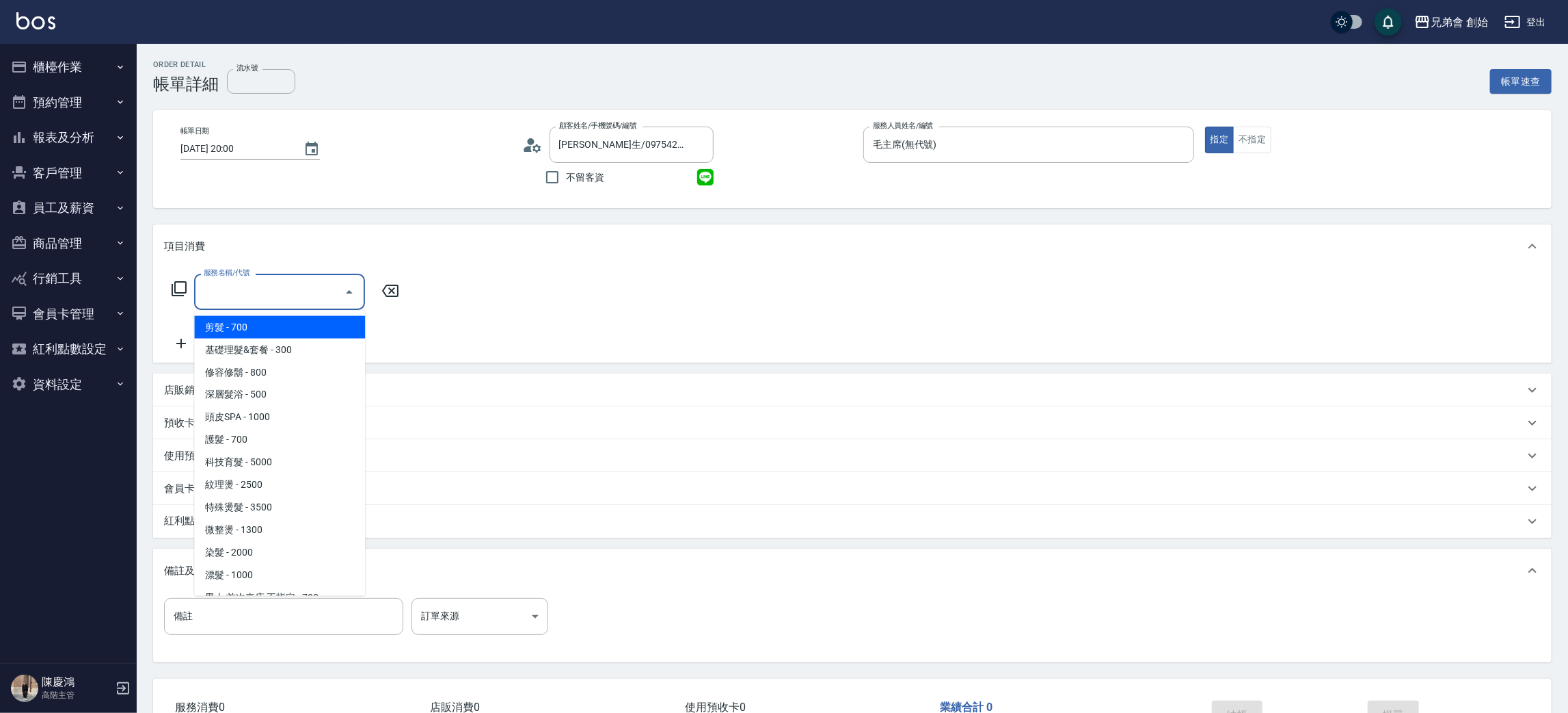
drag, startPoint x: 240, startPoint y: 327, endPoint x: 302, endPoint y: 323, distance: 62.1
click at [241, 327] on span "剪髮 - 700" at bounding box center [279, 327] width 171 height 23
type input "剪髮(A01)"
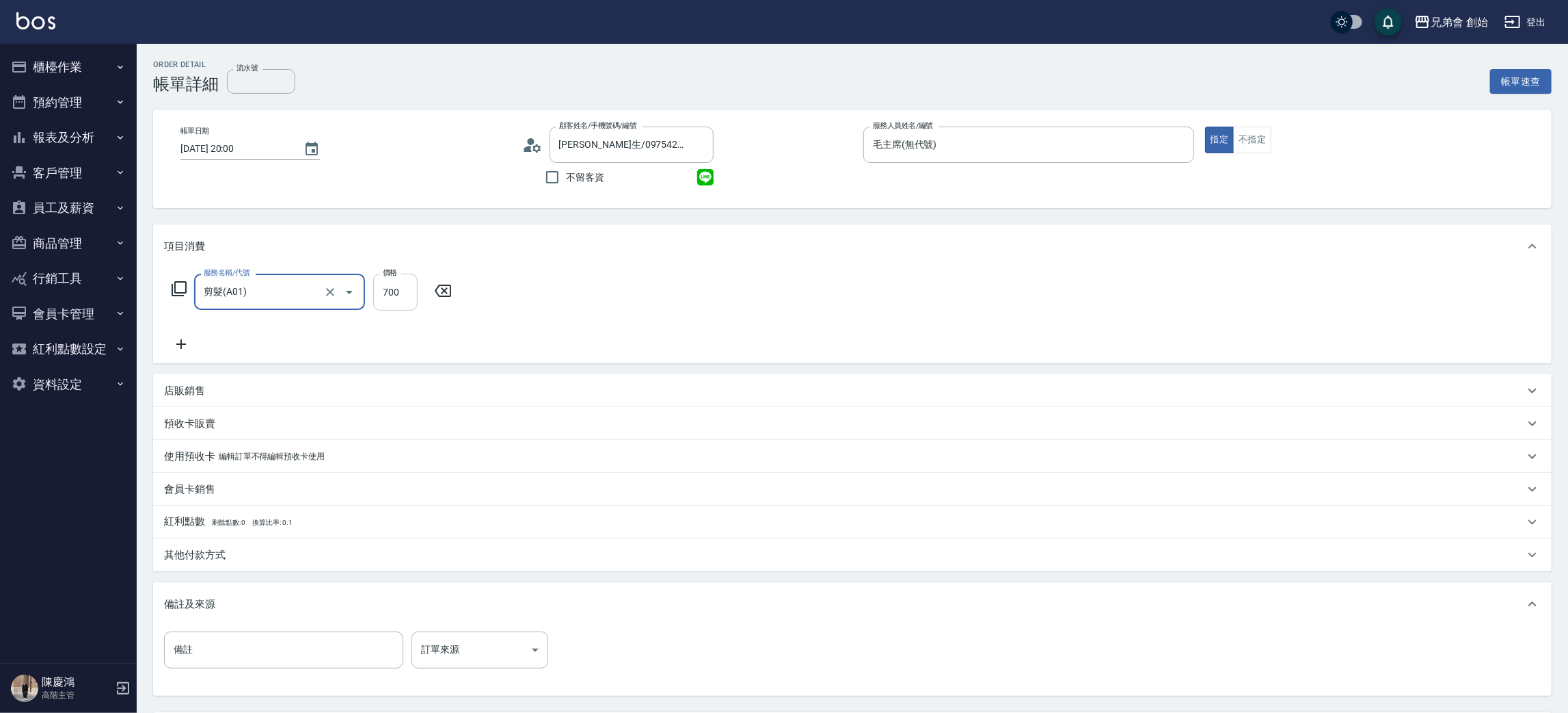
click at [384, 295] on input "700" at bounding box center [396, 292] width 44 height 37
type input "1000"
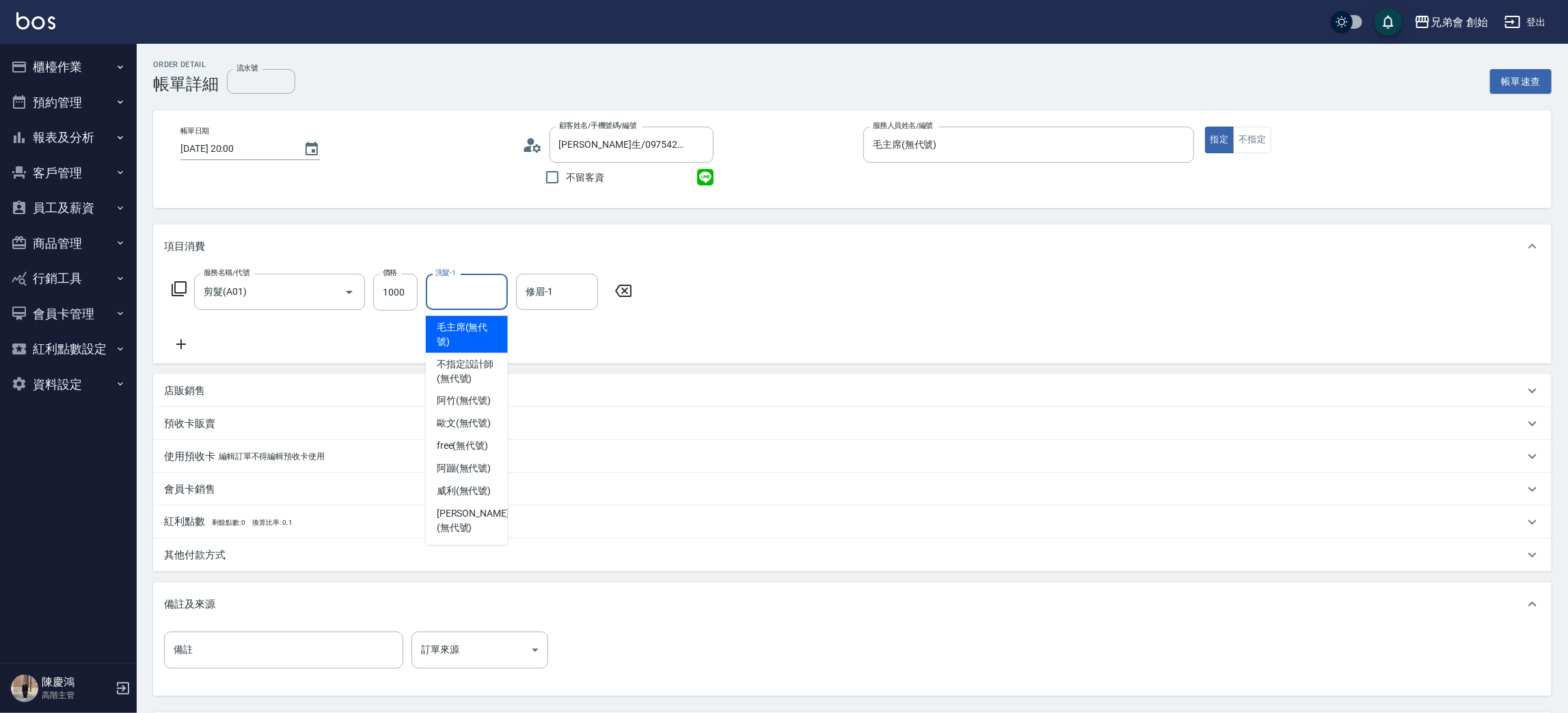
click at [460, 283] on div "洗髮-1 洗髮-1" at bounding box center [466, 291] width 82 height 36
click at [477, 488] on span "[PERSON_NAME] (無代號)" at bounding box center [464, 491] width 55 height 14
click at [470, 287] on input "[PERSON_NAME](無代號)" at bounding box center [456, 291] width 49 height 24
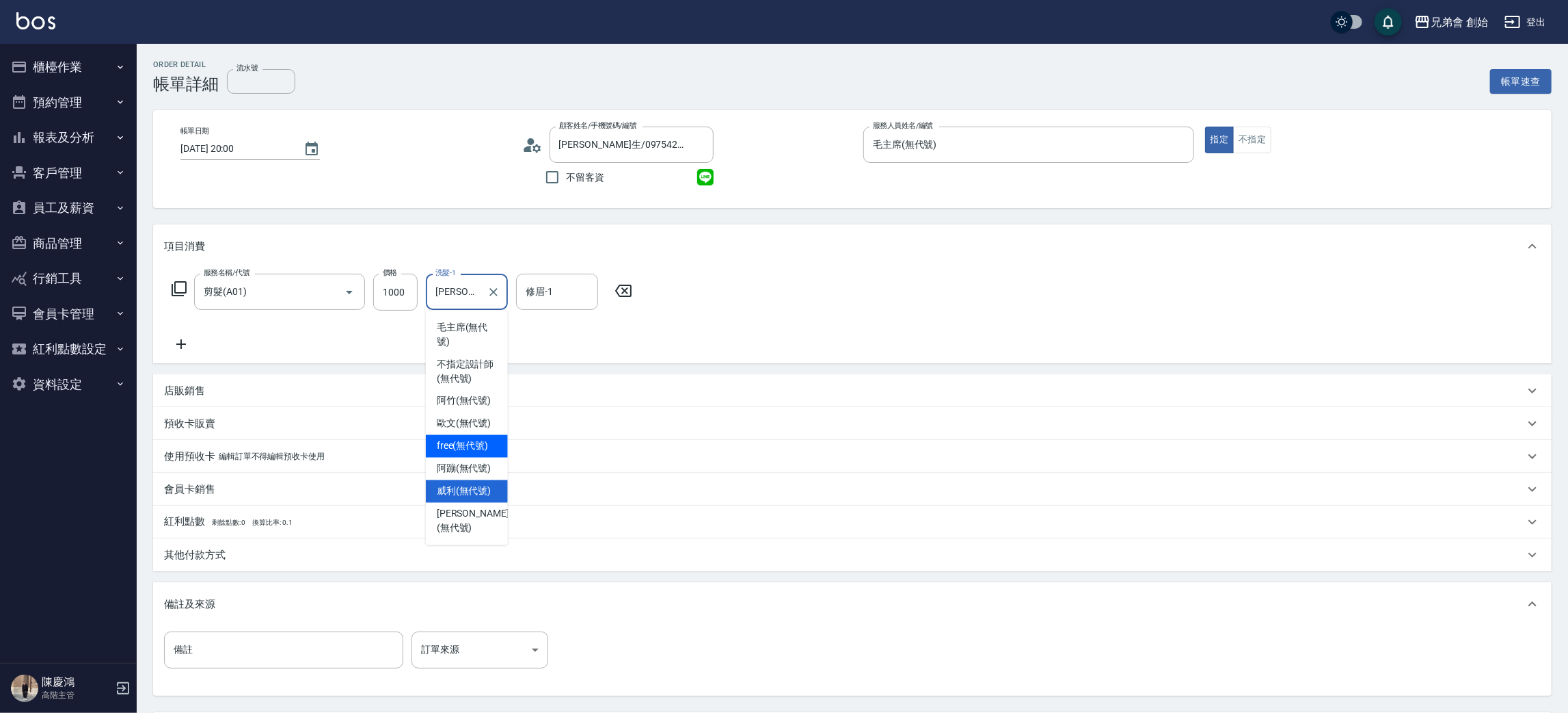
click at [592, 335] on div "服務名稱/代號 剪髮(A01) 服務名稱/代號 價格 1000 價格 洗髮-1 [PERSON_NAME](無代號) 洗髮-1 修眉-1 修眉-1" at bounding box center [402, 313] width 477 height 79
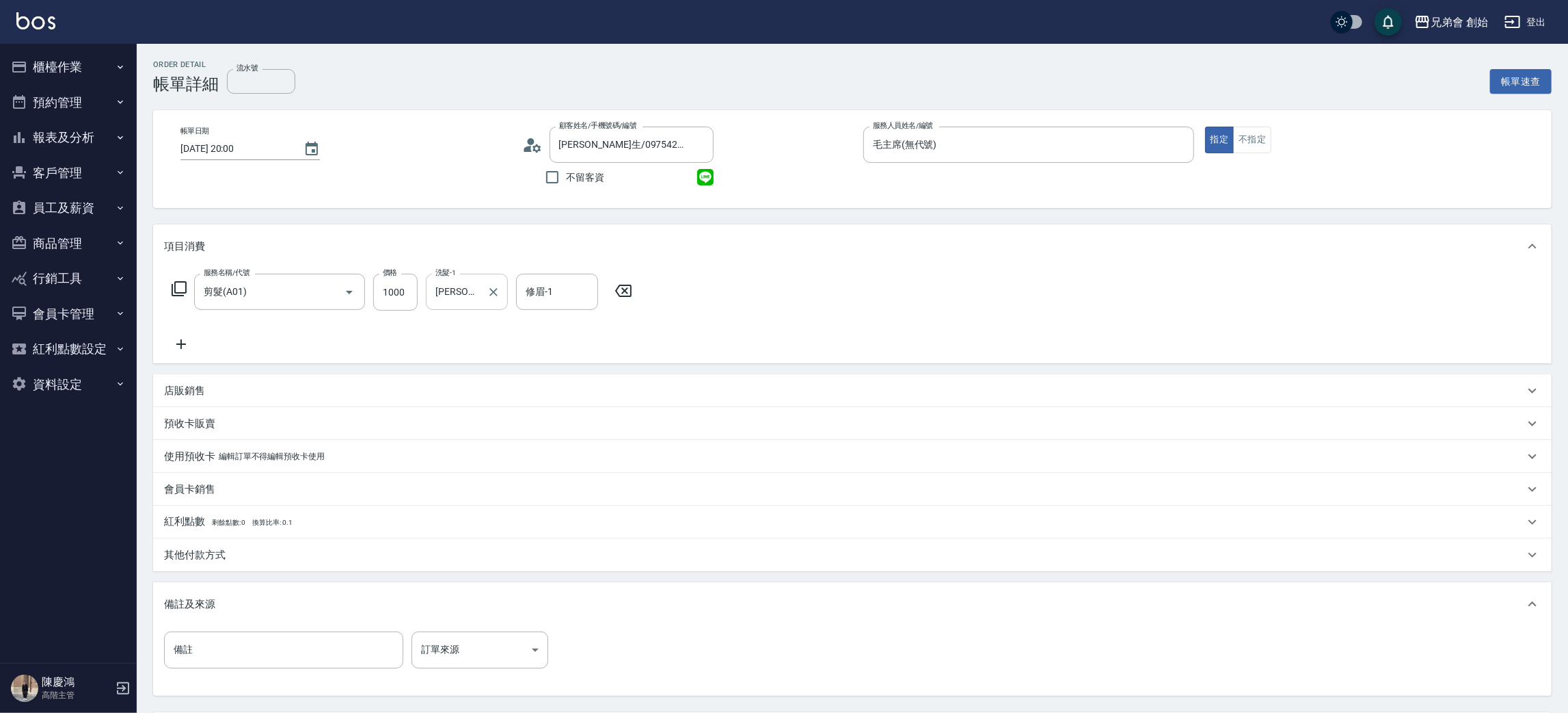
click at [472, 296] on input "[PERSON_NAME](無代號)" at bounding box center [456, 291] width 49 height 24
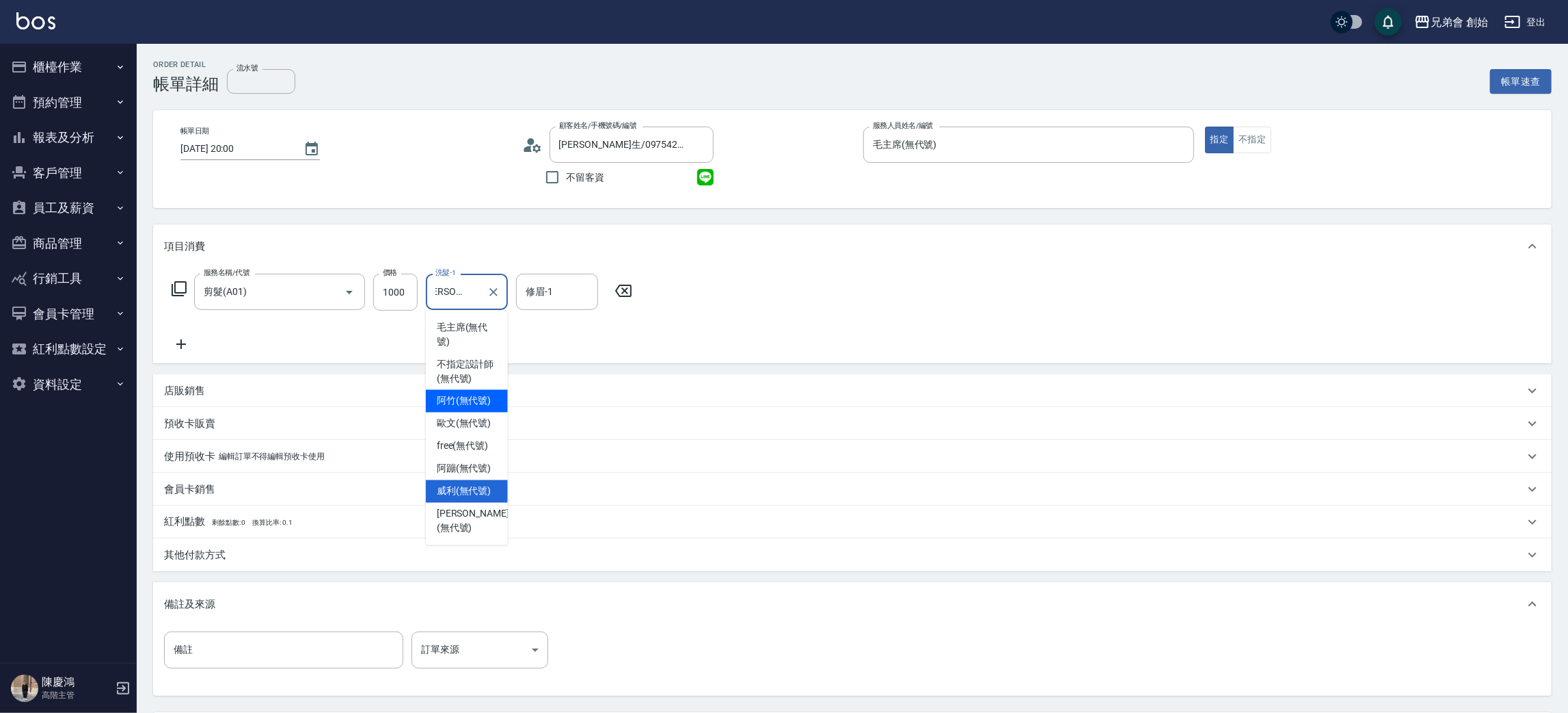
drag, startPoint x: 467, startPoint y: 389, endPoint x: 526, endPoint y: 361, distance: 65.3
click at [470, 392] on div "阿竹 (無代號)" at bounding box center [466, 401] width 82 height 23
type input "阿竹 (無代號)"
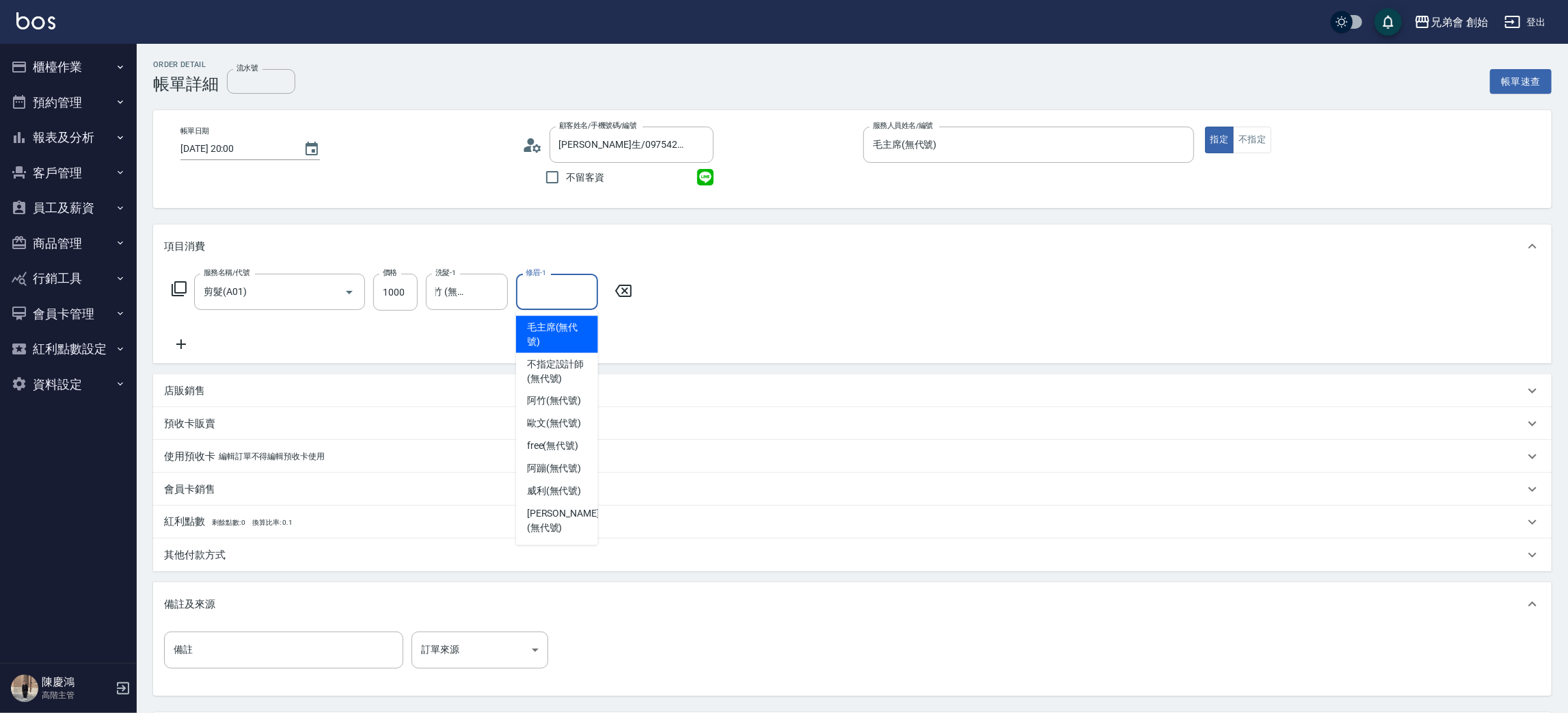
drag, startPoint x: 551, startPoint y: 289, endPoint x: 554, endPoint y: 343, distance: 54.1
click at [551, 291] on input "修眉-1" at bounding box center [557, 291] width 70 height 24
click at [553, 392] on div "阿竹 (無代號)" at bounding box center [556, 401] width 82 height 23
type input "阿竹 (無代號)"
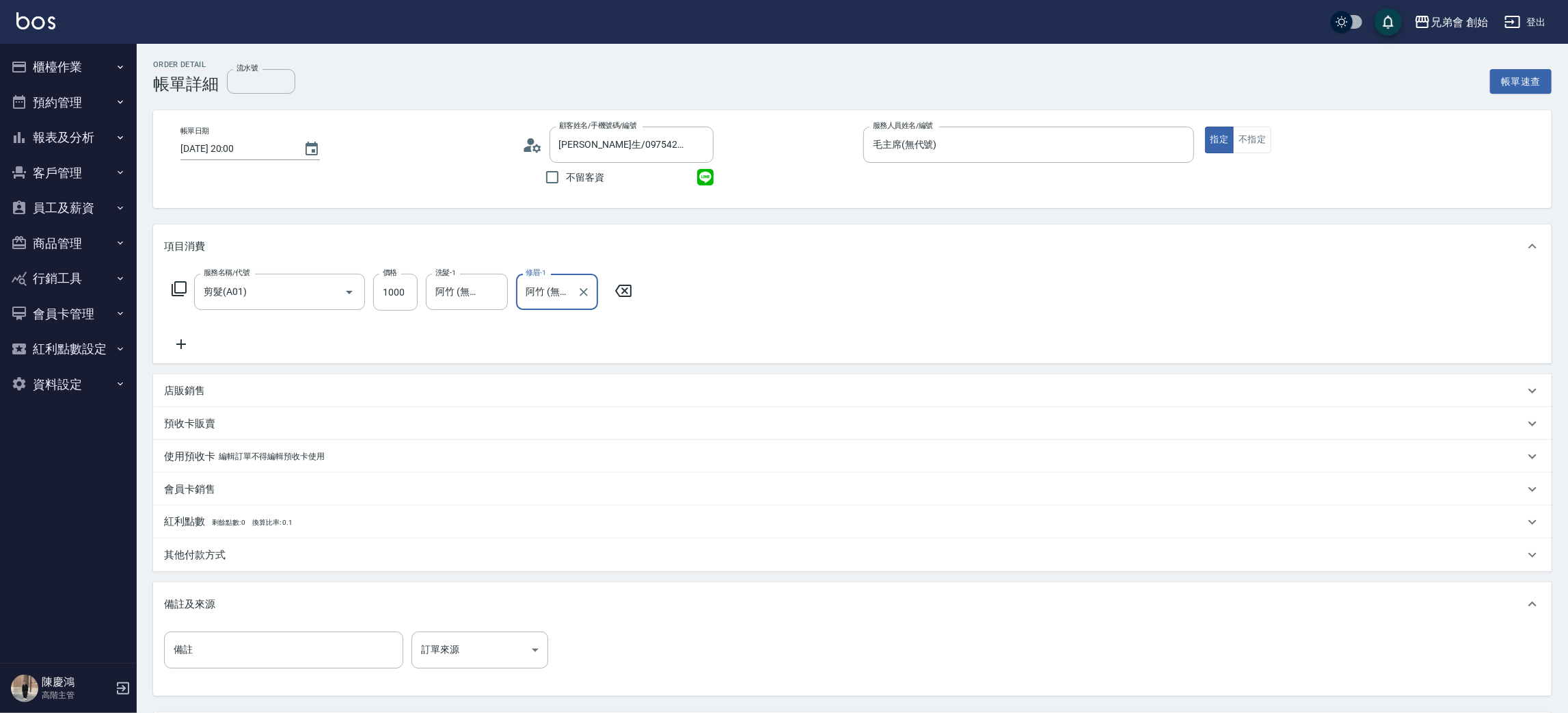
scroll to position [128, 0]
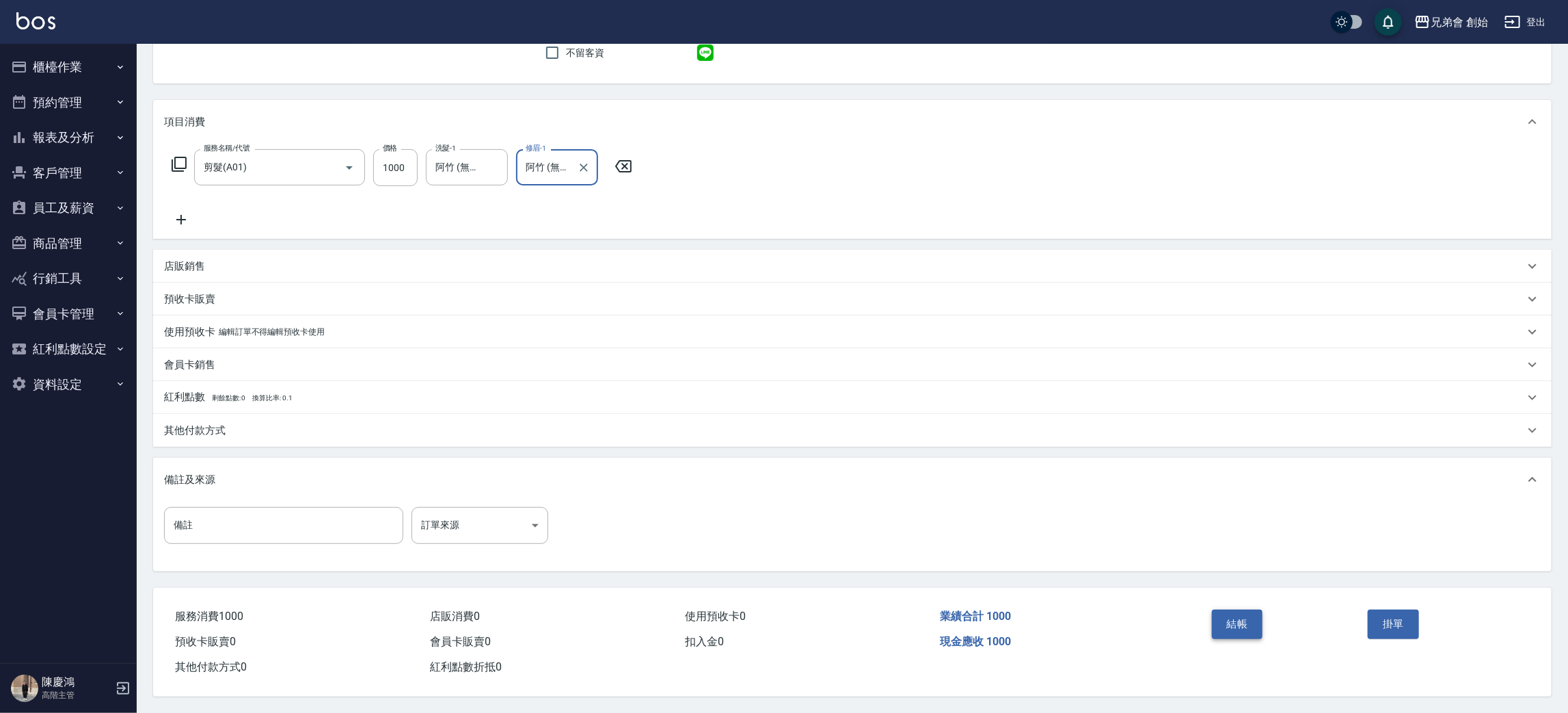
click at [1258, 616] on button "結帳" at bounding box center [1238, 624] width 52 height 29
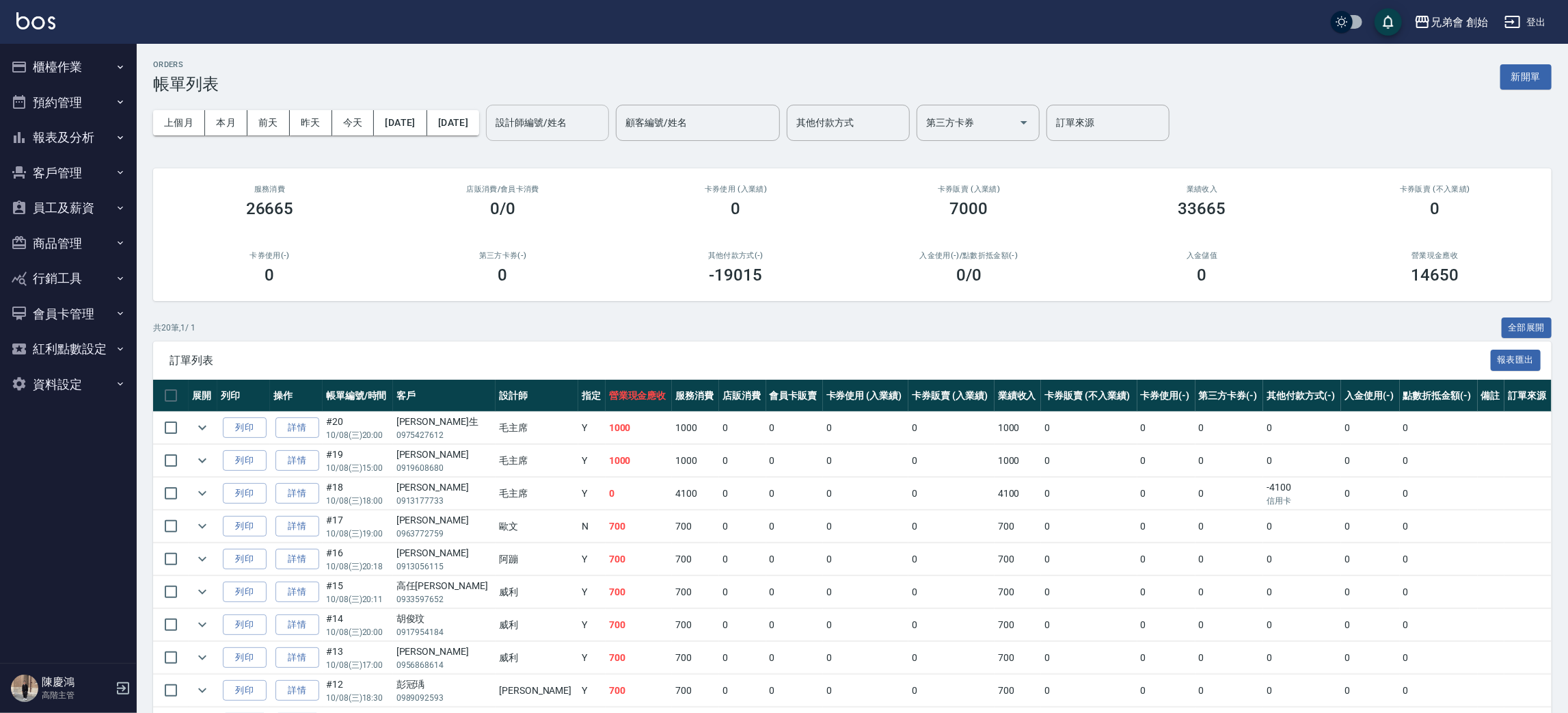
click at [603, 126] on input "設計師編號/姓名" at bounding box center [547, 122] width 111 height 24
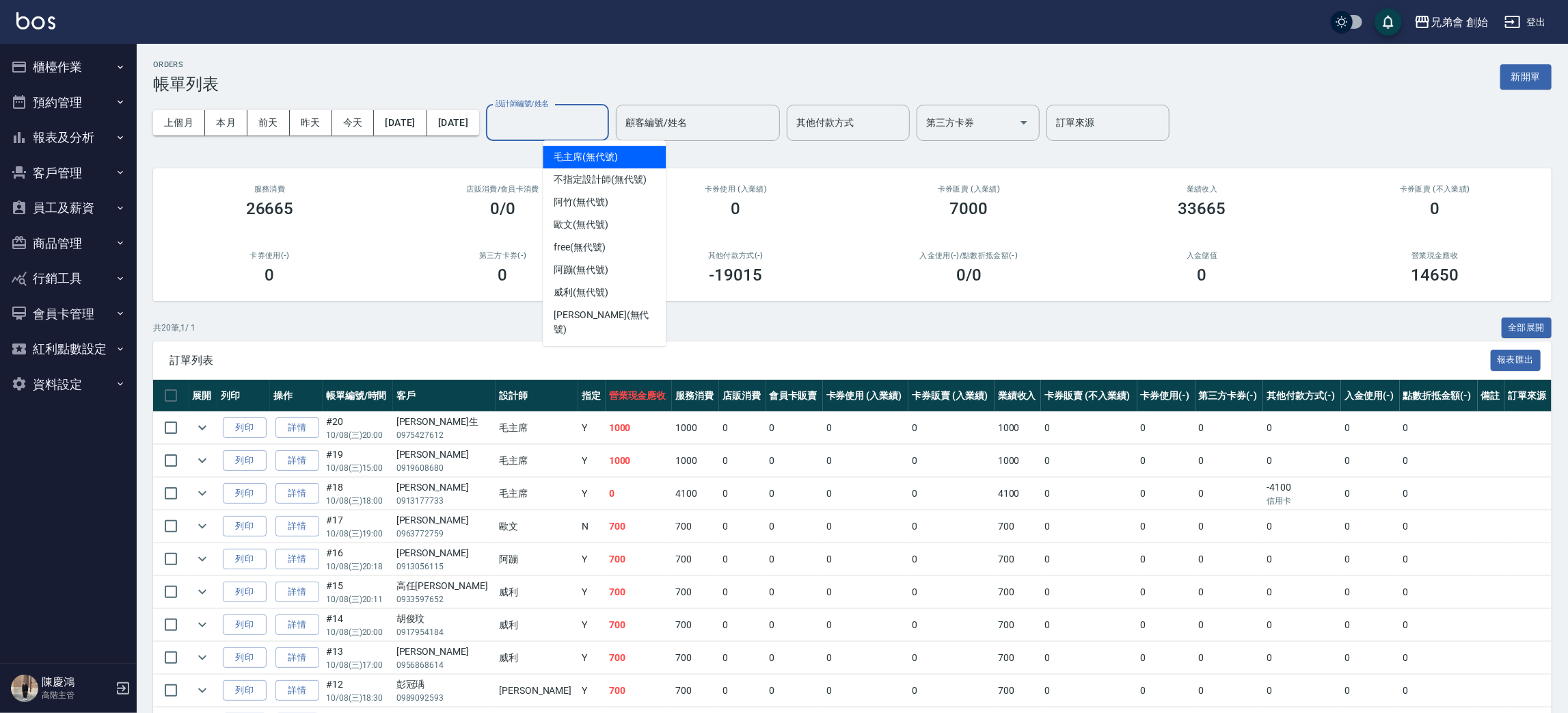
click at [612, 158] on span "毛主席 (無代號)" at bounding box center [586, 156] width 64 height 14
type input "毛主席(無代號)"
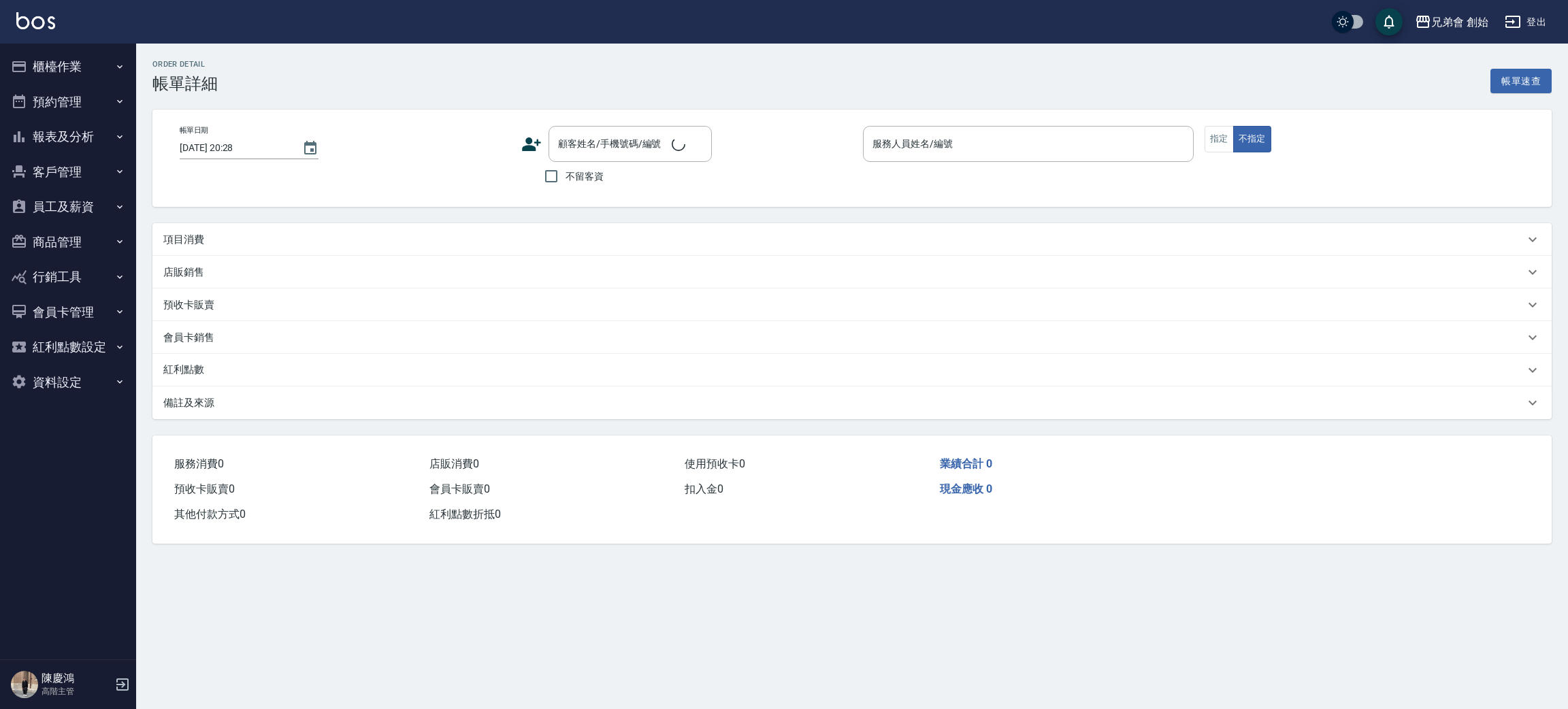
type input "[DATE] 19:00"
type input "free(無代號)"
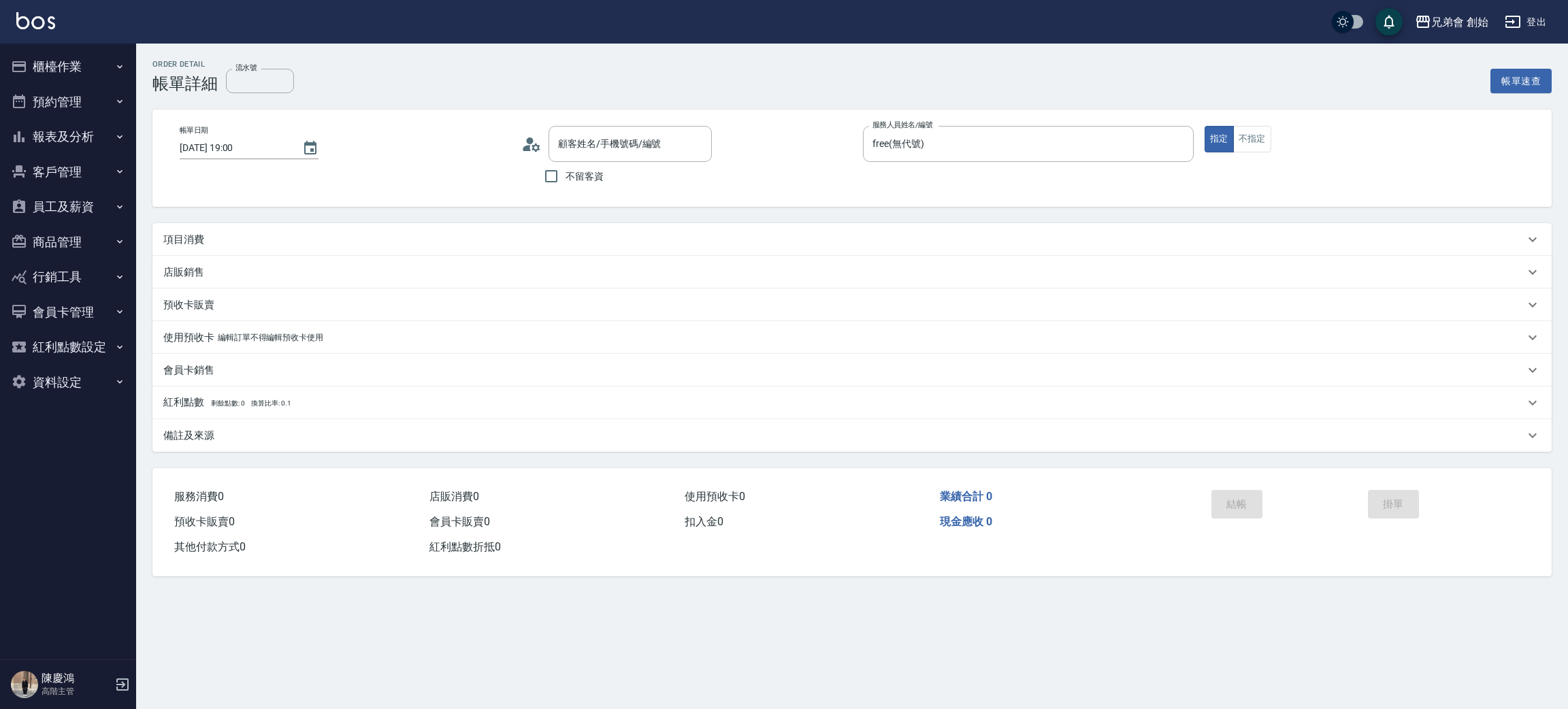
type input "莊/0910395725/null"
click at [336, 244] on div "項目消費" at bounding box center [844, 239] width 1361 height 14
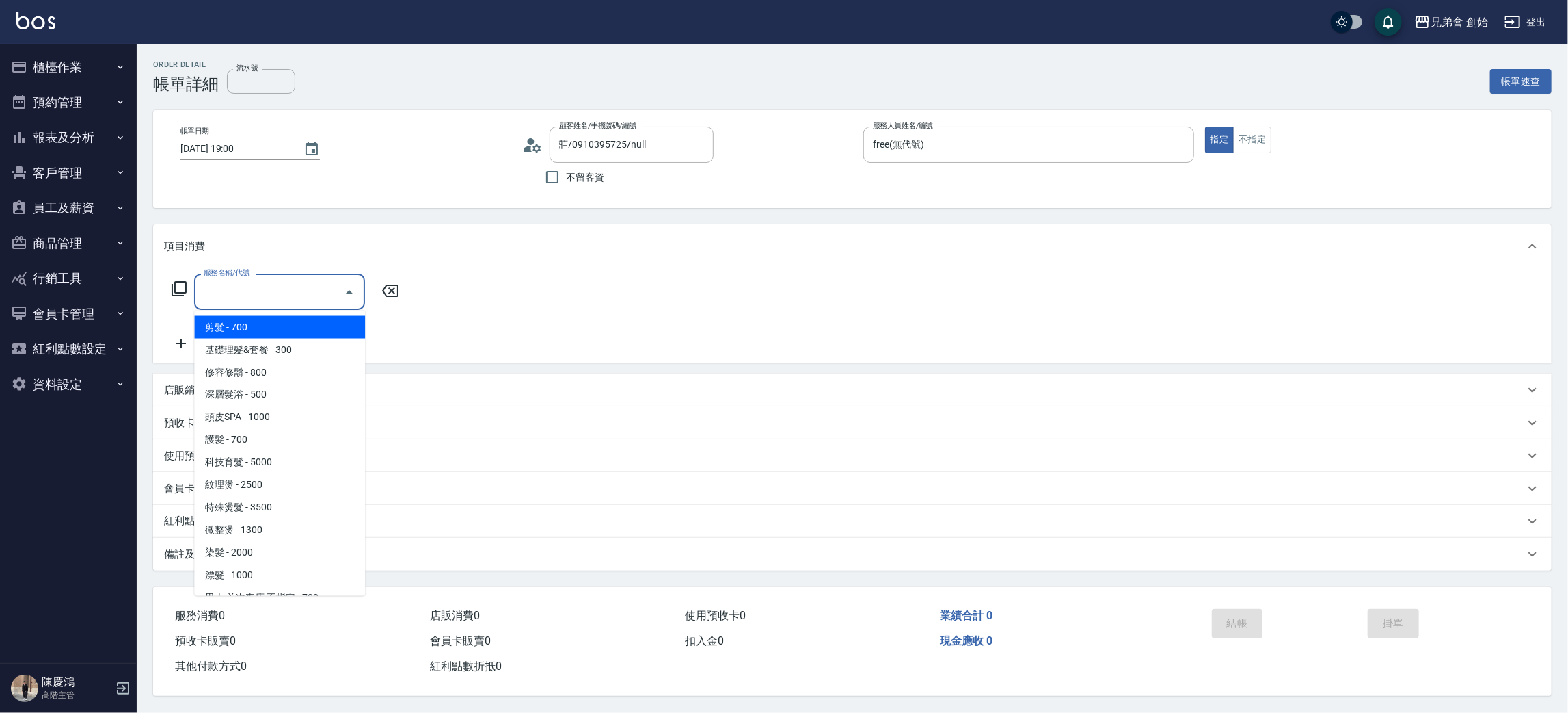
click at [258, 295] on input "服務名稱/代號" at bounding box center [269, 291] width 138 height 24
click at [279, 327] on span "剪髮 - 700" at bounding box center [279, 327] width 171 height 23
type input "剪髮(A01)"
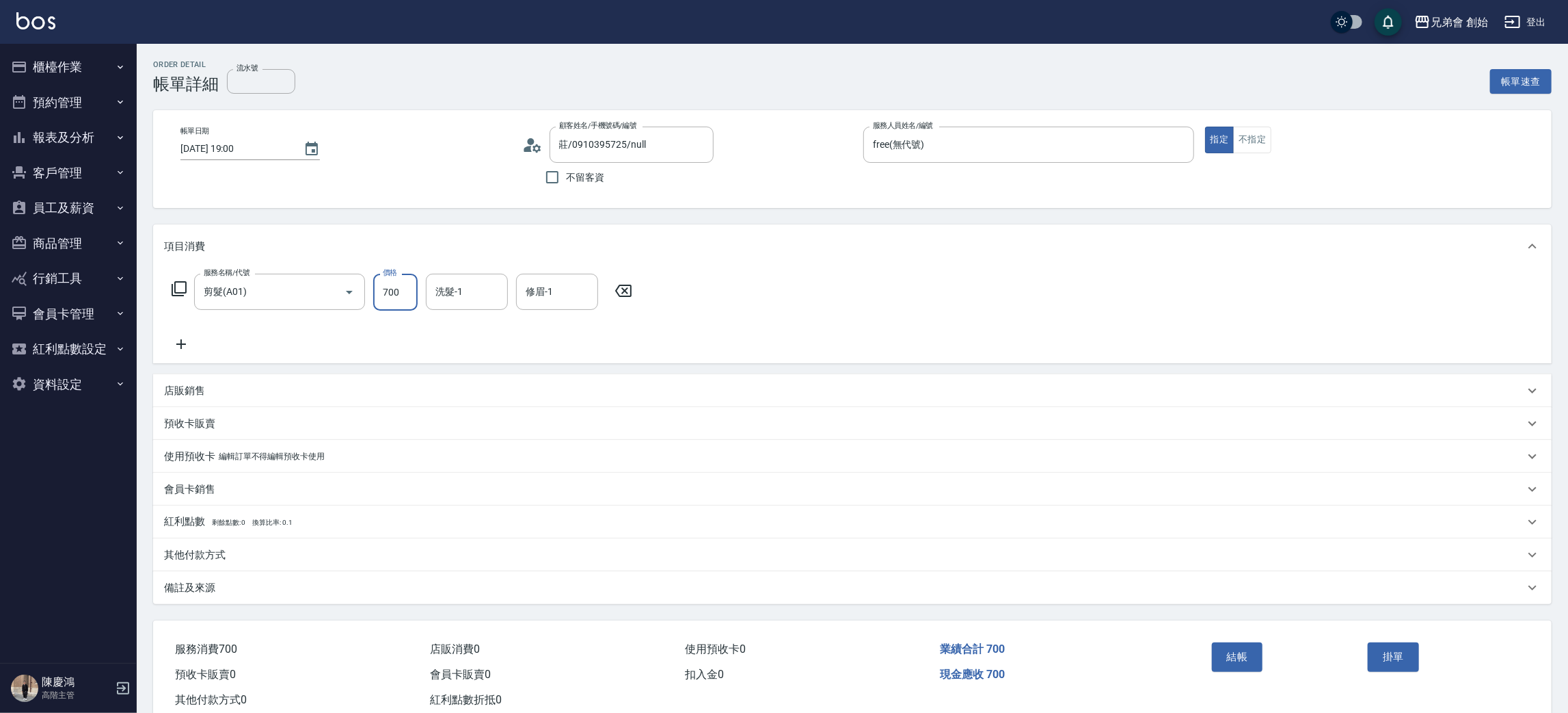
click at [397, 295] on input "700" at bounding box center [396, 292] width 44 height 37
type input "500"
click at [1225, 654] on button "結帳" at bounding box center [1238, 656] width 52 height 29
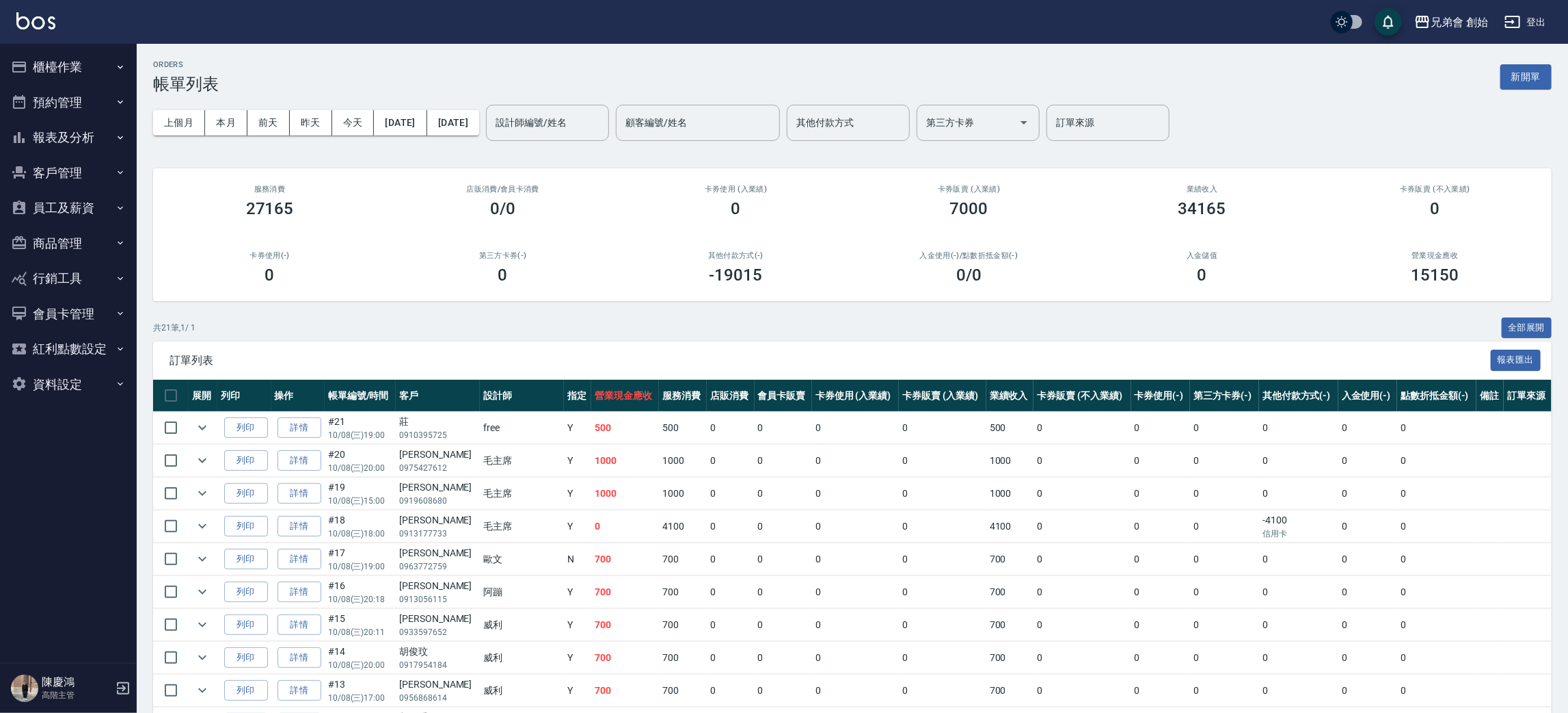
click at [1049, 622] on td "0" at bounding box center [1082, 625] width 97 height 32
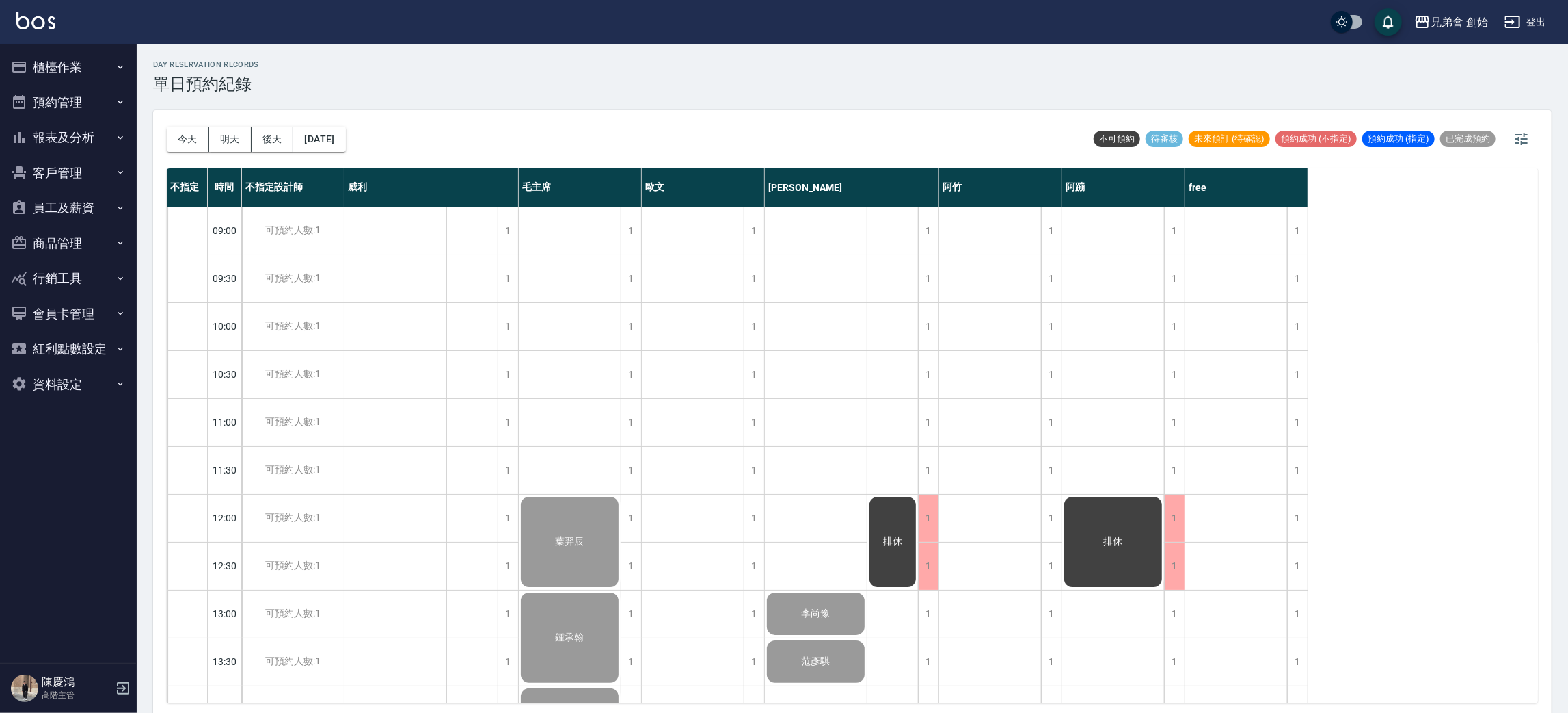
scroll to position [908, 0]
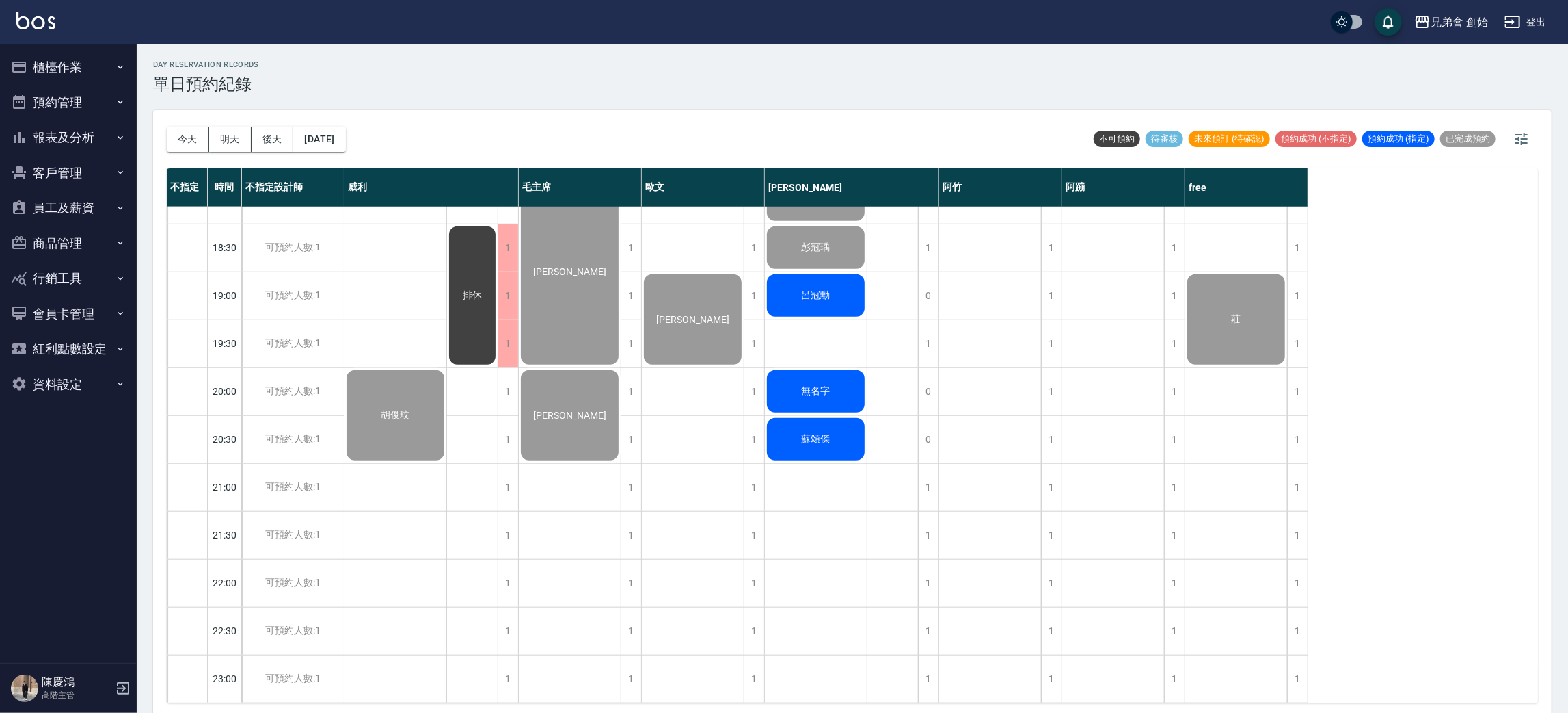
click at [833, 278] on div "呂冠勳" at bounding box center [816, 295] width 102 height 46
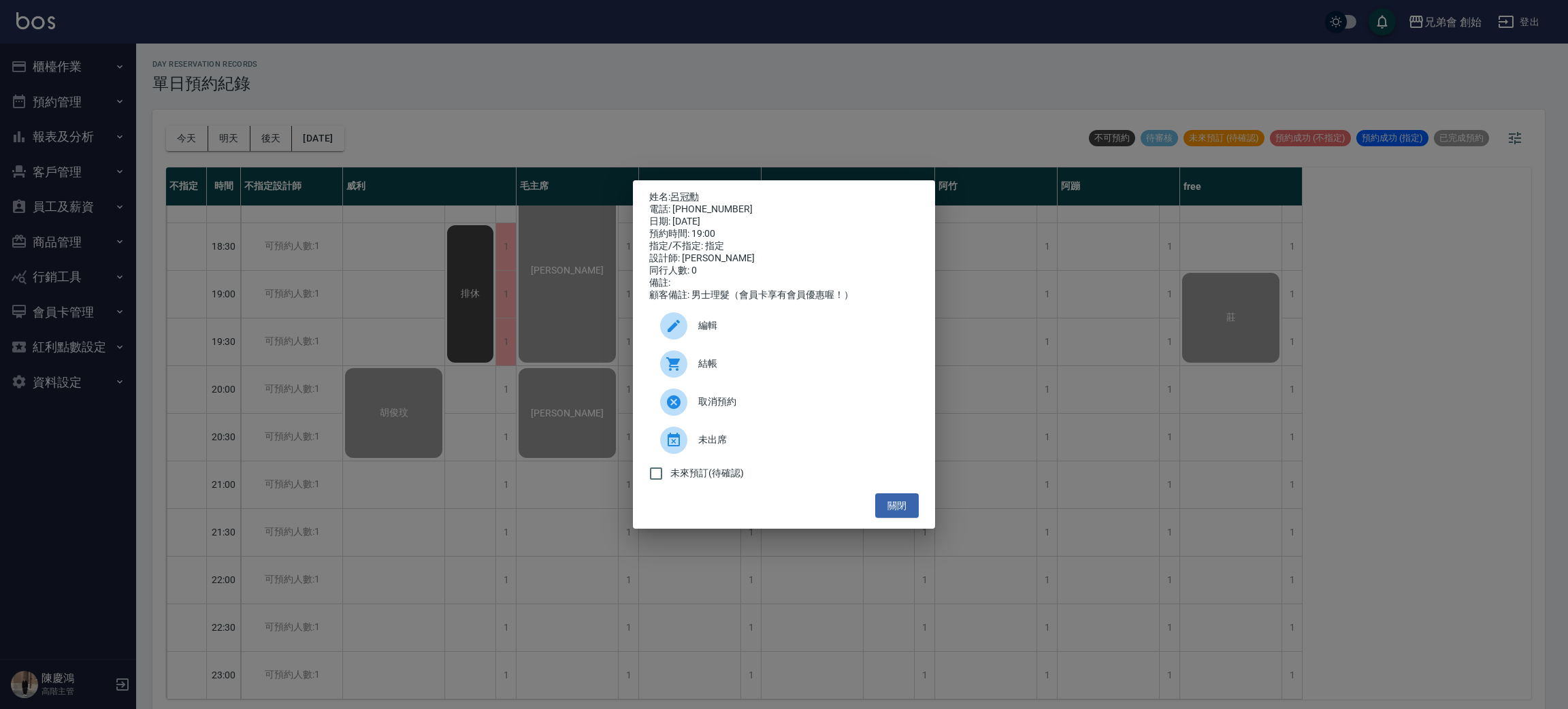
click at [700, 210] on div "電話: [PHONE_NUMBER]" at bounding box center [783, 209] width 269 height 12
copy div "0926371498"
drag, startPoint x: 416, startPoint y: 320, endPoint x: 560, endPoint y: 381, distance: 156.4
click at [418, 317] on div "姓名: 呂冠勳 電話: 0926371498 日期: 2025/10/08 預約時間: 19:00 指定/不指定: 指定 設計師: 潘潘 同行人數: 0 備註…" at bounding box center [784, 354] width 1568 height 709
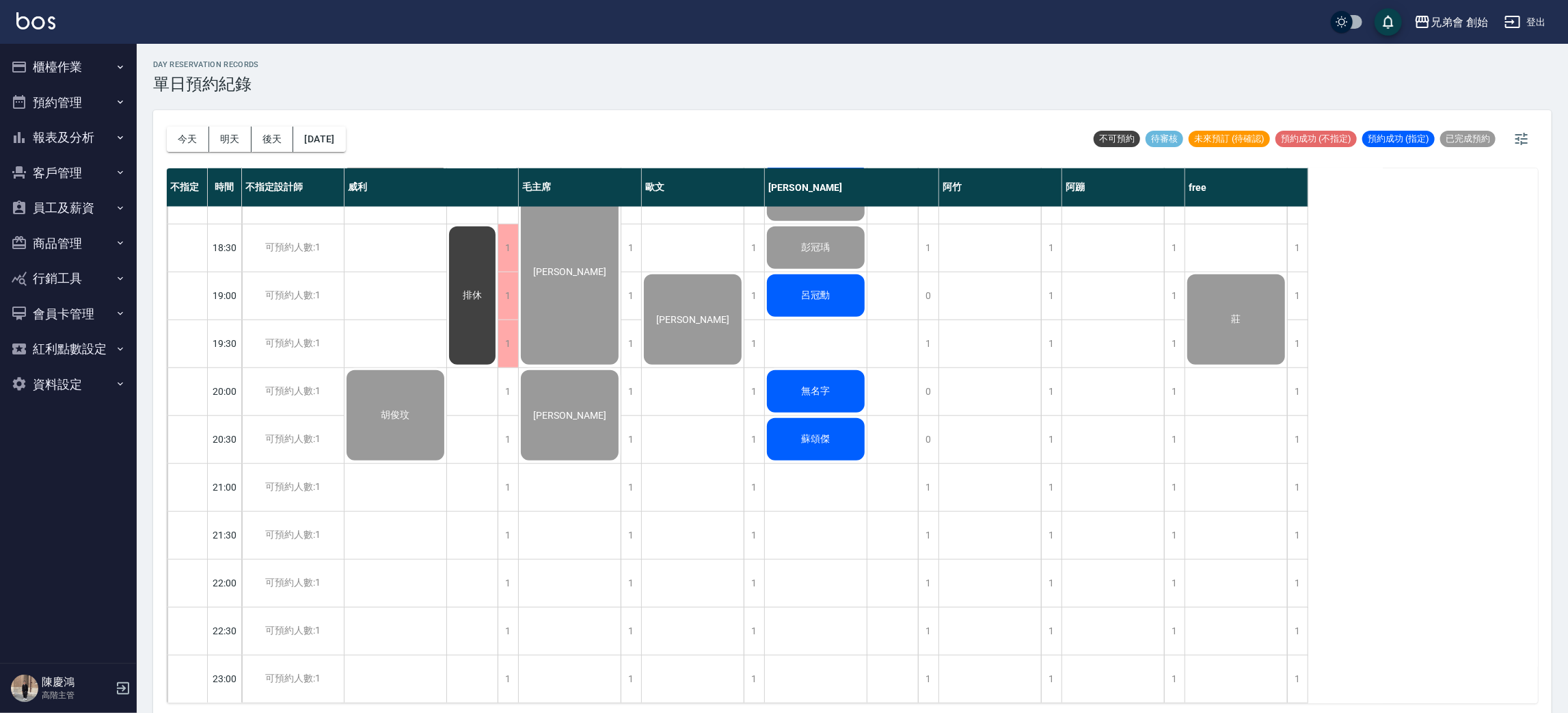
click at [832, 385] on span "無名字" at bounding box center [816, 391] width 34 height 13
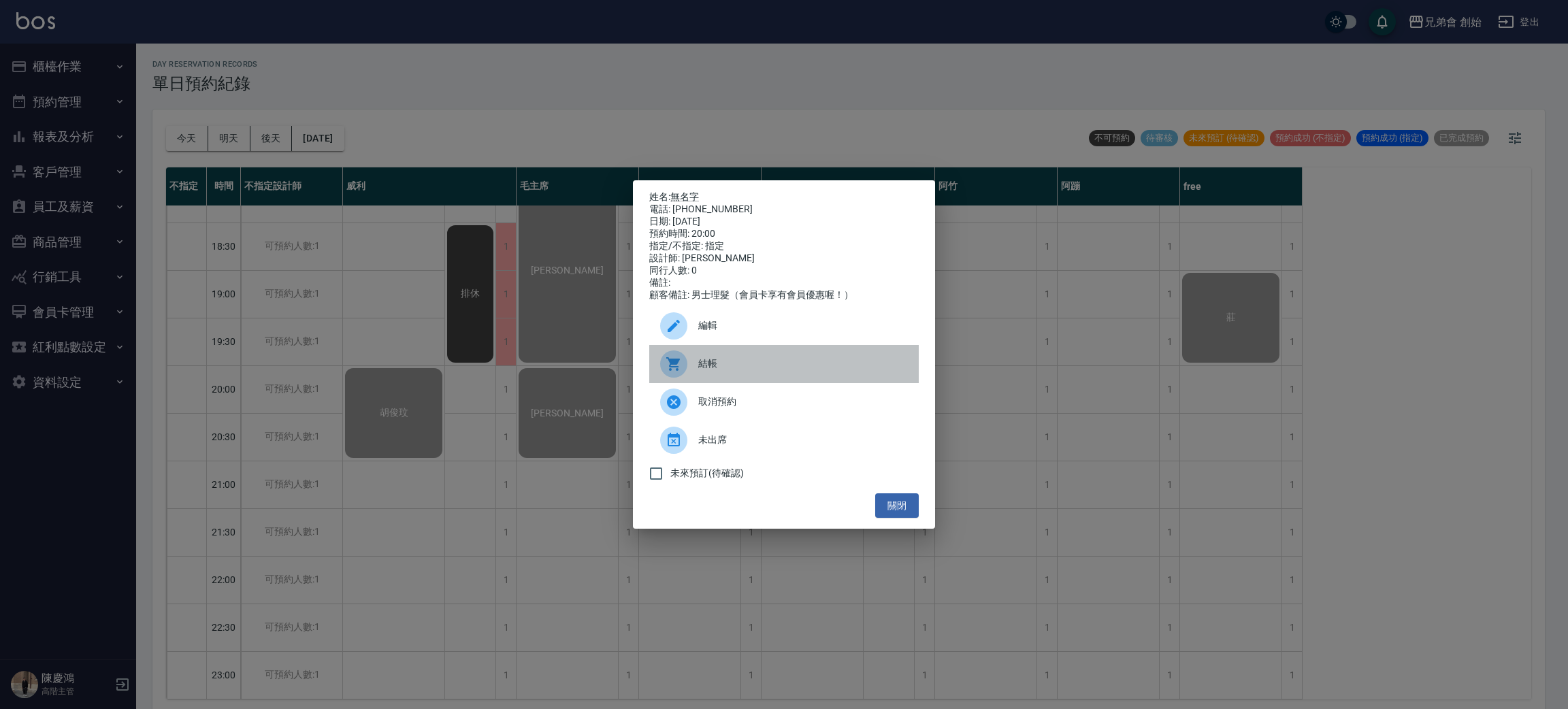
click at [692, 370] on div at bounding box center [679, 364] width 38 height 27
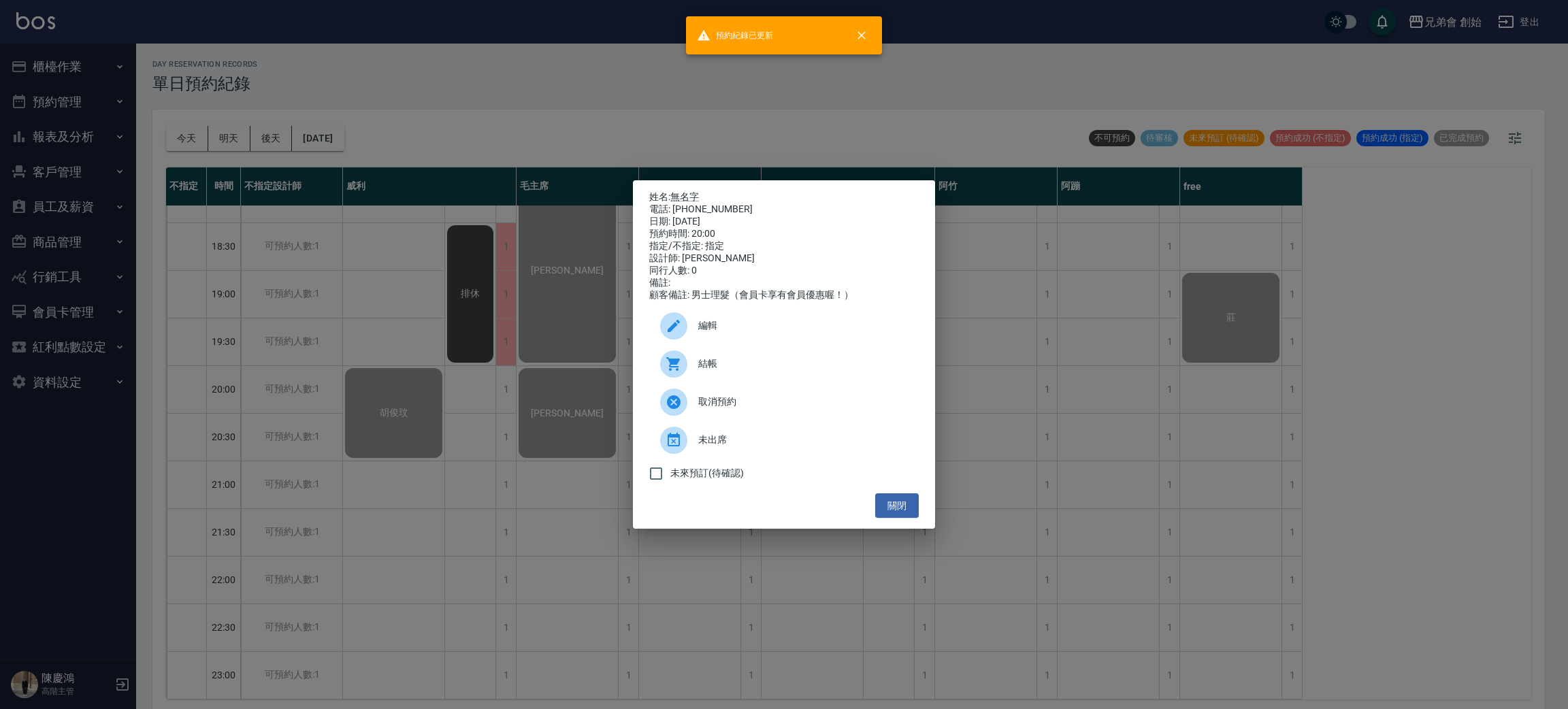
click at [303, 306] on div "姓名: 無名字 電話: 0900670326 日期: 2025/10/08 預約時間: 20:00 指定/不指定: 指定 設計師: 潘潘 同行人數: 0 備註…" at bounding box center [784, 354] width 1568 height 709
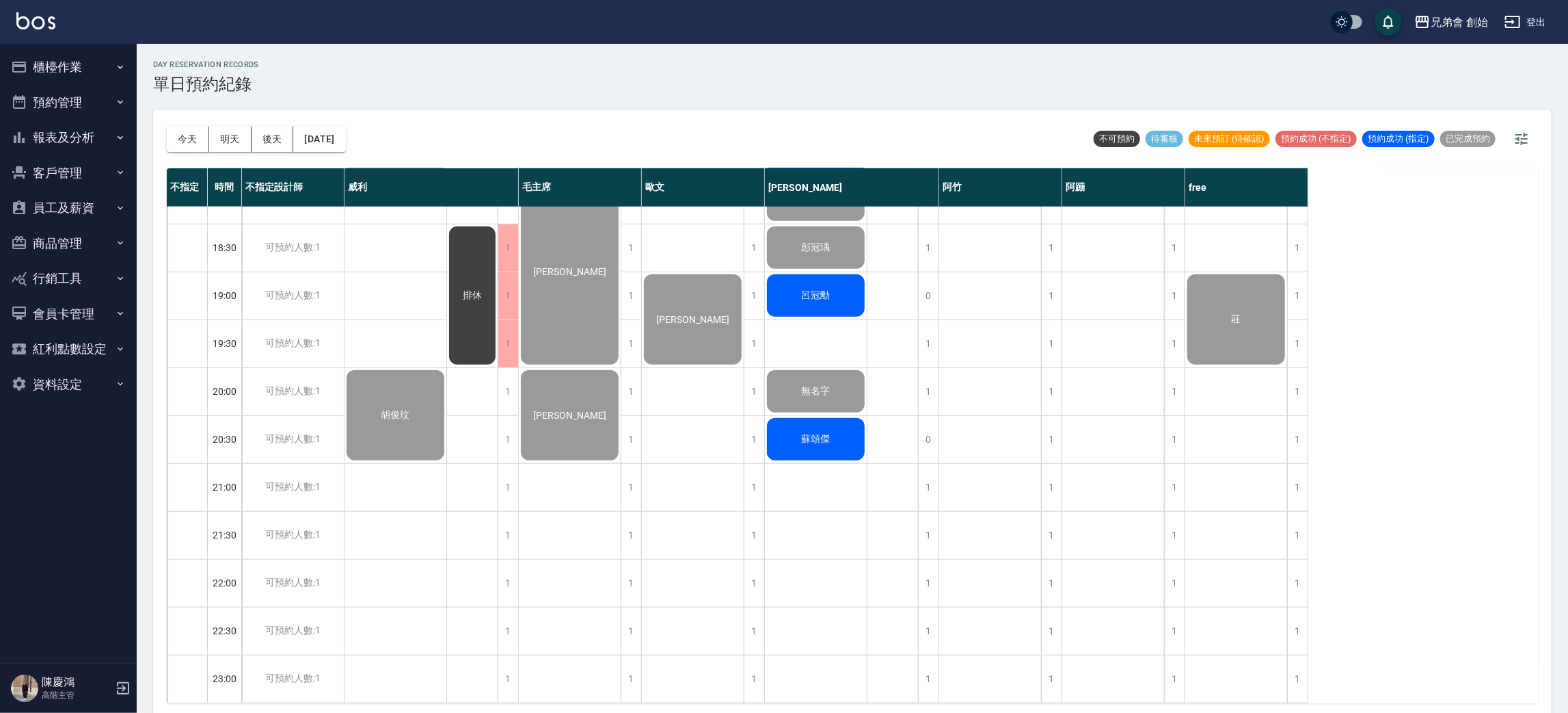
click at [813, 433] on span "蘇頌傑" at bounding box center [816, 439] width 34 height 13
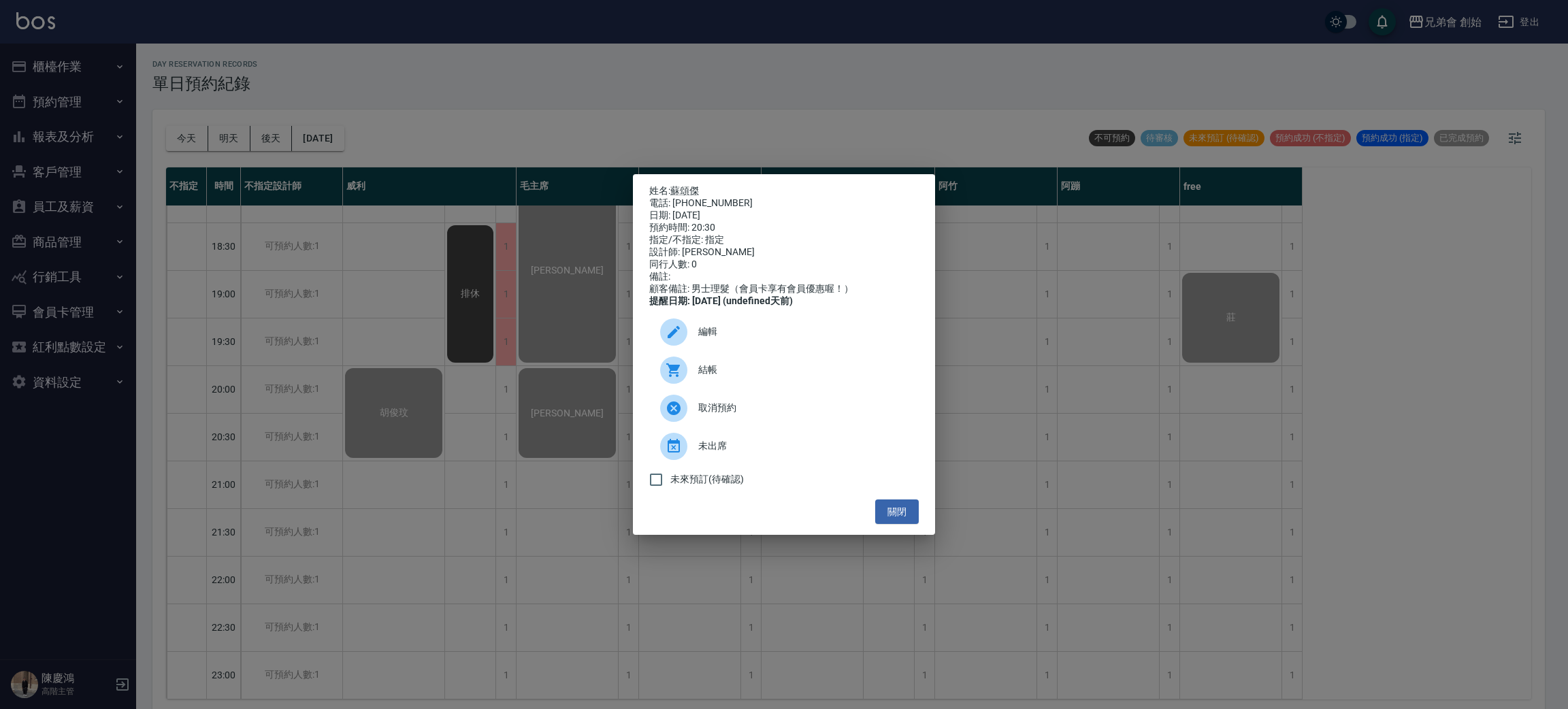
click at [697, 369] on div "結帳" at bounding box center [783, 370] width 269 height 38
click at [794, 55] on div "姓名: 蘇頌傑 電話: 0903131027 日期: 2025/10/08 預約時間: 20:30 指定/不指定: 指定 設計師: 潘潘 同行人數: 0 備註…" at bounding box center [784, 354] width 1568 height 709
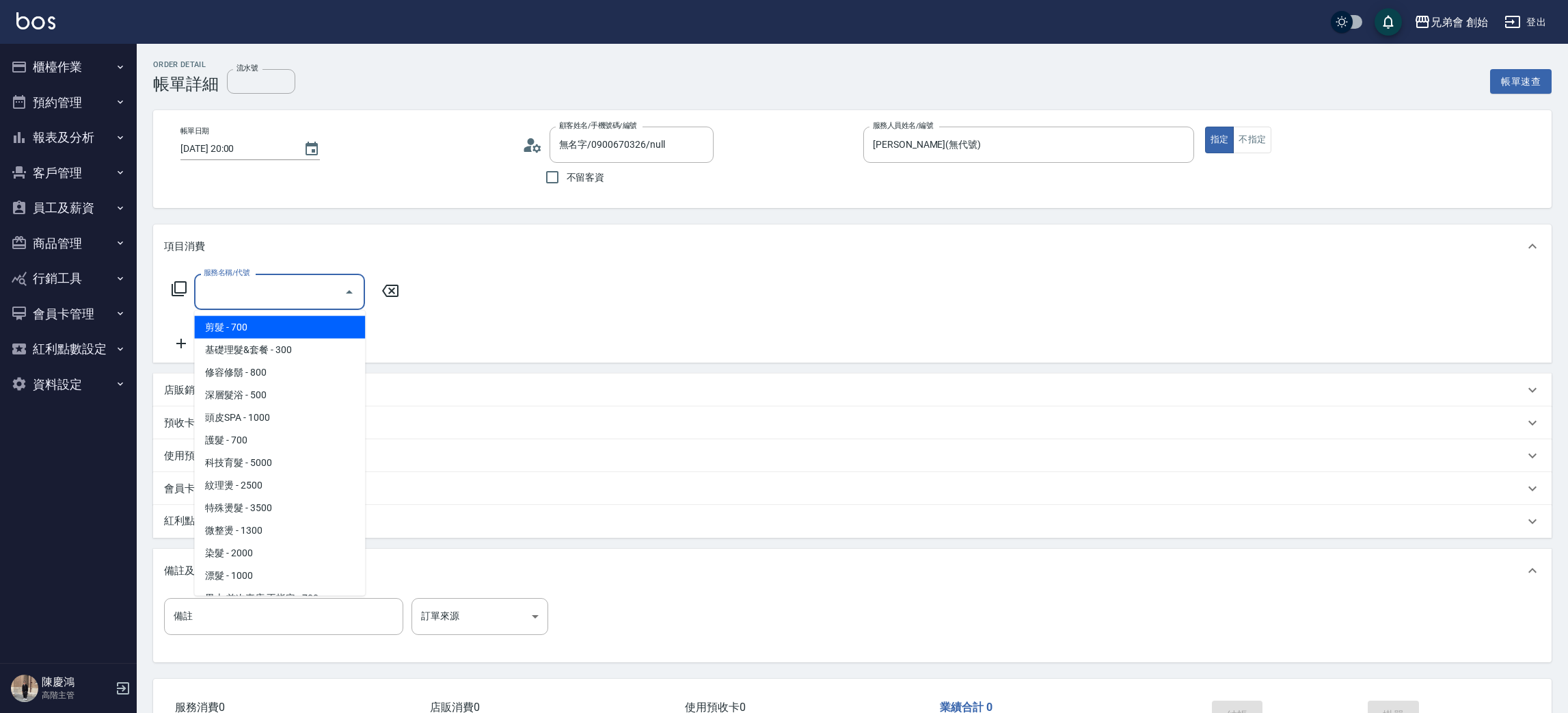
click at [253, 336] on span "剪髮 - 700" at bounding box center [279, 327] width 171 height 23
type input "剪髮(A01)"
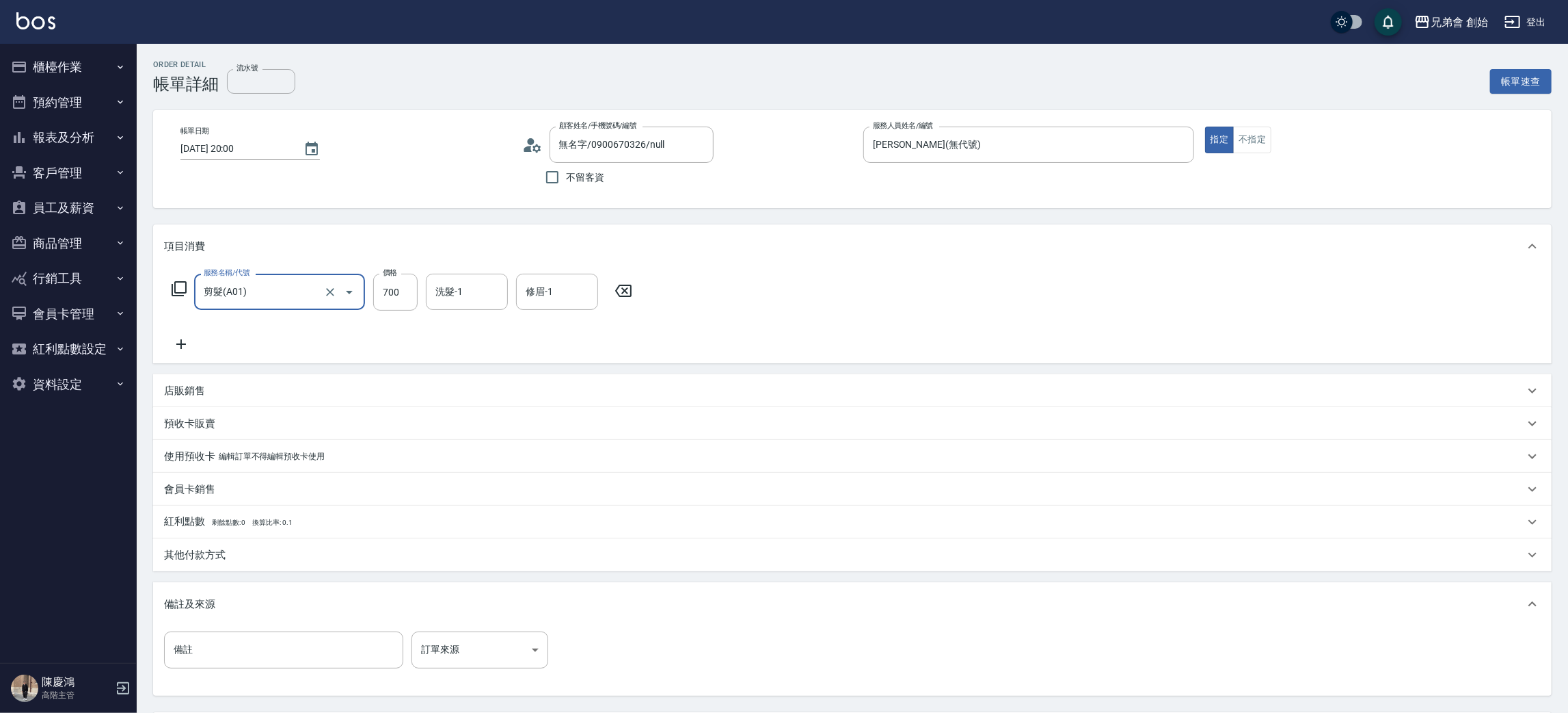
scroll to position [128, 0]
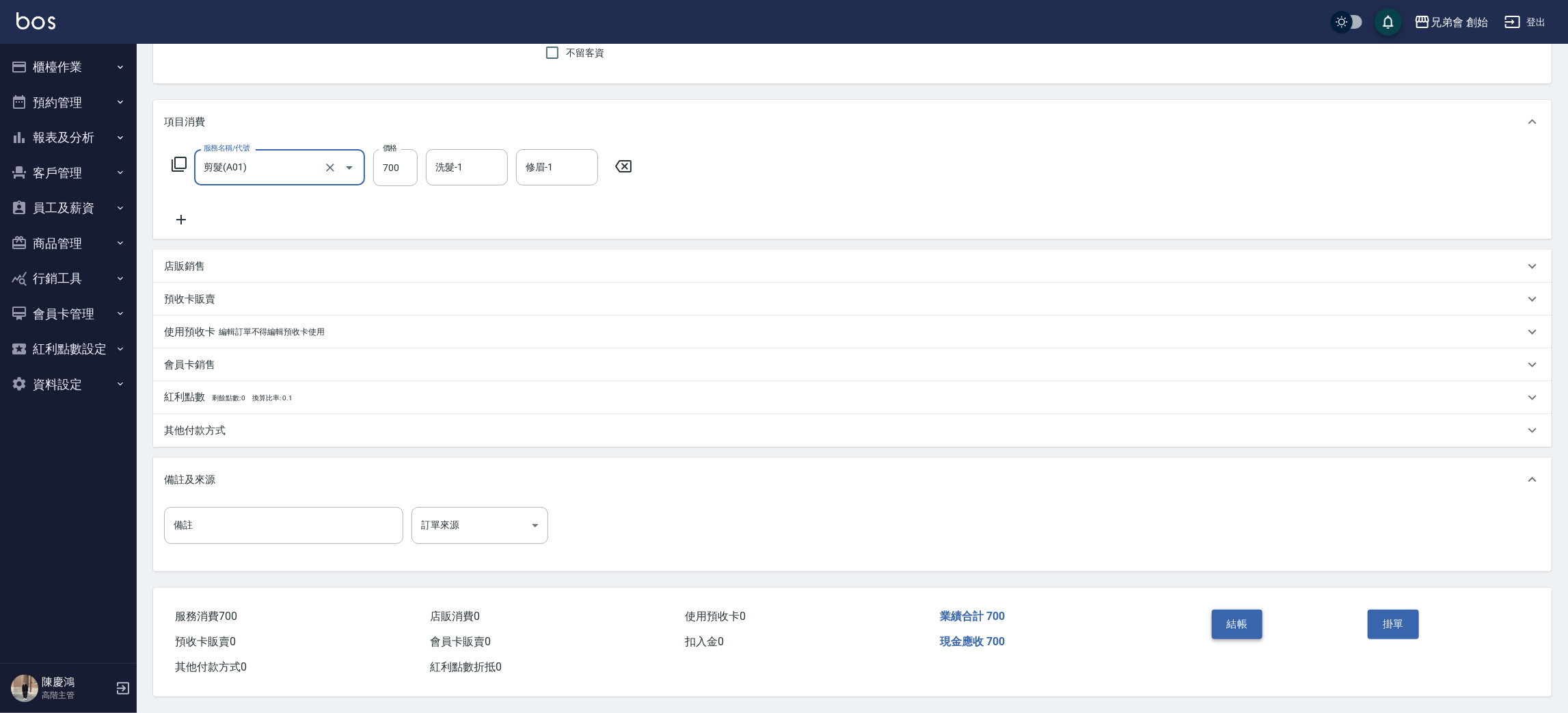
click at [1245, 620] on button "結帳" at bounding box center [1238, 624] width 52 height 29
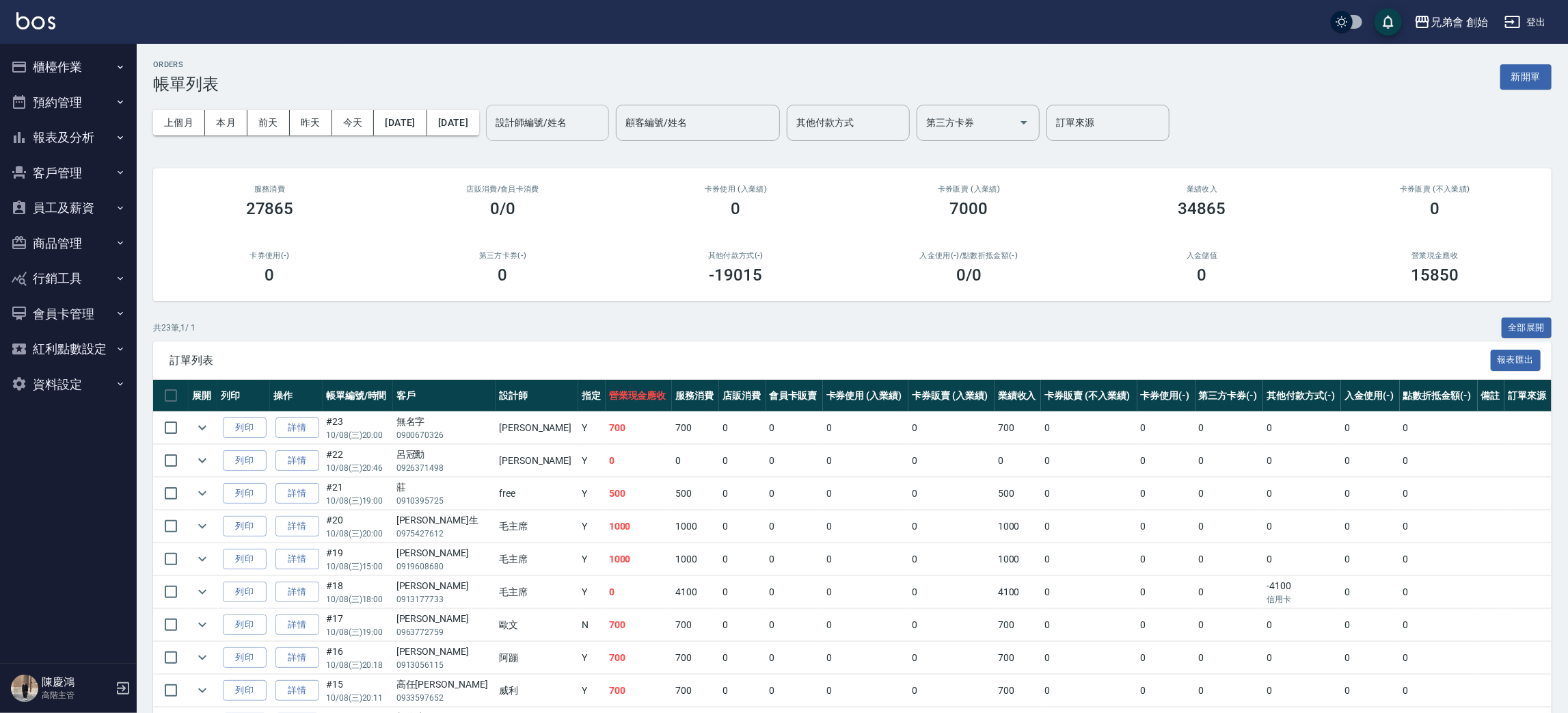
click at [586, 111] on div "設計師編號/姓名 設計師編號/姓名" at bounding box center [547, 122] width 123 height 36
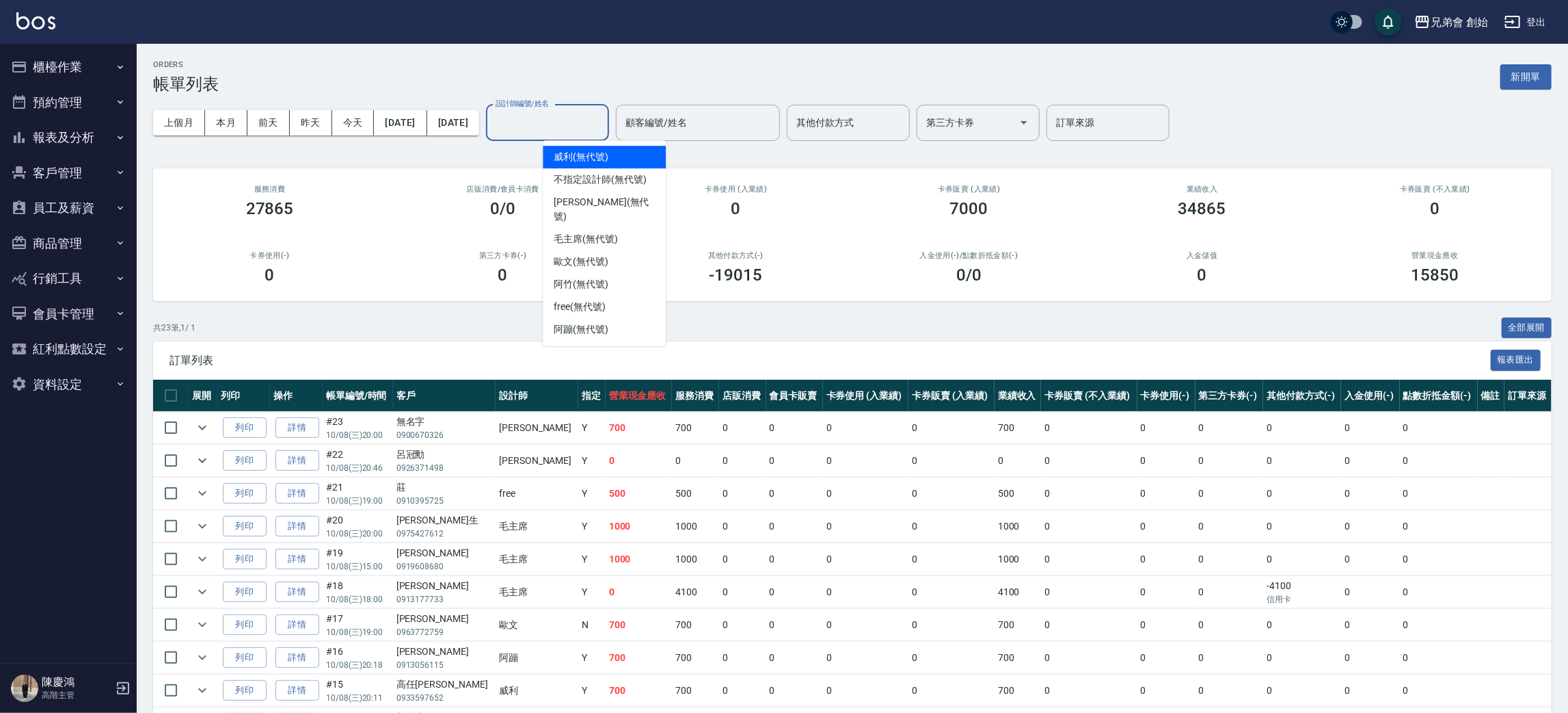
click at [615, 162] on div "[PERSON_NAME] (無代號)" at bounding box center [604, 157] width 123 height 23
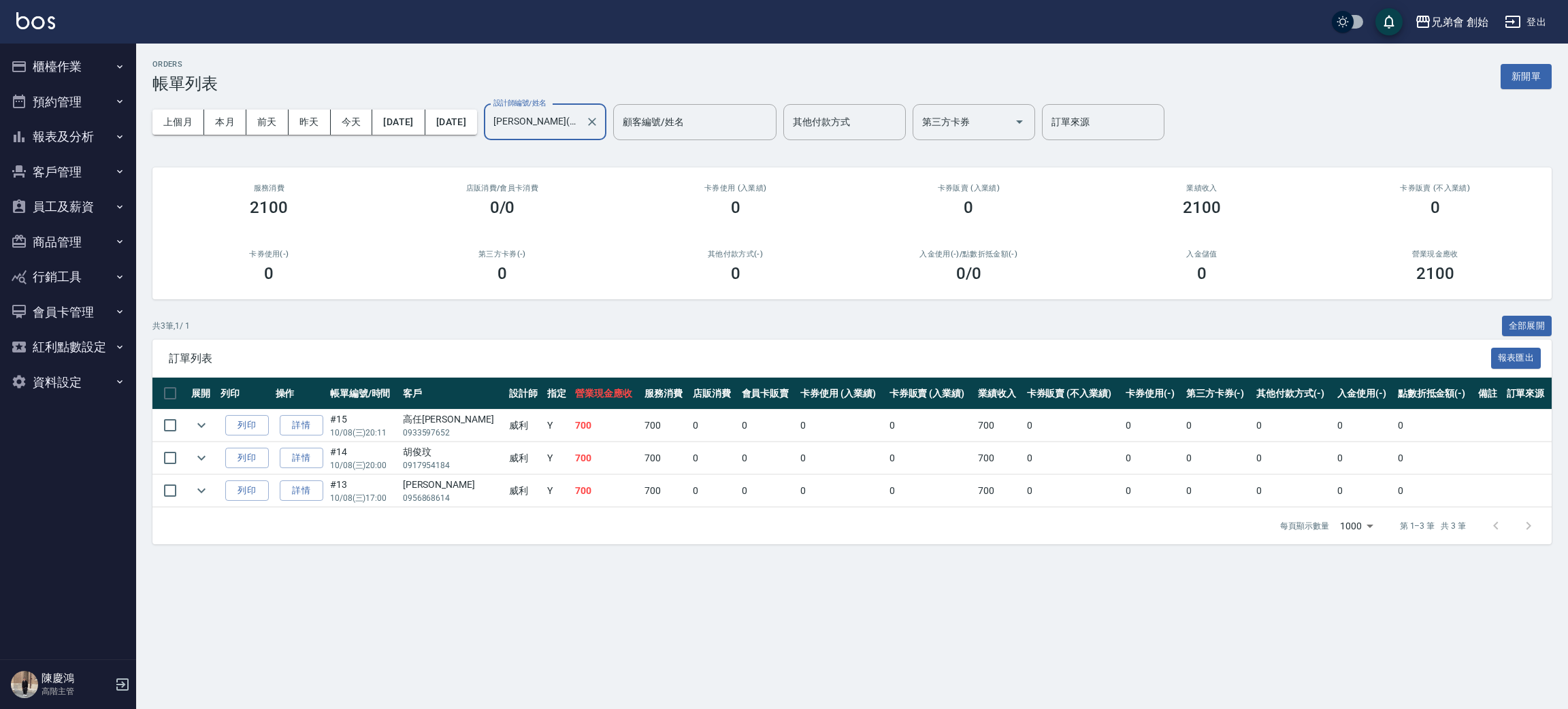
click at [296, 76] on div "ORDERS 帳單列表 新開單" at bounding box center [852, 76] width 1399 height 33
click at [238, 117] on button "本月" at bounding box center [225, 122] width 43 height 25
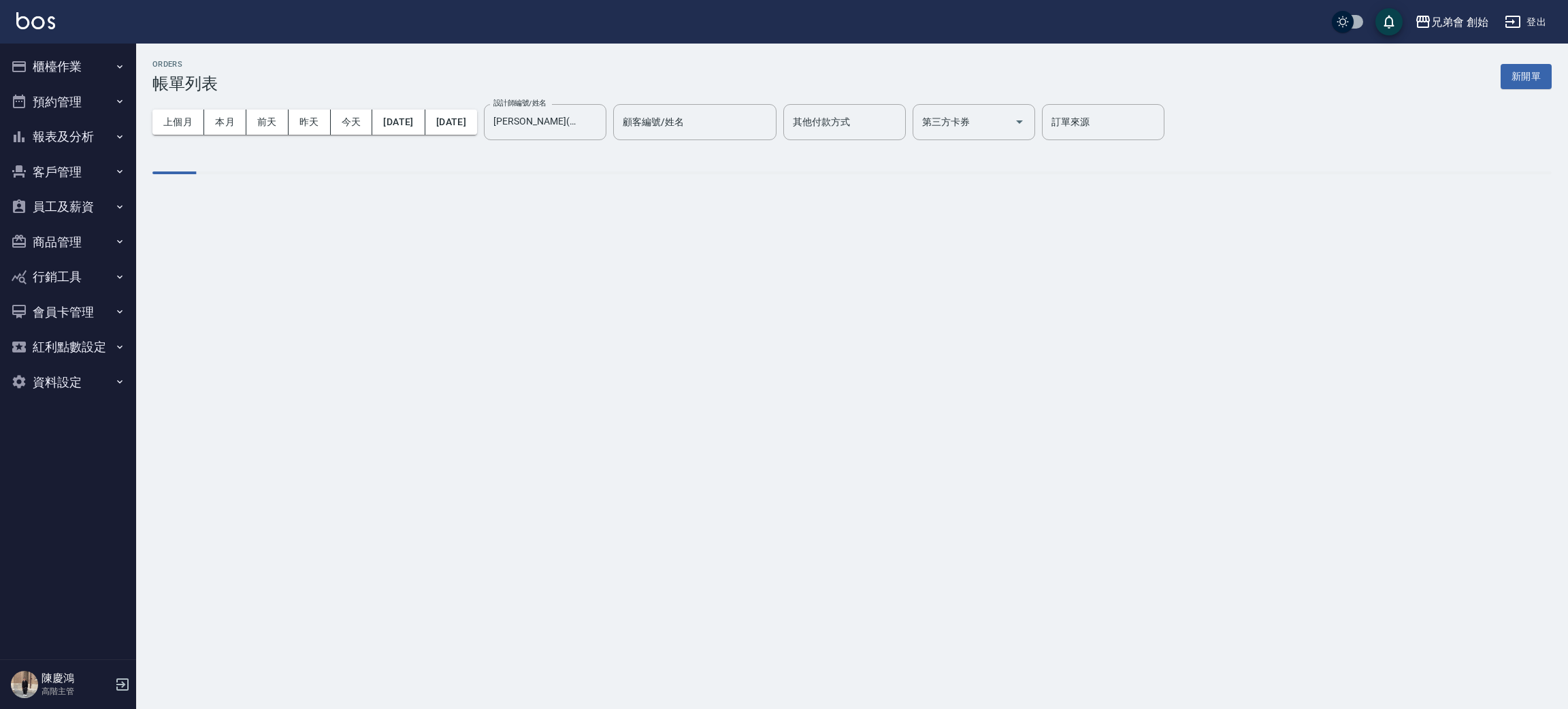
click at [348, 84] on div "ORDERS 帳單列表 新開單" at bounding box center [852, 76] width 1399 height 33
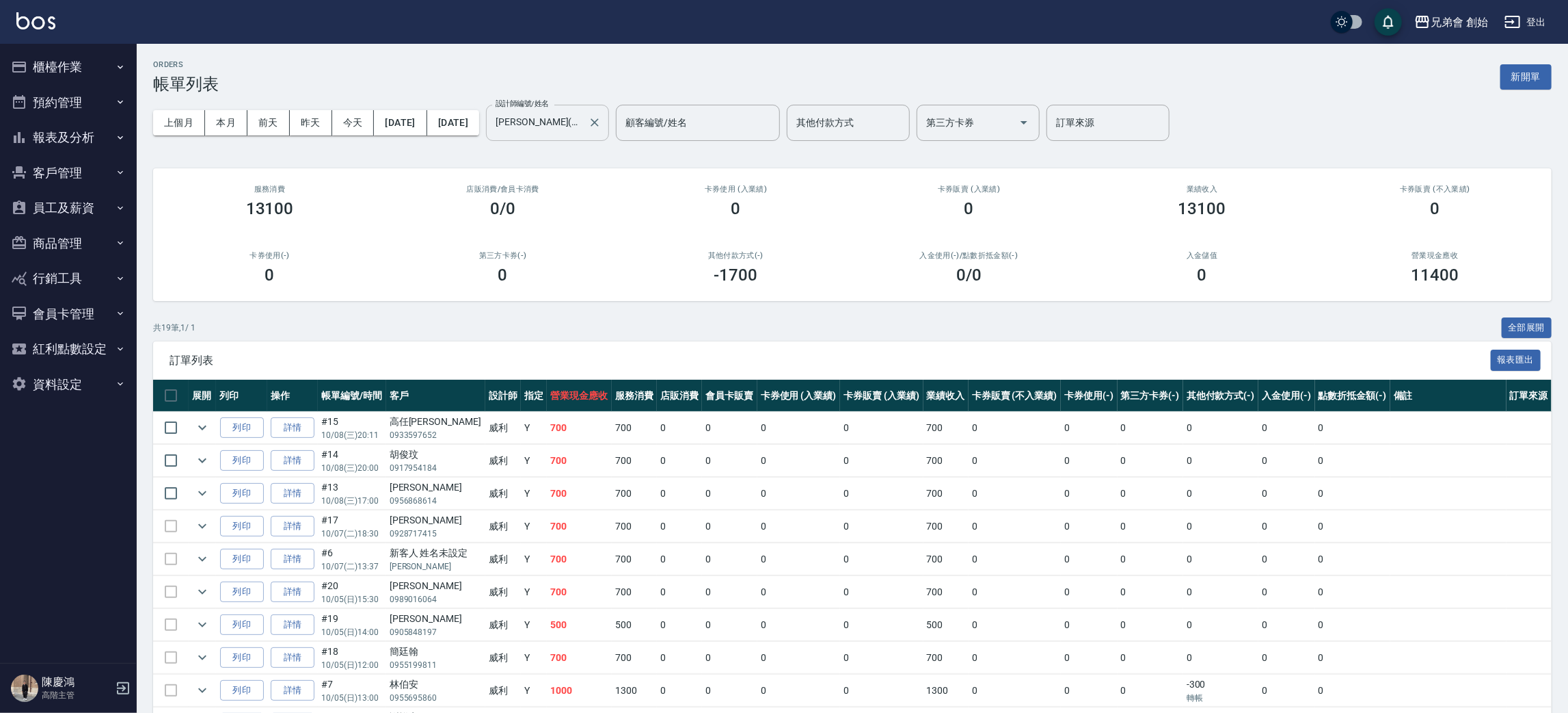
click at [554, 119] on input "[PERSON_NAME](無代號)" at bounding box center [537, 122] width 90 height 24
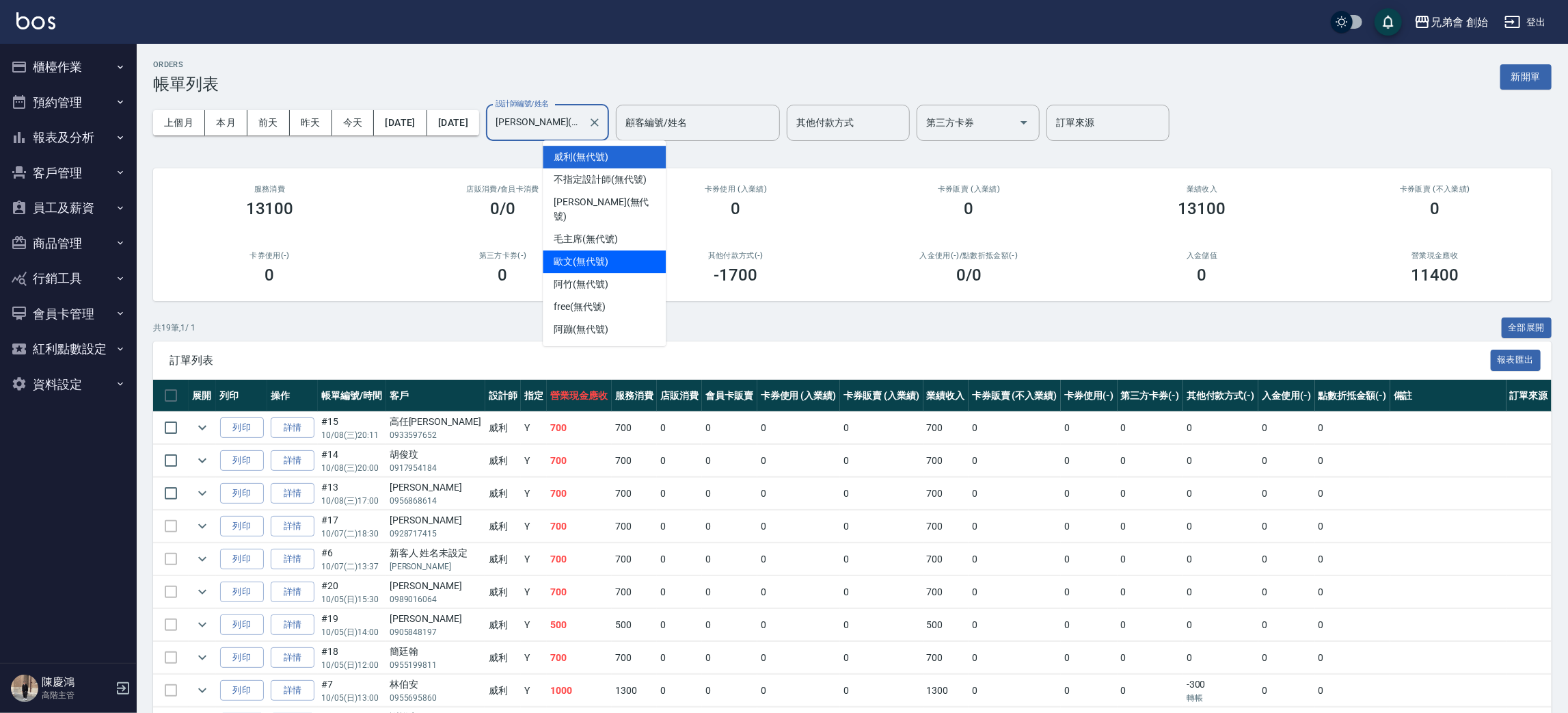
click at [601, 254] on span "[PERSON_NAME](無代號)" at bounding box center [581, 261] width 55 height 14
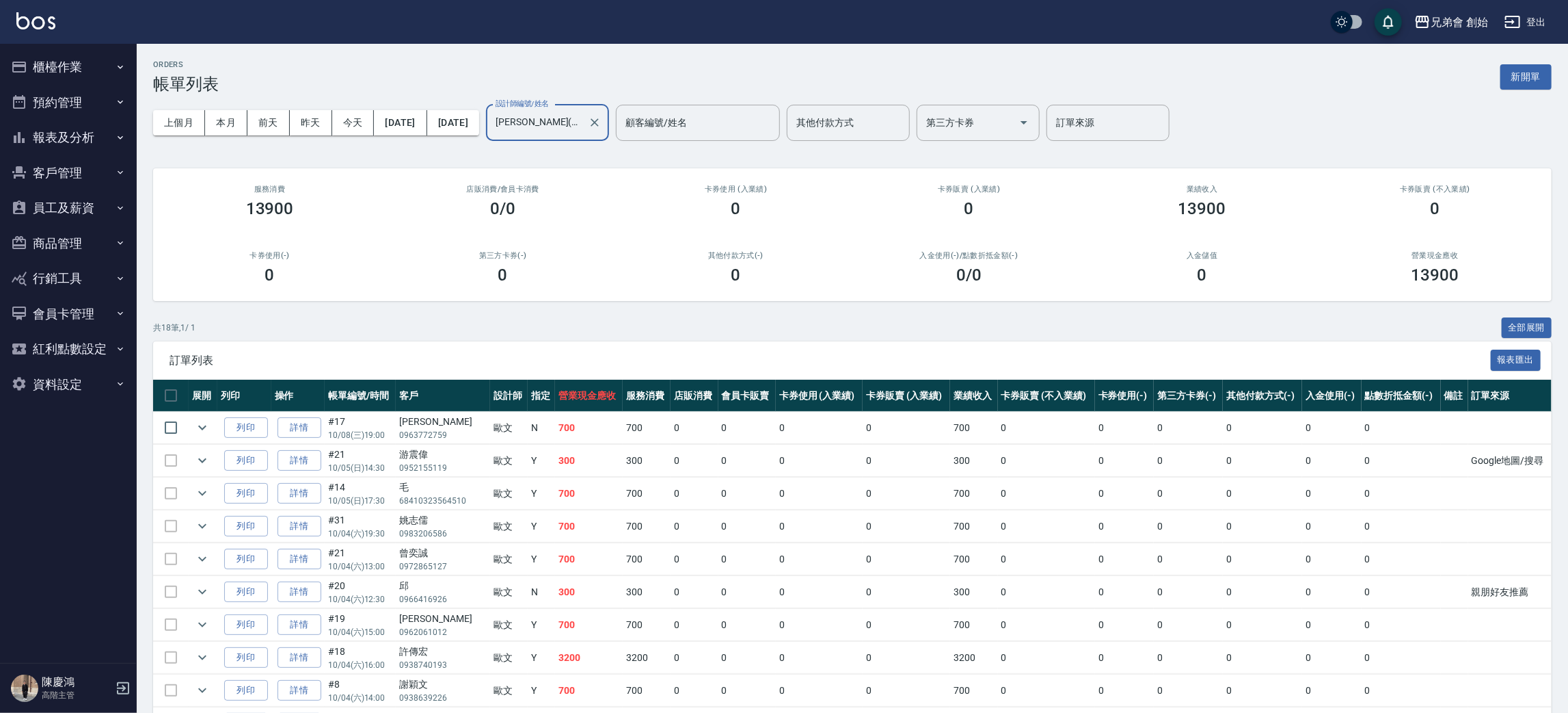
click at [582, 122] on input "[PERSON_NAME](無代號)" at bounding box center [537, 122] width 90 height 24
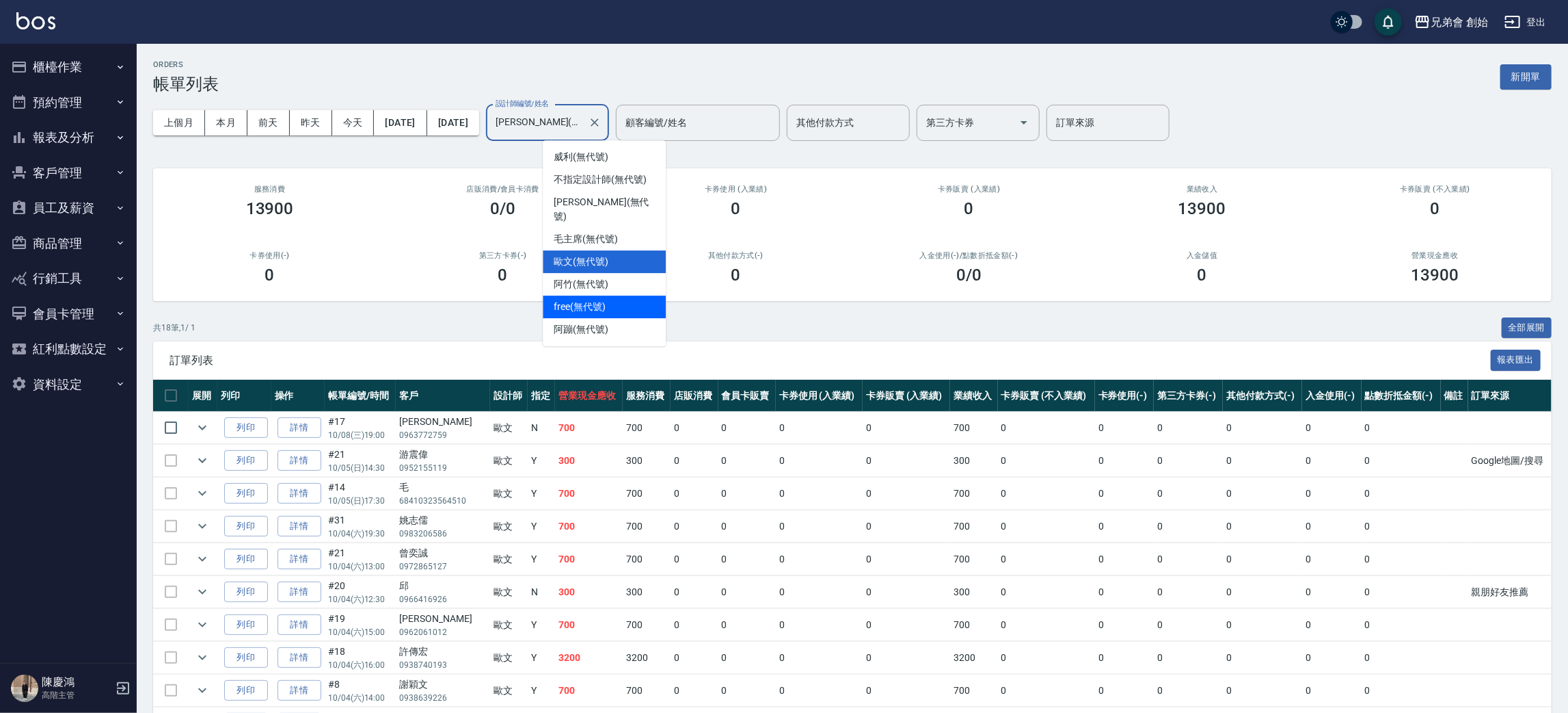
click at [611, 296] on div "free (無代號)" at bounding box center [604, 307] width 123 height 23
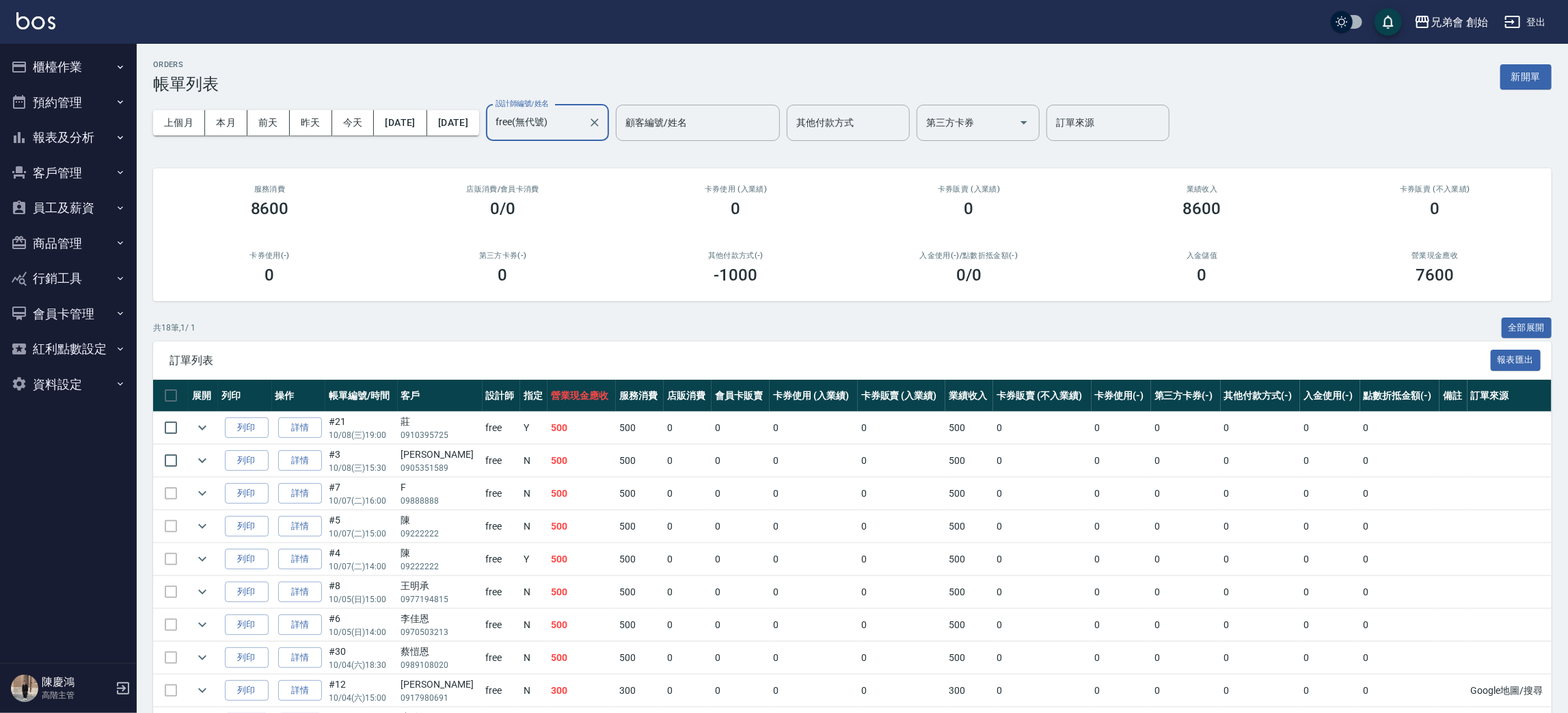
click at [582, 127] on input "free(無代號)" at bounding box center [537, 122] width 90 height 24
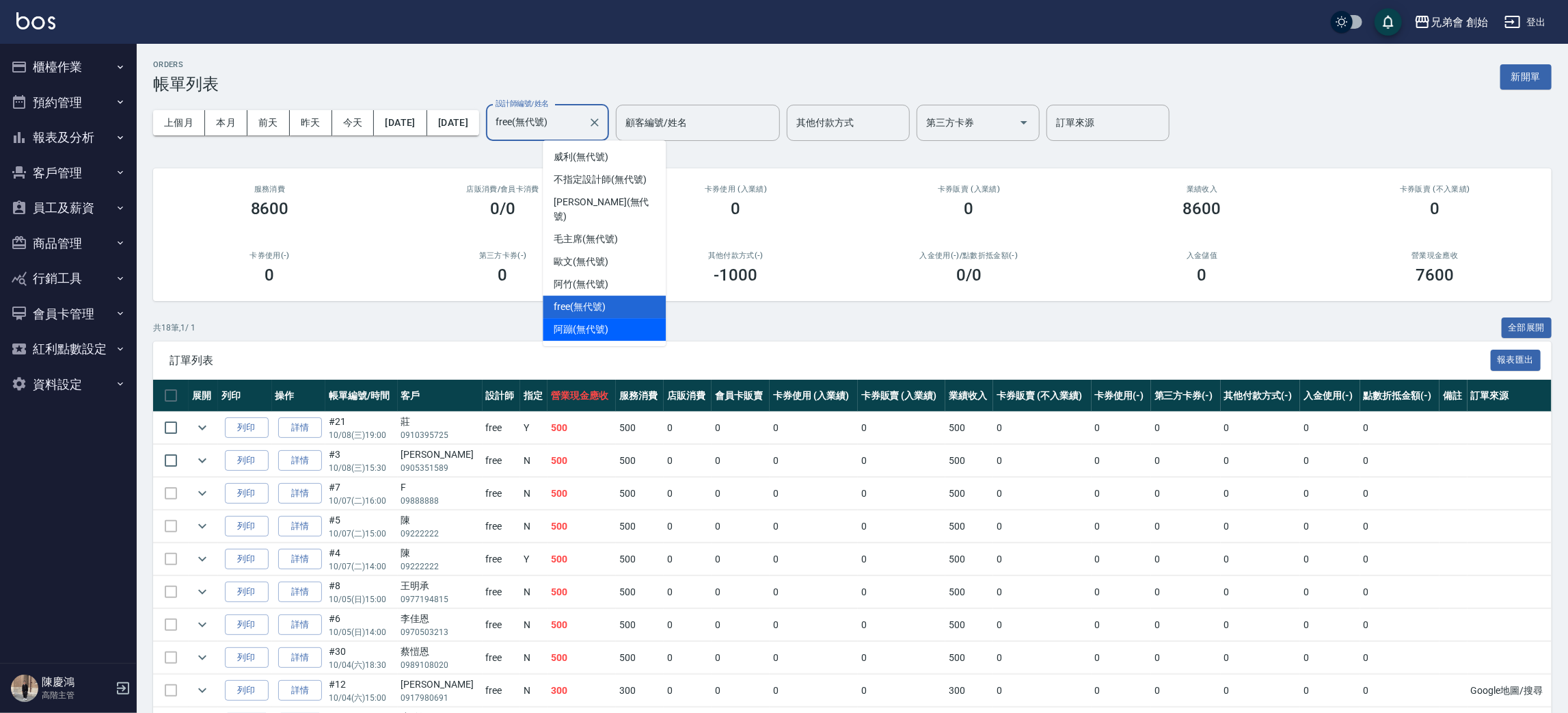
click at [609, 322] on span "阿蹦 (無代號)" at bounding box center [581, 329] width 55 height 14
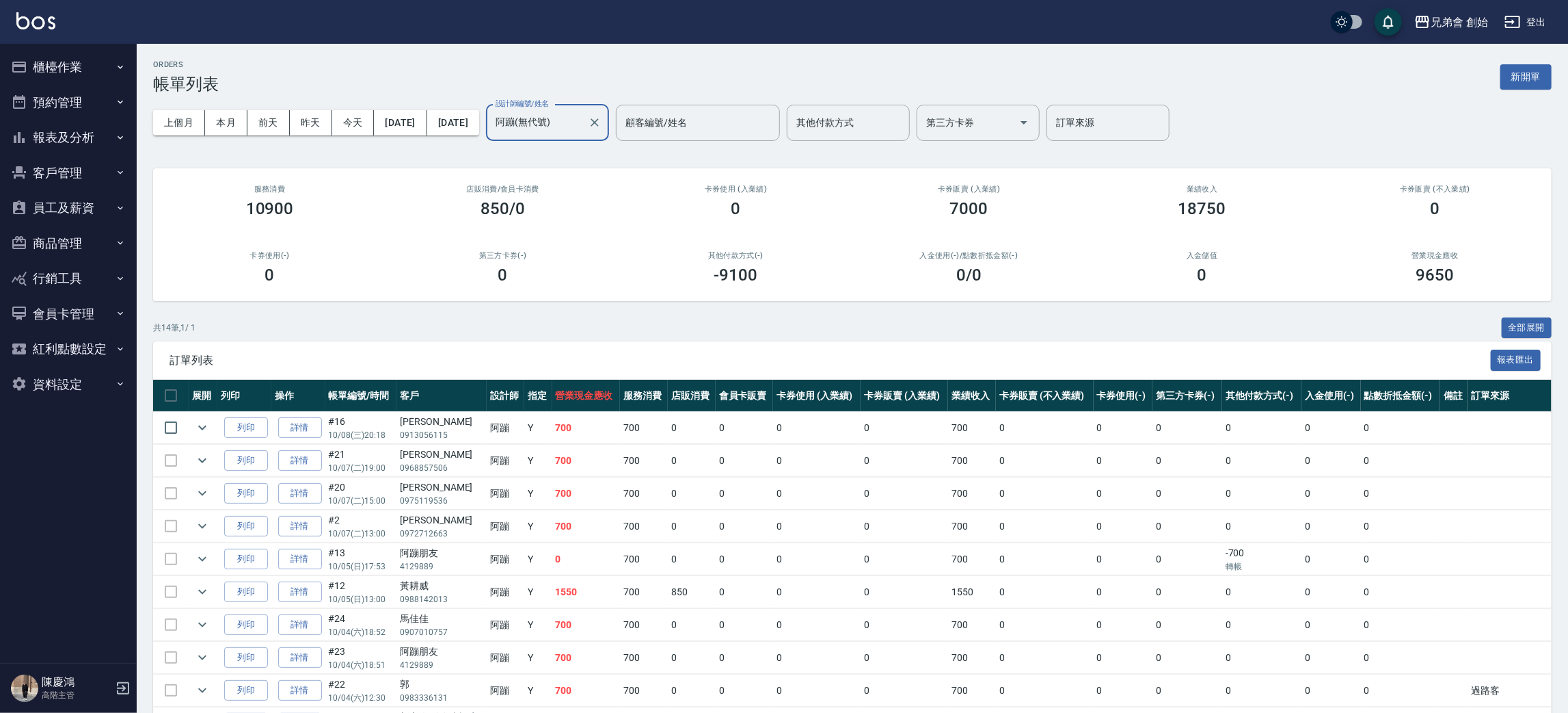
click at [582, 123] on input "阿蹦(無代號)" at bounding box center [537, 122] width 90 height 24
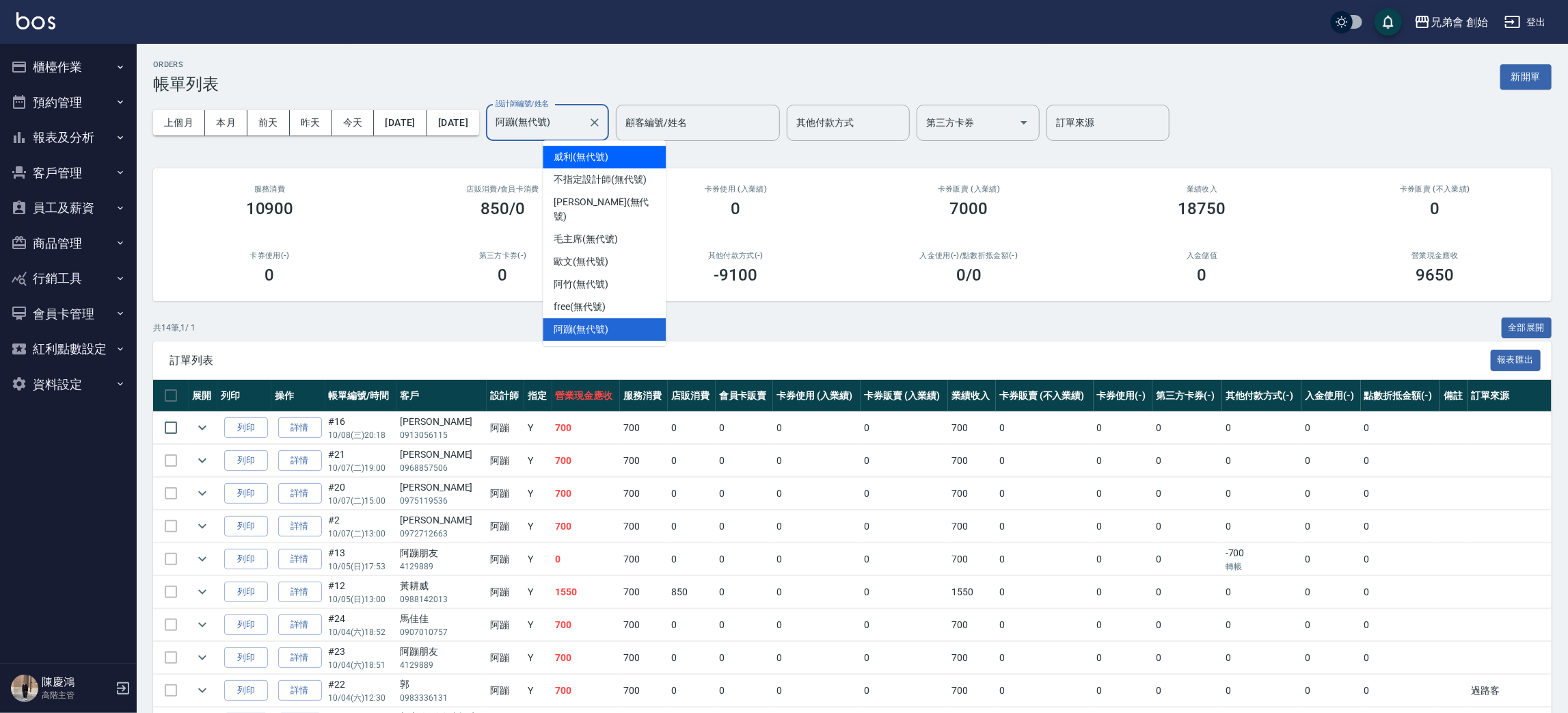
click at [604, 150] on span "威利 (無代號)" at bounding box center [581, 156] width 55 height 14
type input "威利(無代號)"
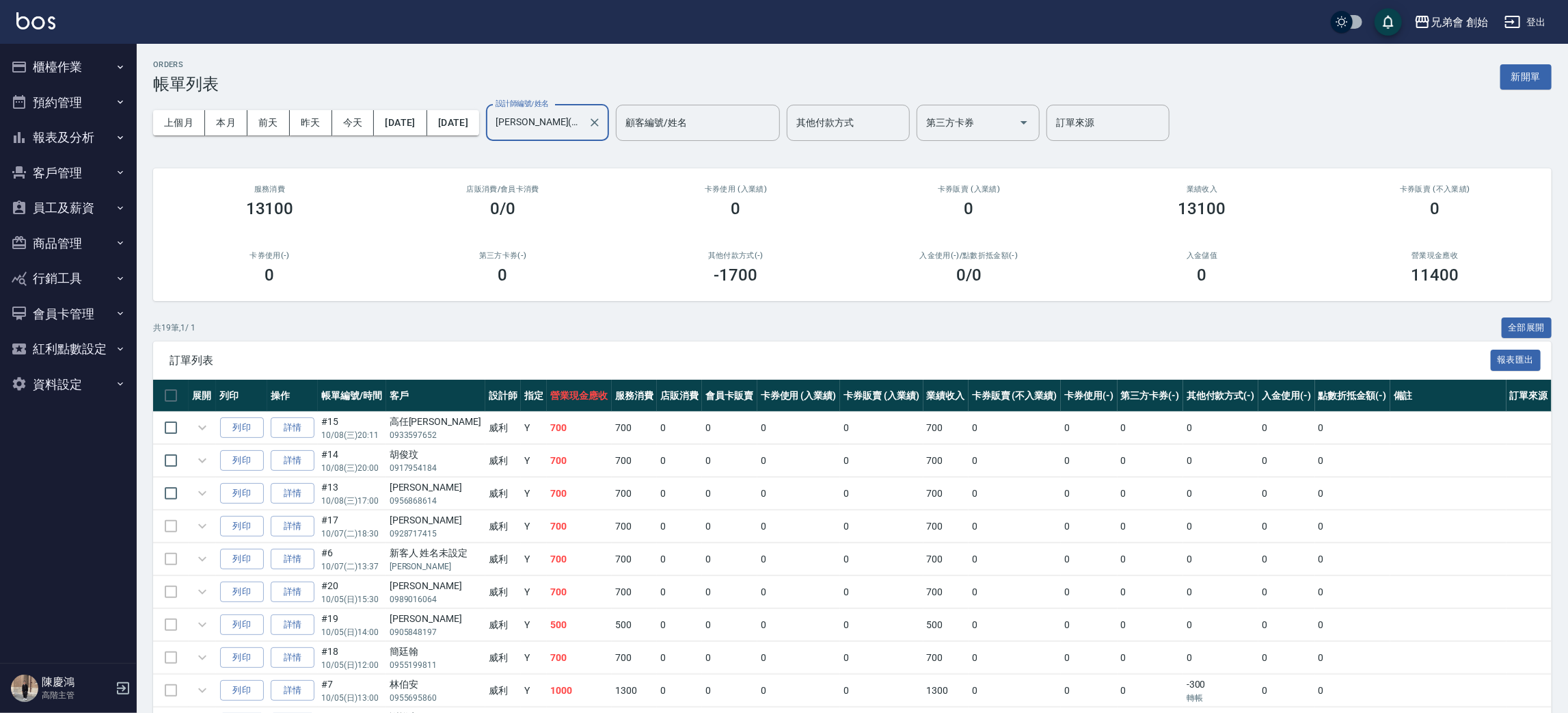
click at [609, 77] on div "ORDERS 帳單列表 新開單" at bounding box center [853, 77] width 1399 height 33
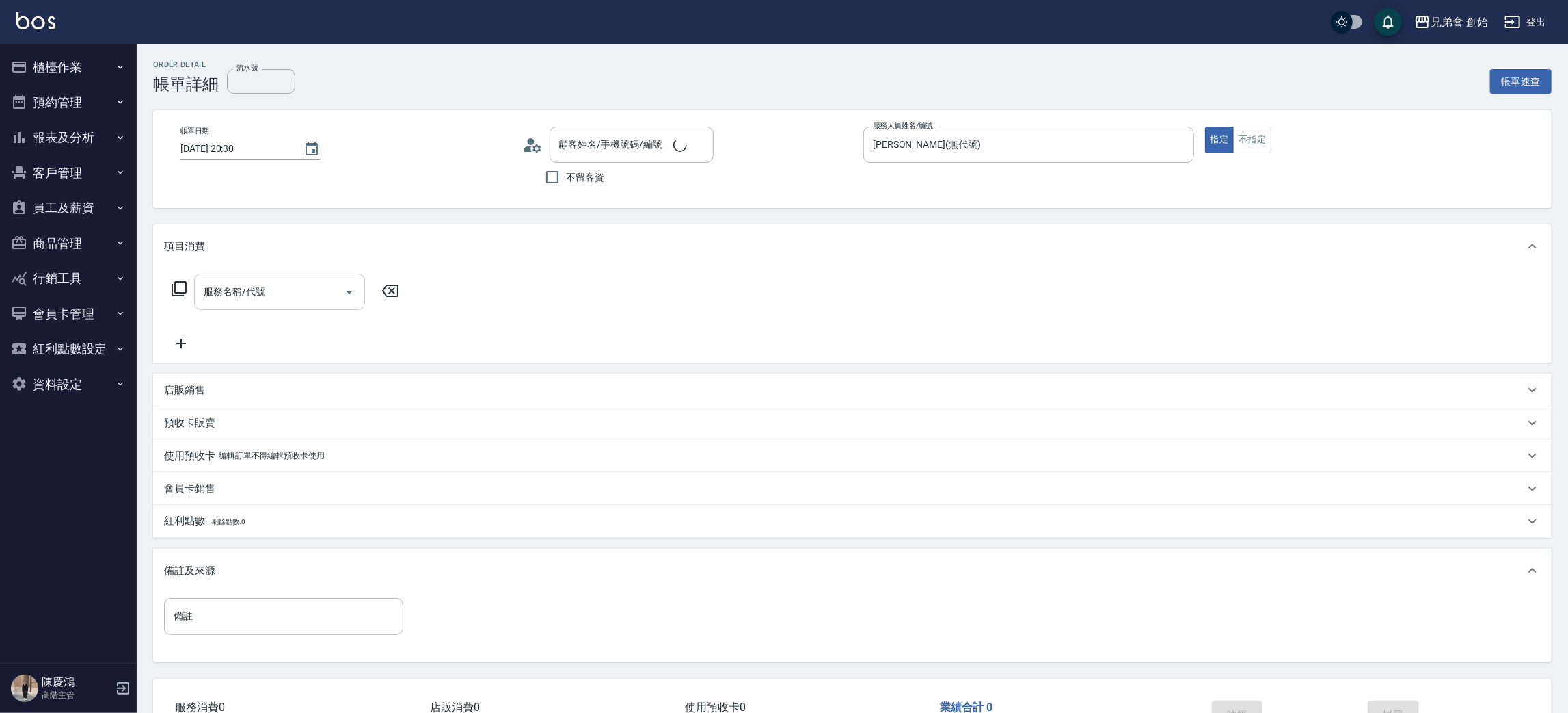
type input "[PERSON_NAME]/0903131027/null"
click at [285, 280] on div "服務名稱/代號" at bounding box center [279, 291] width 171 height 36
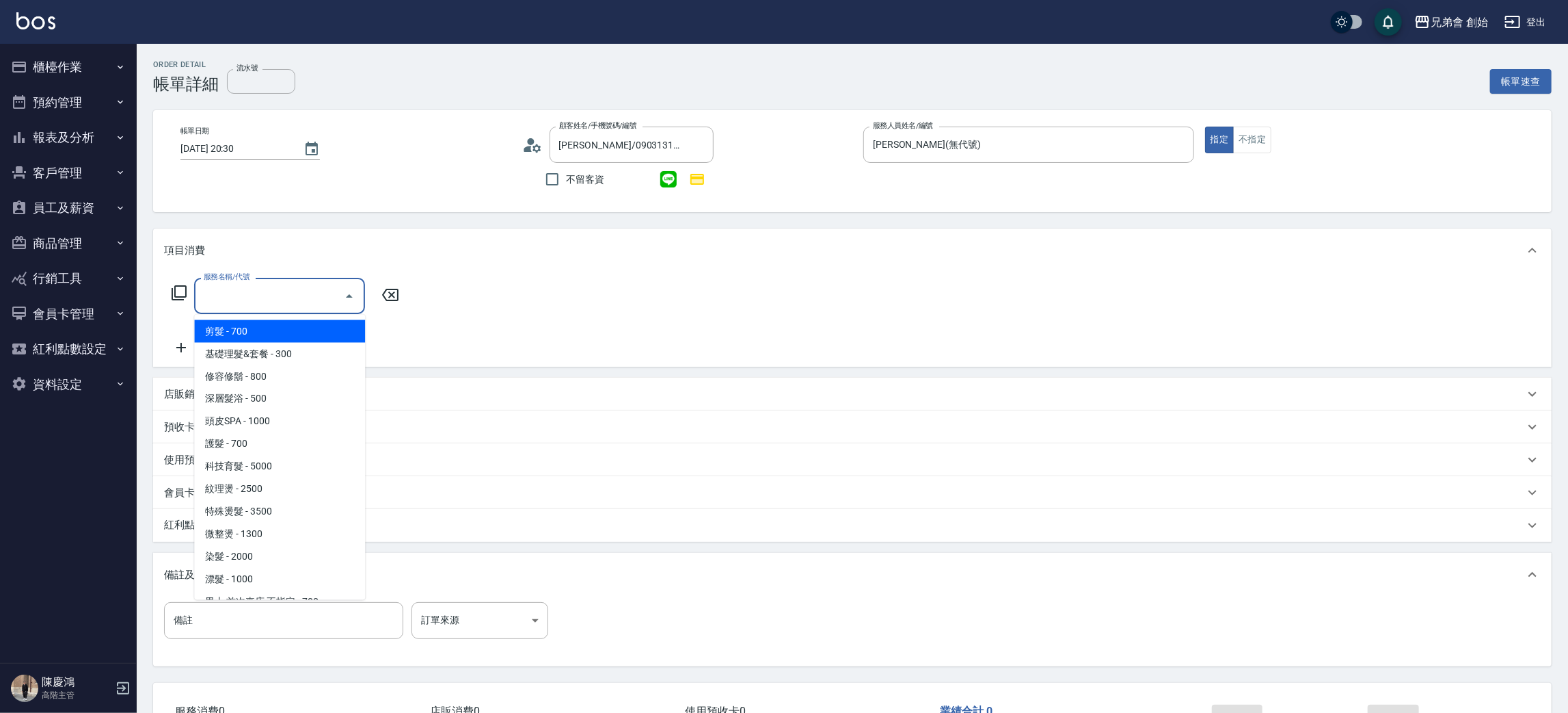
click at [277, 327] on span "剪髮 - 700" at bounding box center [279, 331] width 171 height 23
type input "剪髮(A01)"
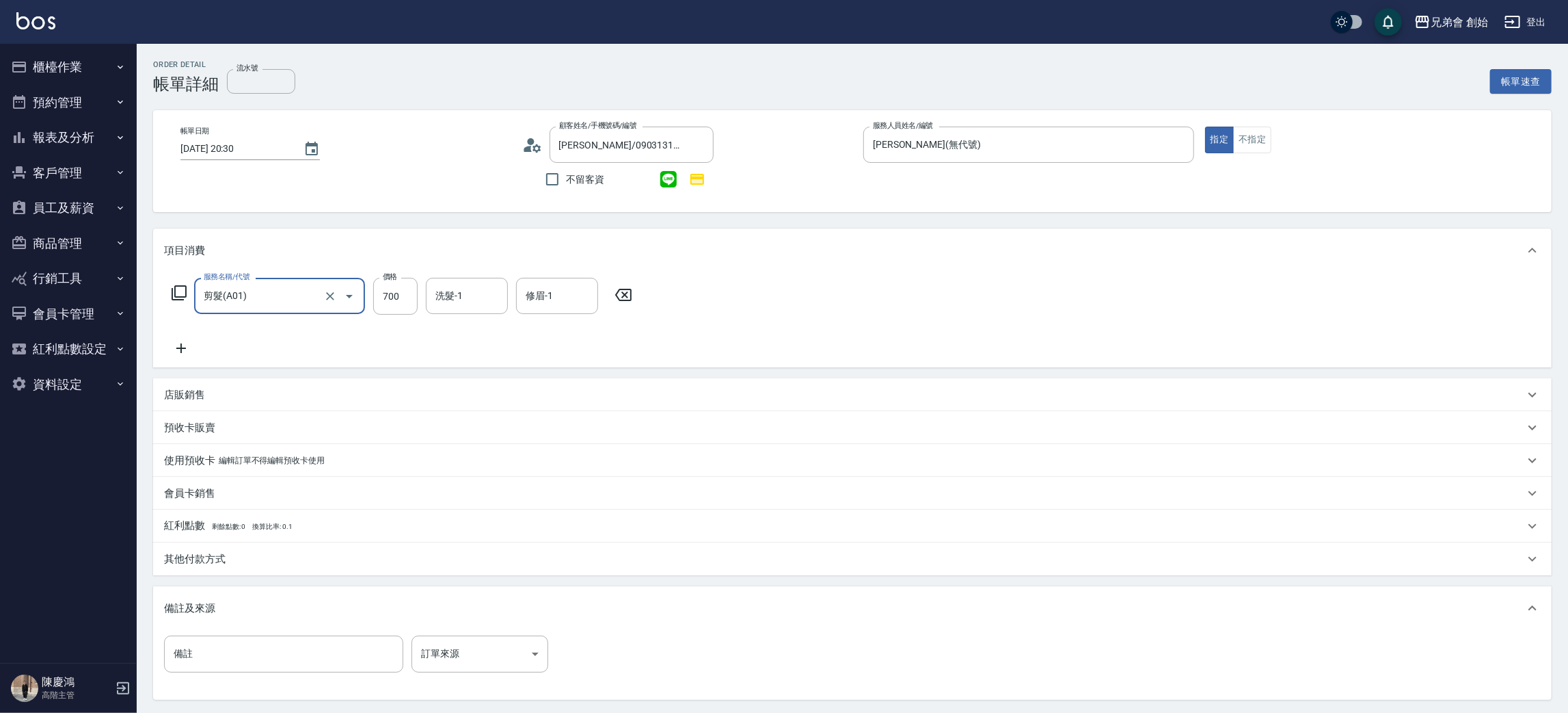
scroll to position [132, 0]
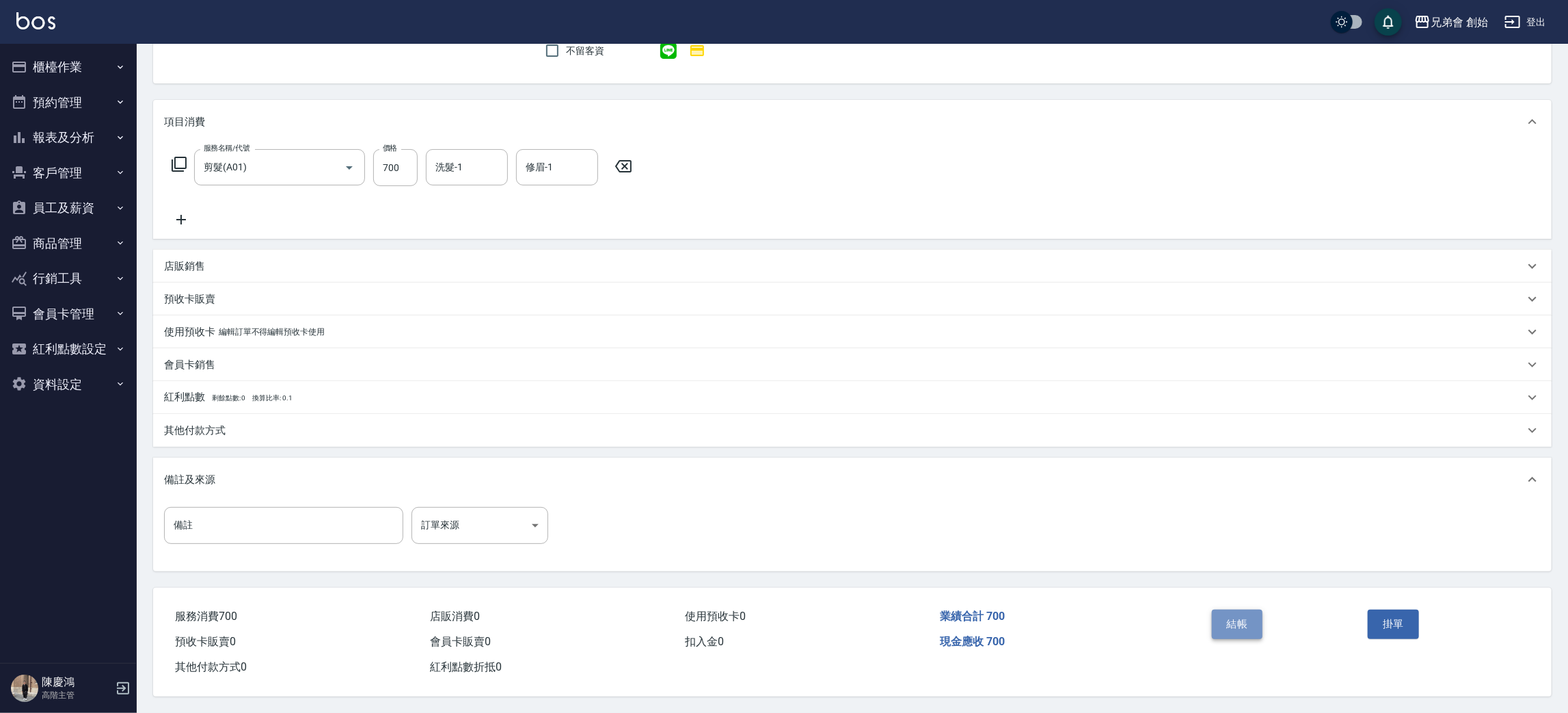
drag, startPoint x: 1238, startPoint y: 619, endPoint x: 842, endPoint y: 464, distance: 425.3
click at [1239, 619] on button "結帳" at bounding box center [1238, 624] width 52 height 29
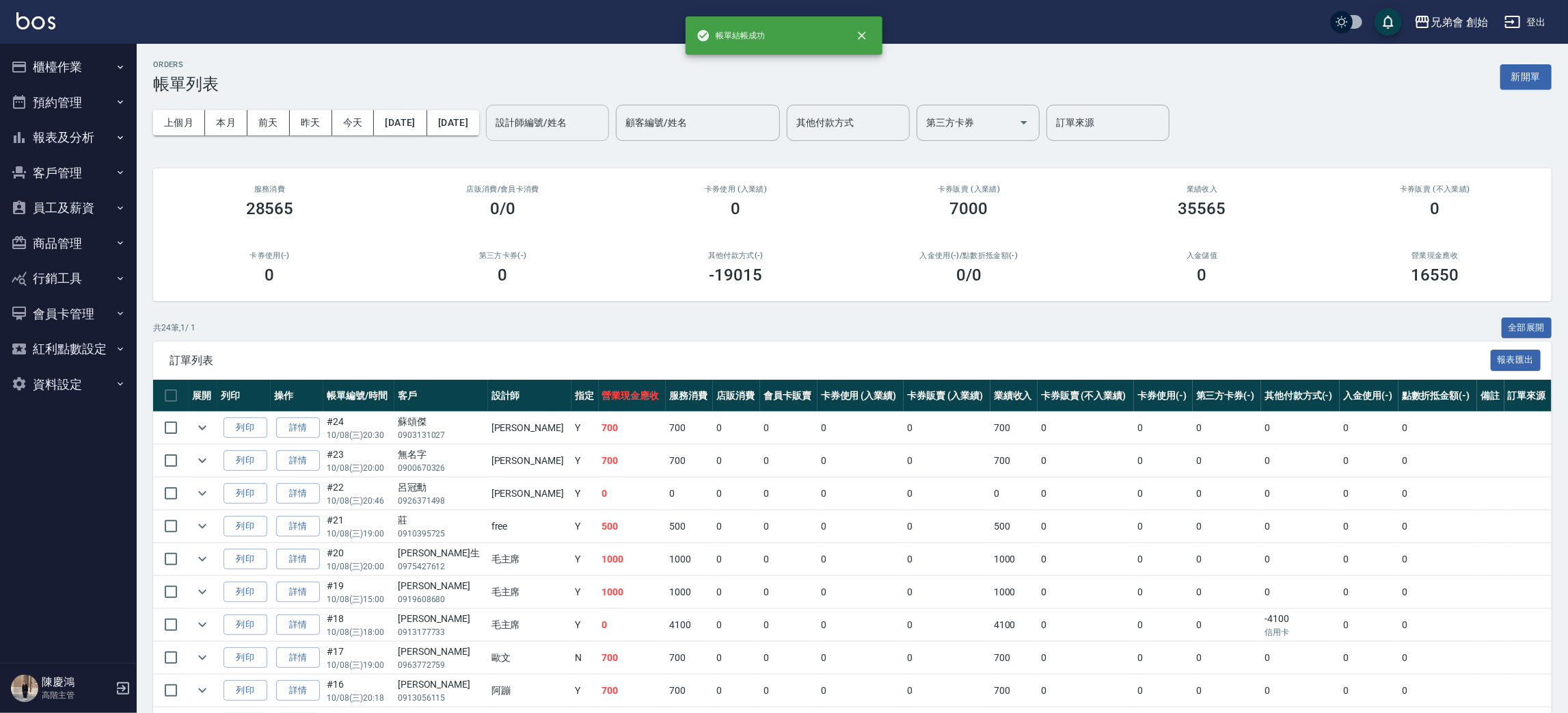
click at [592, 114] on input "設計師編號/姓名" at bounding box center [547, 122] width 111 height 24
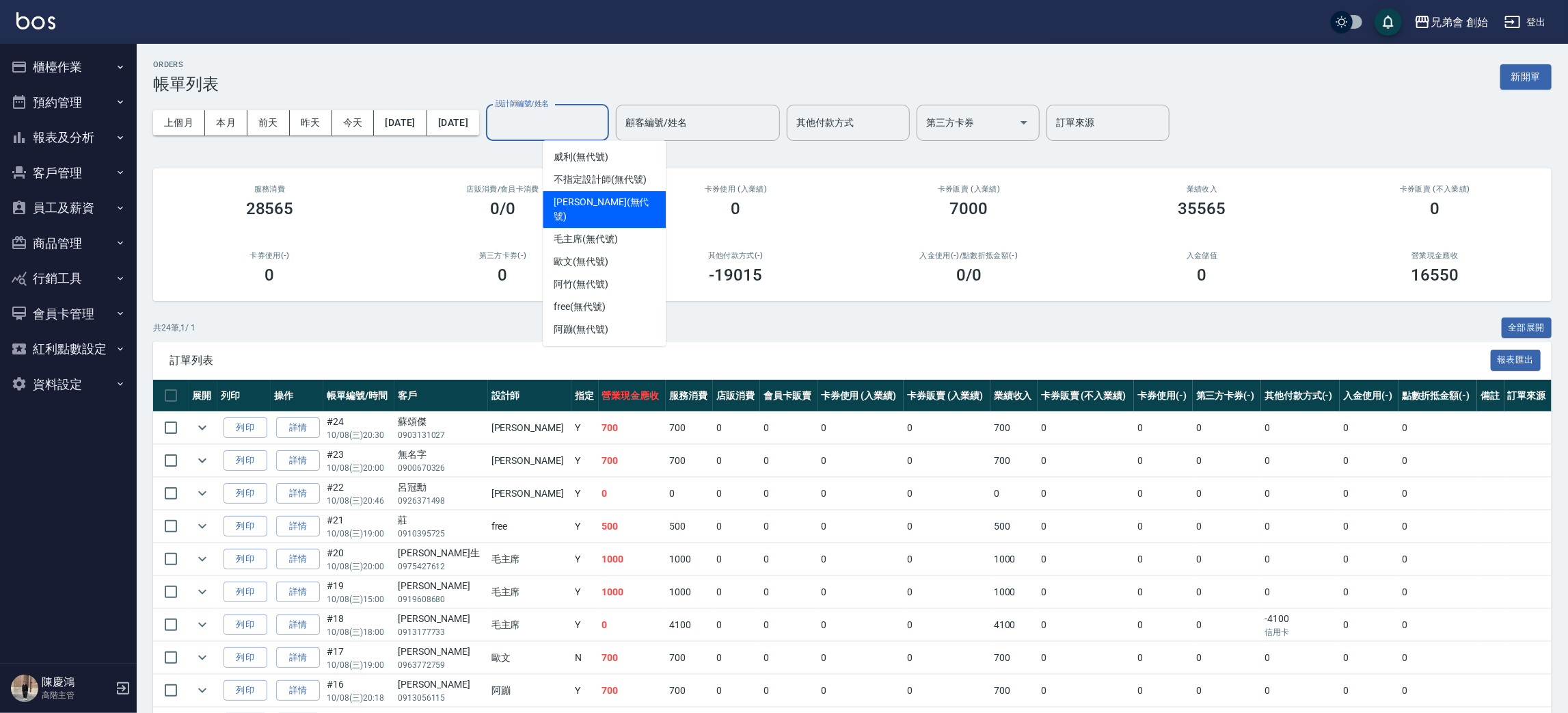
click at [582, 201] on span "潘潘 (無代號)" at bounding box center [604, 209] width 101 height 29
type input "潘潘(無代號)"
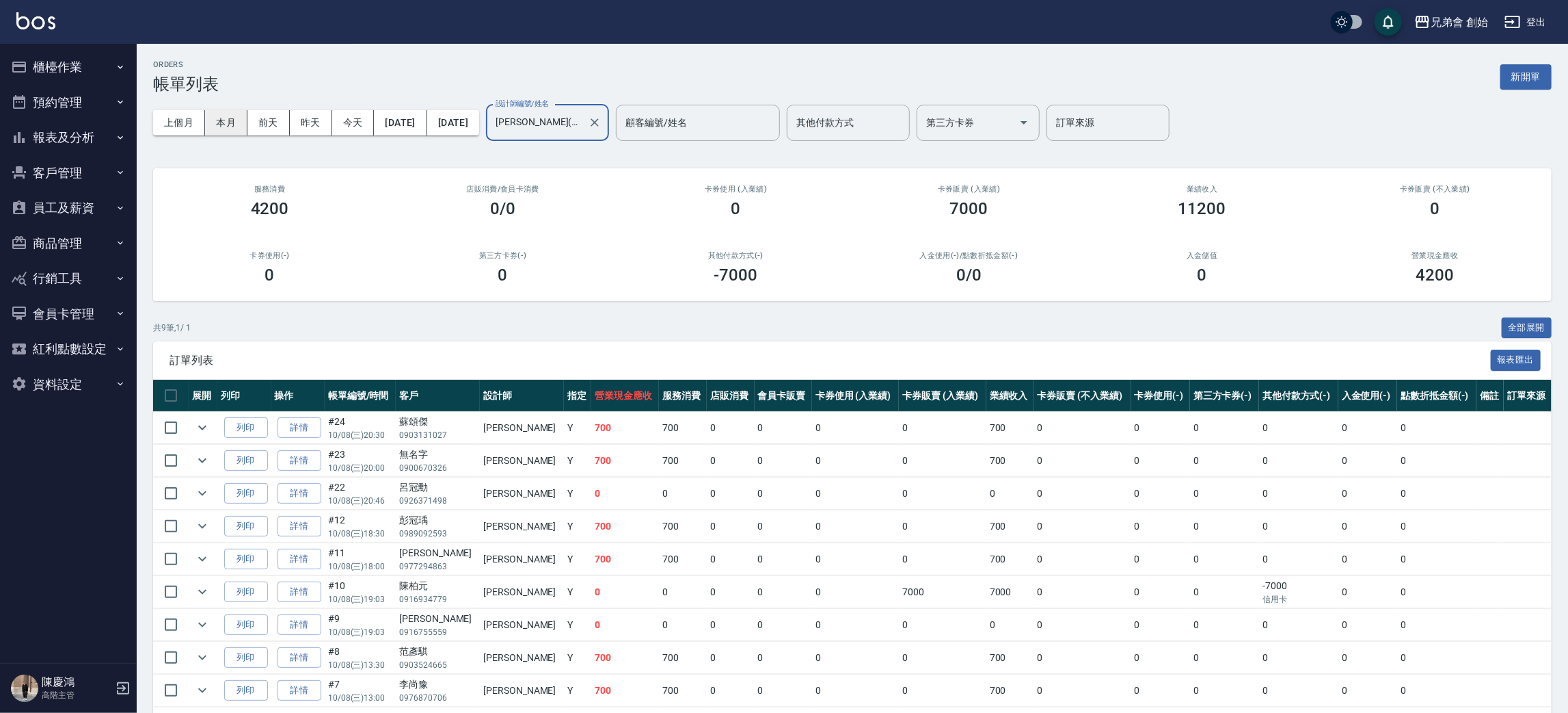
click at [226, 118] on button "本月" at bounding box center [226, 122] width 43 height 25
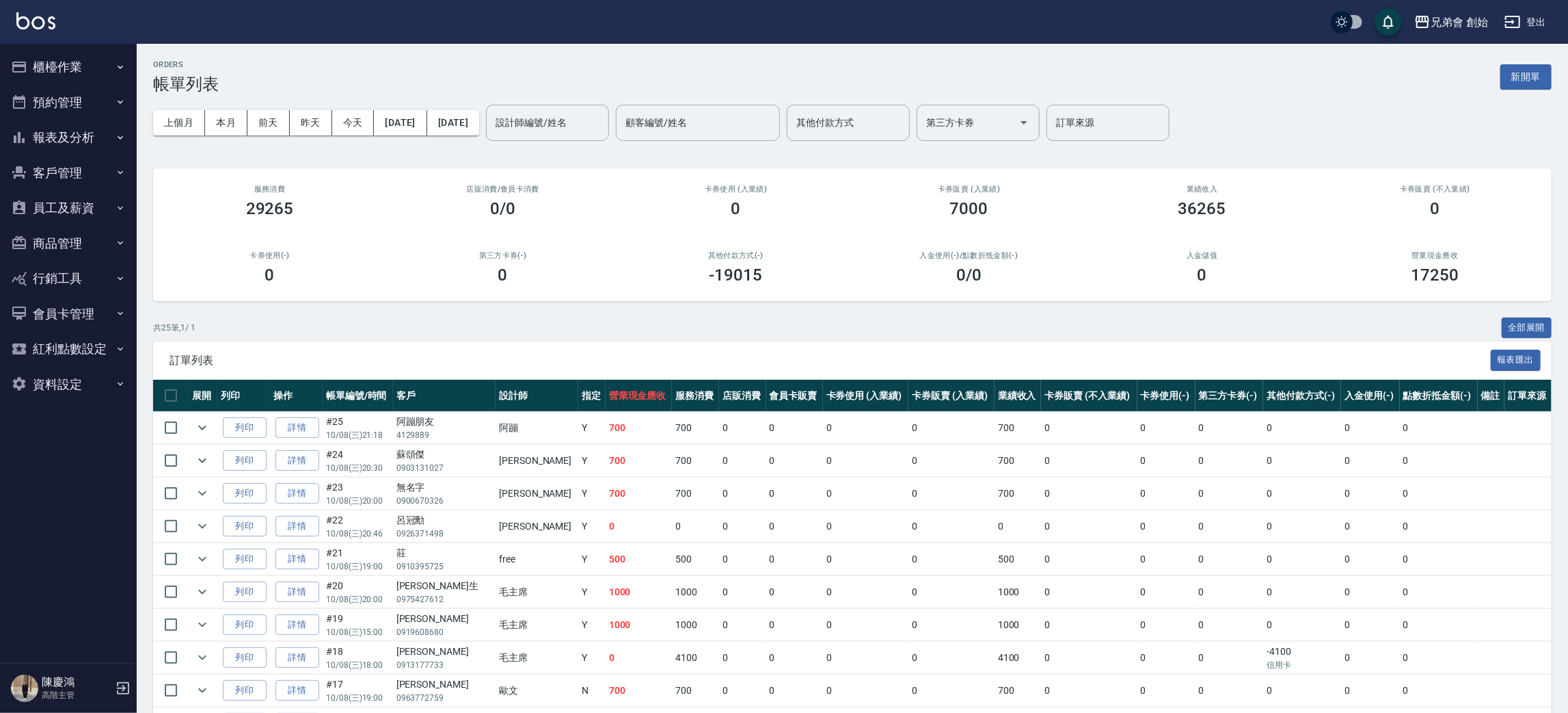
click at [91, 69] on button "櫃檯作業" at bounding box center [68, 67] width 126 height 35
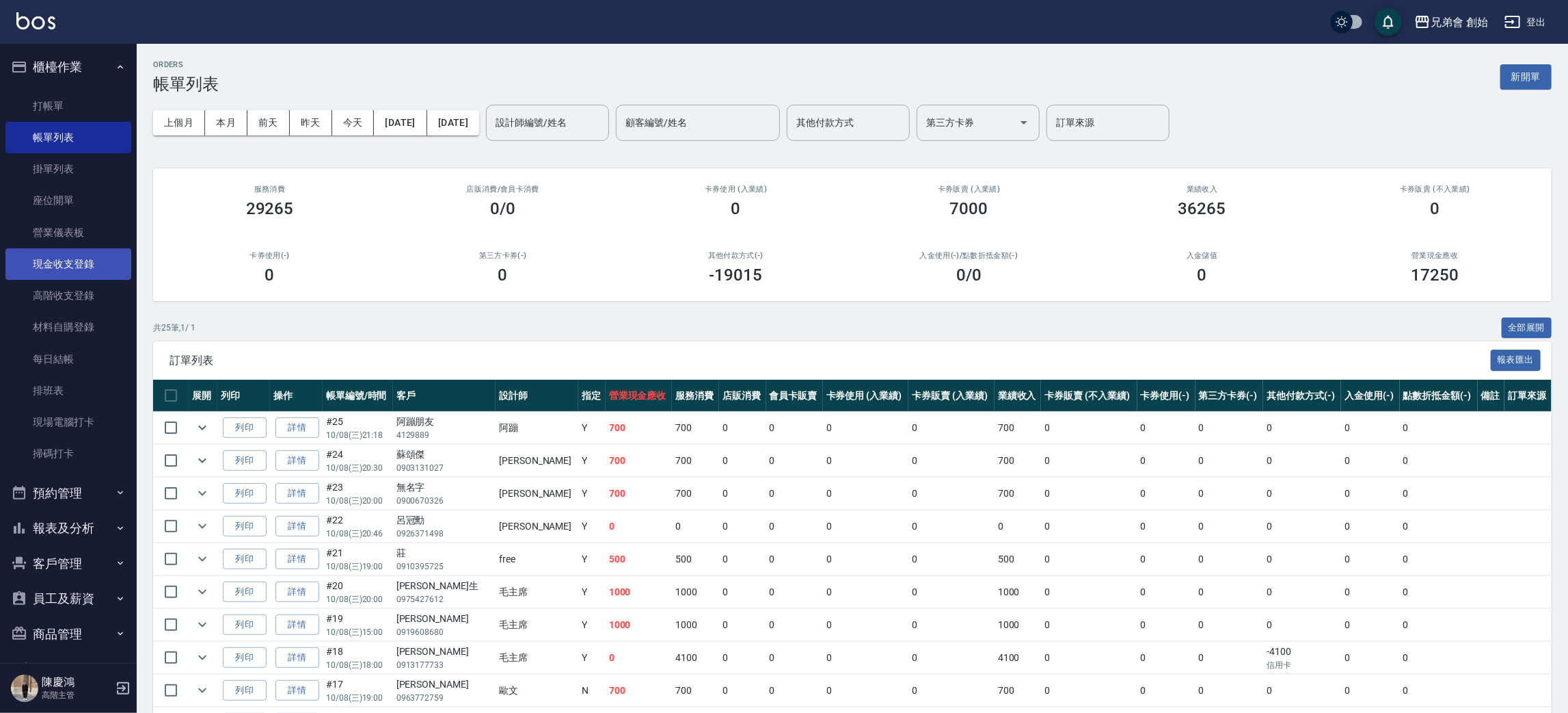
click at [105, 258] on link "現金收支登錄" at bounding box center [68, 264] width 126 height 32
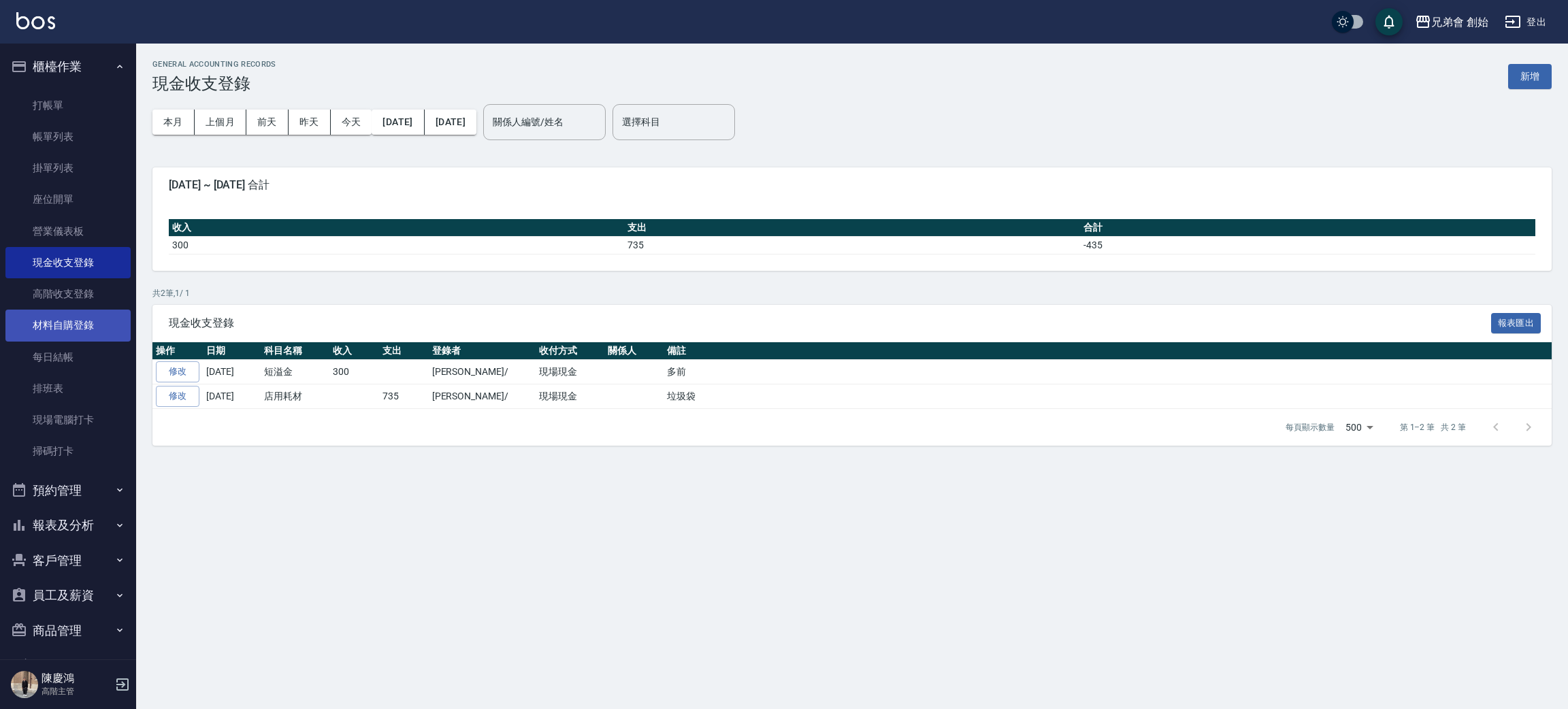
click at [89, 324] on link "材料自購登錄" at bounding box center [67, 325] width 125 height 32
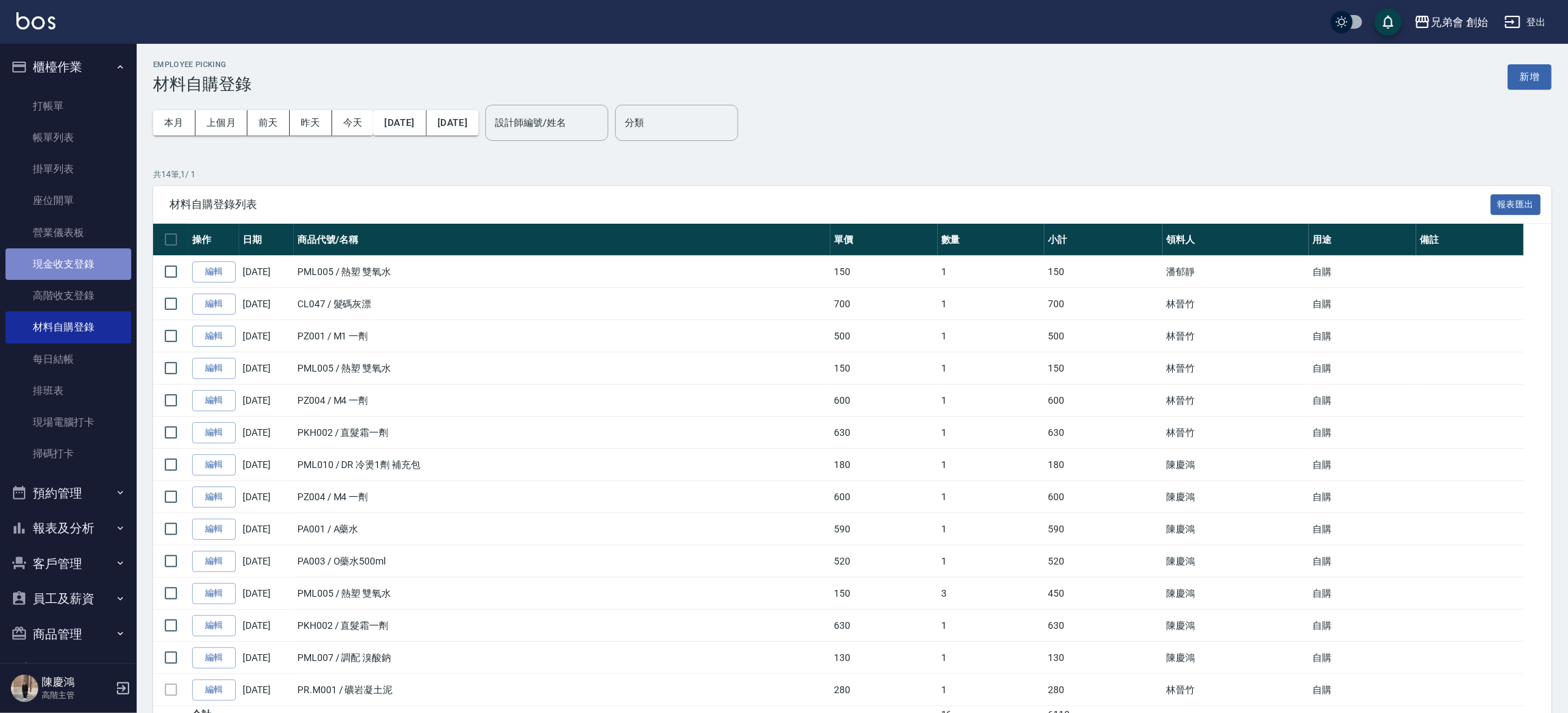
click at [80, 276] on link "現金收支登錄" at bounding box center [68, 264] width 126 height 32
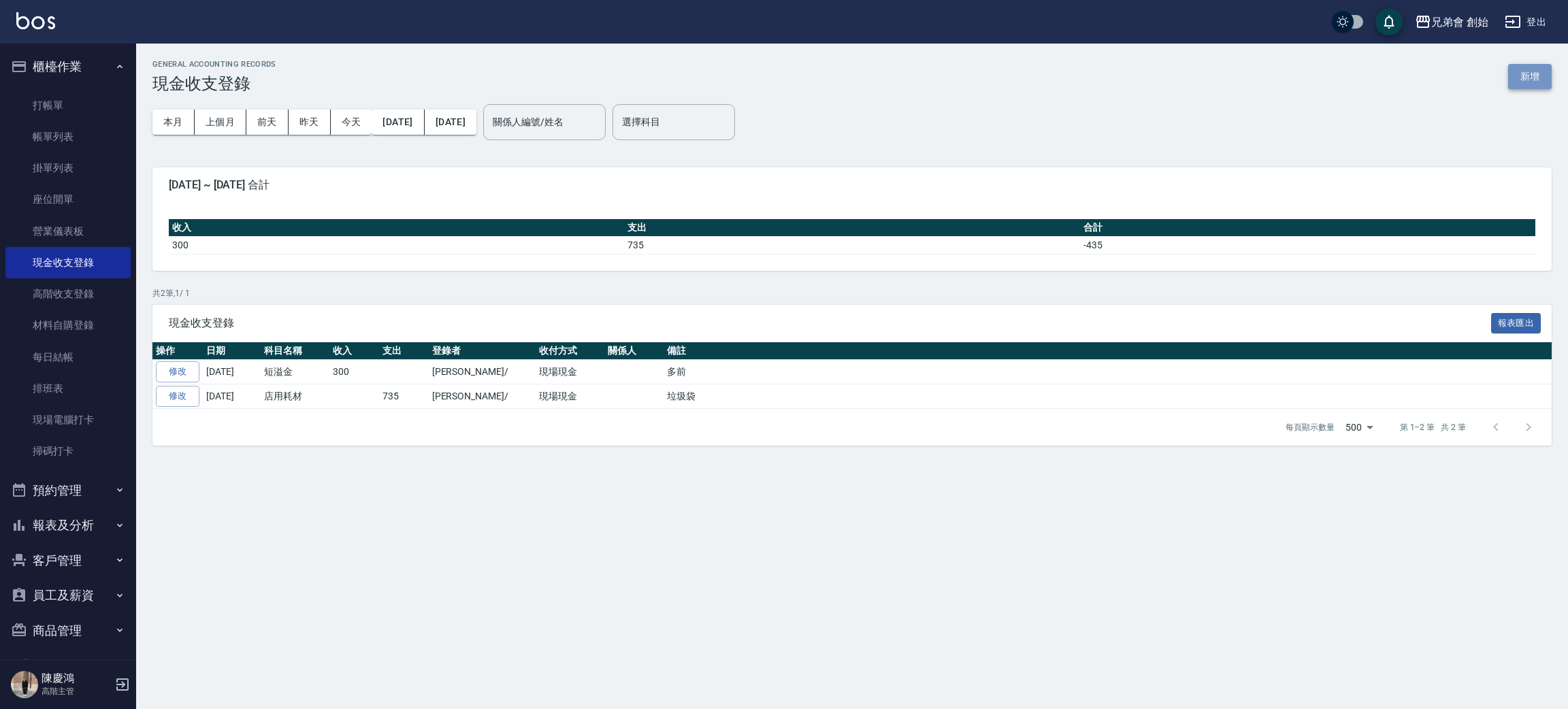
click at [1515, 81] on button "新增" at bounding box center [1529, 76] width 43 height 25
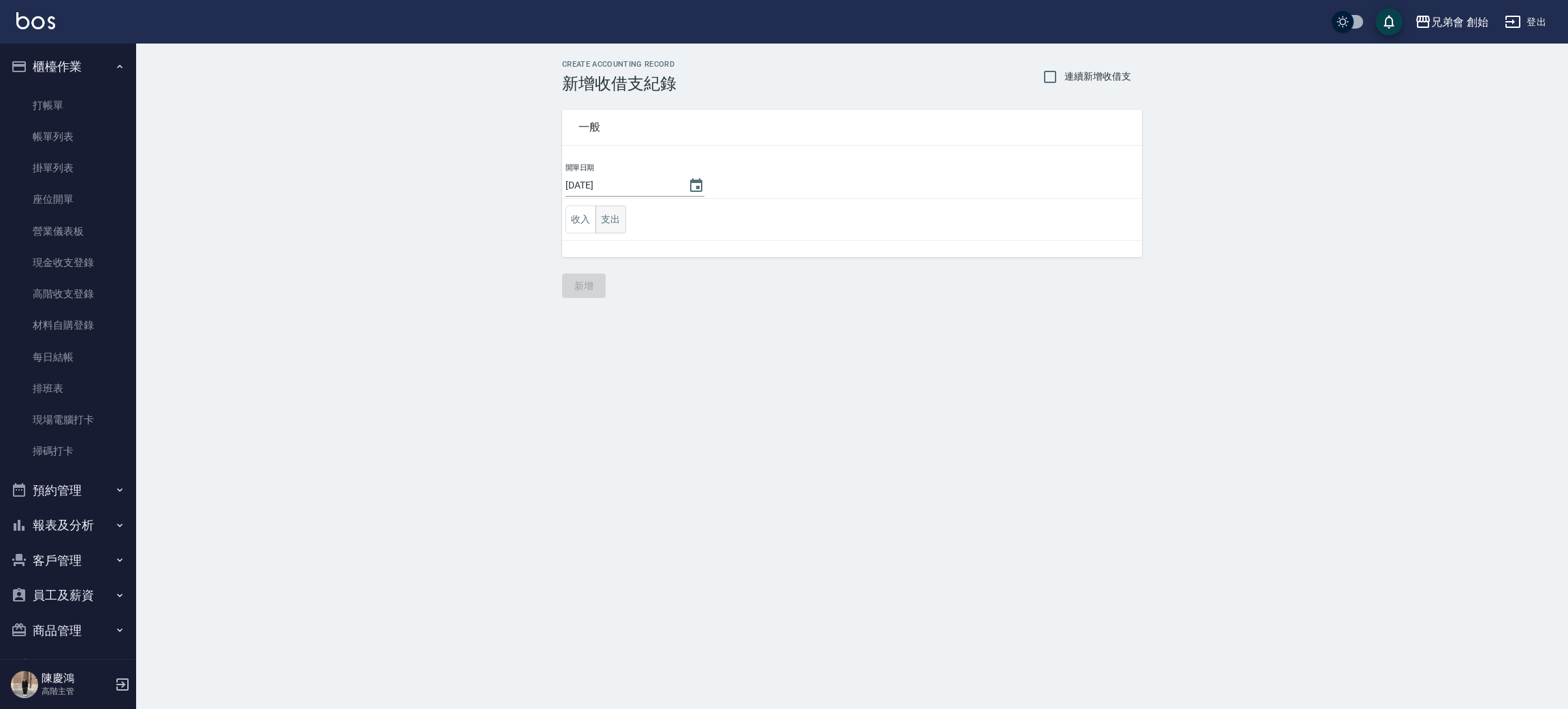
click at [622, 223] on button "支出" at bounding box center [611, 219] width 31 height 28
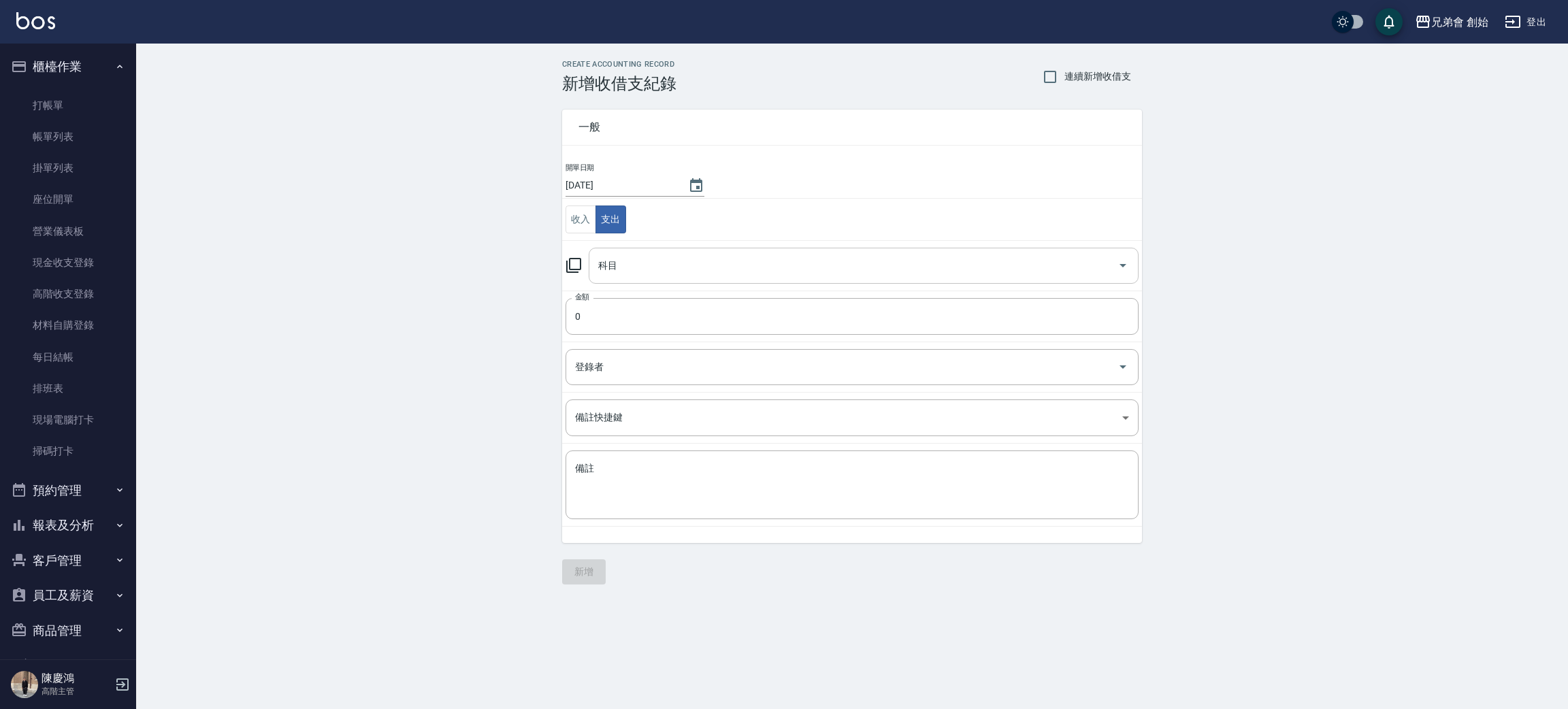
click at [724, 277] on input "科目" at bounding box center [853, 265] width 517 height 23
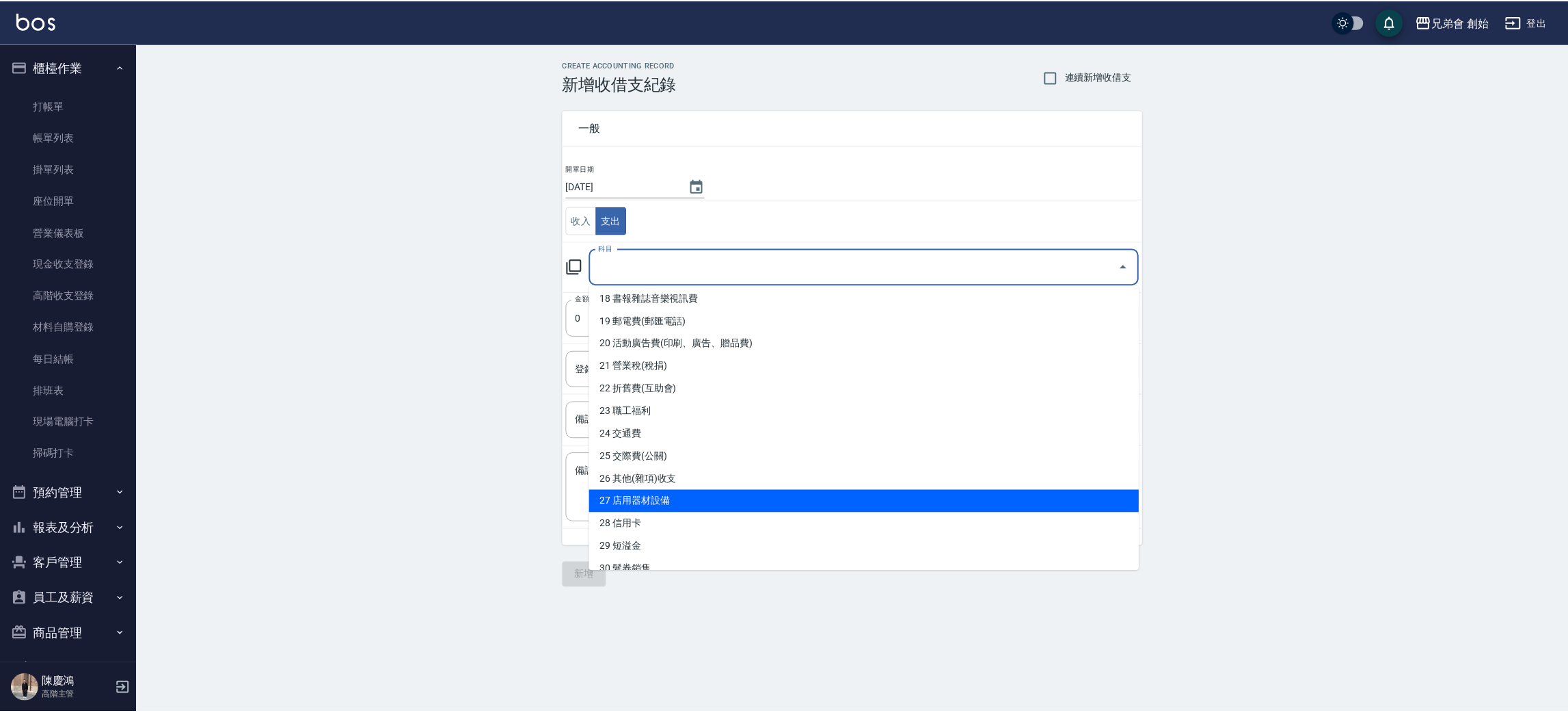
scroll to position [205, 0]
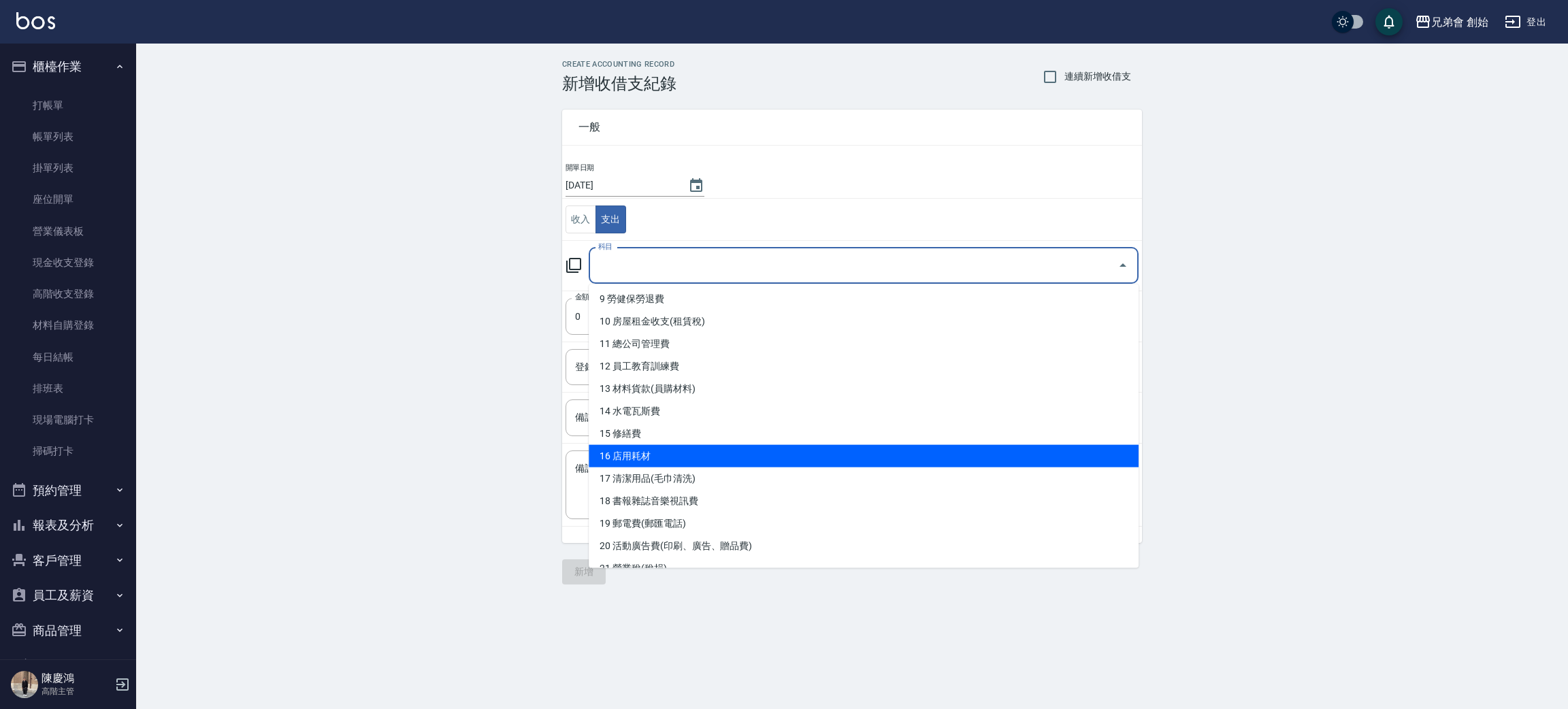
click at [728, 453] on li "16 店用耗材" at bounding box center [864, 456] width 550 height 23
type input "16 店用耗材"
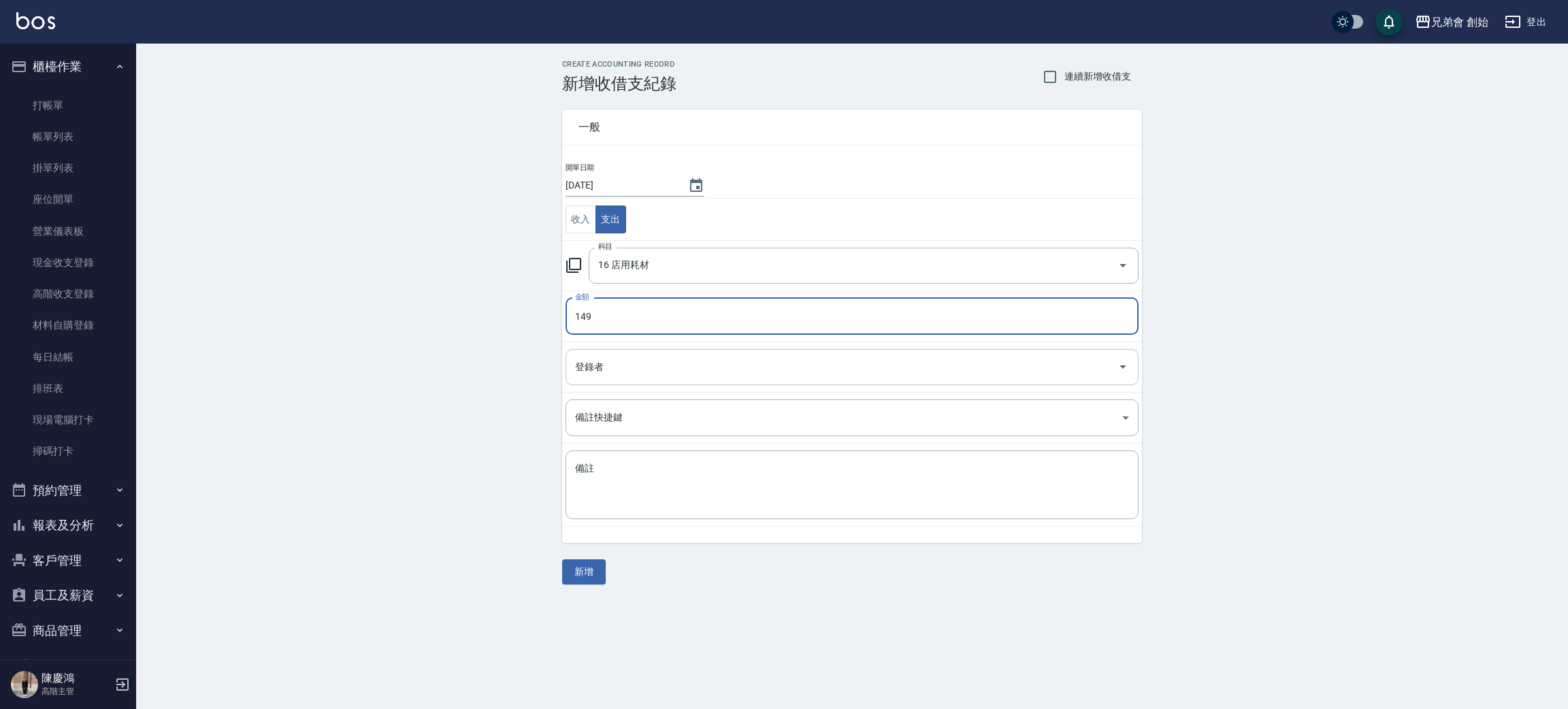
type input "149"
click at [659, 362] on input "登錄者" at bounding box center [841, 367] width 541 height 23
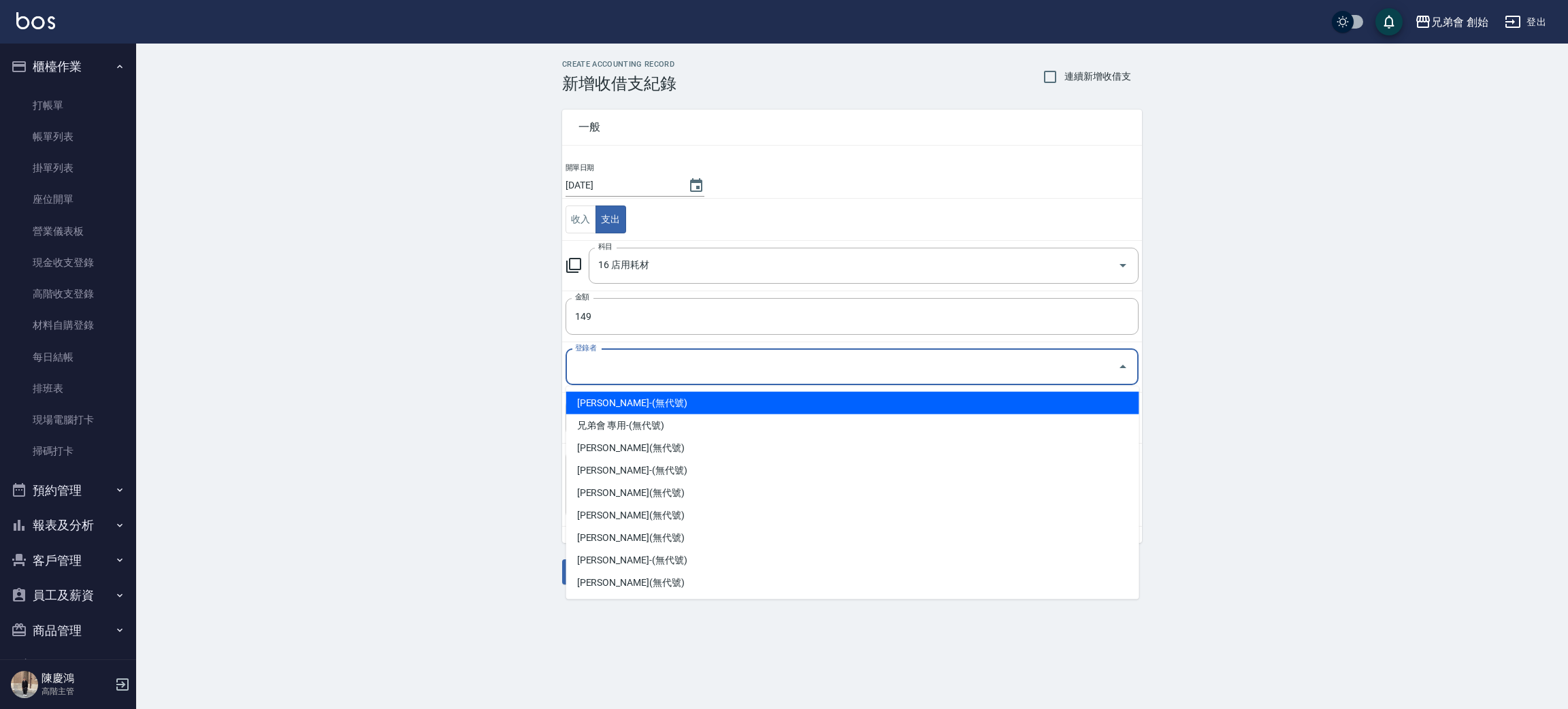
click at [675, 402] on li "林晉竹-(無代號)" at bounding box center [852, 403] width 573 height 23
type input "林晉竹-(無代號)"
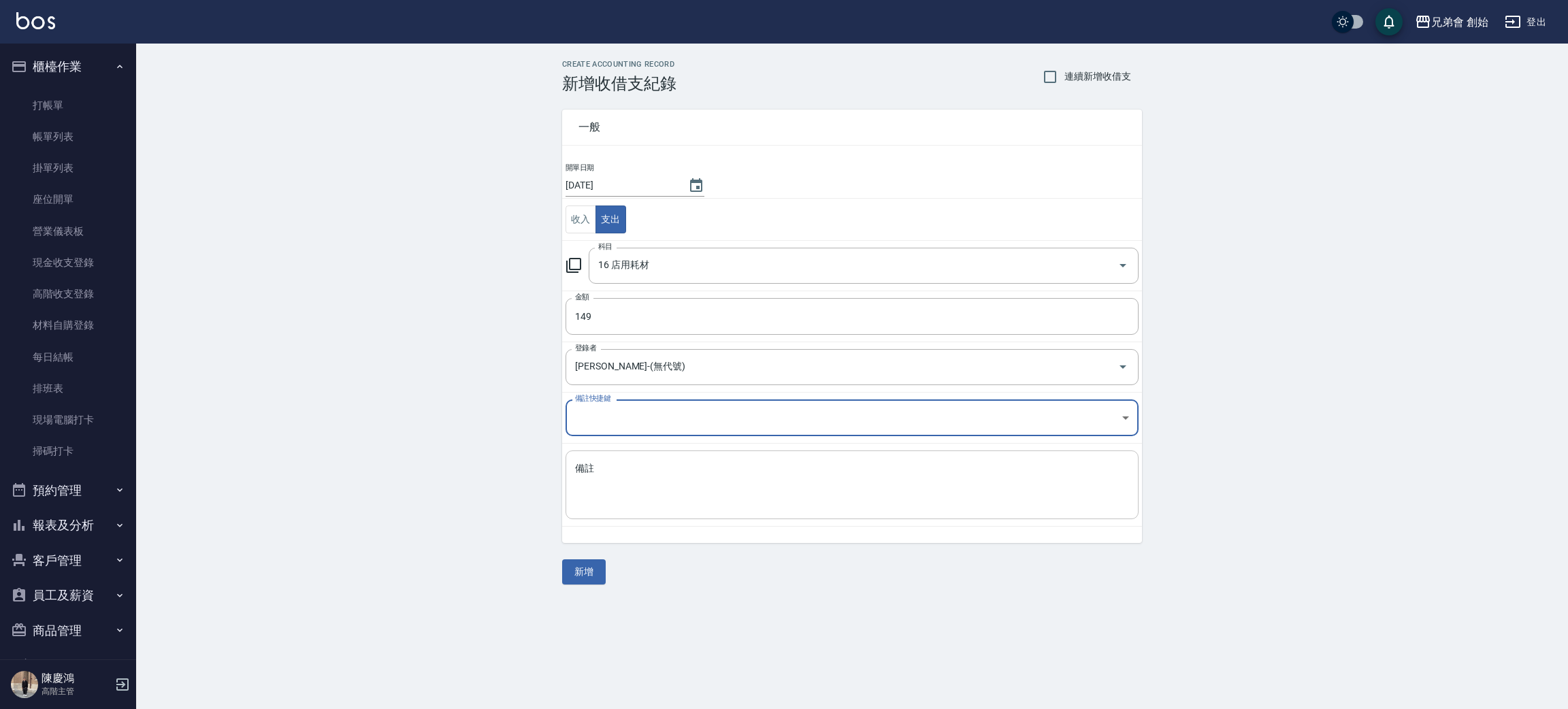
click at [640, 484] on textarea "備註" at bounding box center [851, 485] width 554 height 46
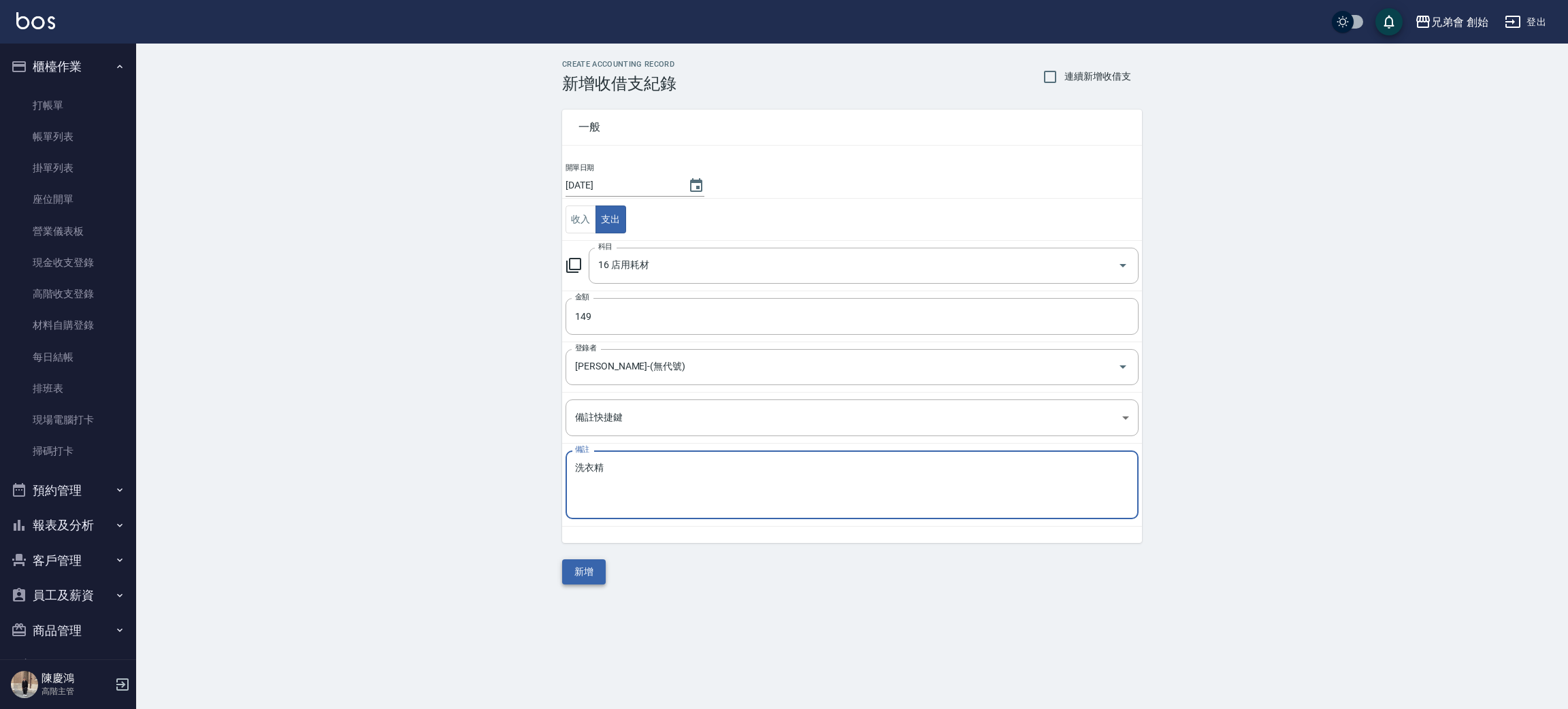
type textarea "洗衣精"
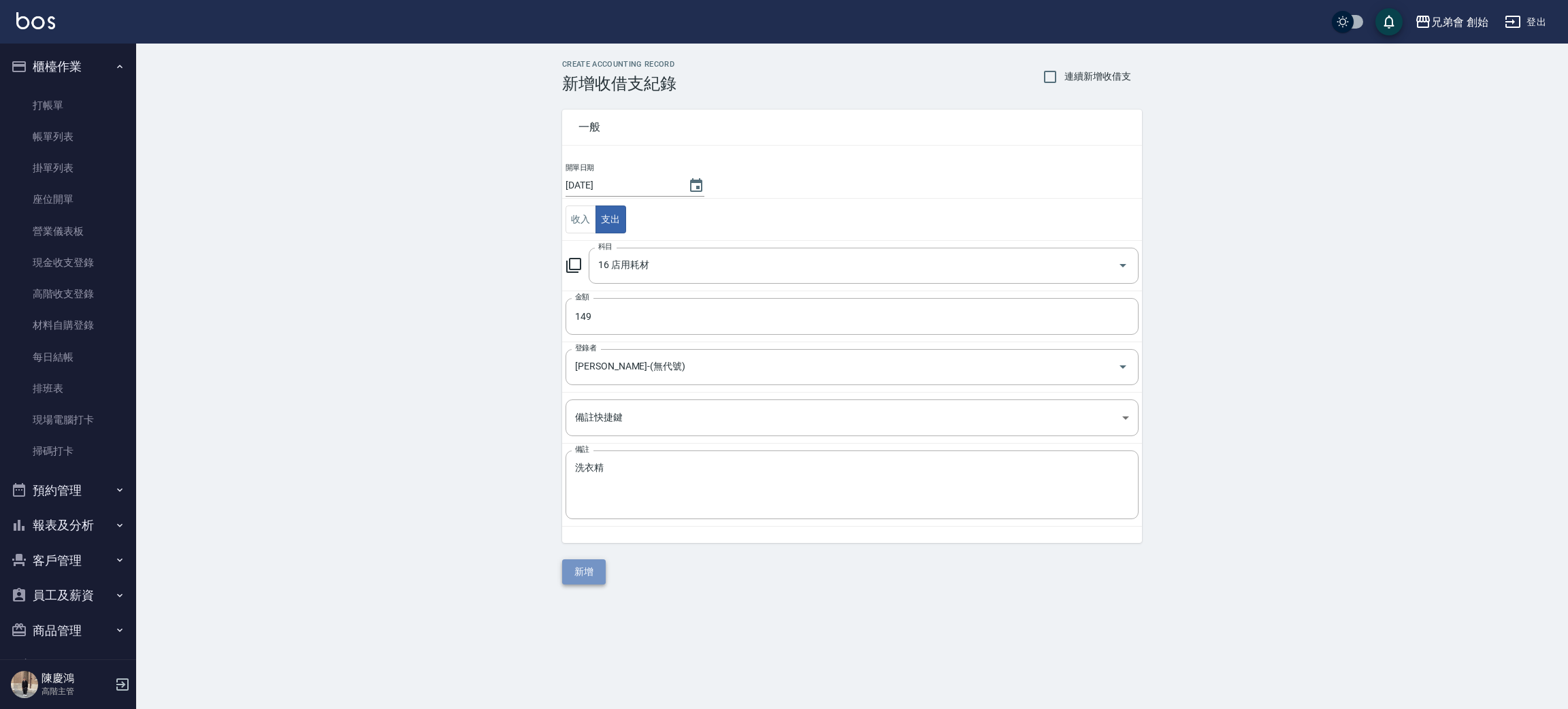
click at [574, 577] on button "新增" at bounding box center [583, 572] width 43 height 25
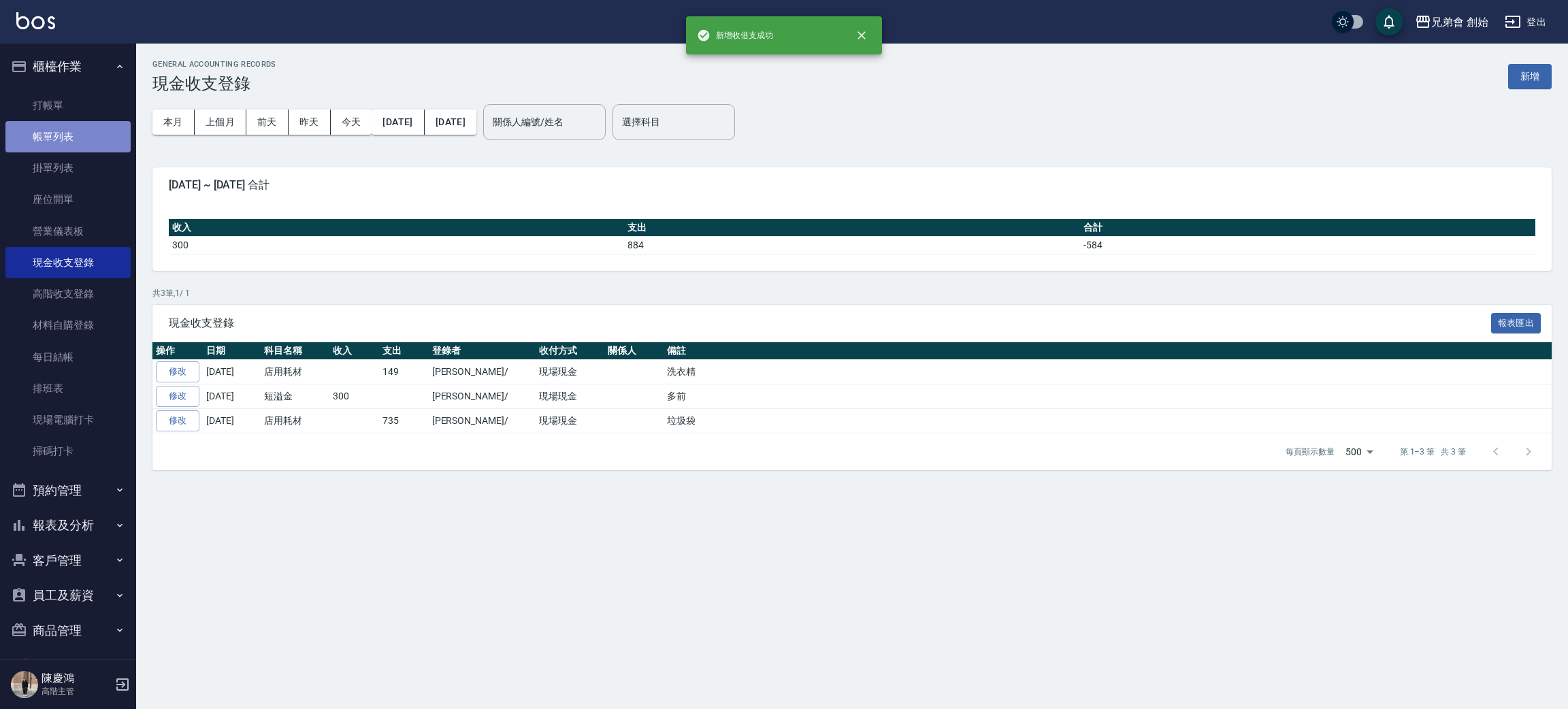
click at [83, 133] on link "帳單列表" at bounding box center [67, 136] width 125 height 32
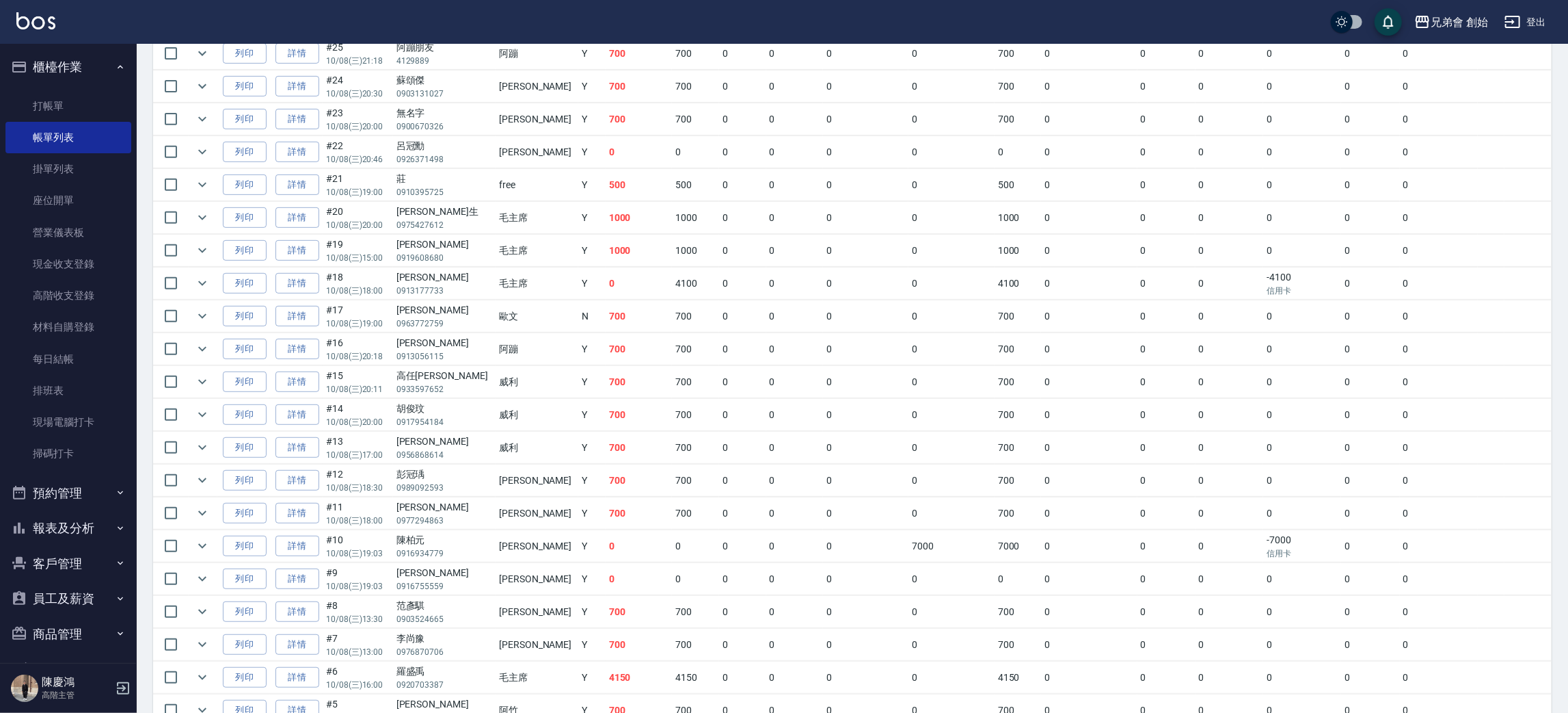
scroll to position [169, 0]
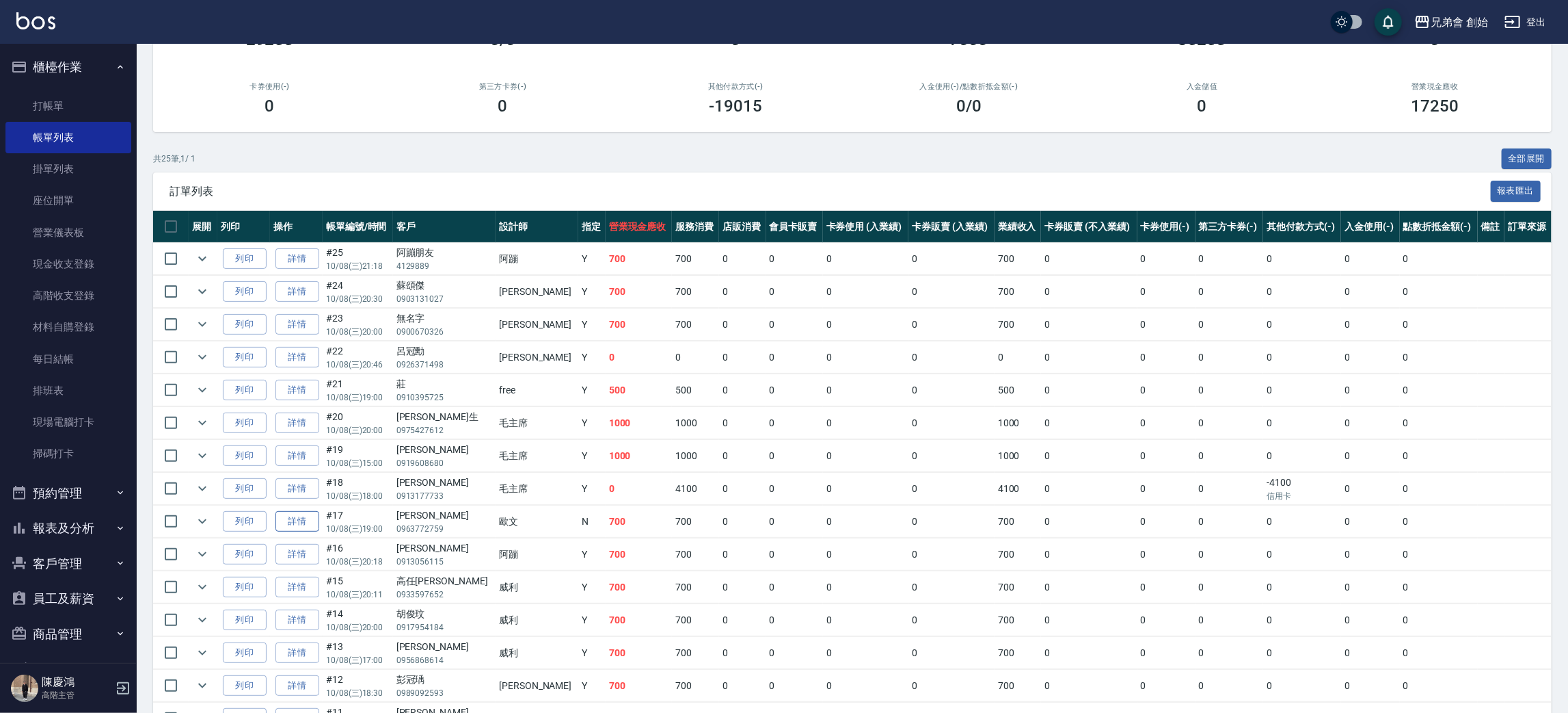
click at [311, 520] on link "詳情" at bounding box center [297, 521] width 43 height 21
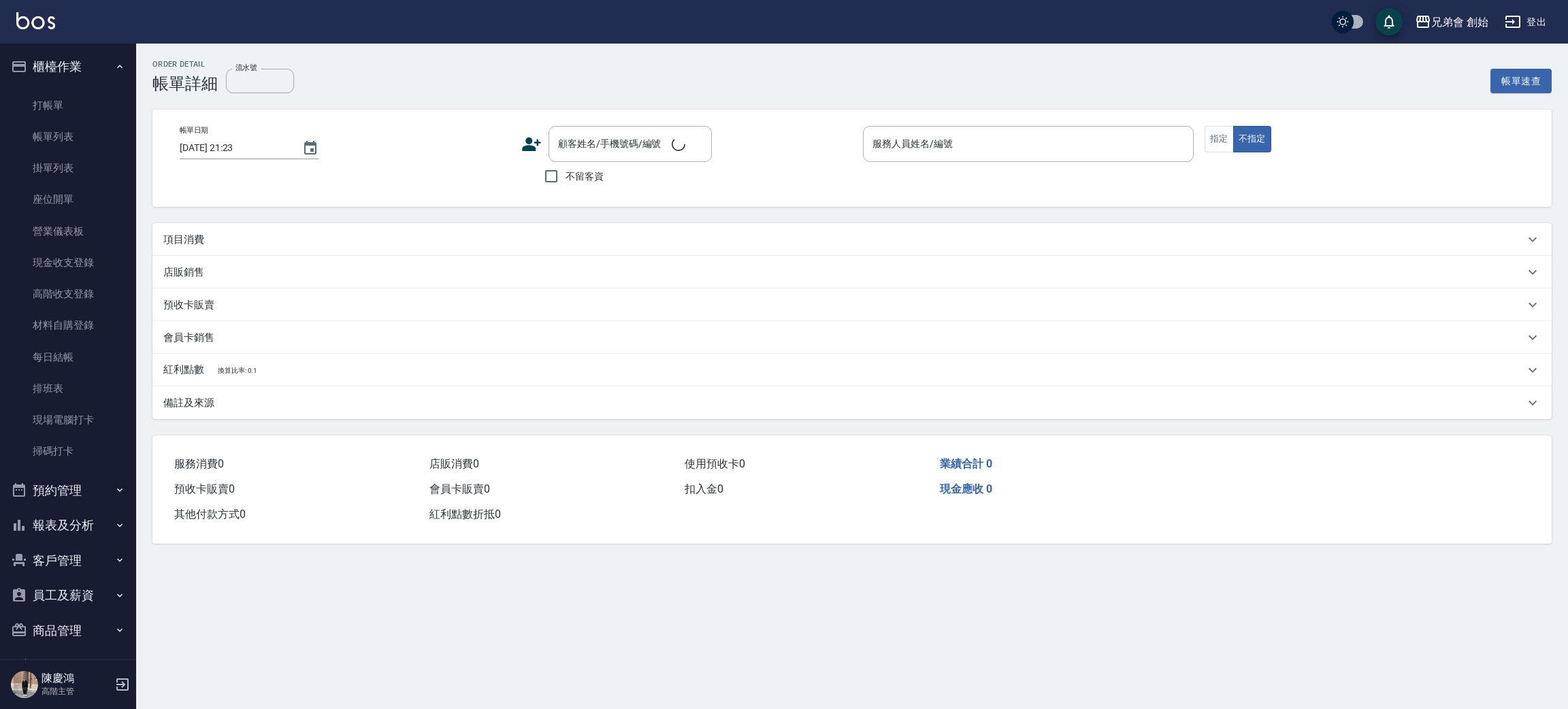
type input "2025/10/08 19:00"
type input "歐文(無代號)"
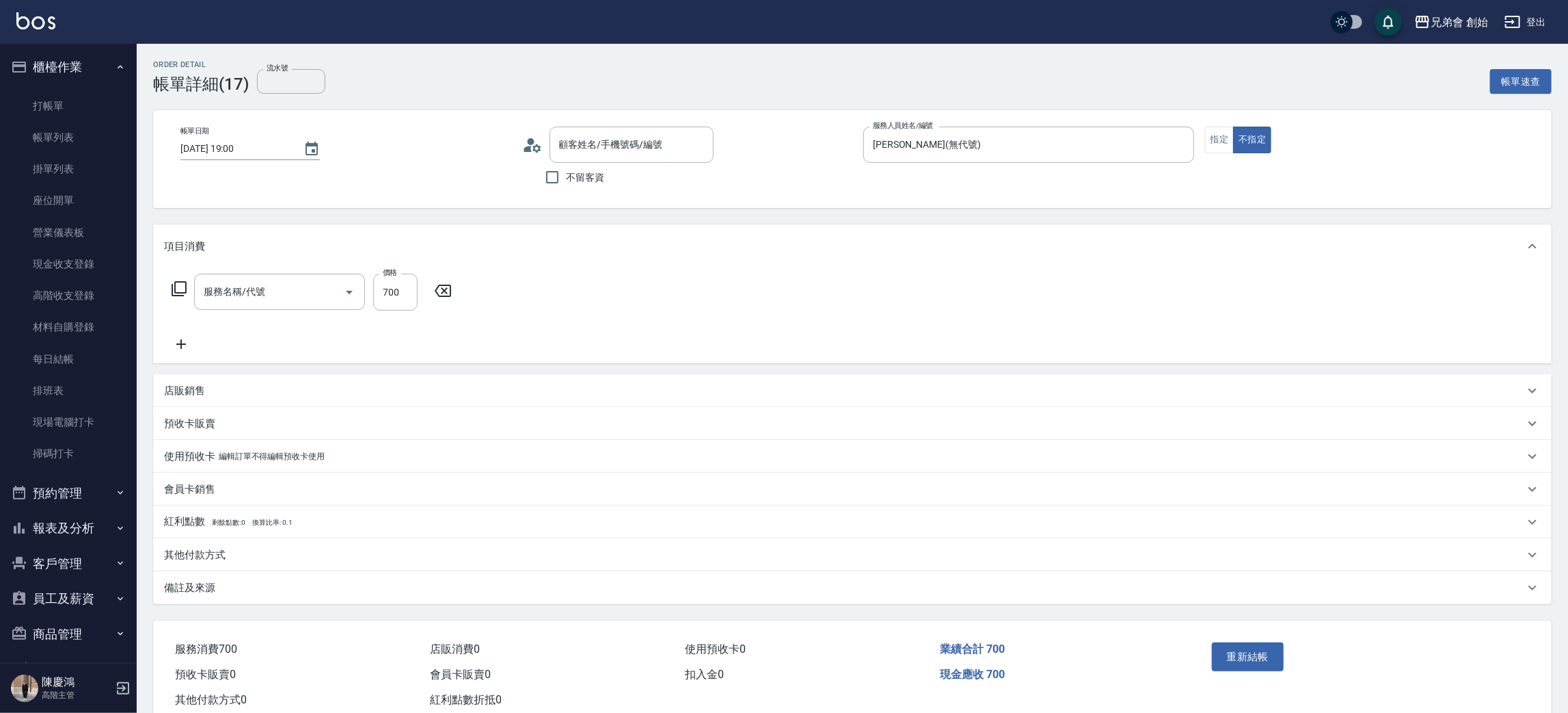
type input "張智詠/0963772759/"
type input "剪髮(A01)"
click at [223, 544] on div "其他付款方式" at bounding box center [853, 554] width 1399 height 33
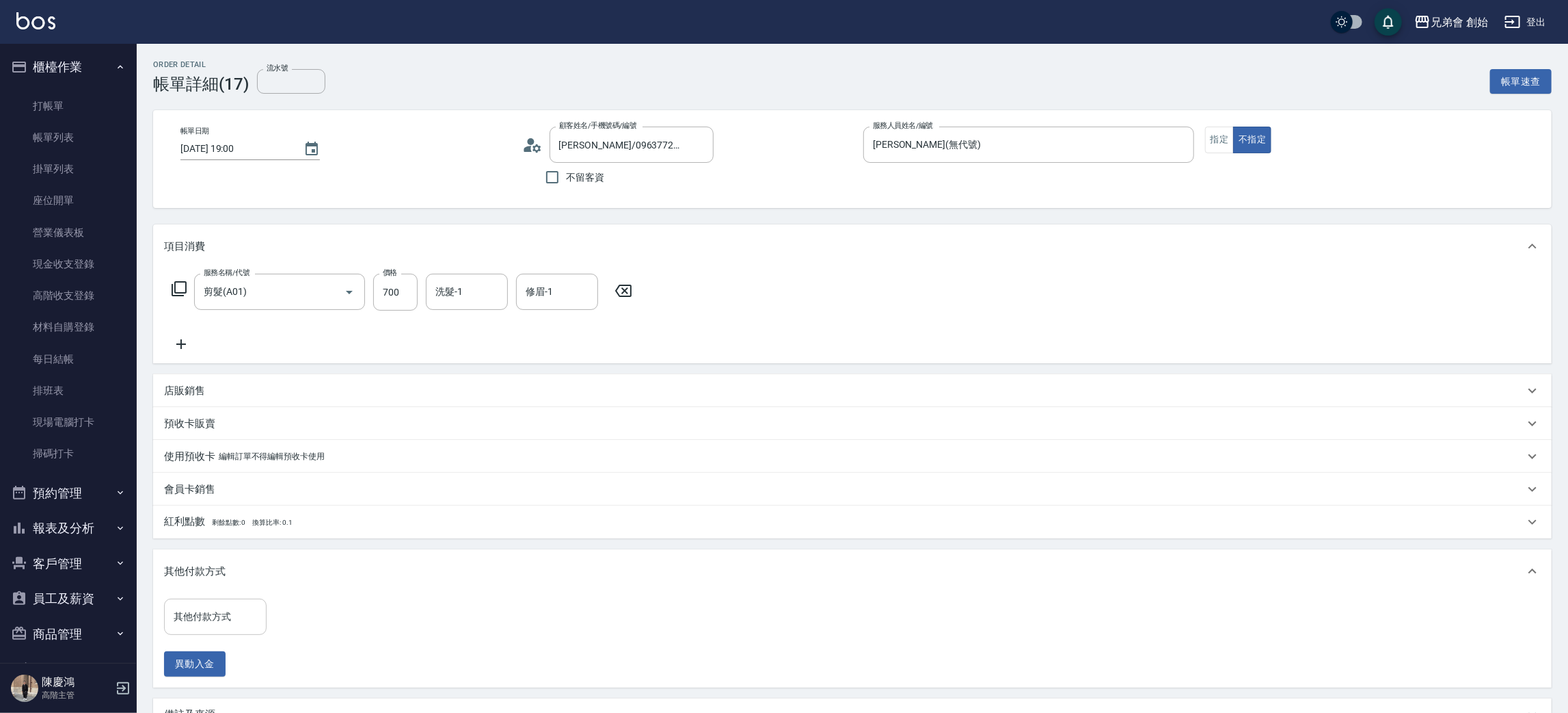
click at [242, 624] on input "其他付款方式" at bounding box center [215, 616] width 90 height 24
click at [209, 534] on span "轉帳" at bounding box center [215, 537] width 102 height 23
type input "轉帳"
drag, startPoint x: 334, startPoint y: 621, endPoint x: 323, endPoint y: 591, distance: 32.0
click at [334, 621] on input "0" at bounding box center [326, 617] width 102 height 37
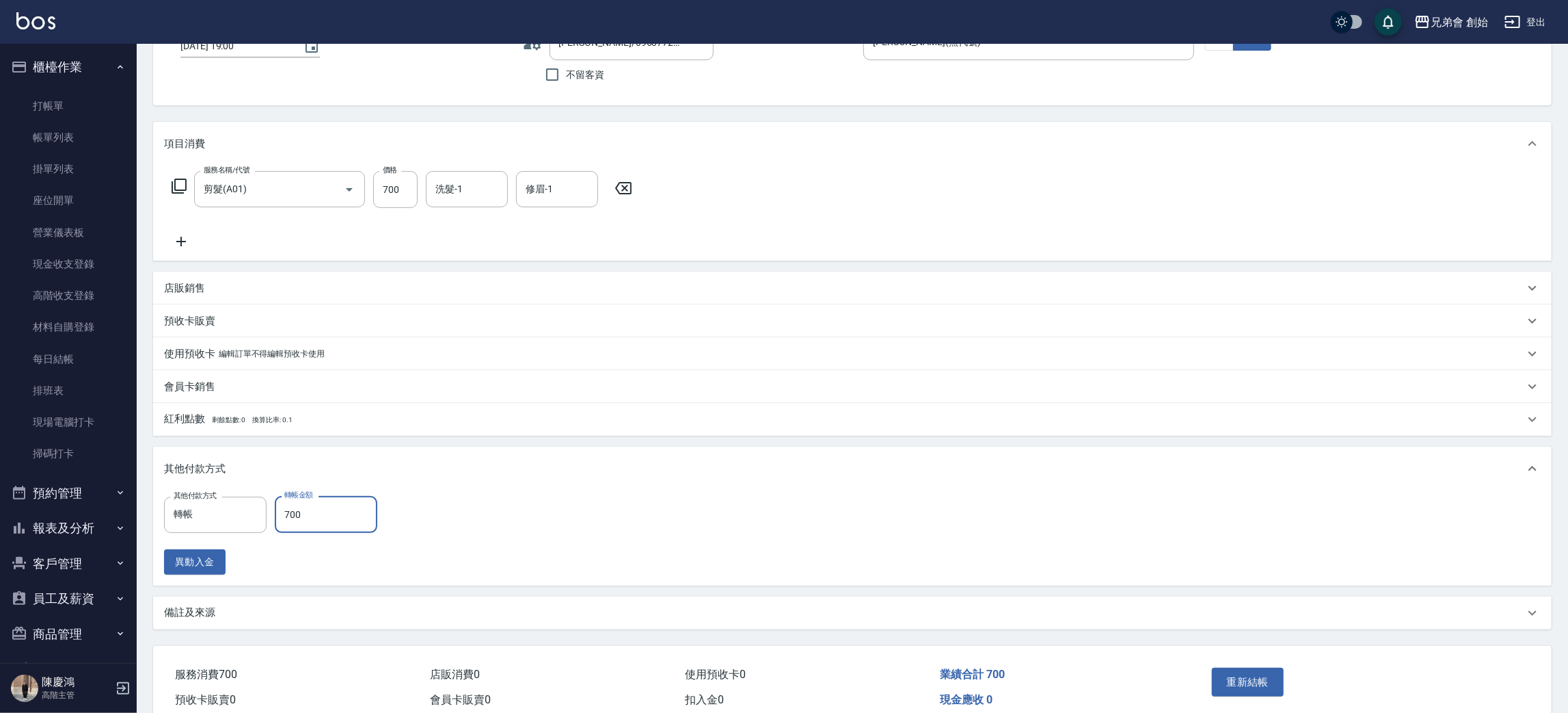
scroll to position [163, 0]
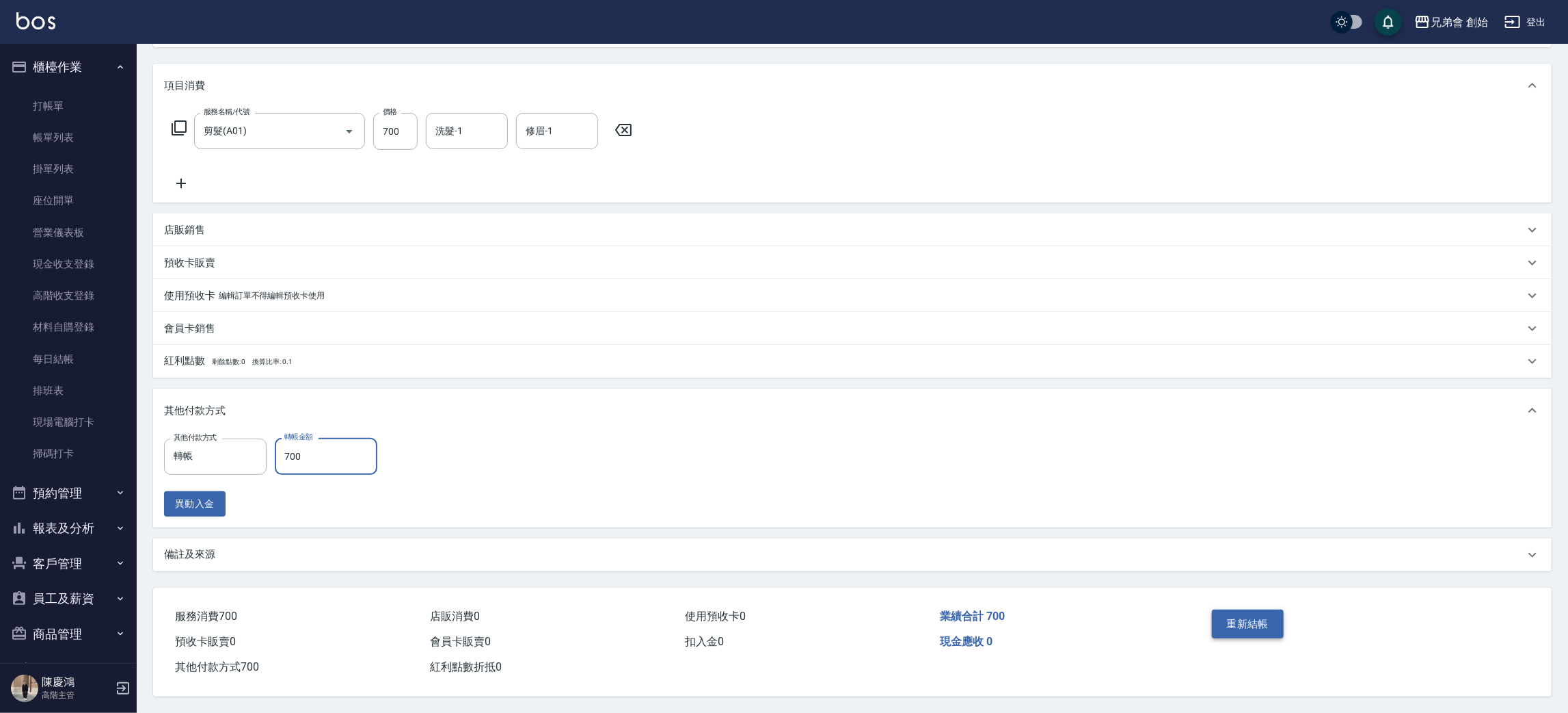
type input "700"
click at [1242, 633] on button "重新結帳" at bounding box center [1248, 624] width 72 height 29
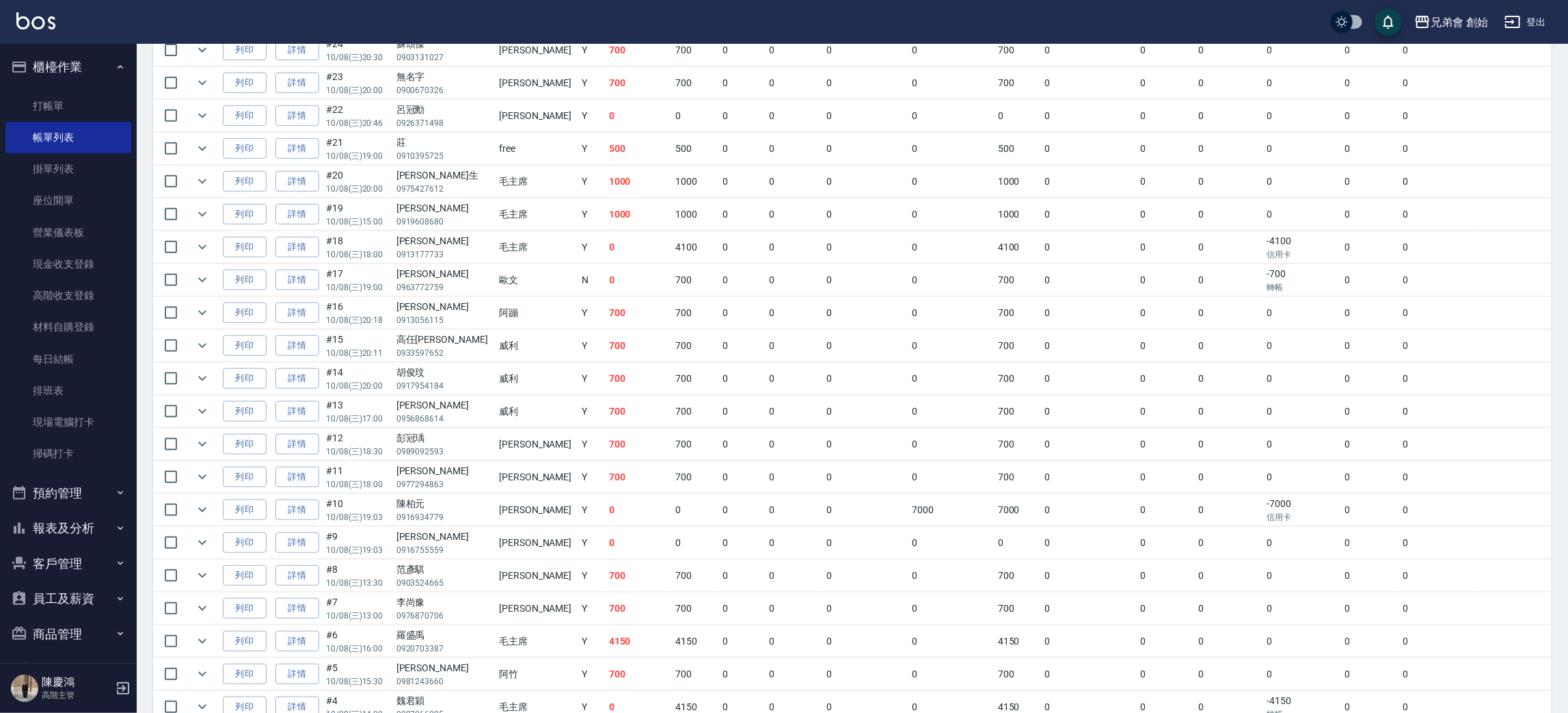
scroll to position [580, 0]
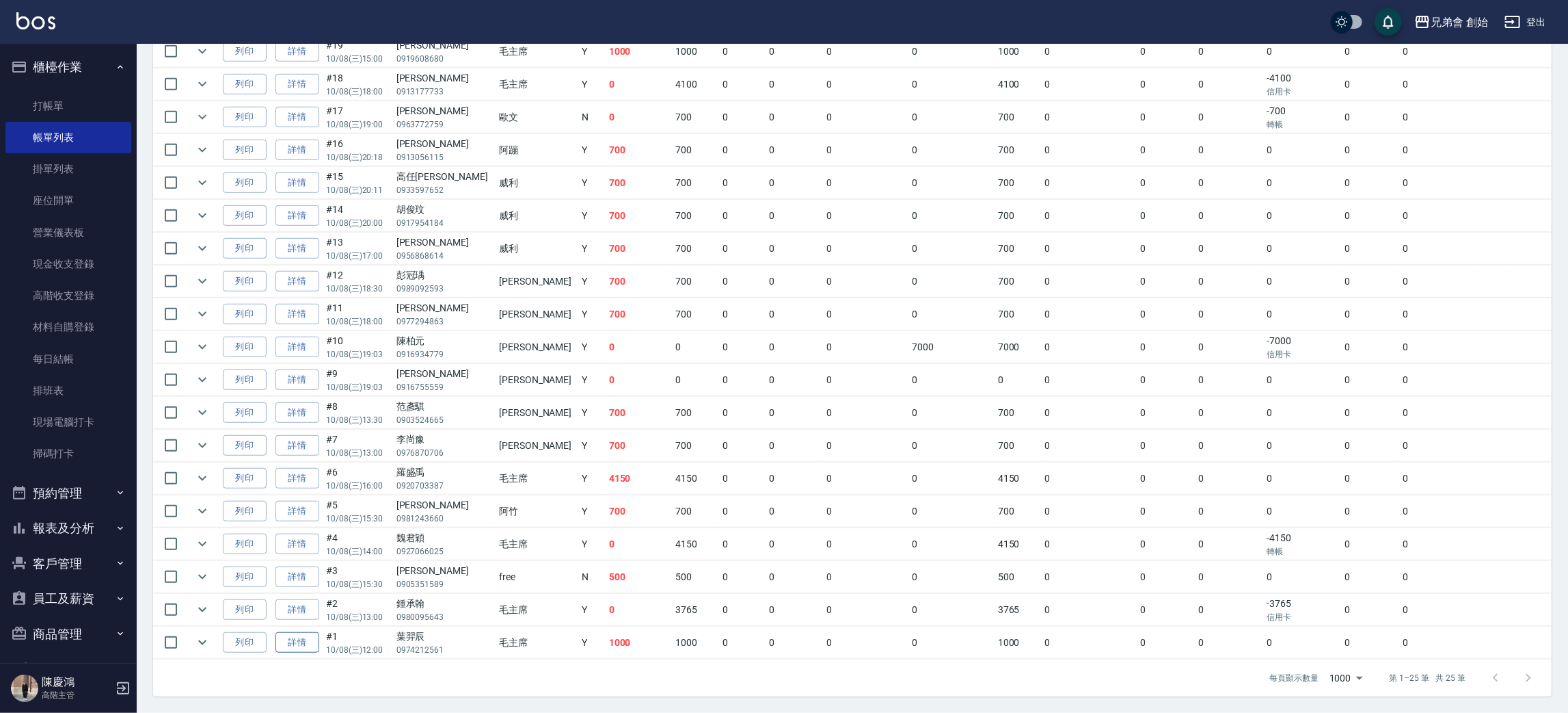
click at [310, 644] on link "詳情" at bounding box center [297, 642] width 43 height 21
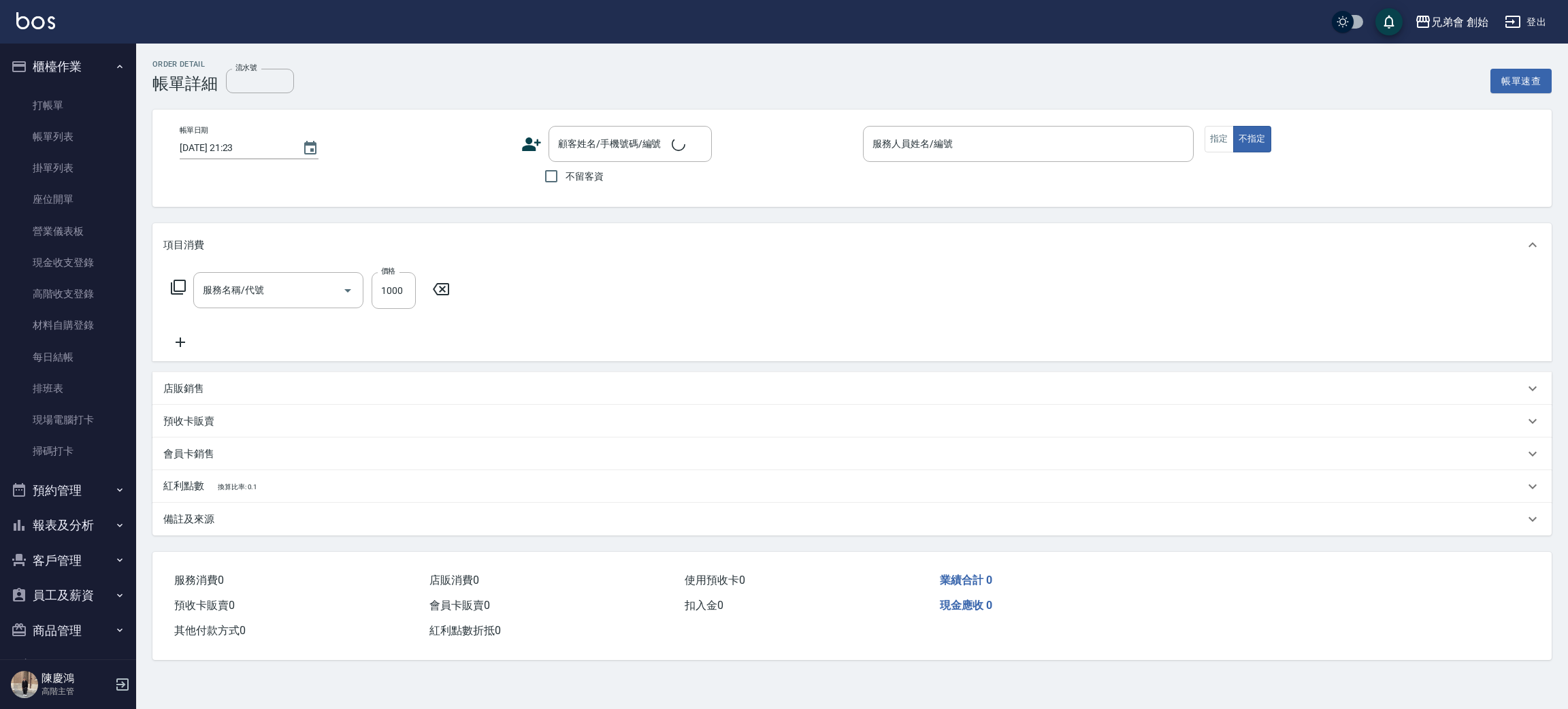
type input "2025/10/08 12:00"
type input "毛主席(無代號)"
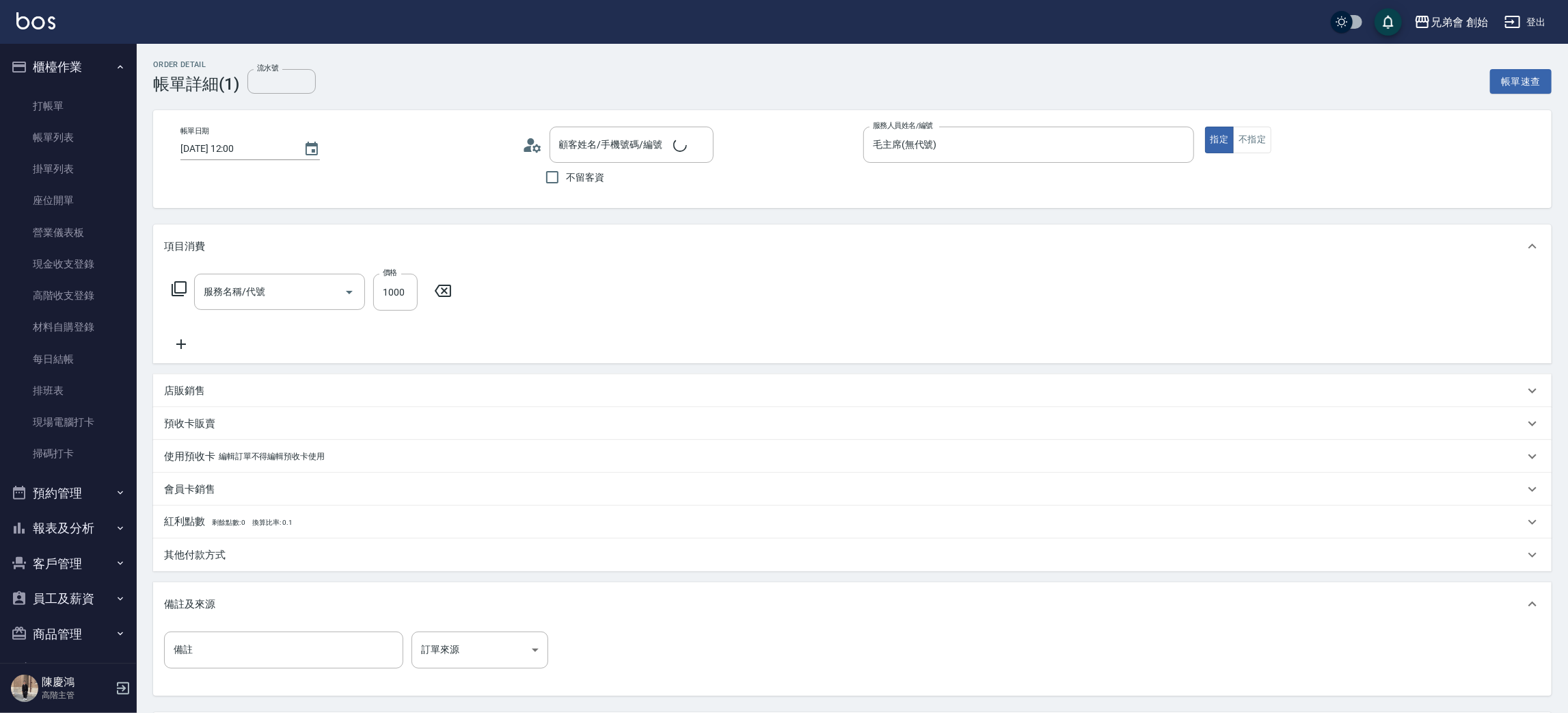
type input "剪髮(A01)"
type input "葉羿辰 /0974212561/"
click at [232, 557] on div "其他付款方式" at bounding box center [844, 559] width 1360 height 14
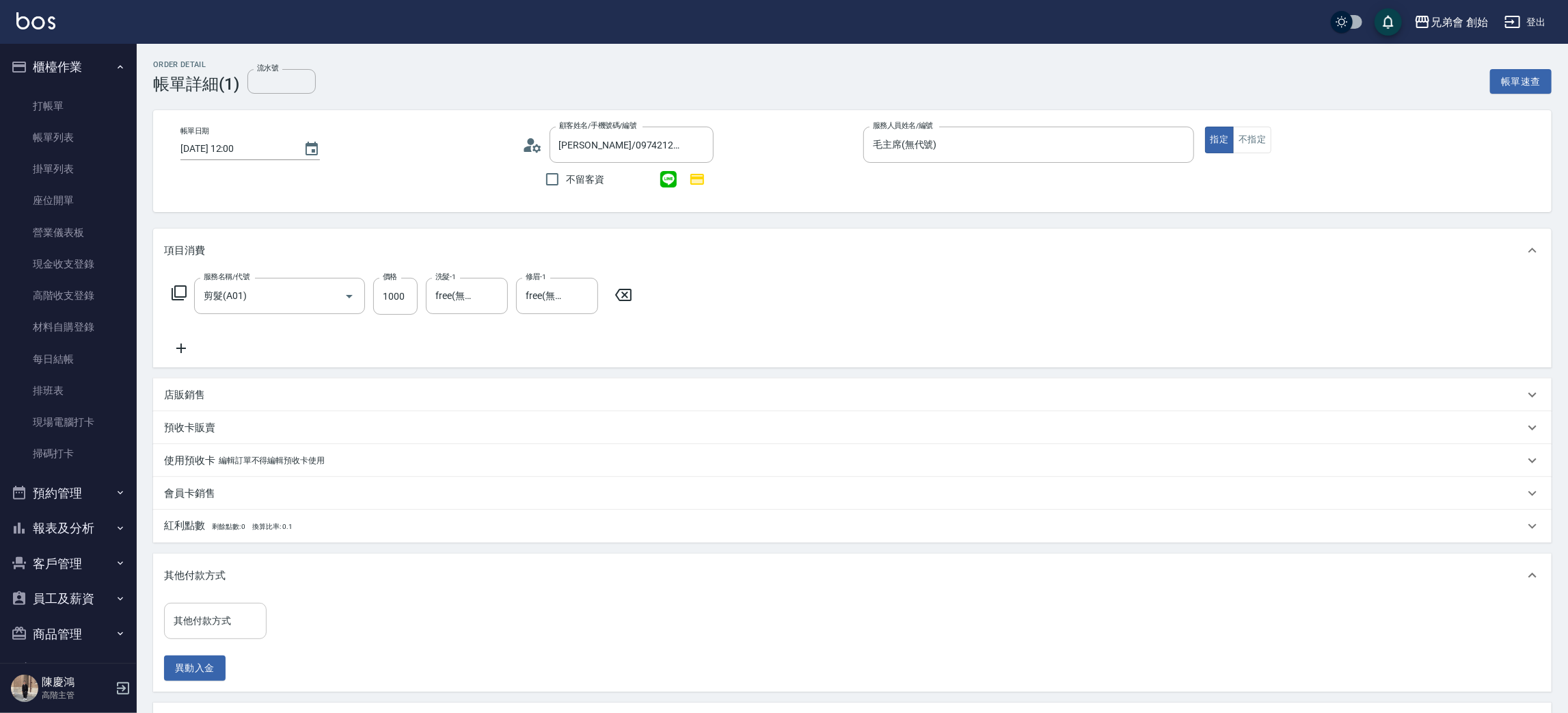
click at [232, 621] on input "其他付款方式" at bounding box center [215, 621] width 90 height 24
click at [216, 540] on span "轉帳" at bounding box center [215, 540] width 102 height 23
type input "轉帳"
drag, startPoint x: 326, startPoint y: 631, endPoint x: 319, endPoint y: 627, distance: 8.1
click at [326, 631] on input "0" at bounding box center [326, 621] width 102 height 37
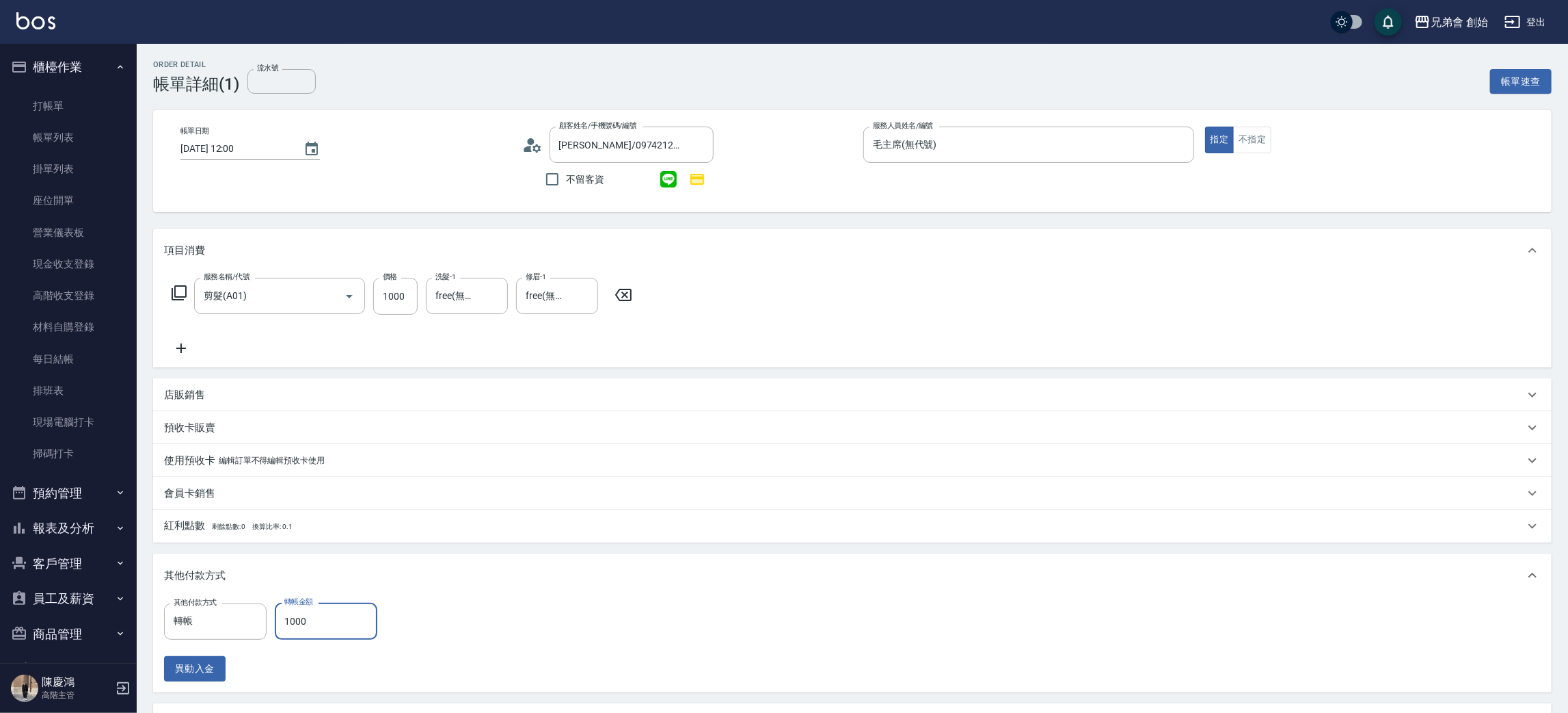
scroll to position [248, 0]
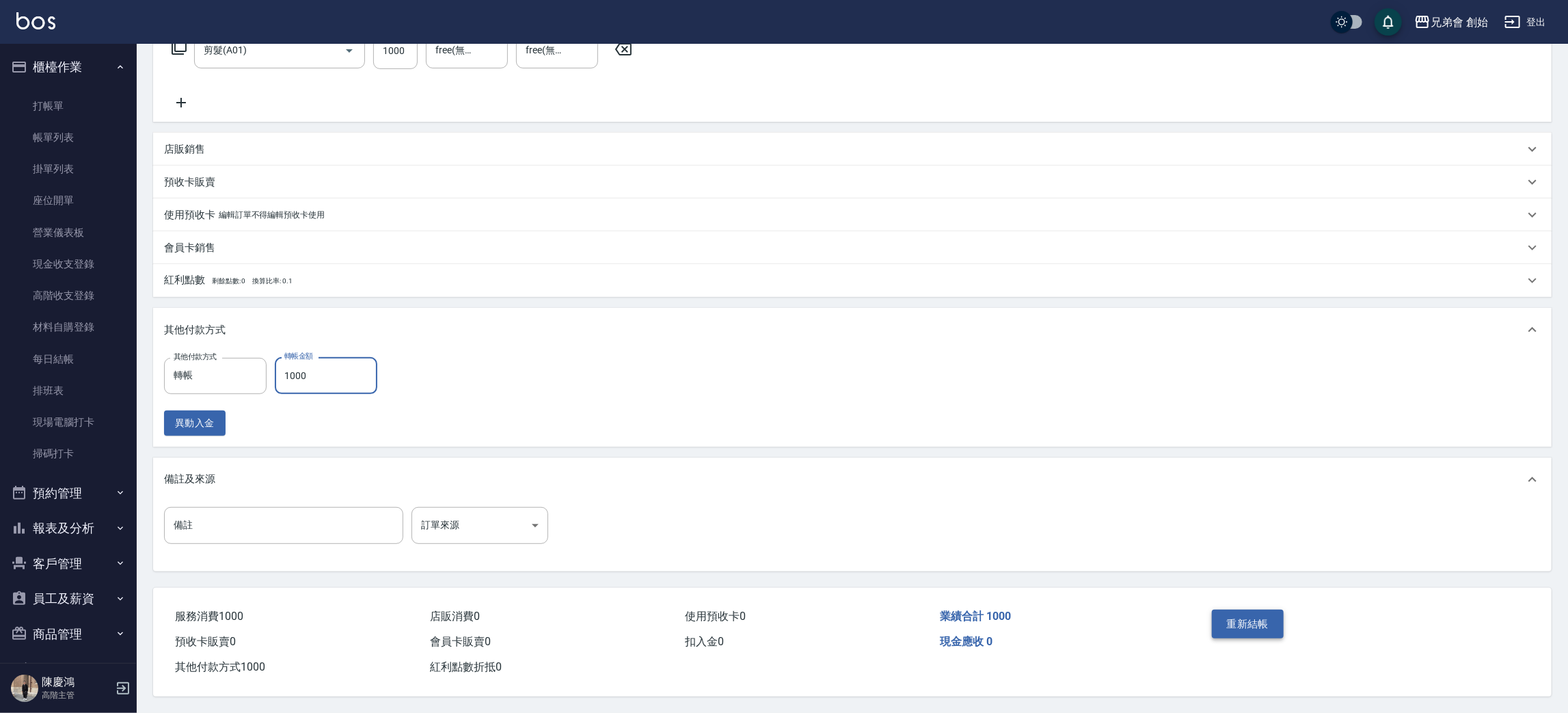
type input "1000"
click at [1271, 599] on div "重新結帳" at bounding box center [1362, 633] width 346 height 92
click at [1271, 615] on button "重新結帳" at bounding box center [1248, 624] width 72 height 29
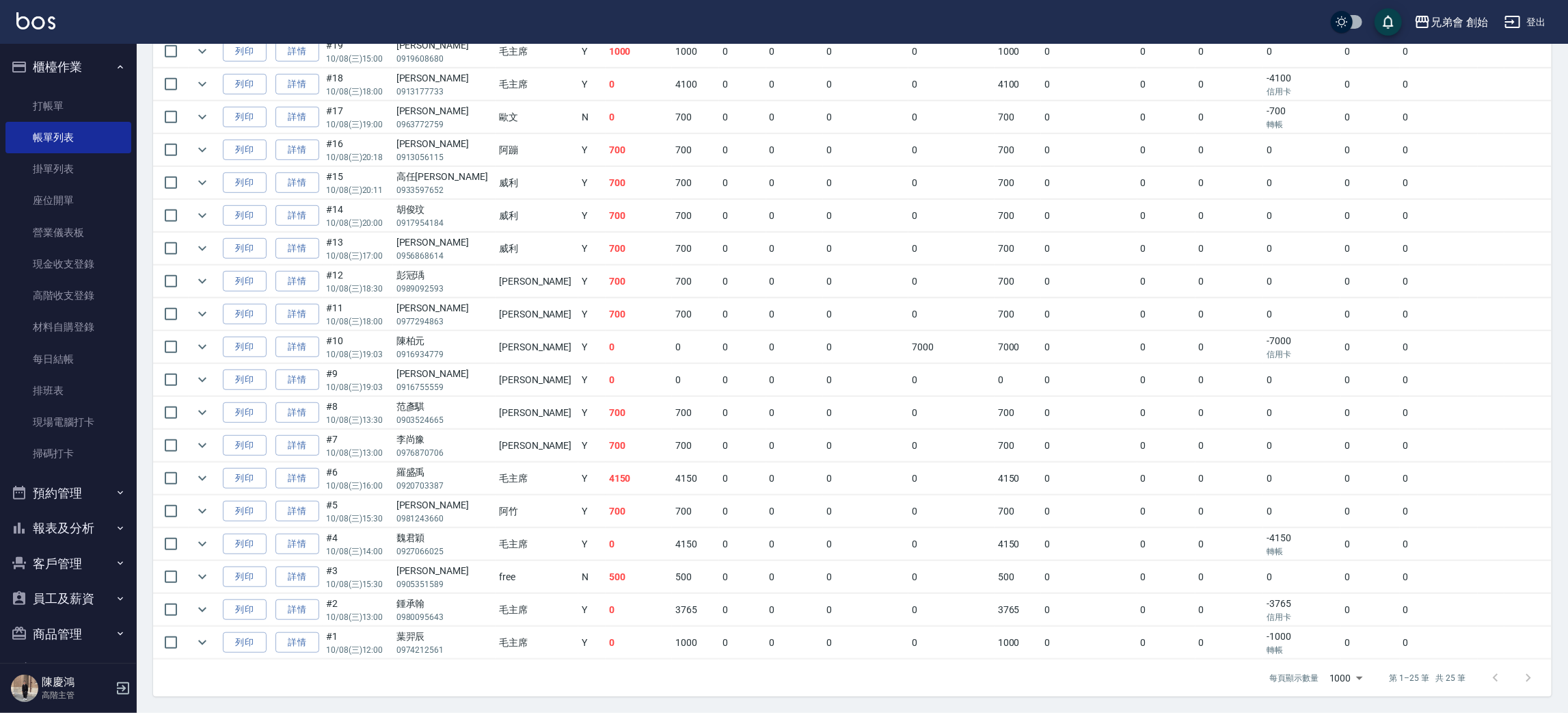
scroll to position [169, 0]
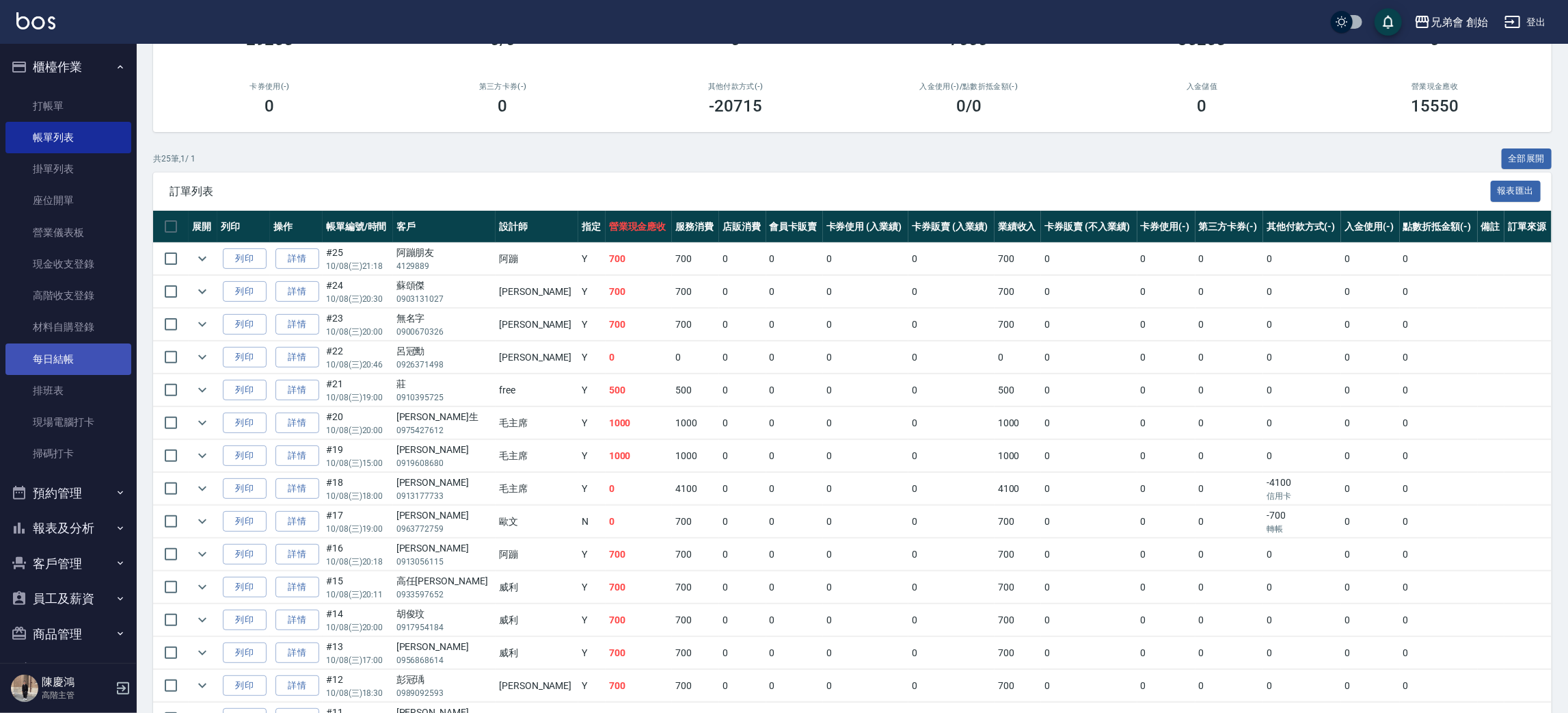
click at [26, 355] on link "每日結帳" at bounding box center [68, 359] width 126 height 32
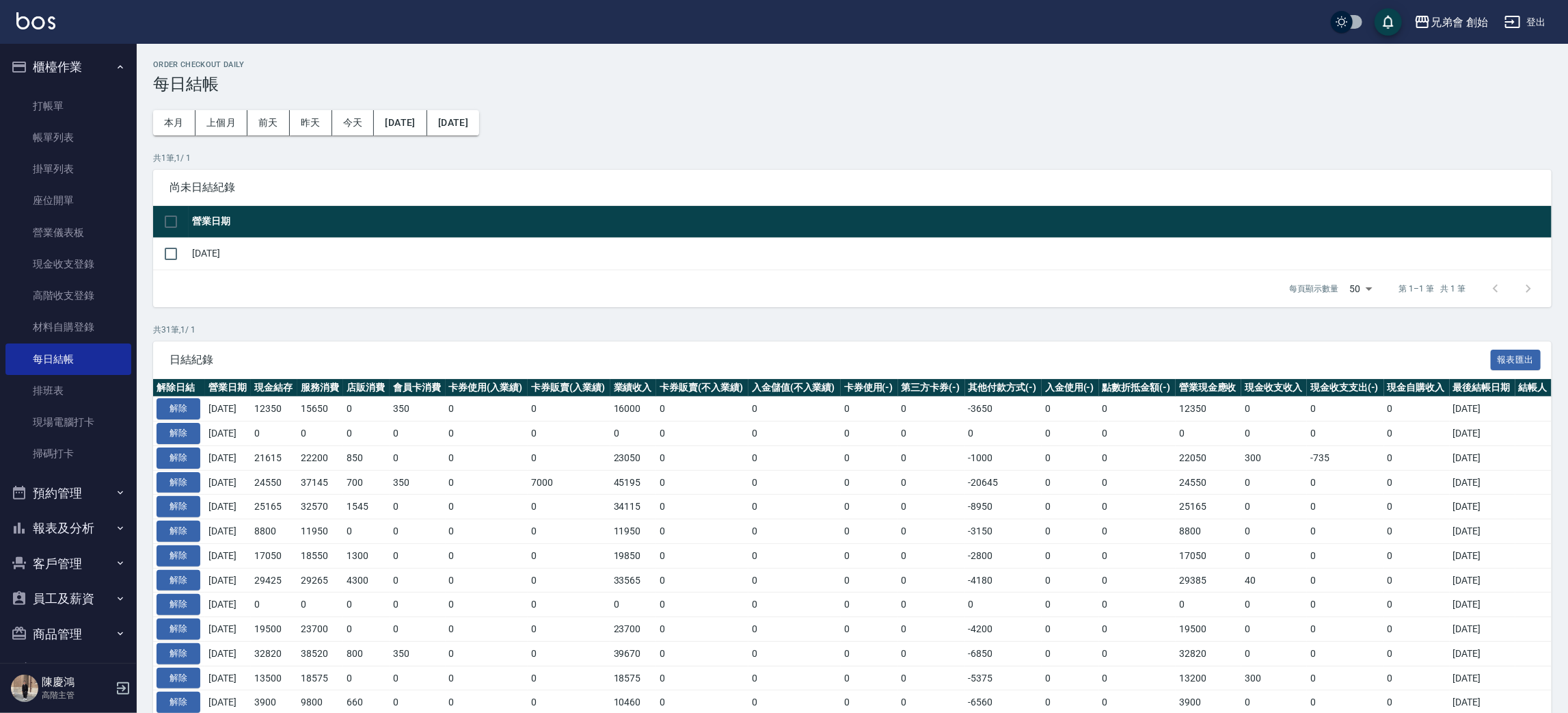
click at [221, 242] on td "[DATE]" at bounding box center [870, 254] width 1363 height 32
click at [167, 257] on input "checkbox" at bounding box center [170, 254] width 29 height 29
checkbox input "true"
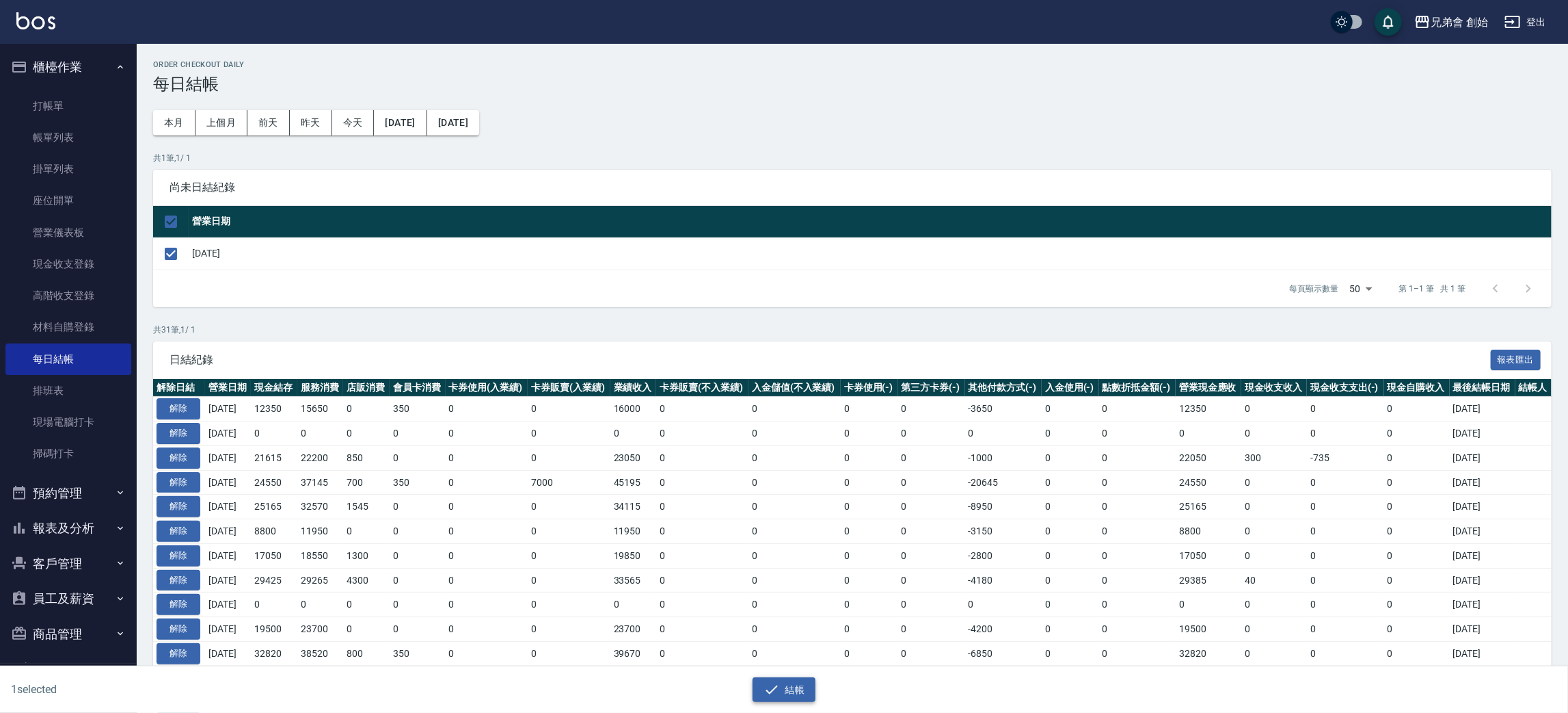
click at [790, 689] on button "結帳" at bounding box center [784, 690] width 63 height 25
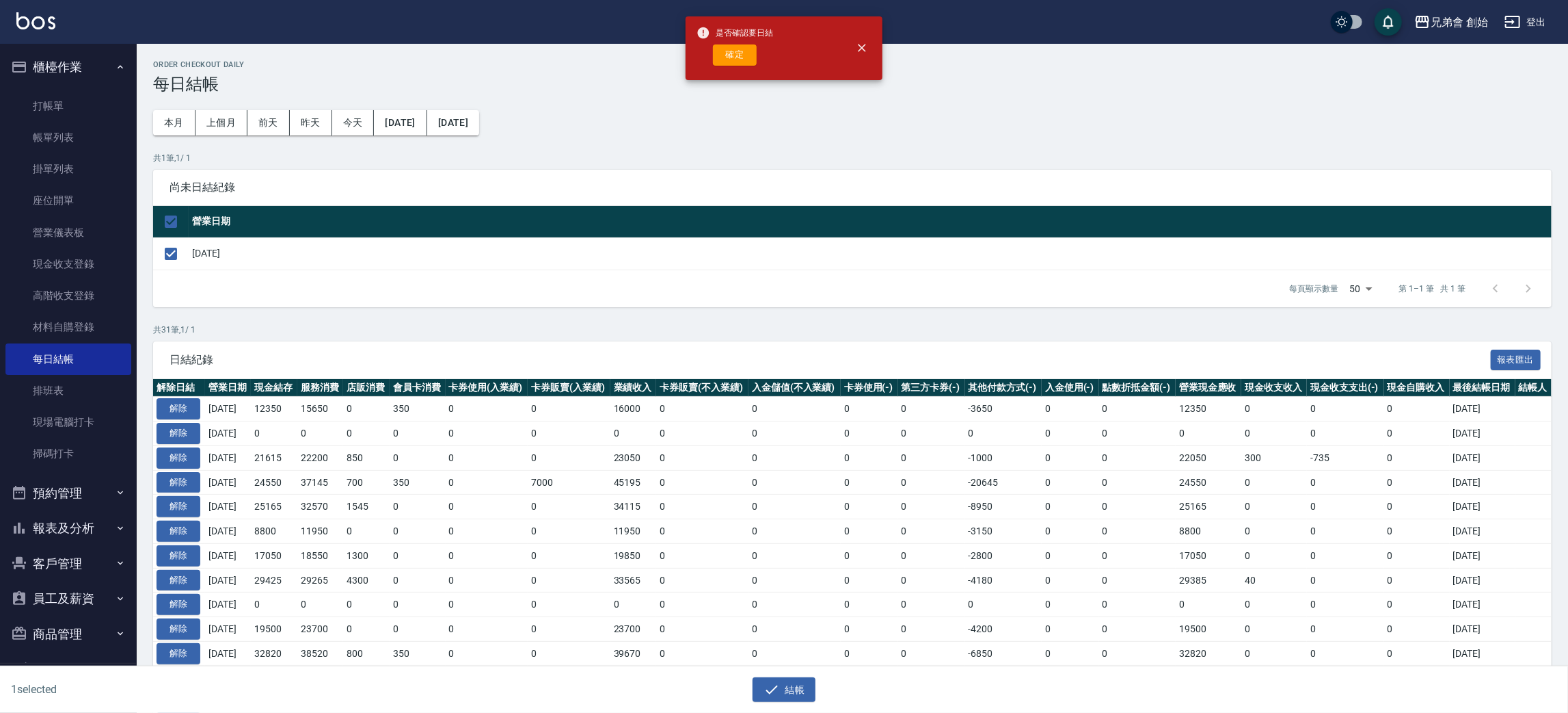
click at [760, 64] on div "確定" at bounding box center [735, 55] width 77 height 21
click at [752, 60] on button "確定" at bounding box center [735, 55] width 43 height 21
checkbox input "false"
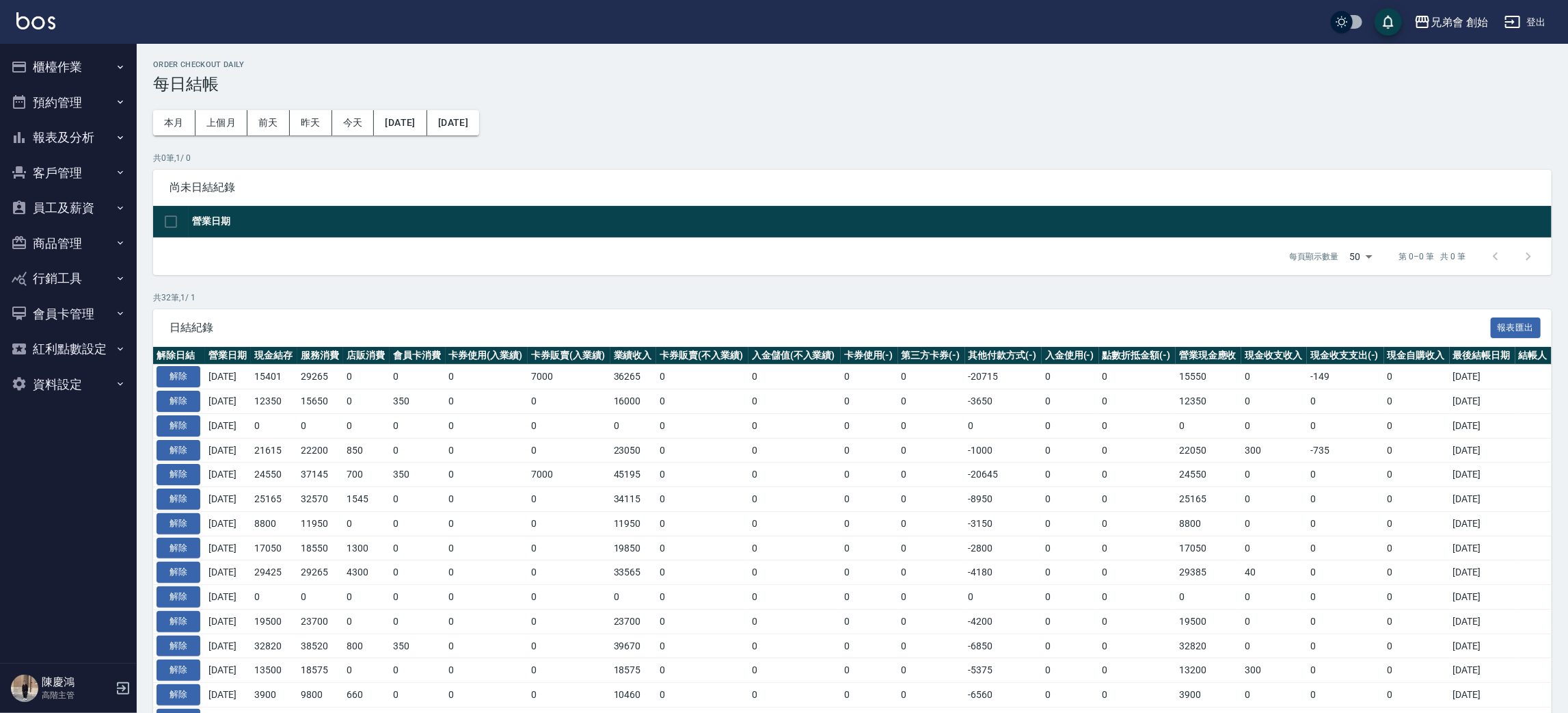
scroll to position [524, 0]
